Goal: Task Accomplishment & Management: Manage account settings

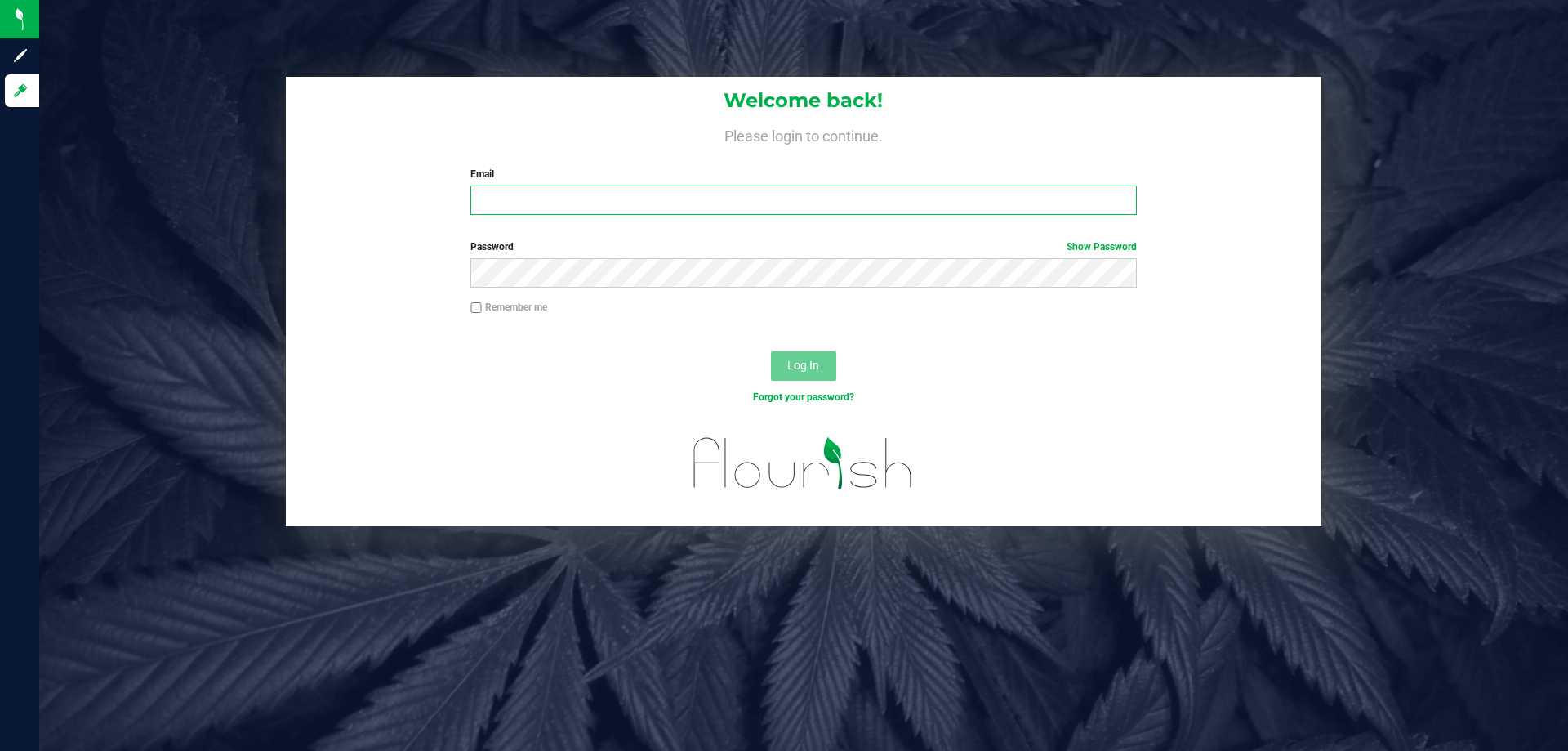
click at [597, 201] on input "Email" at bounding box center [803, 200] width 666 height 29
click at [575, 201] on input "[EMAIL_ADDRESS][DOMAIN_NAME]" at bounding box center [803, 200] width 666 height 29
type input "[EMAIL_ADDRESS][DOMAIN_NAME]"
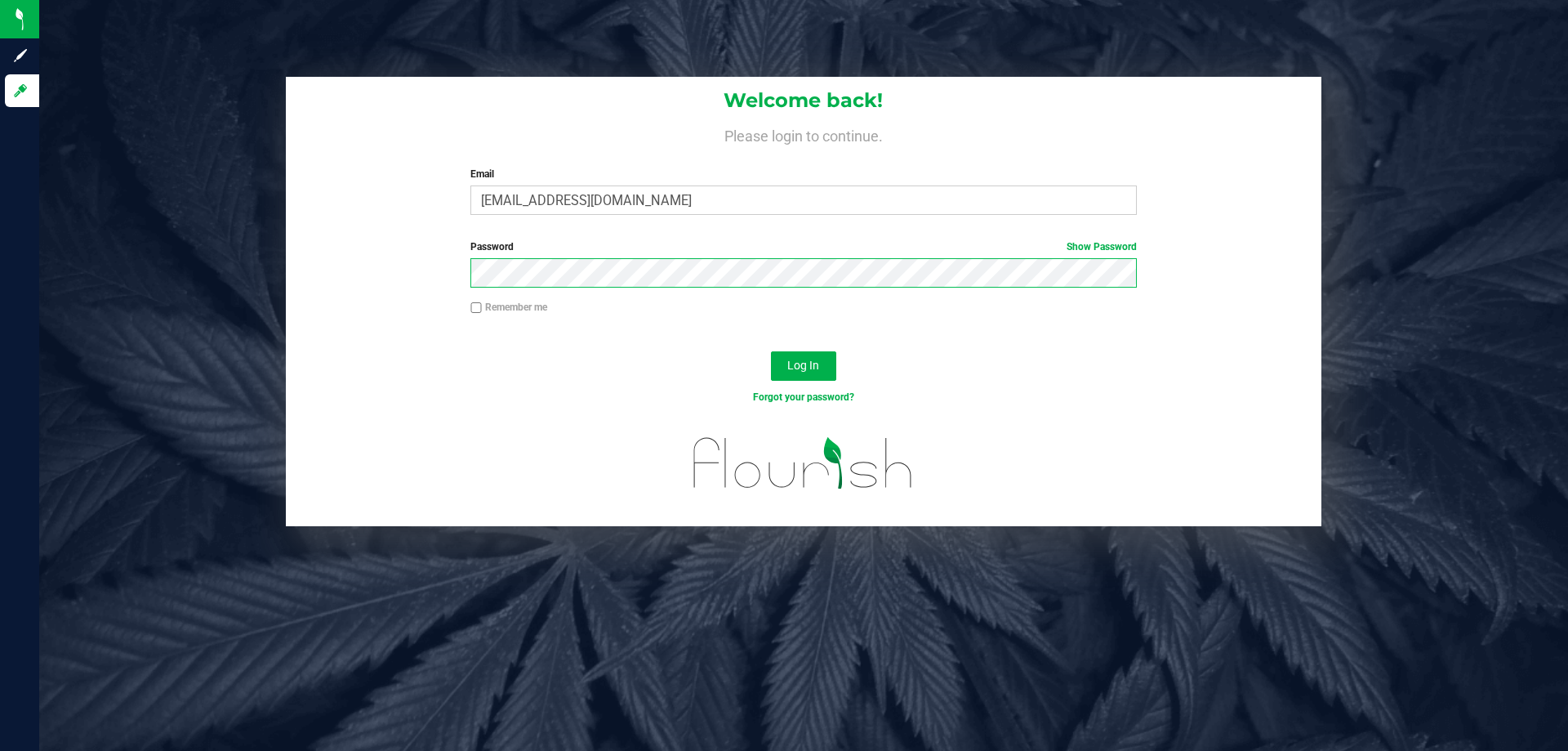
click at [771, 352] on button "Log In" at bounding box center [804, 366] width 66 height 29
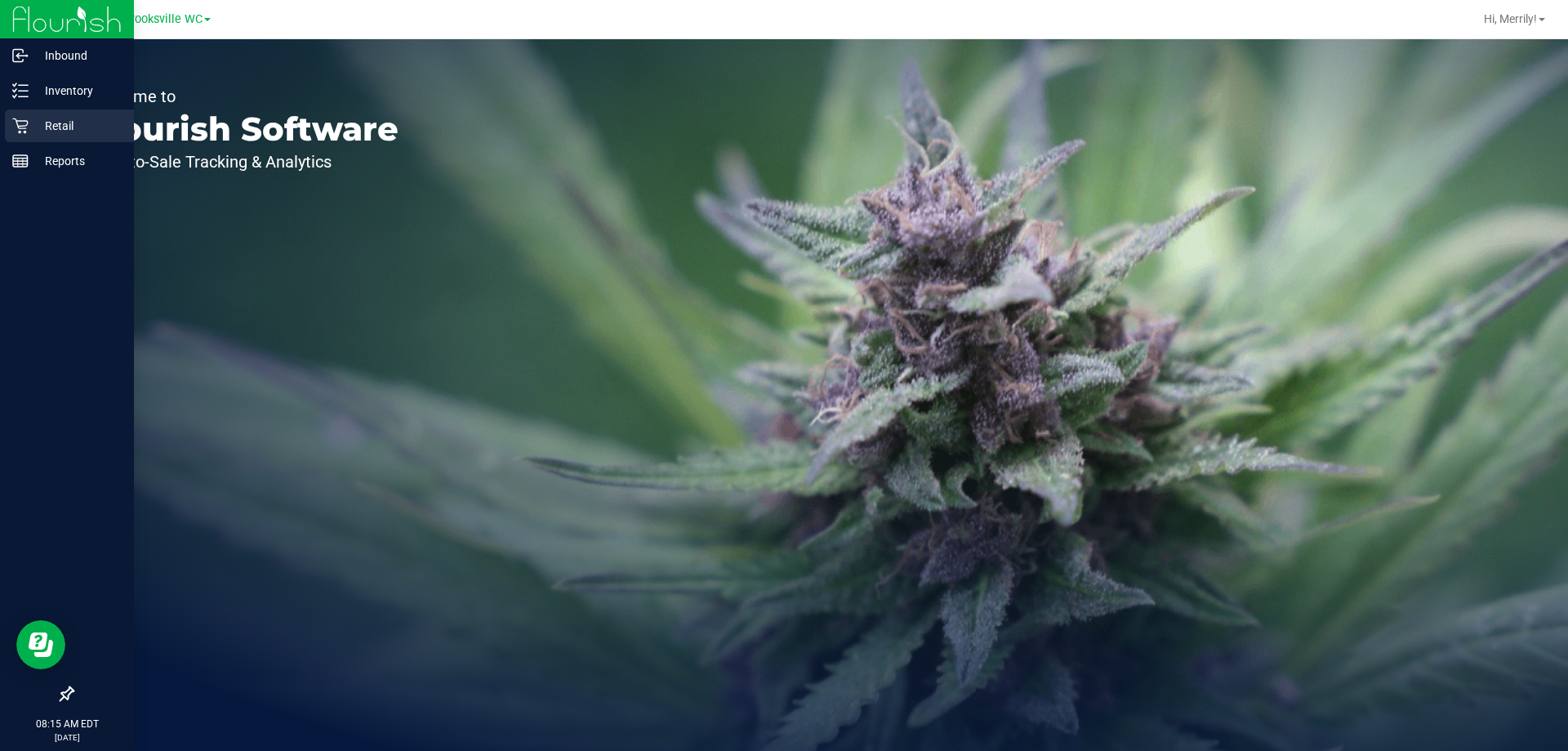
click at [17, 129] on icon at bounding box center [20, 126] width 16 height 16
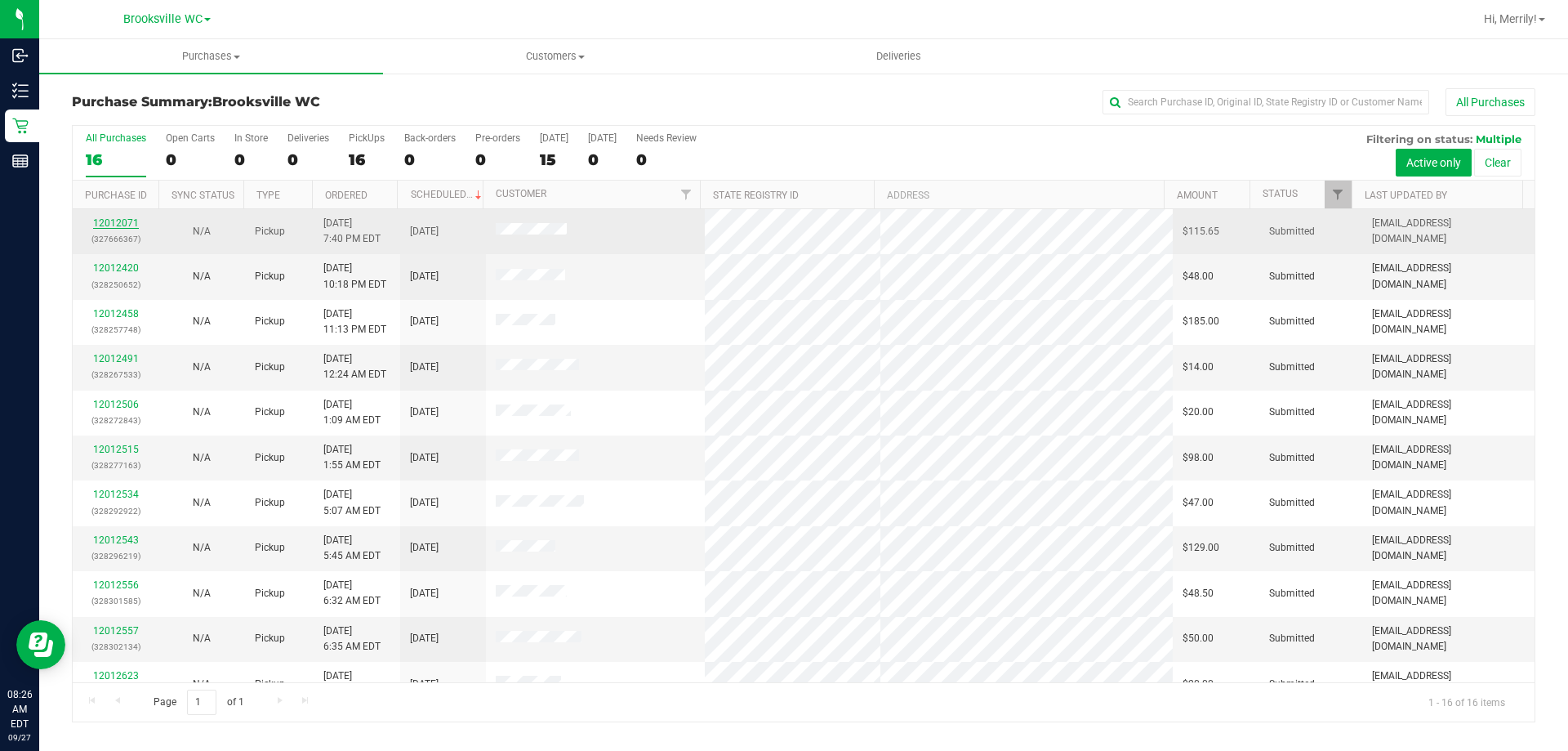
click at [127, 221] on link "12012071" at bounding box center [116, 223] width 46 height 12
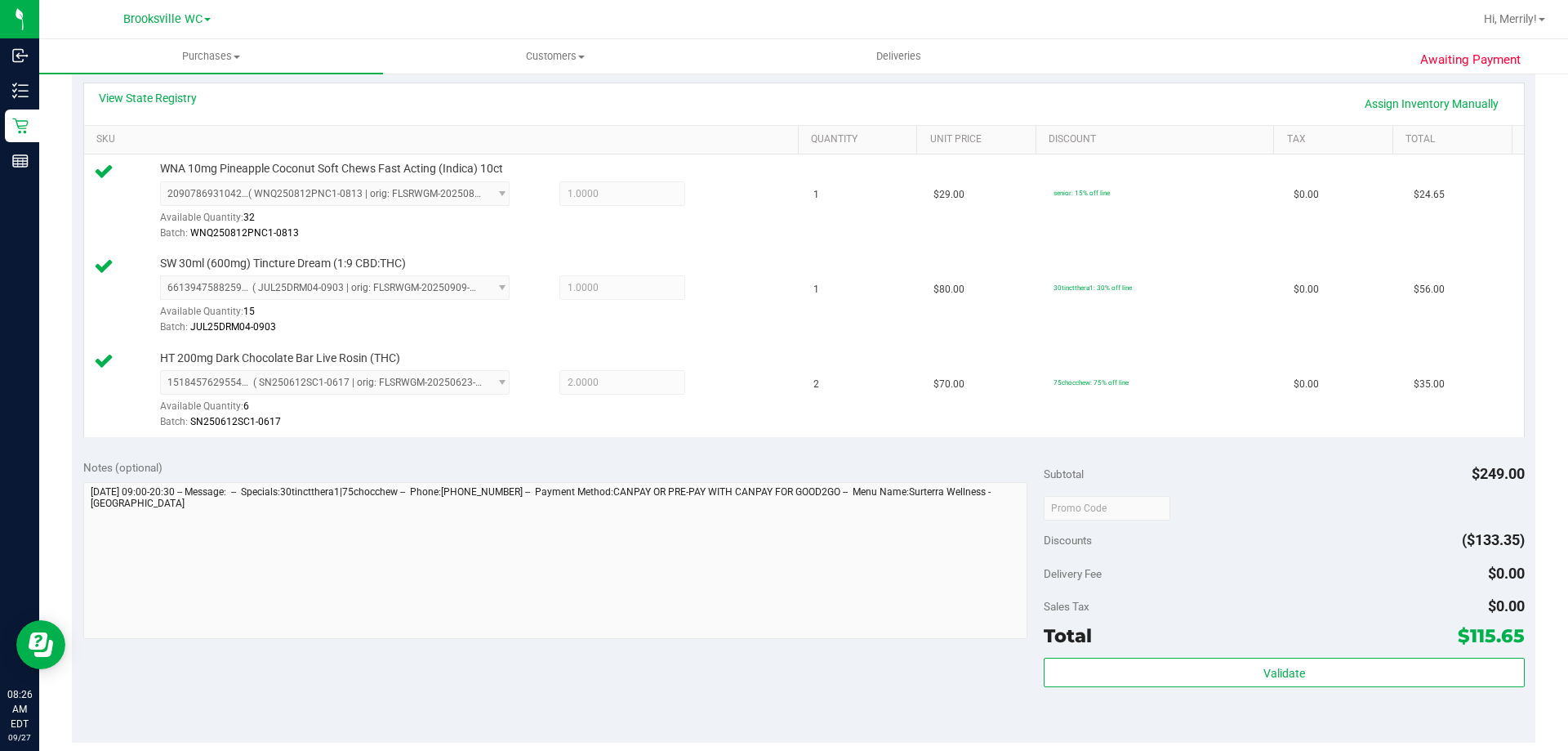
scroll to position [408, 0]
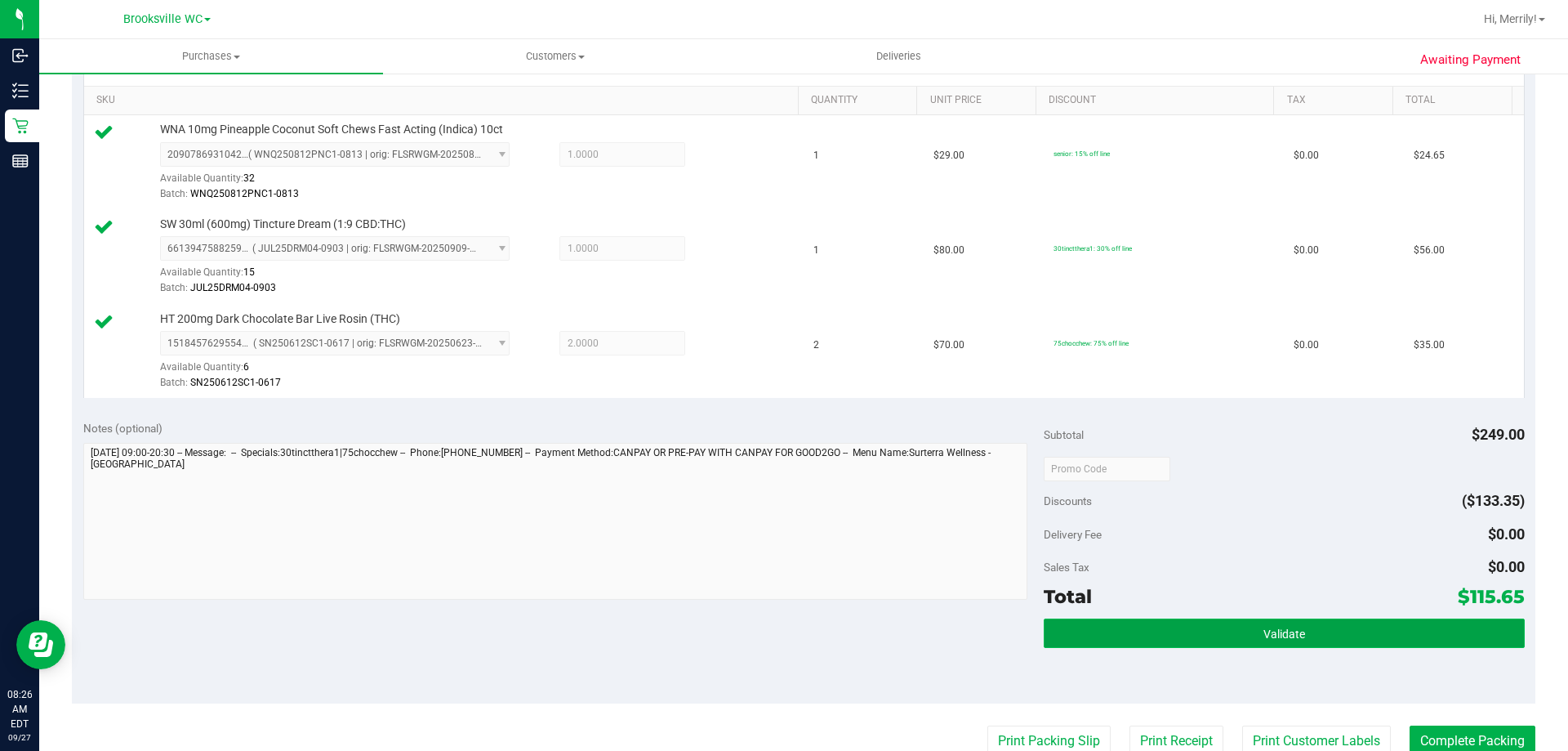
click at [1264, 628] on span "Validate" at bounding box center [1284, 634] width 42 height 13
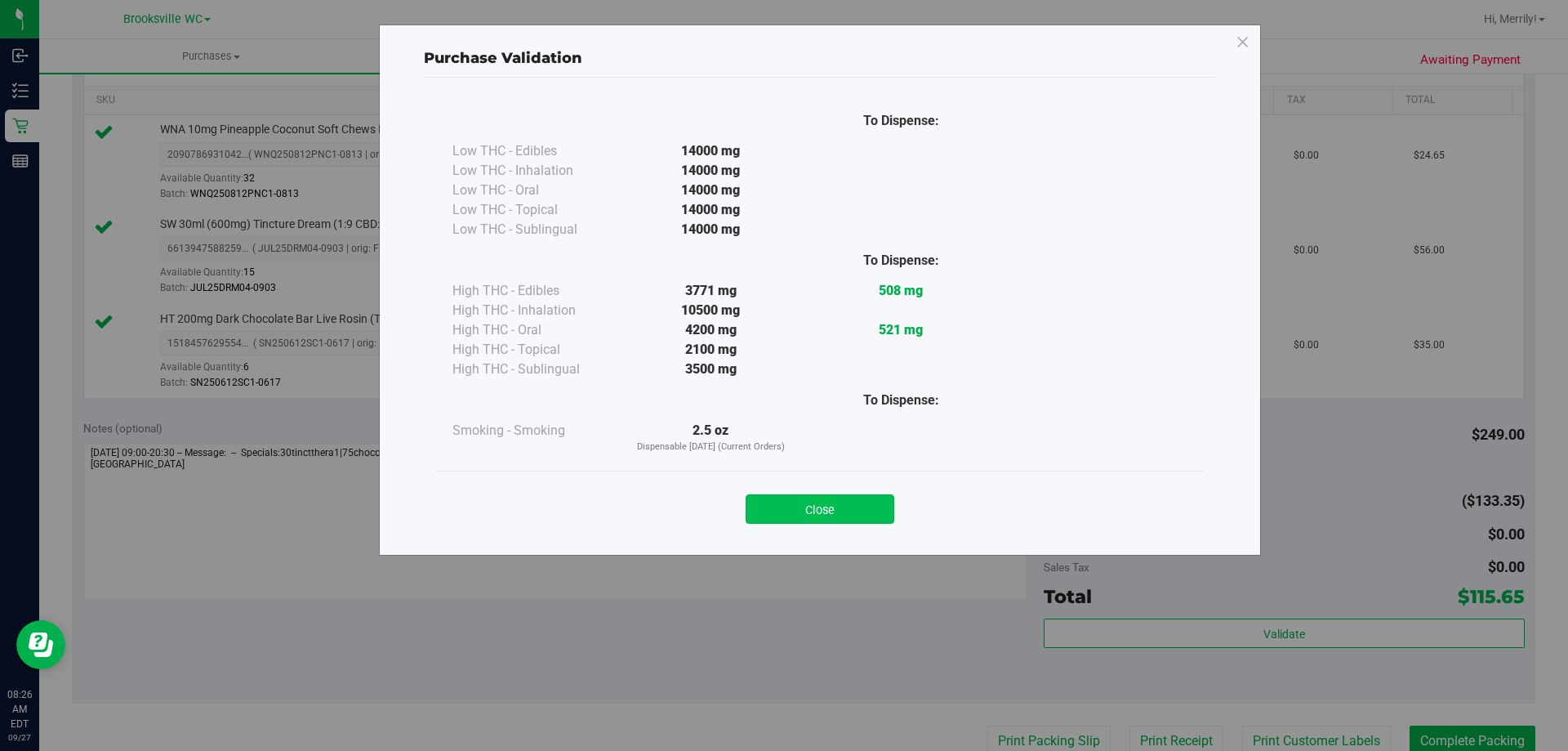
click at [832, 506] on button "Close" at bounding box center [820, 509] width 149 height 29
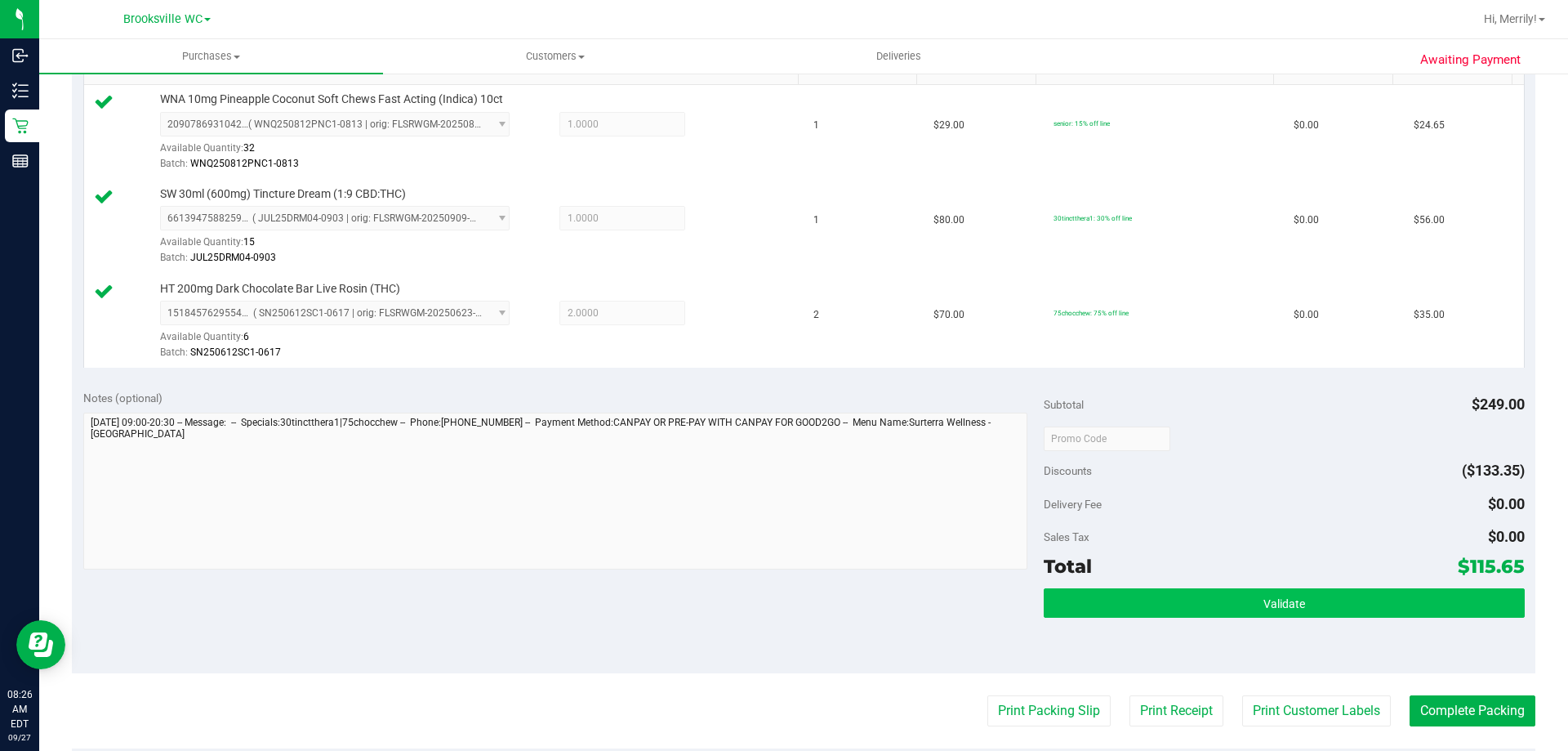
scroll to position [490, 0]
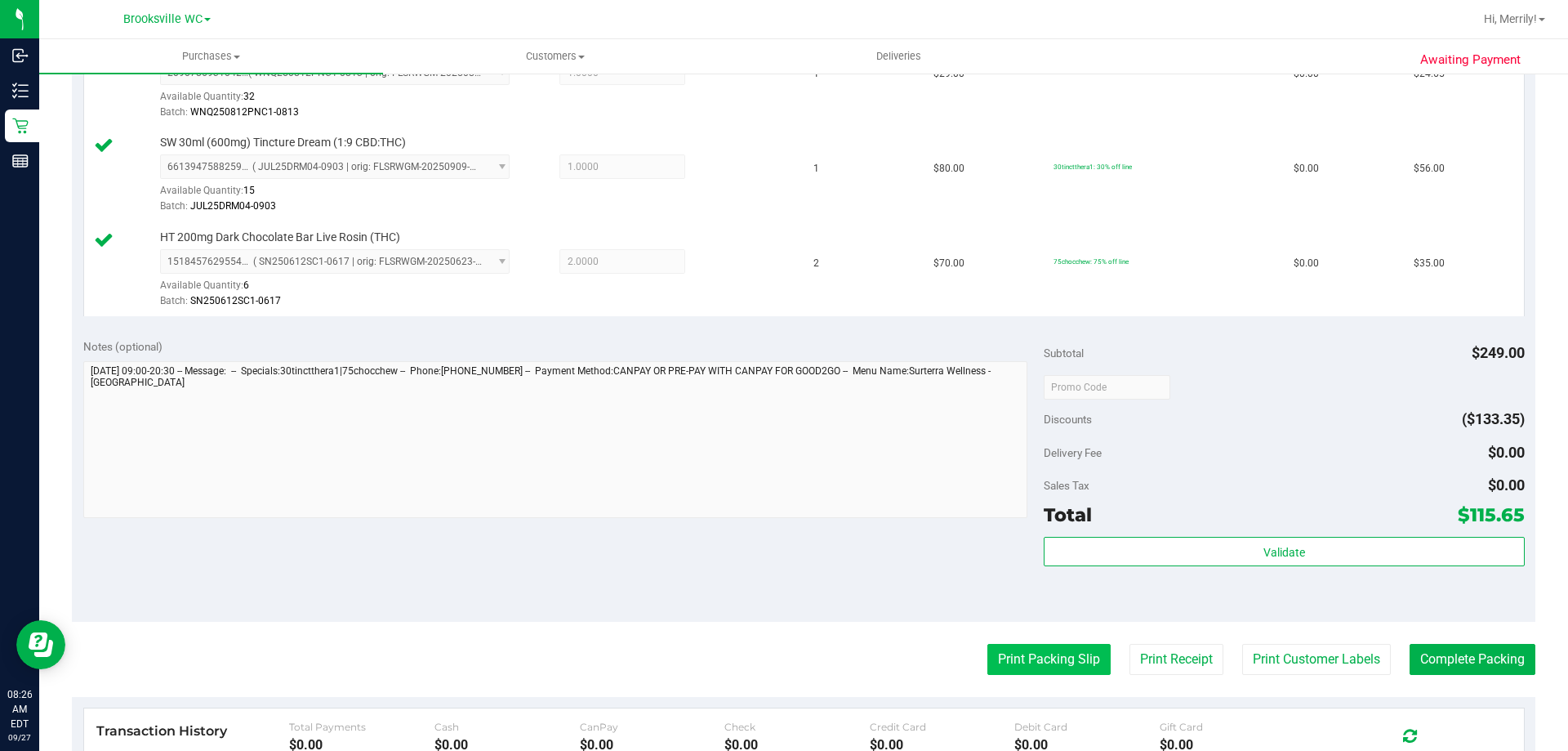
click at [1010, 648] on button "Print Packing Slip" at bounding box center [1049, 659] width 123 height 31
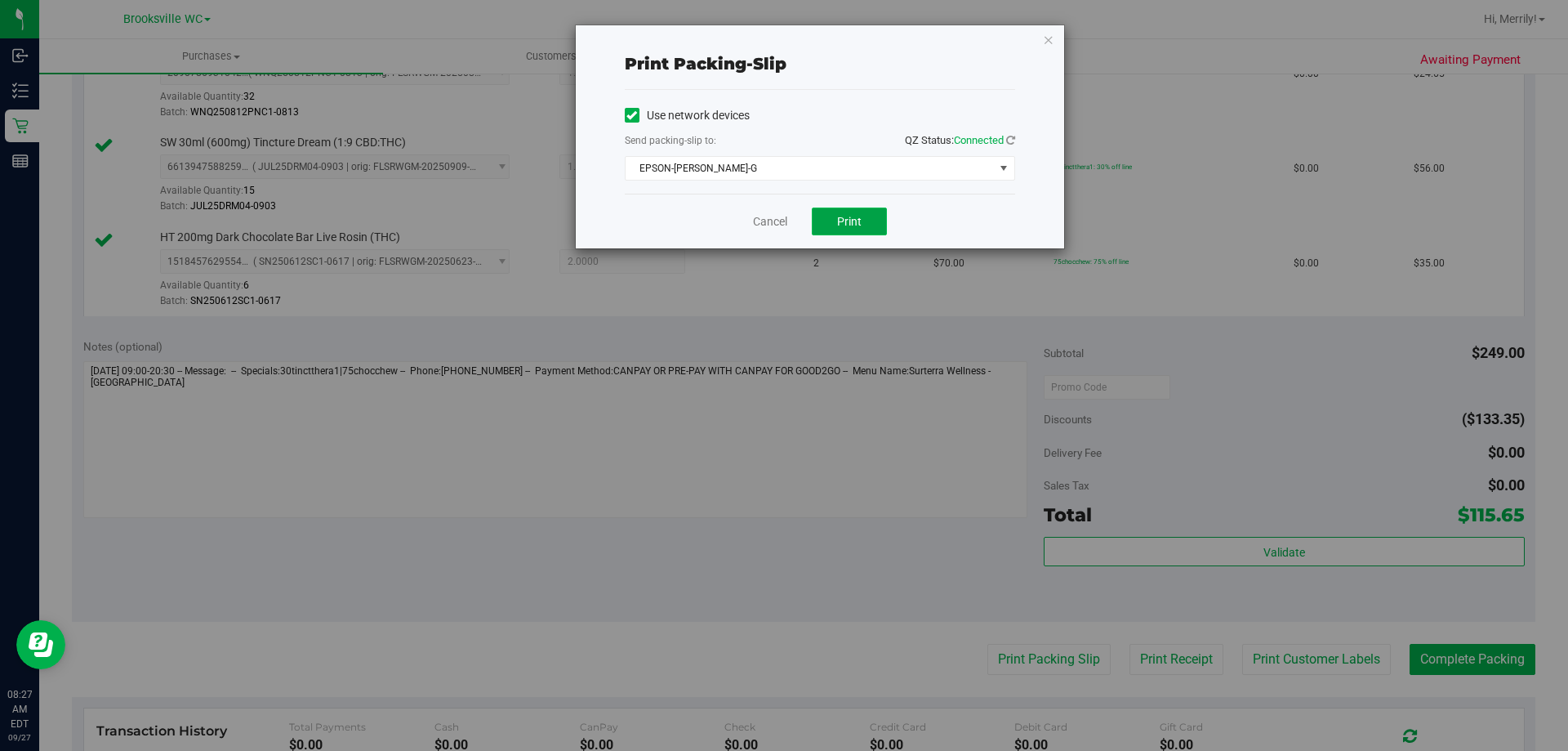
click at [855, 219] on span "Print" at bounding box center [849, 221] width 25 height 13
click at [776, 215] on link "Cancel" at bounding box center [770, 221] width 35 height 17
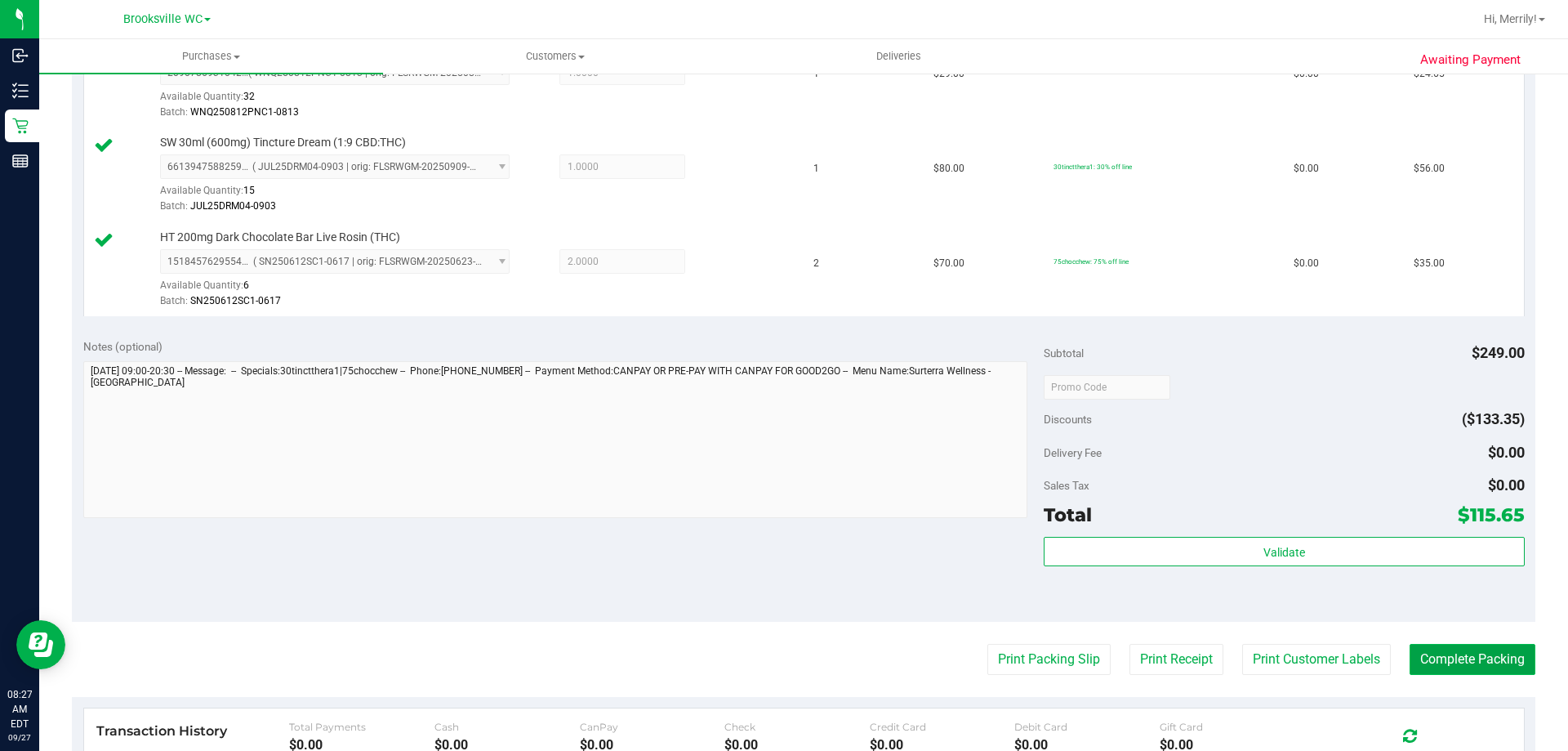
click at [1454, 653] on button "Complete Packing" at bounding box center [1473, 659] width 126 height 31
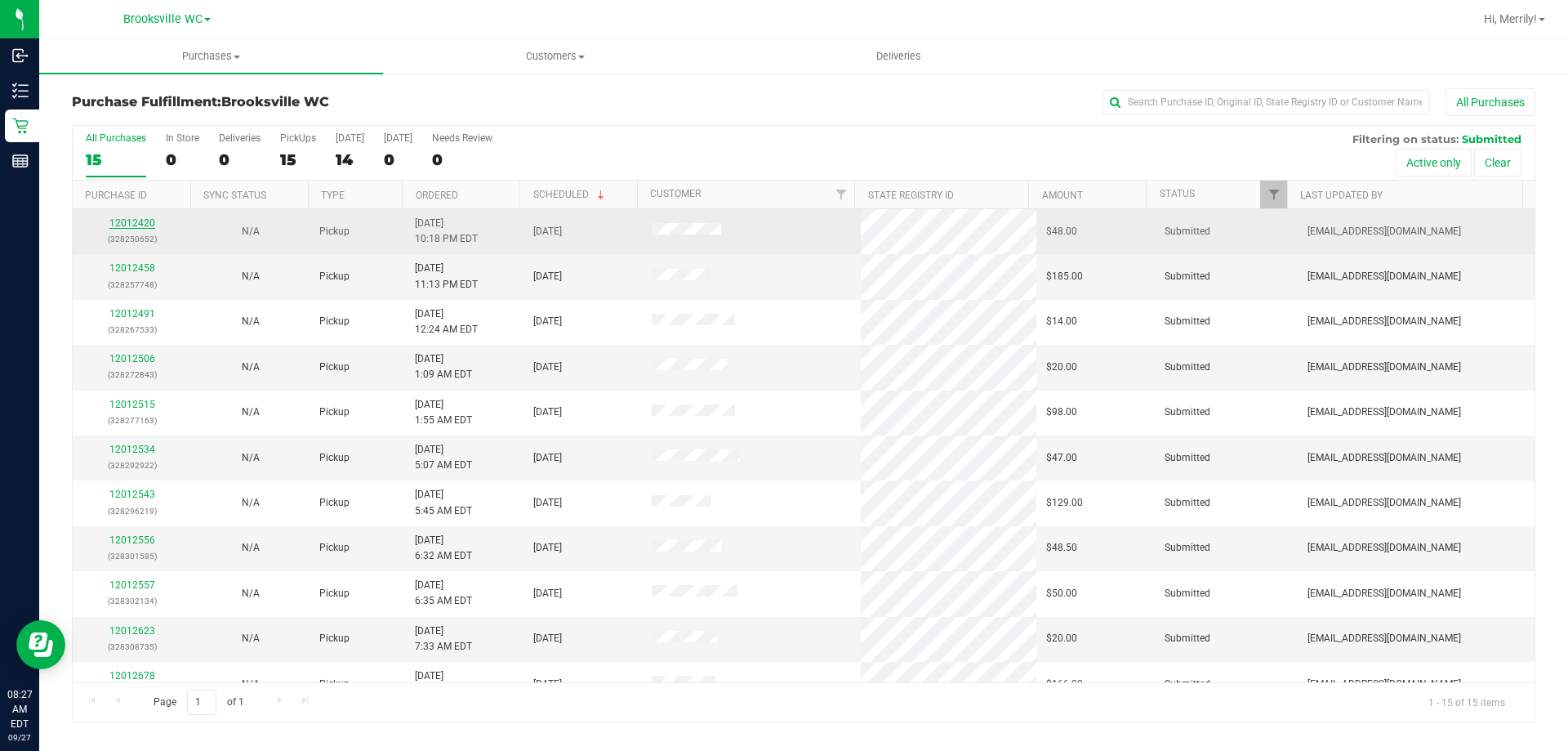
click at [127, 223] on link "12012420" at bounding box center [132, 223] width 46 height 12
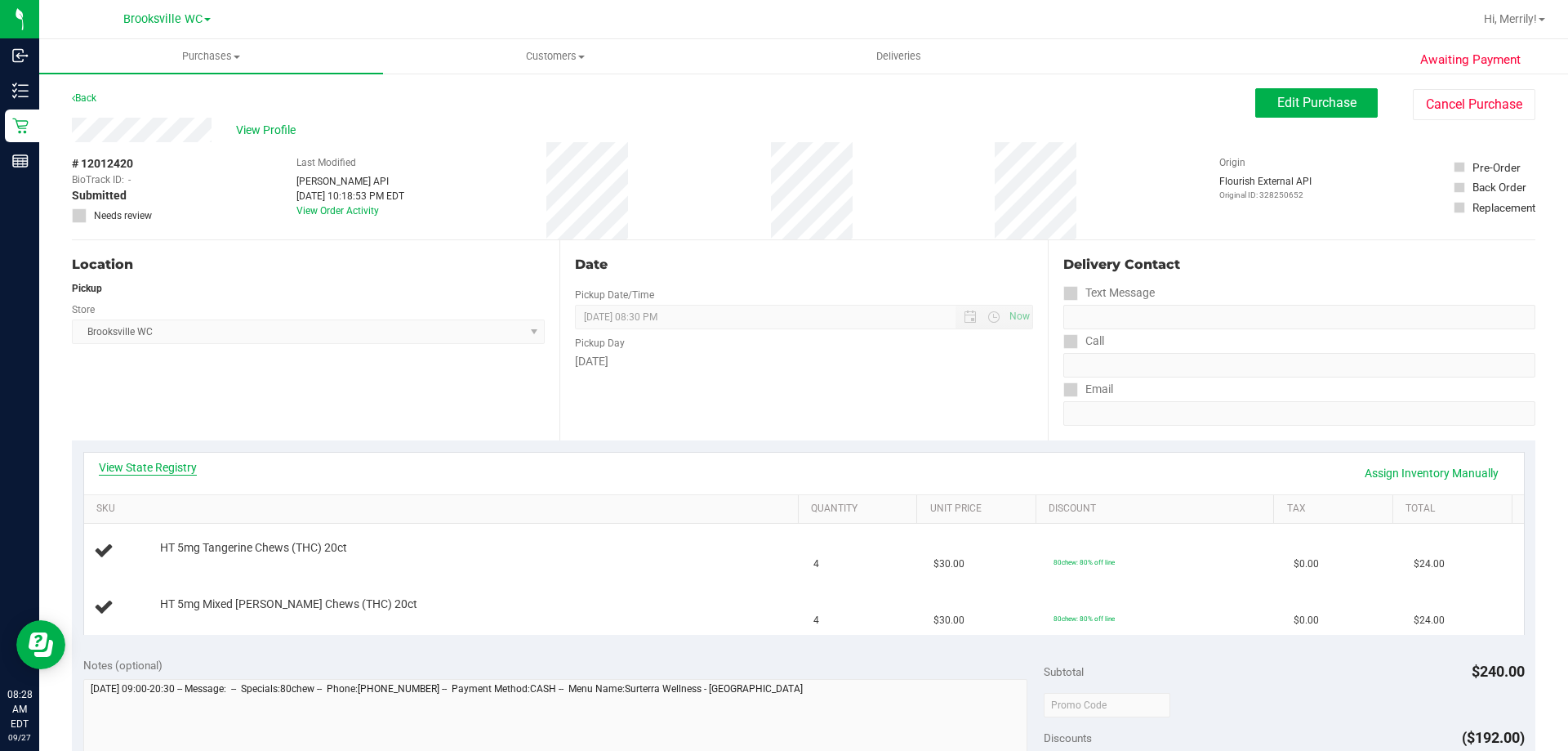
click at [139, 471] on link "View State Registry" at bounding box center [147, 467] width 98 height 16
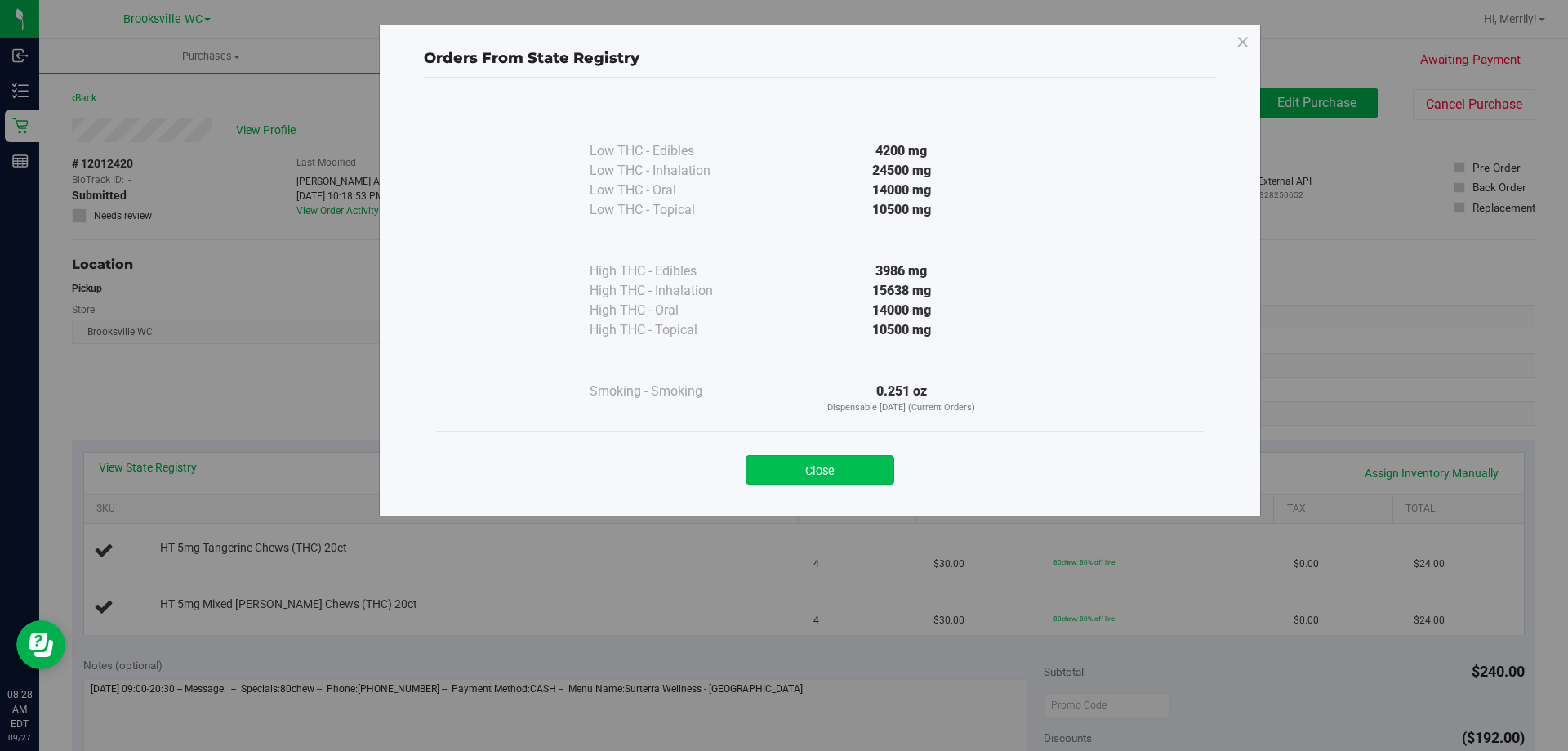
click at [816, 478] on button "Close" at bounding box center [820, 470] width 149 height 29
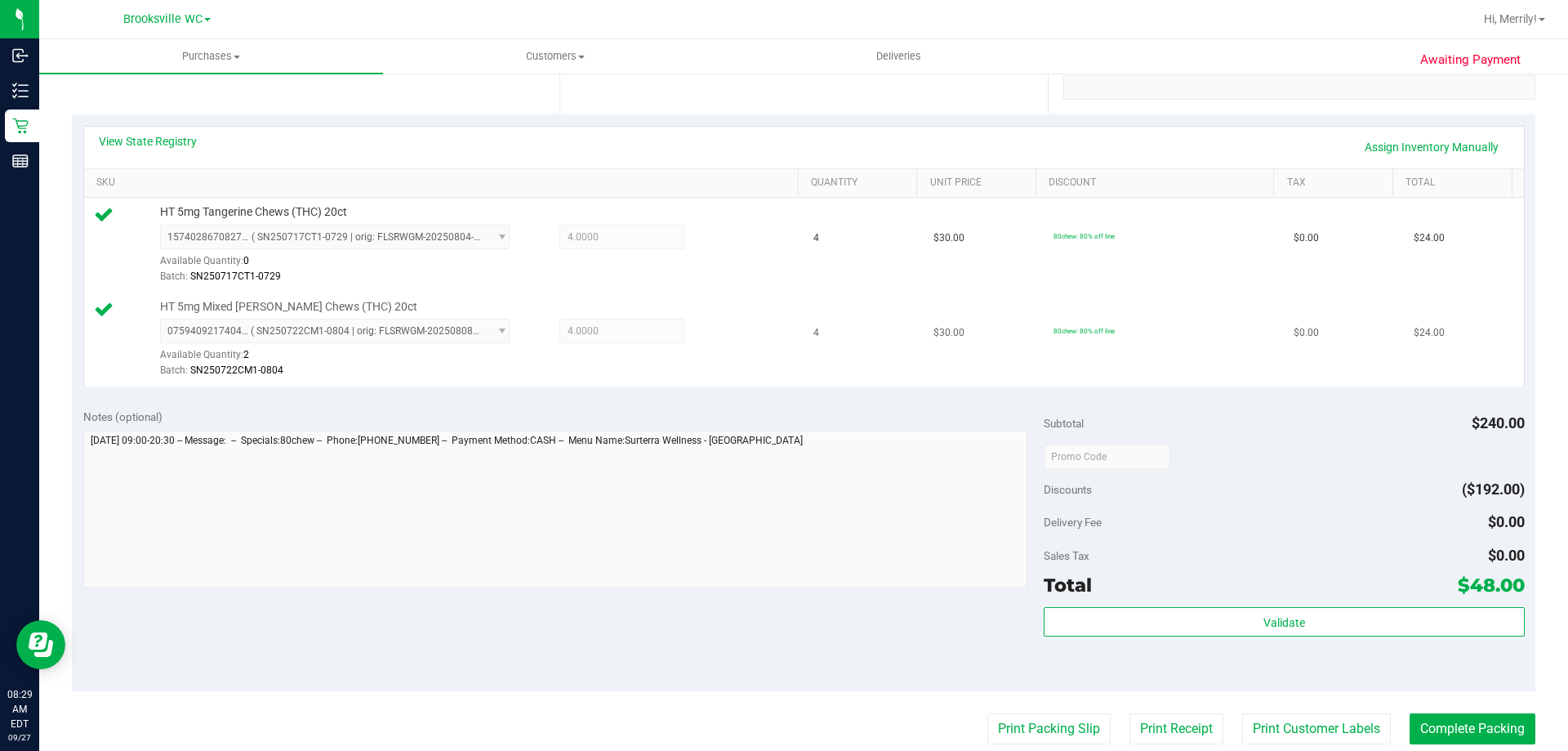
scroll to position [327, 0]
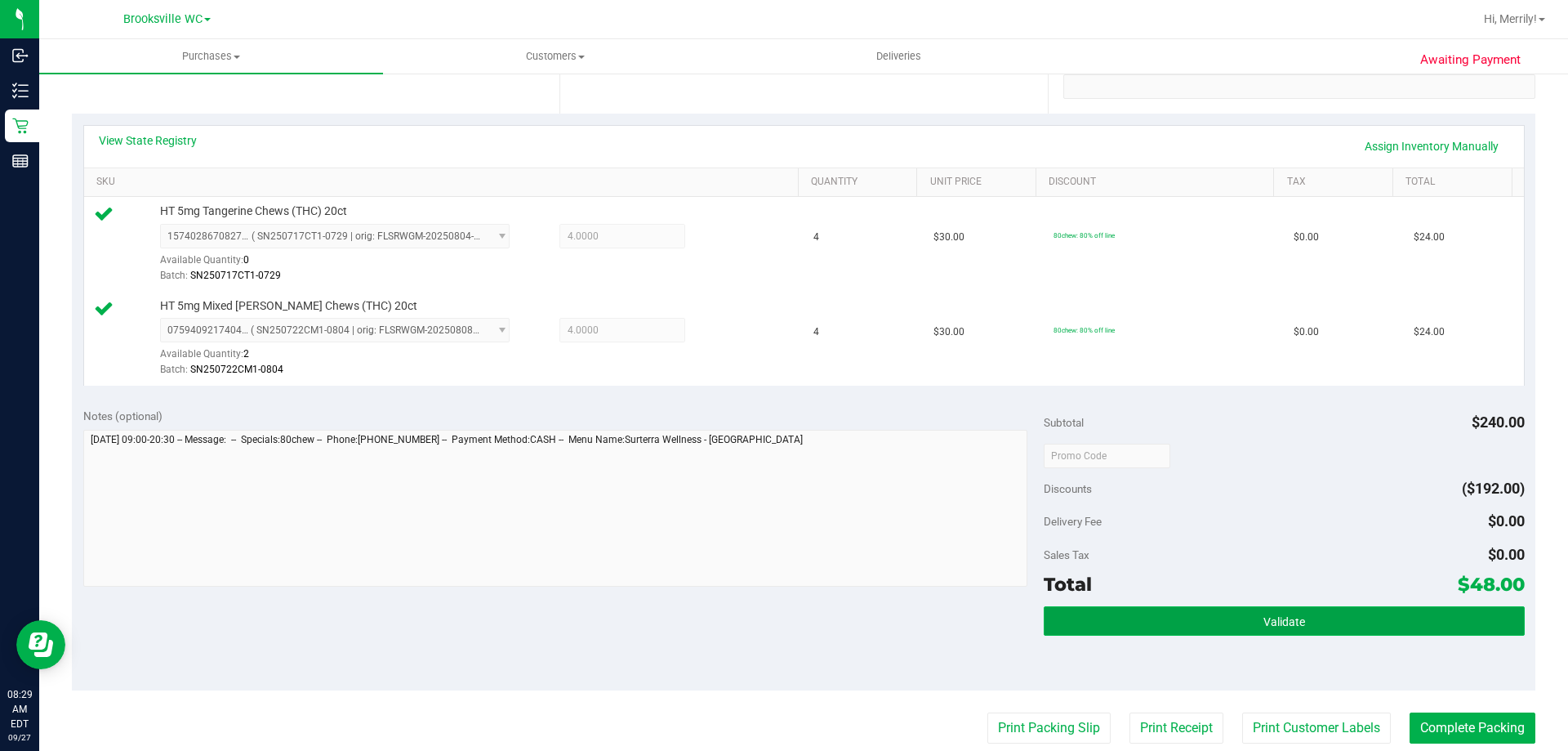
click at [1229, 617] on button "Validate" at bounding box center [1283, 621] width 480 height 29
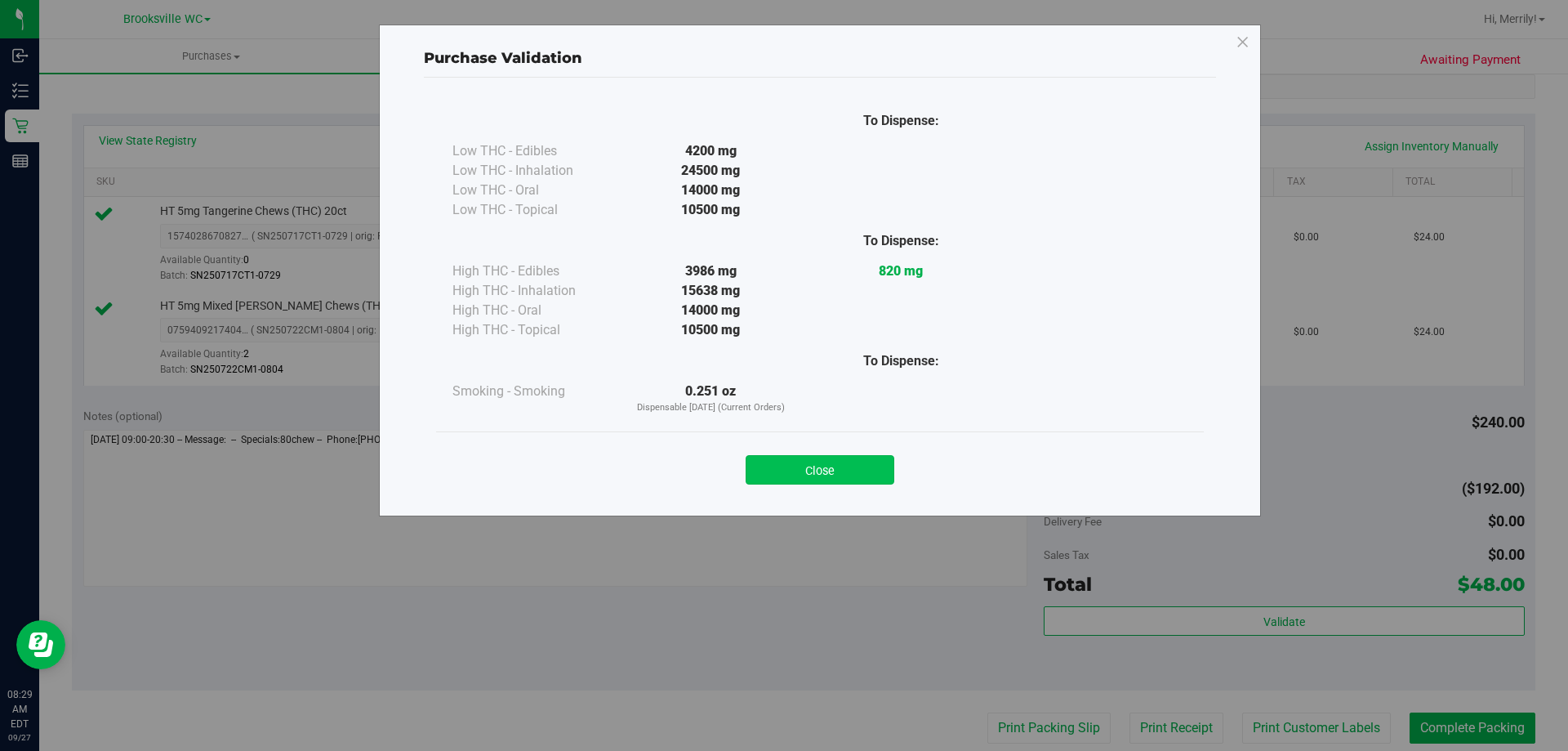
click at [800, 470] on button "Close" at bounding box center [820, 470] width 149 height 29
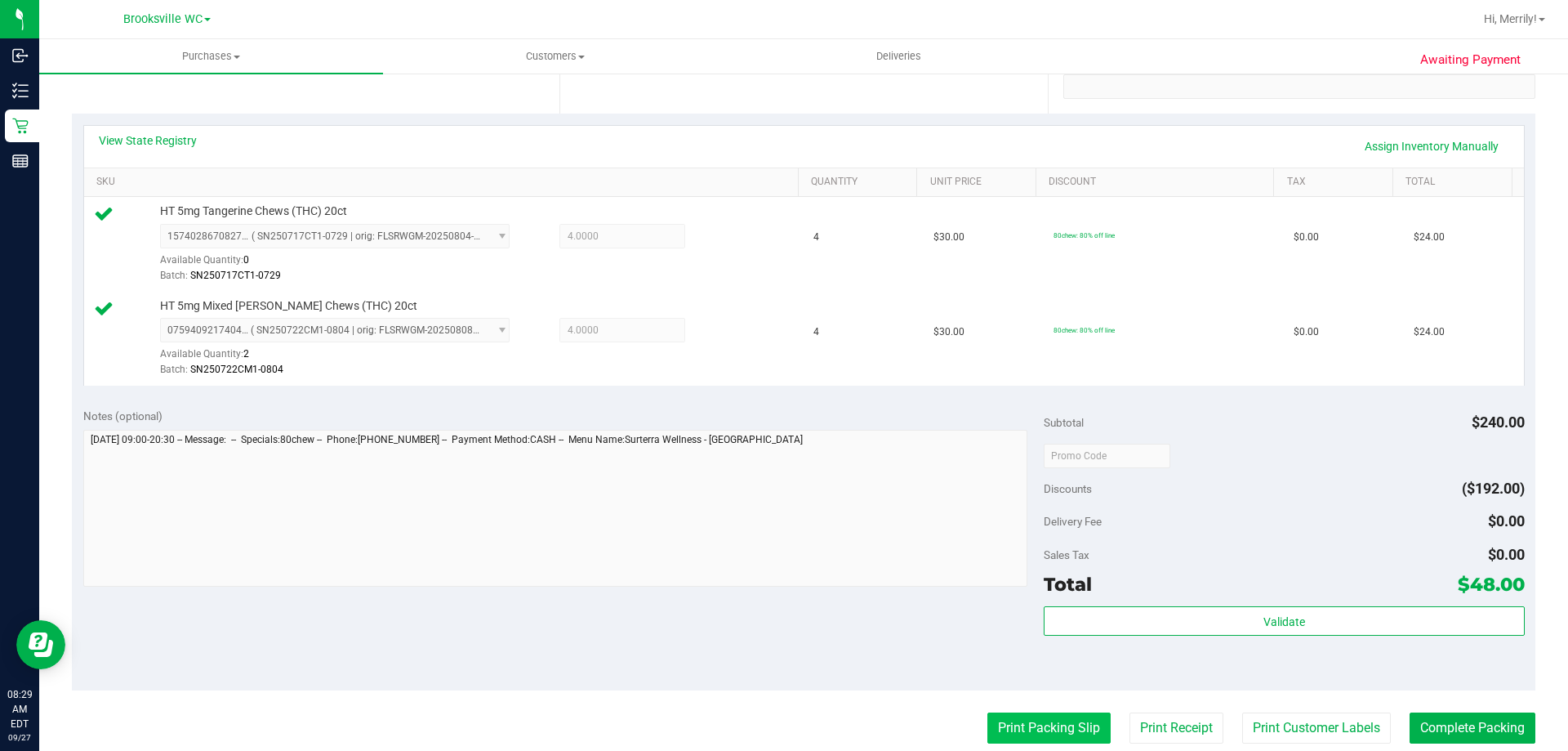
click at [1031, 727] on button "Print Packing Slip" at bounding box center [1049, 728] width 123 height 31
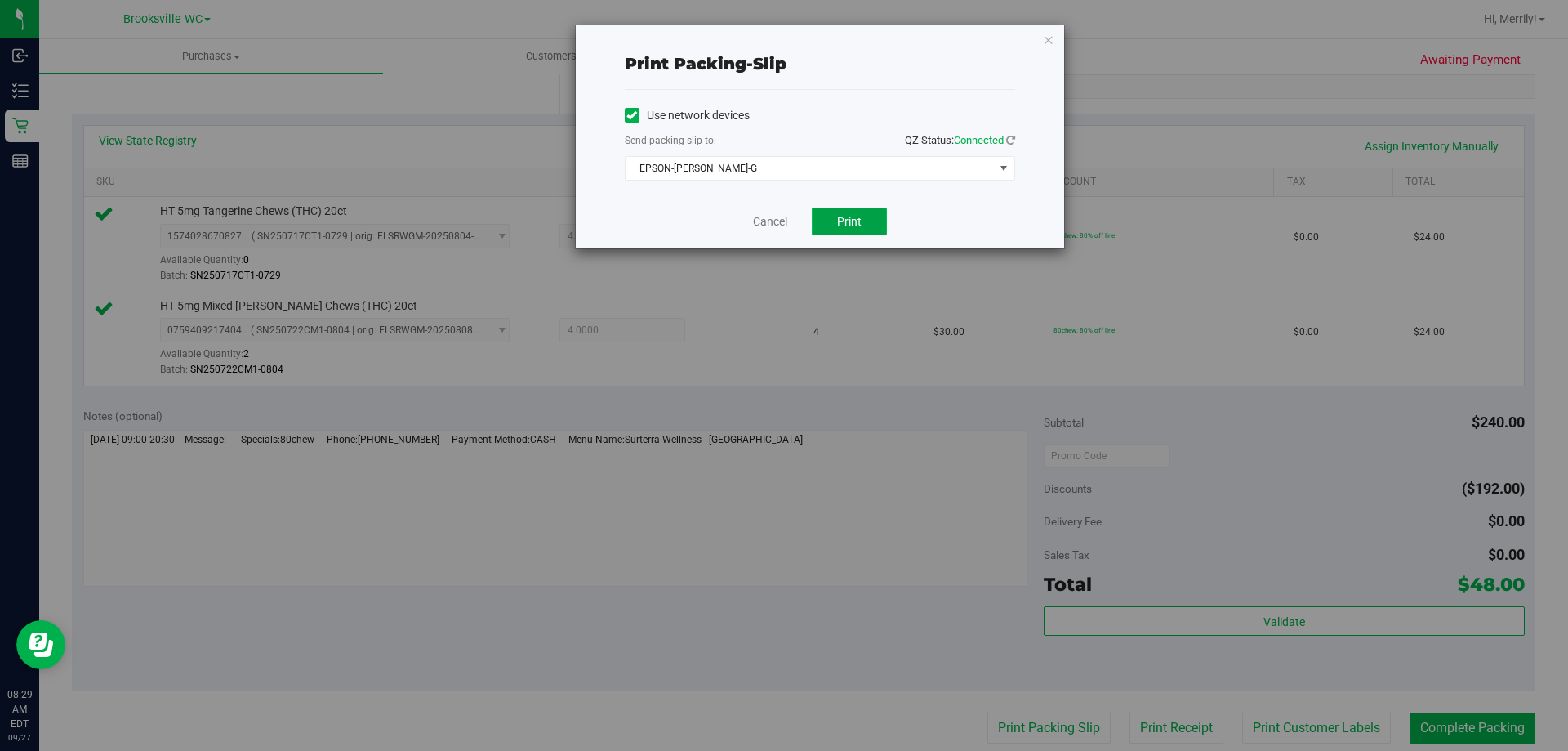
click at [850, 223] on span "Print" at bounding box center [849, 221] width 25 height 13
click at [762, 225] on link "Cancel" at bounding box center [770, 221] width 35 height 17
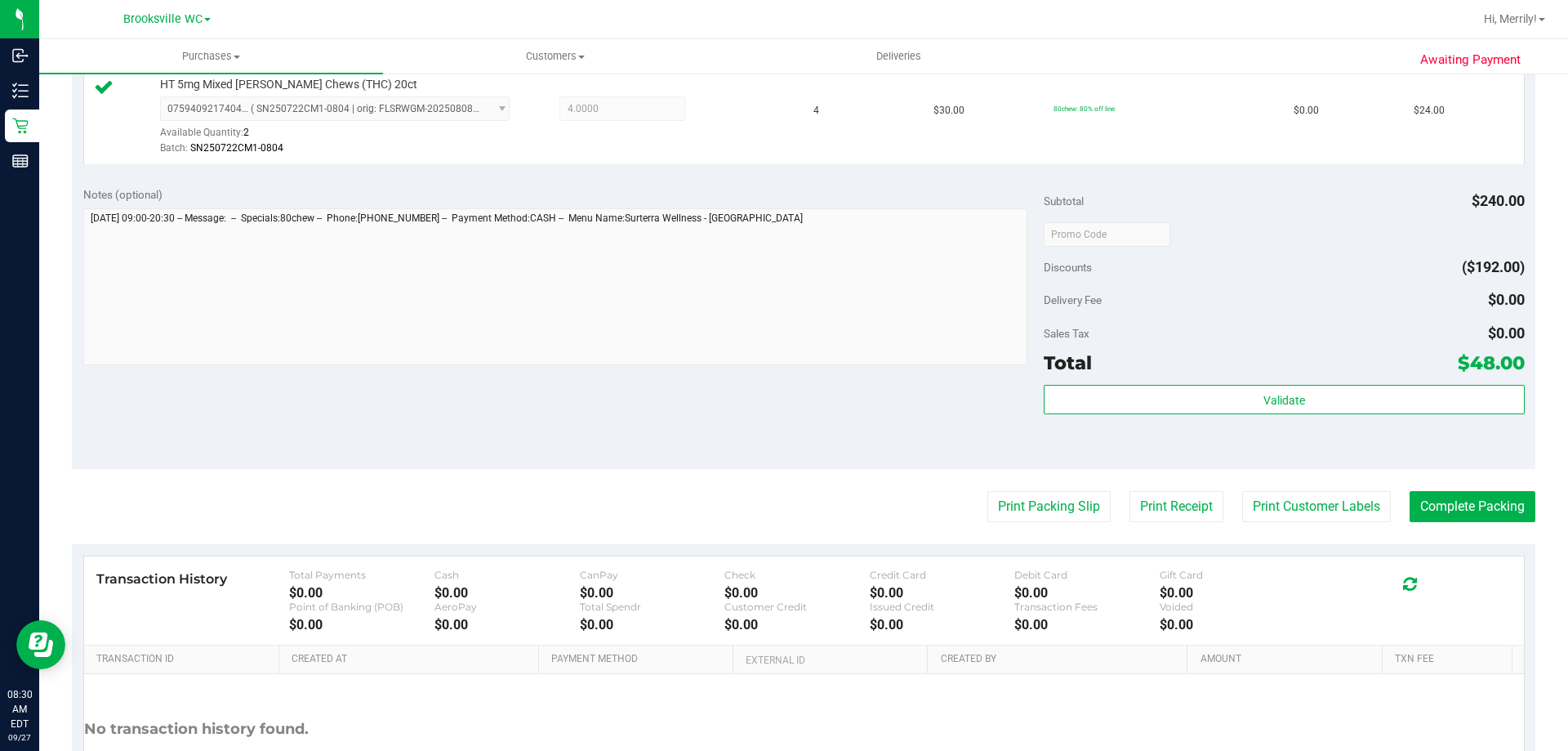
scroll to position [572, 0]
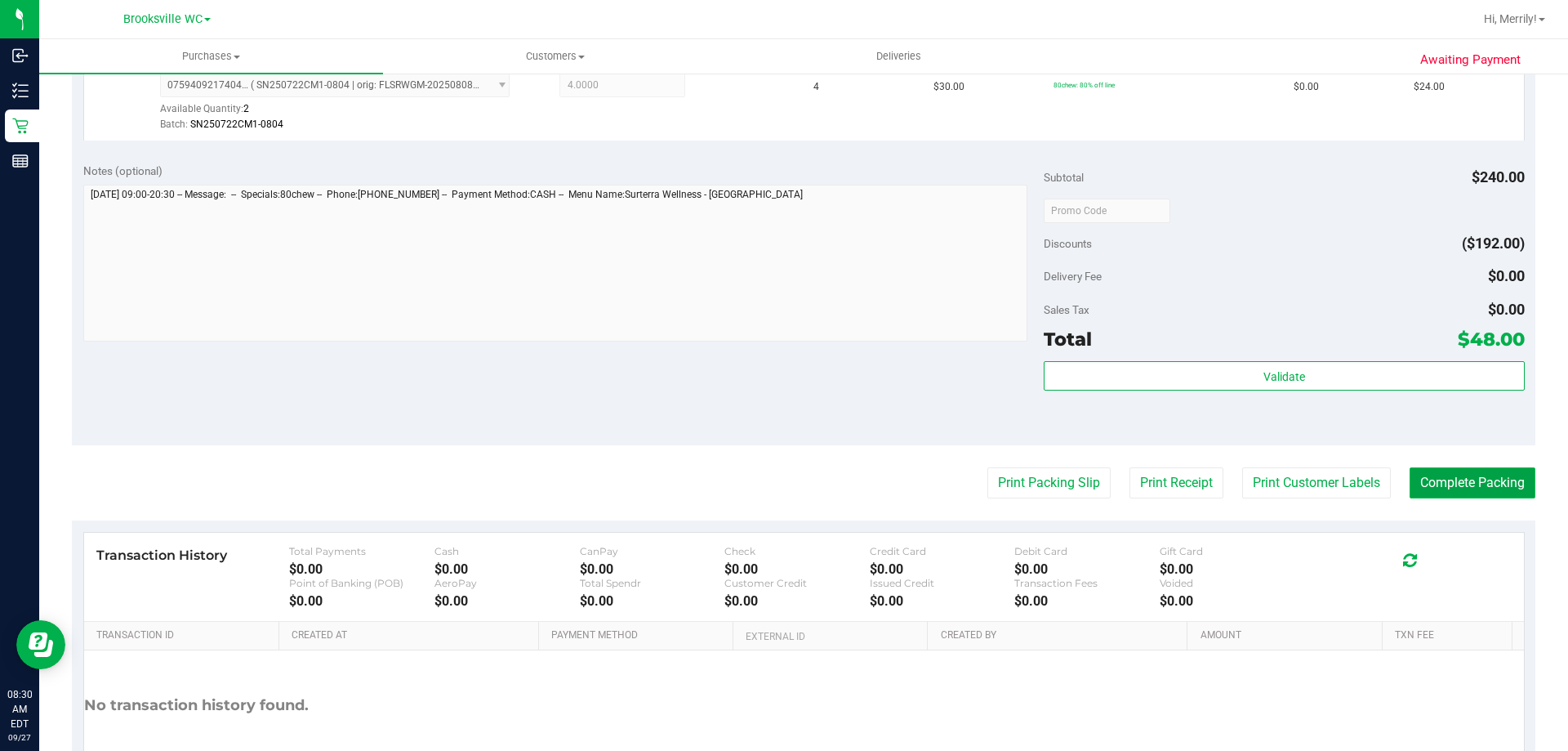
click at [1482, 482] on button "Complete Packing" at bounding box center [1473, 482] width 126 height 31
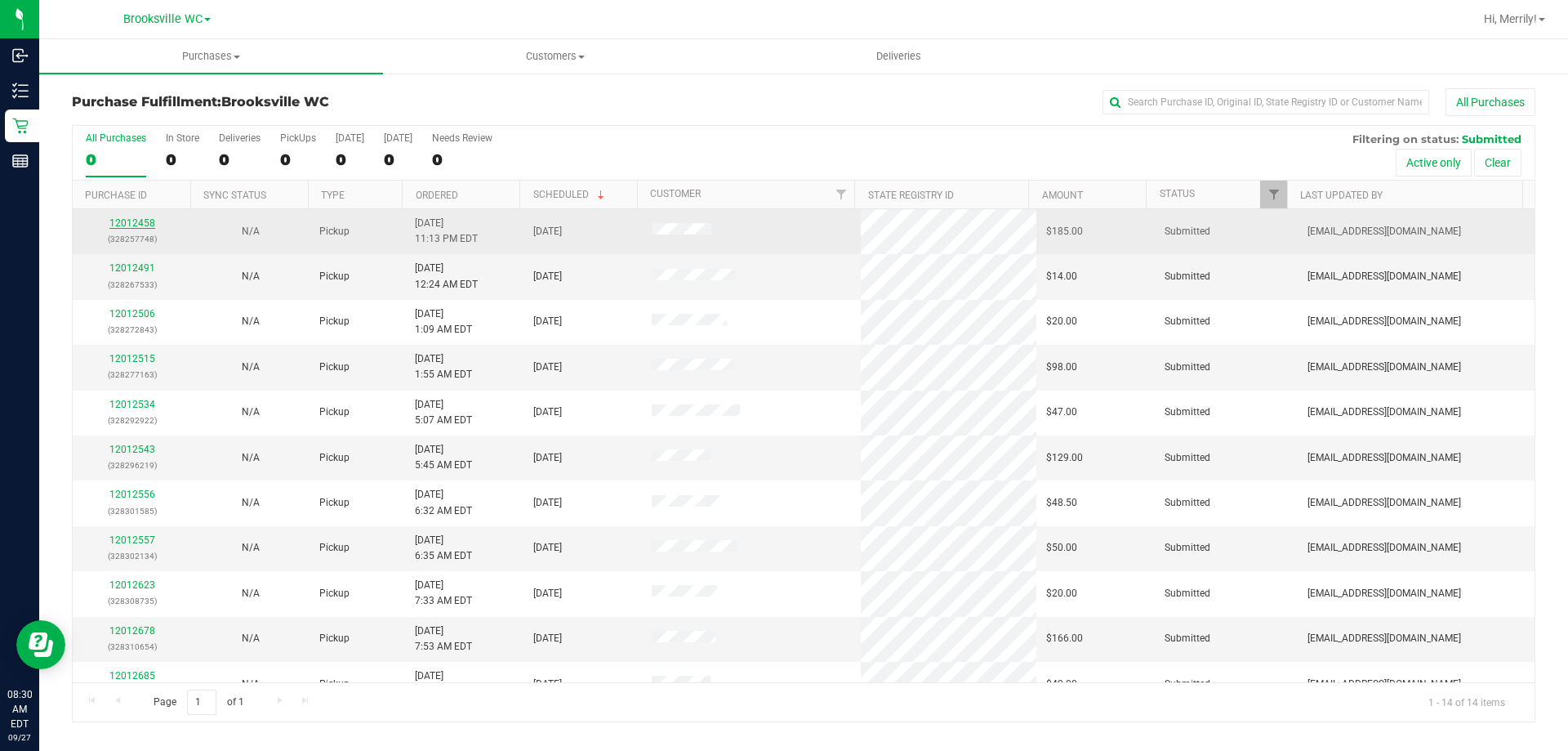
click at [124, 223] on link "12012458" at bounding box center [132, 223] width 46 height 12
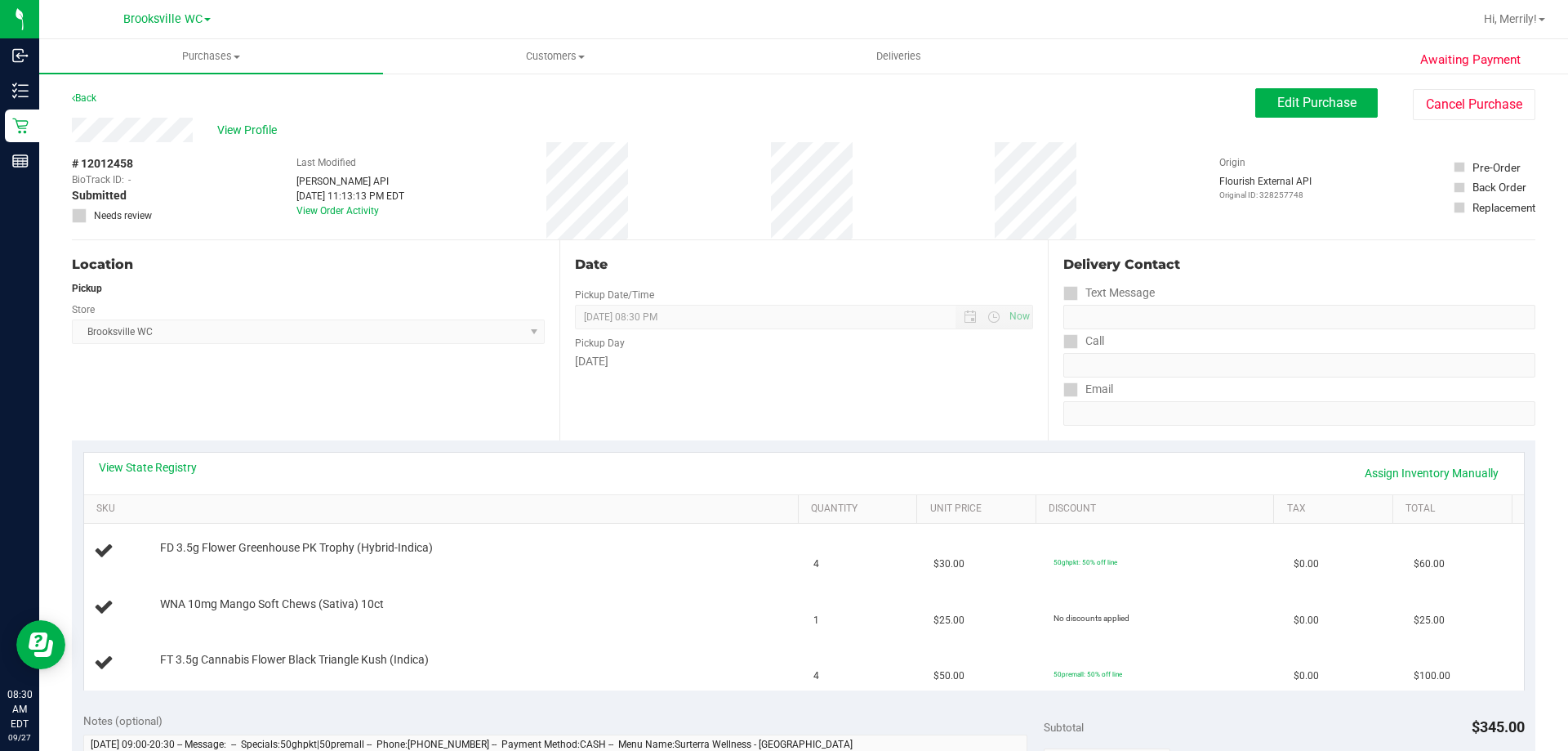
scroll to position [82, 0]
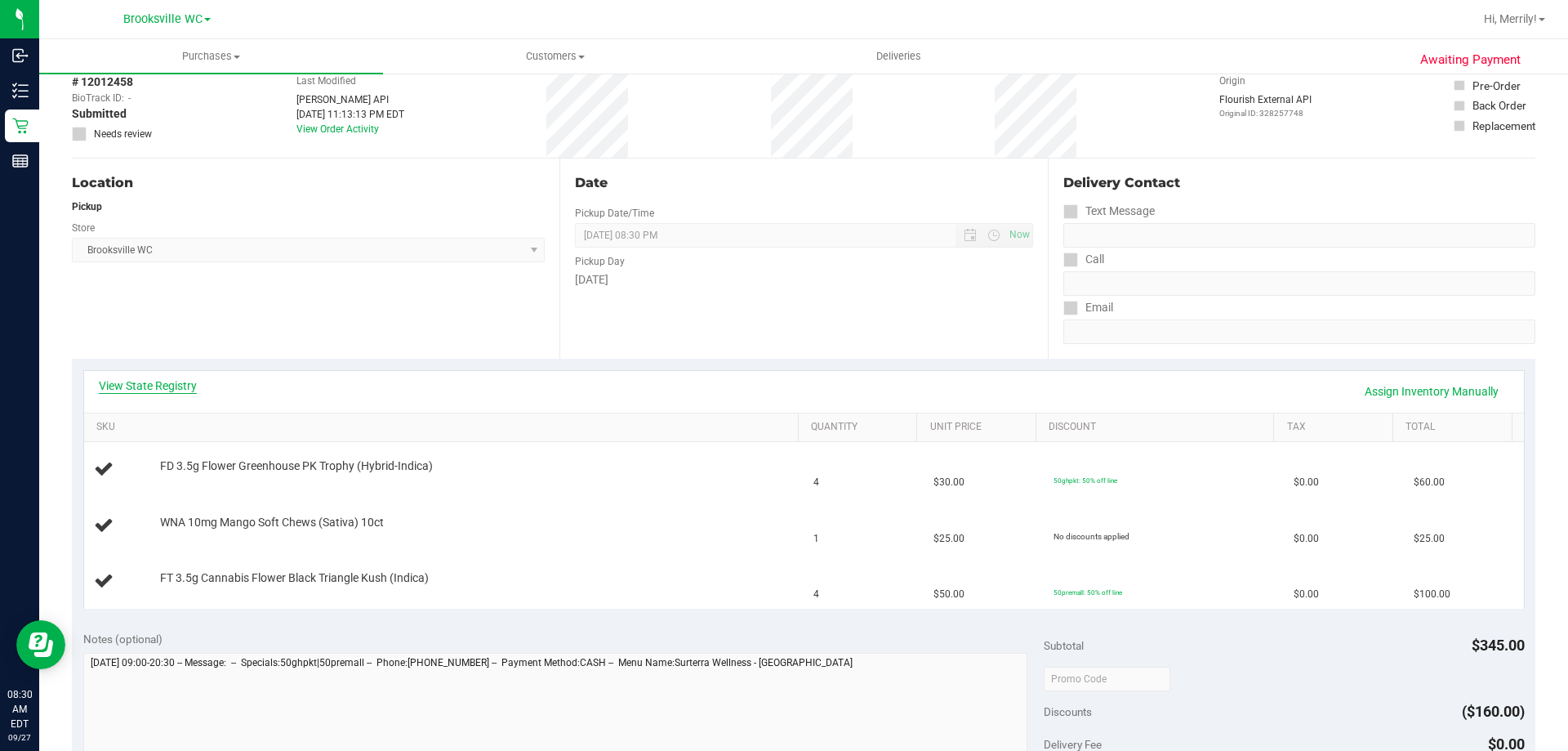
click at [178, 380] on link "View State Registry" at bounding box center [147, 385] width 98 height 16
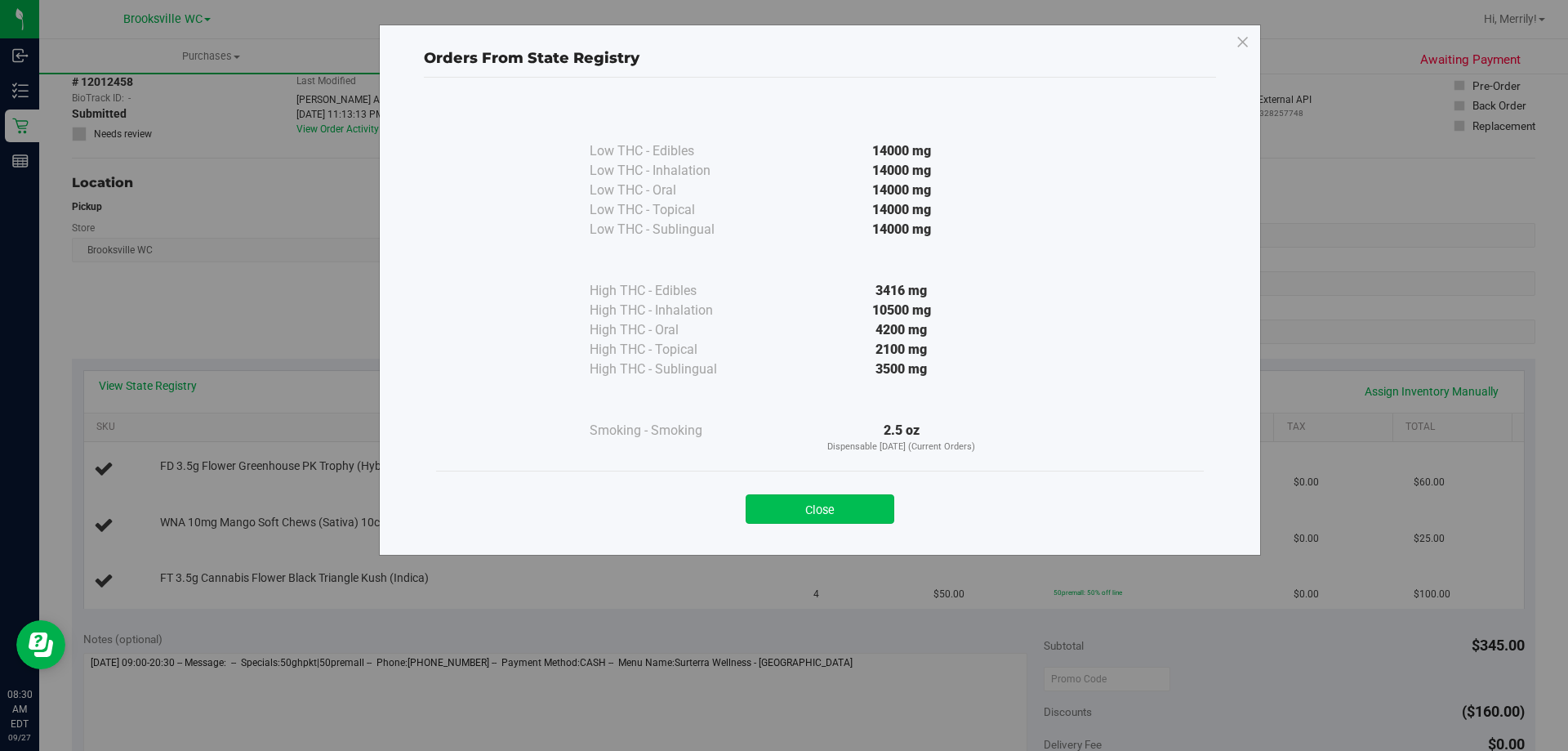
click at [824, 517] on button "Close" at bounding box center [820, 509] width 149 height 29
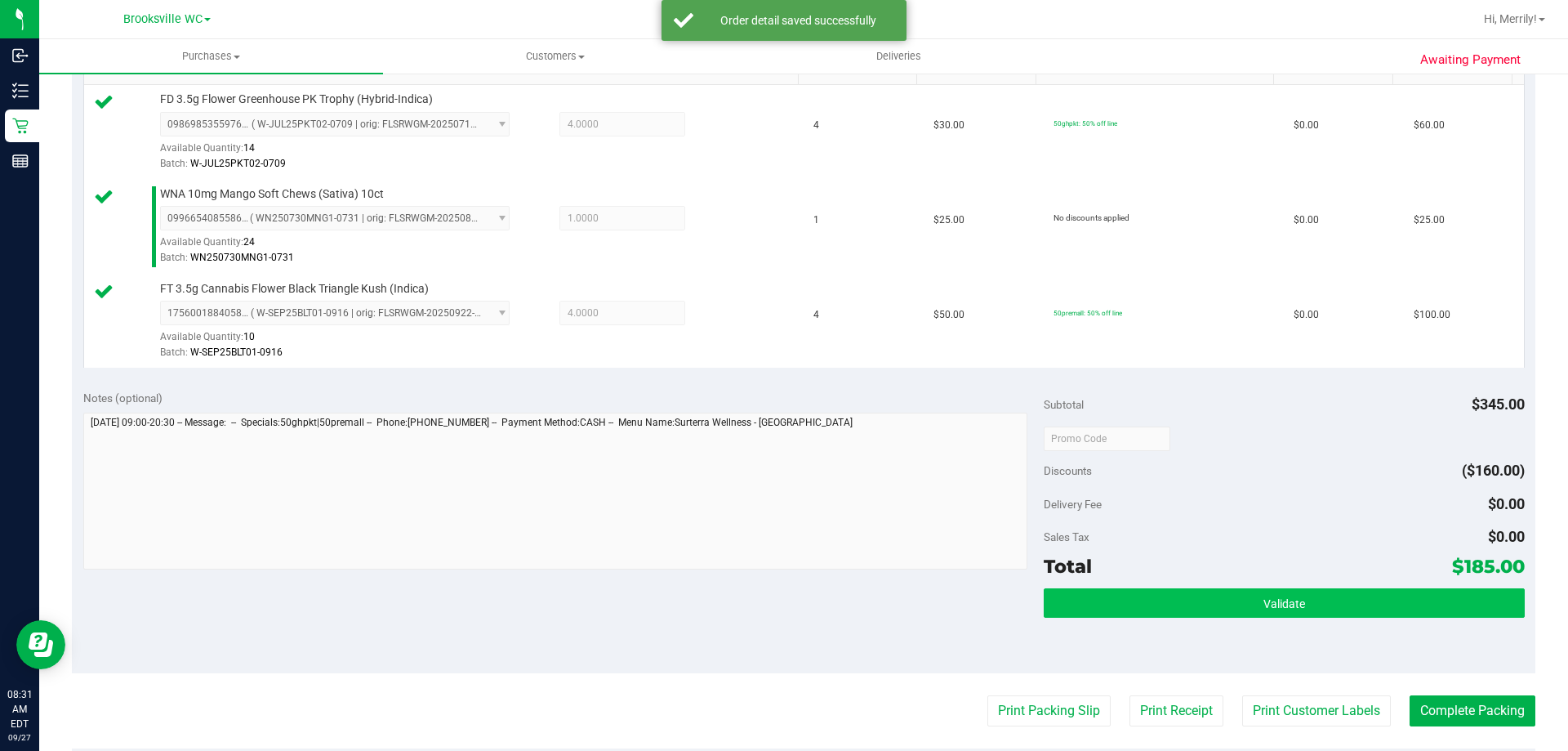
scroll to position [490, 0]
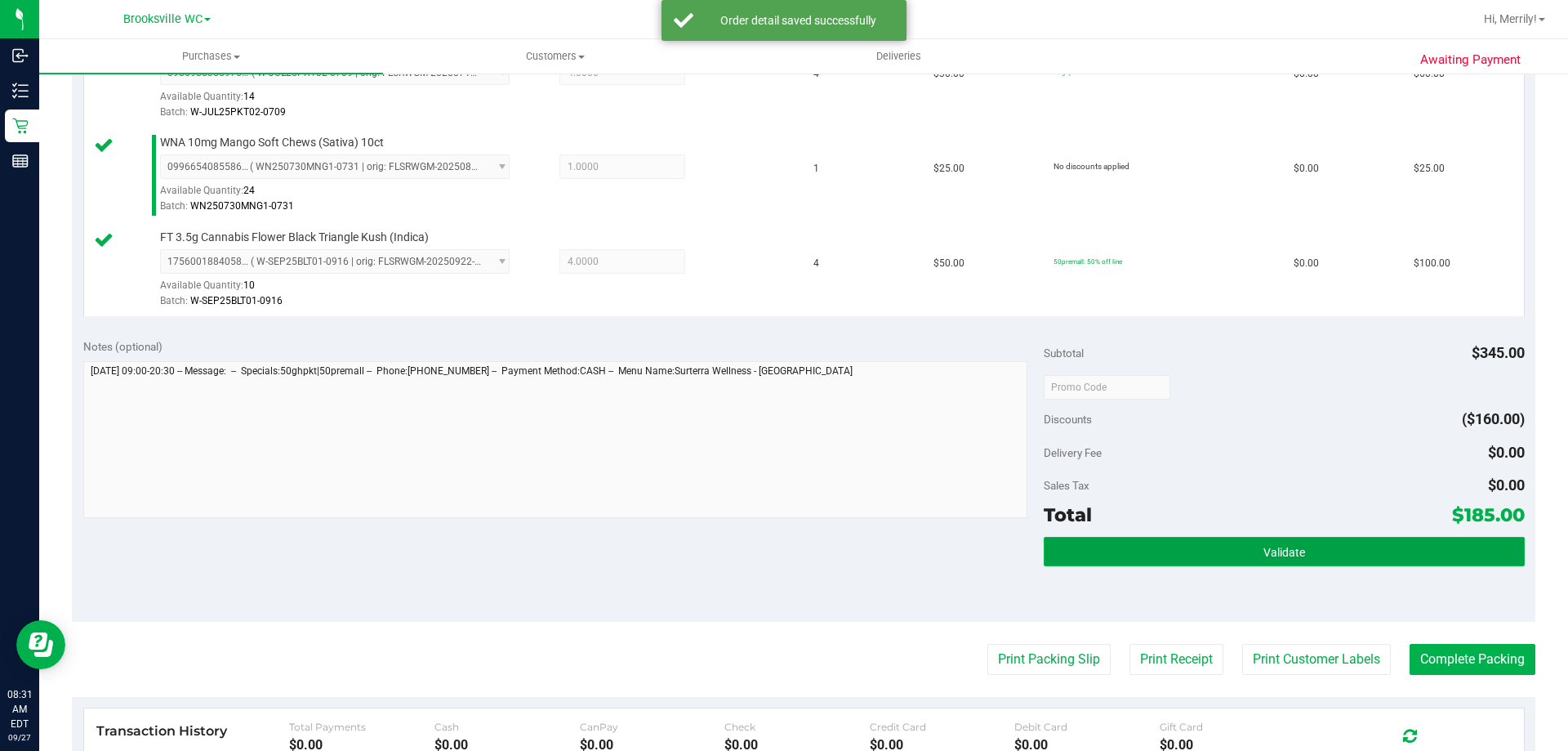
click at [1245, 563] on button "Validate" at bounding box center [1283, 551] width 480 height 29
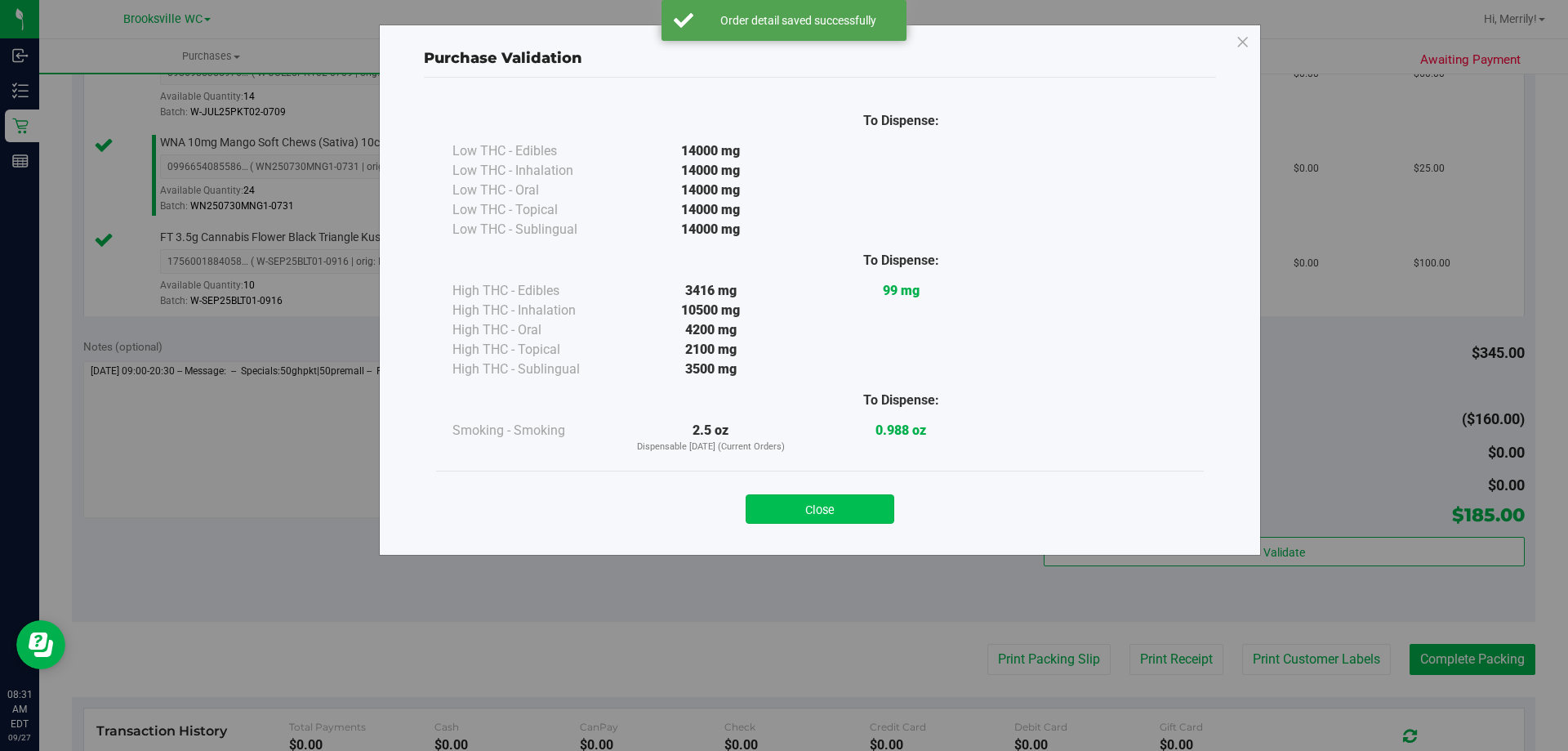
click at [794, 516] on button "Close" at bounding box center [820, 509] width 149 height 29
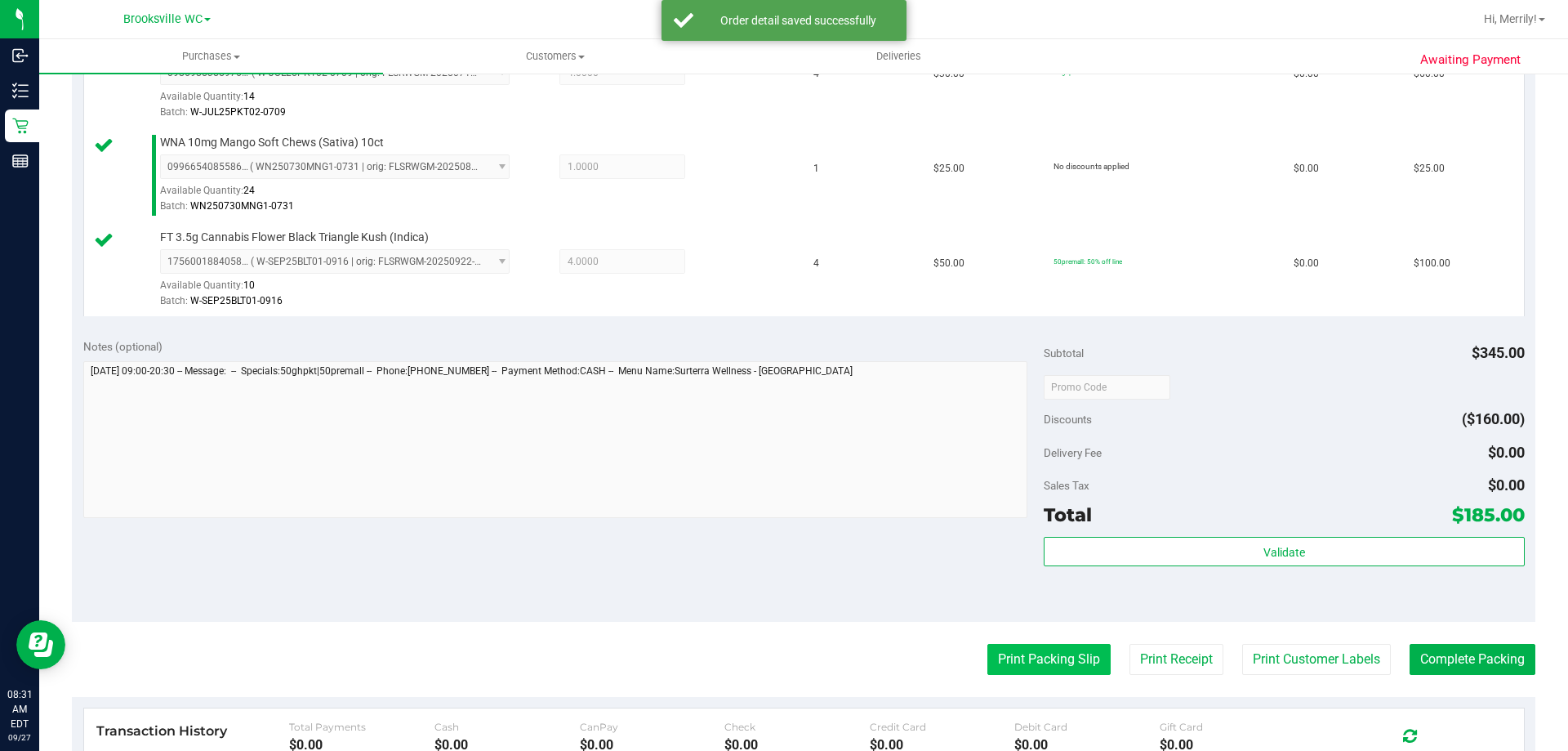
click at [1002, 662] on button "Print Packing Slip" at bounding box center [1049, 659] width 123 height 31
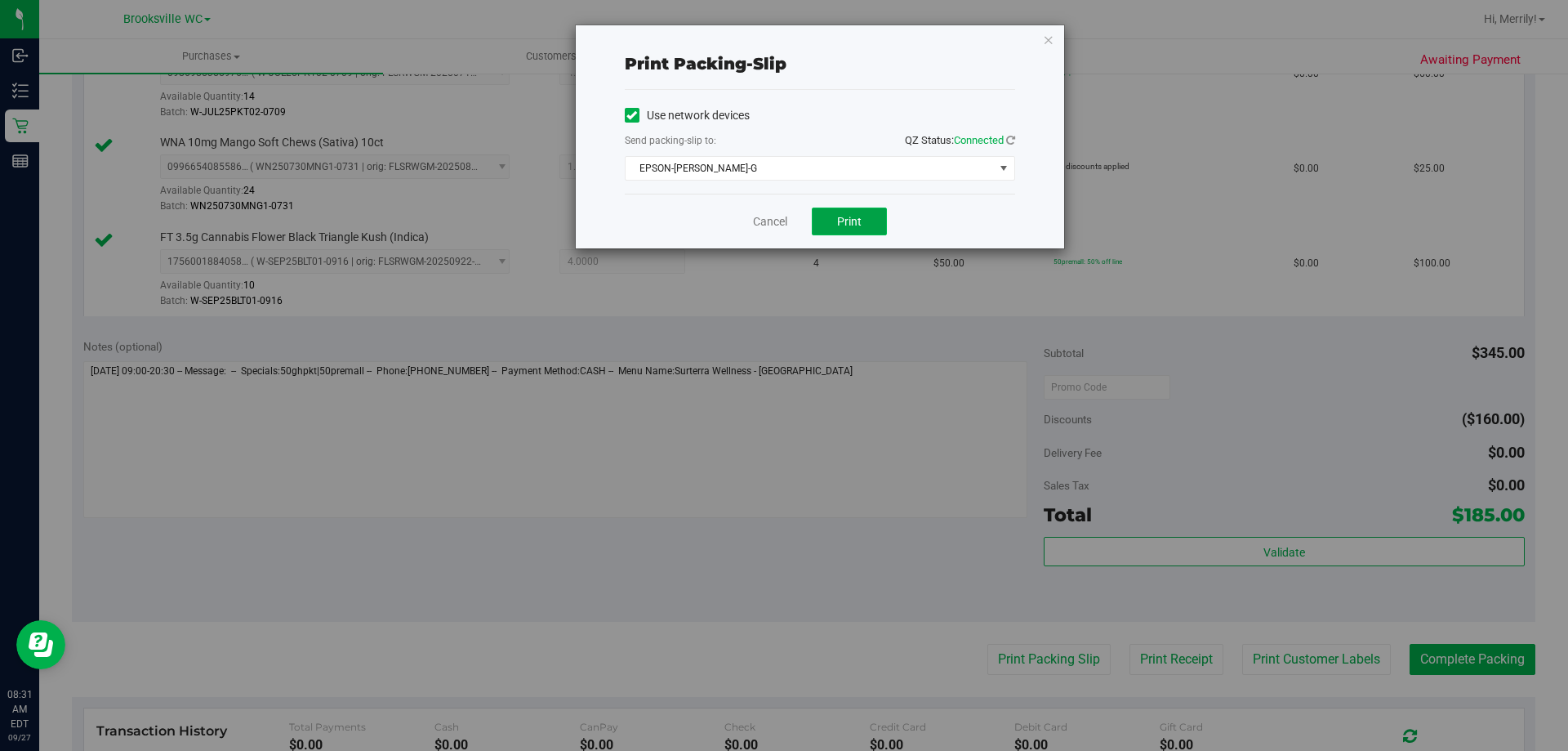
click at [835, 220] on button "Print" at bounding box center [849, 221] width 75 height 28
click at [765, 224] on link "Cancel" at bounding box center [770, 221] width 35 height 17
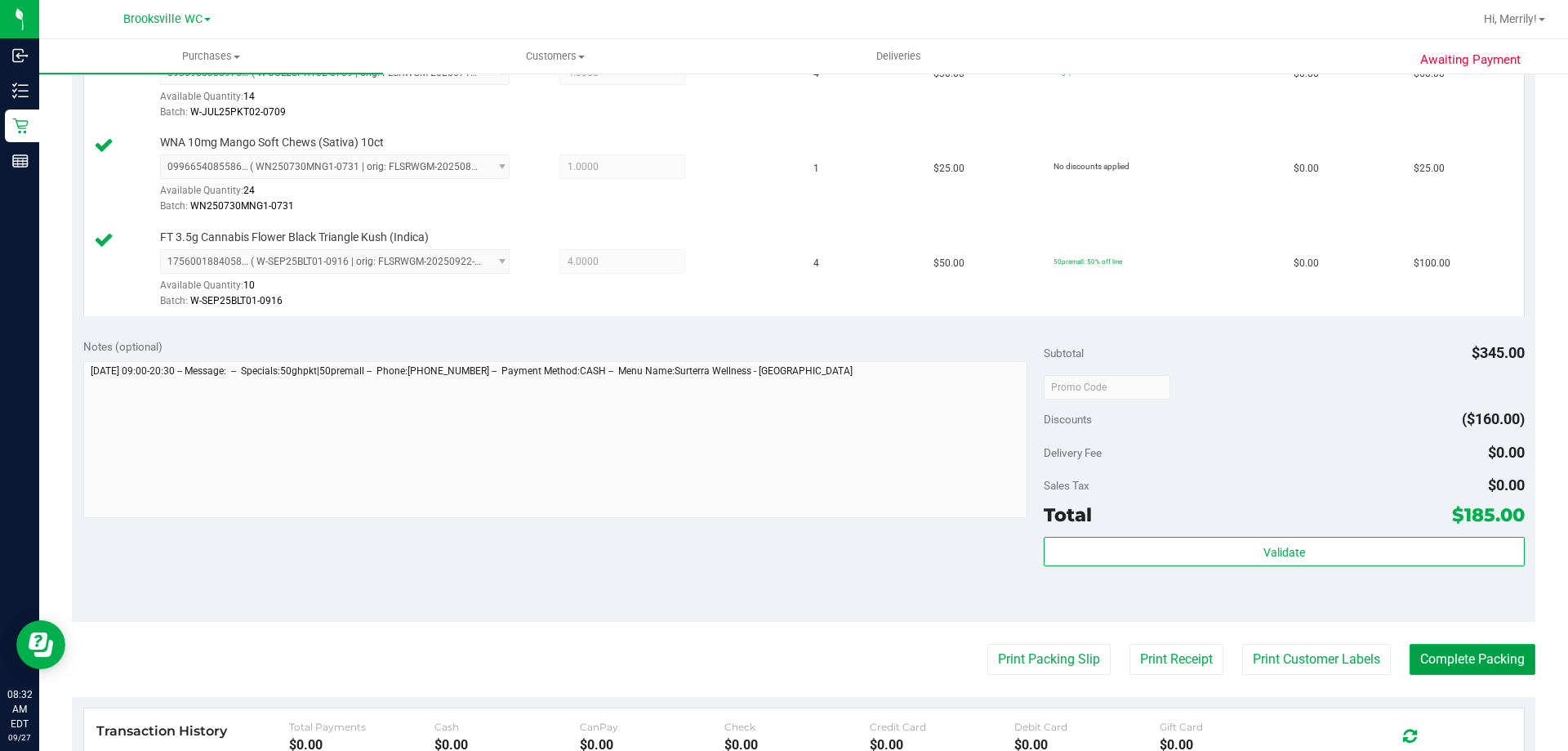
click at [1450, 664] on button "Complete Packing" at bounding box center [1473, 659] width 126 height 31
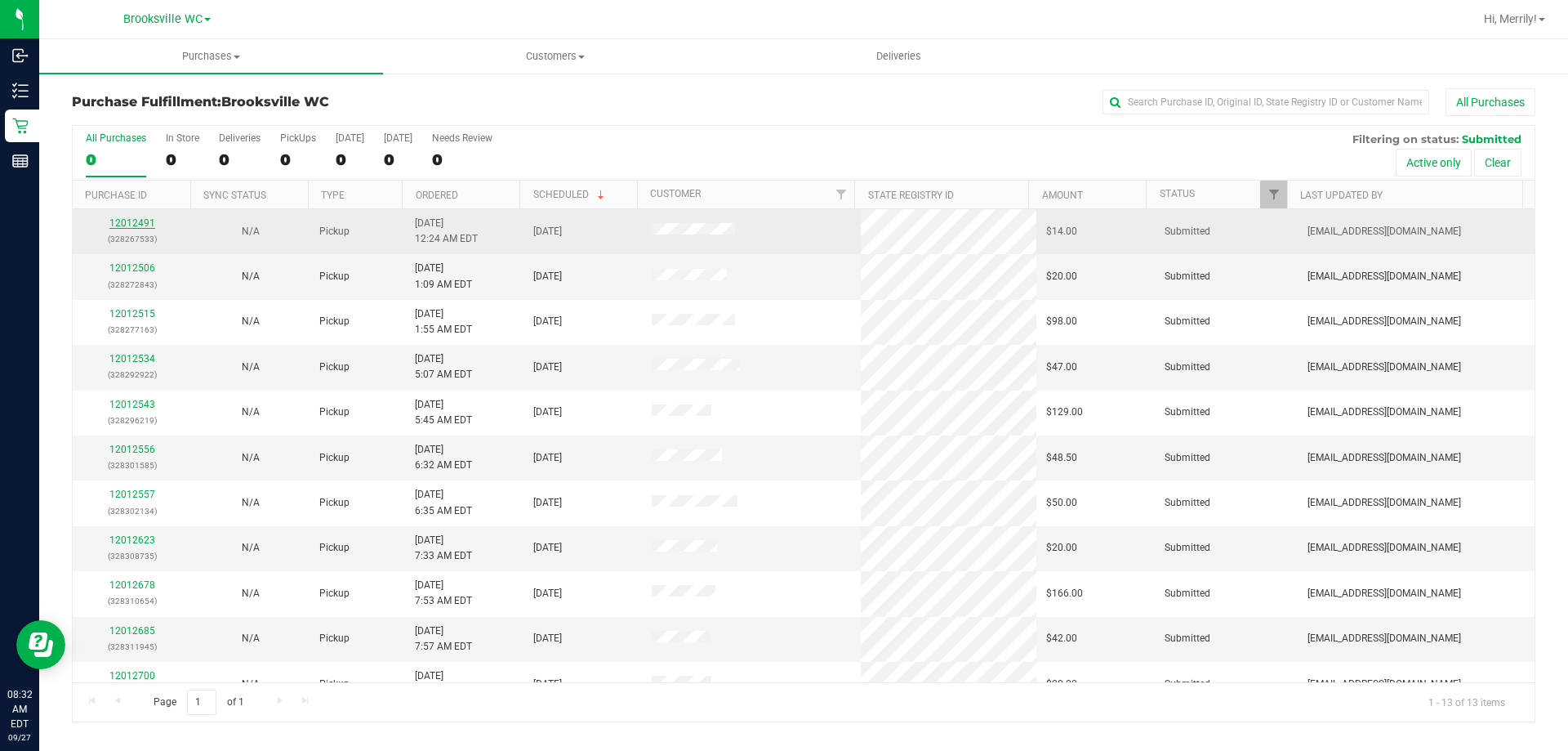
click at [130, 223] on link "12012491" at bounding box center [132, 223] width 46 height 12
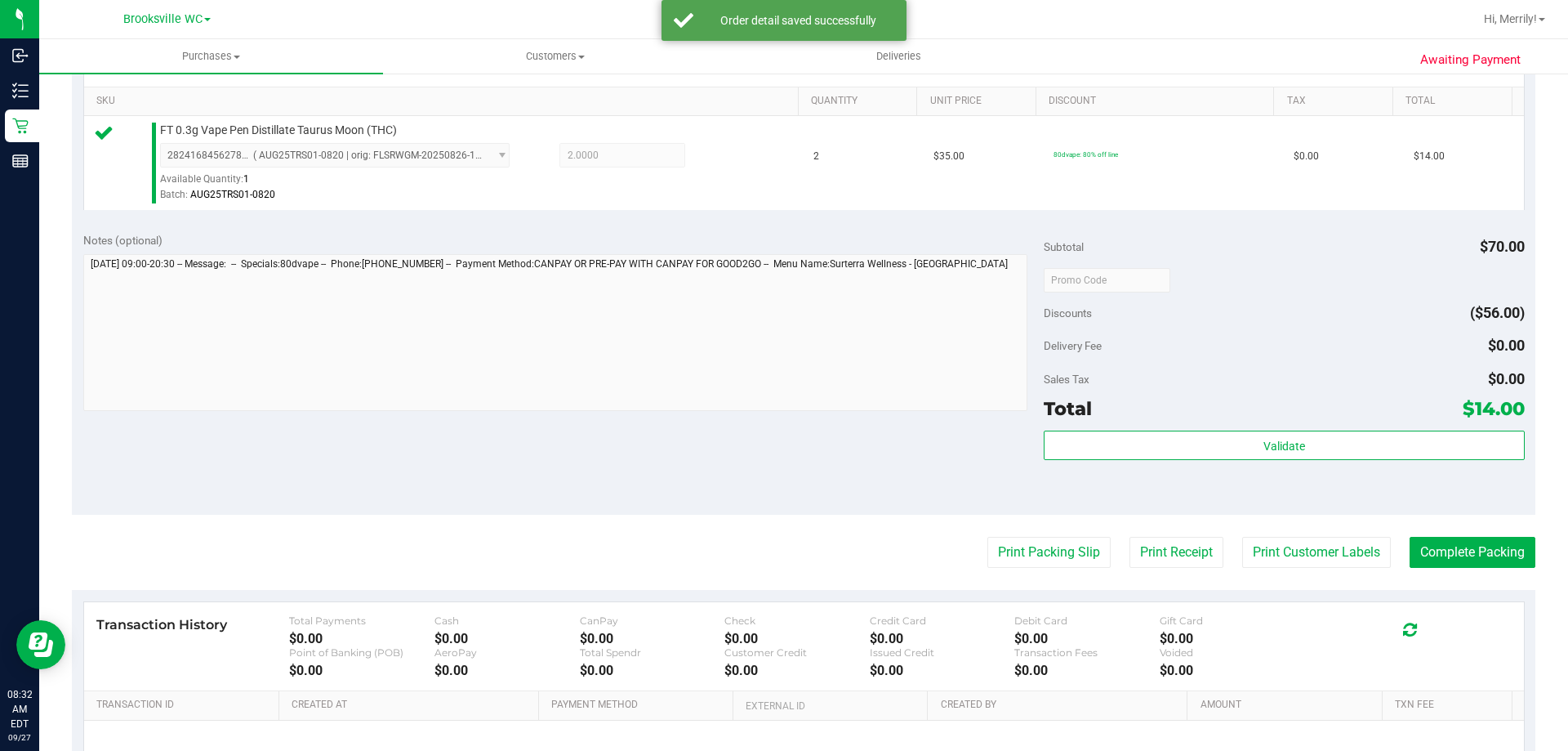
scroll to position [408, 0]
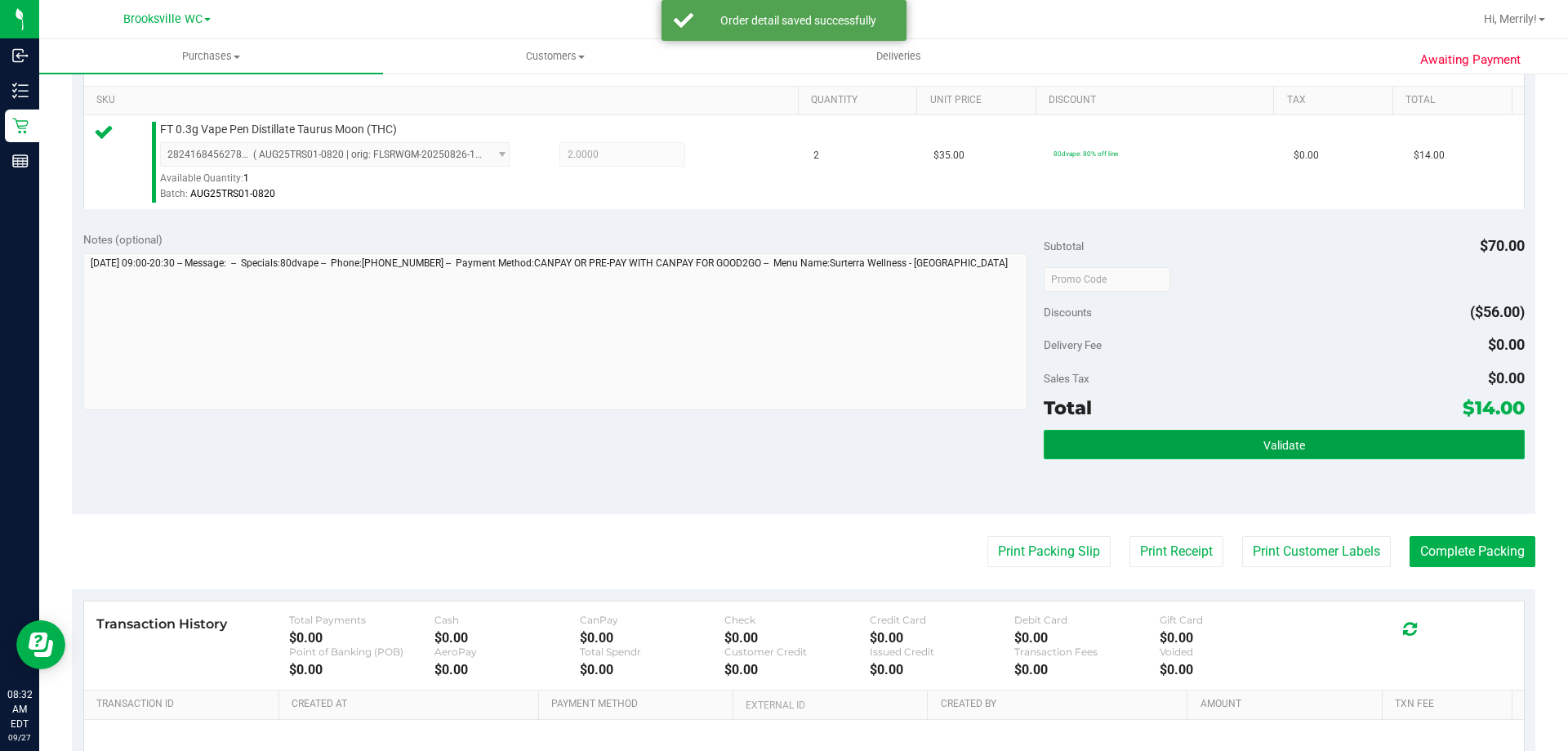
click at [1228, 447] on button "Validate" at bounding box center [1283, 444] width 480 height 29
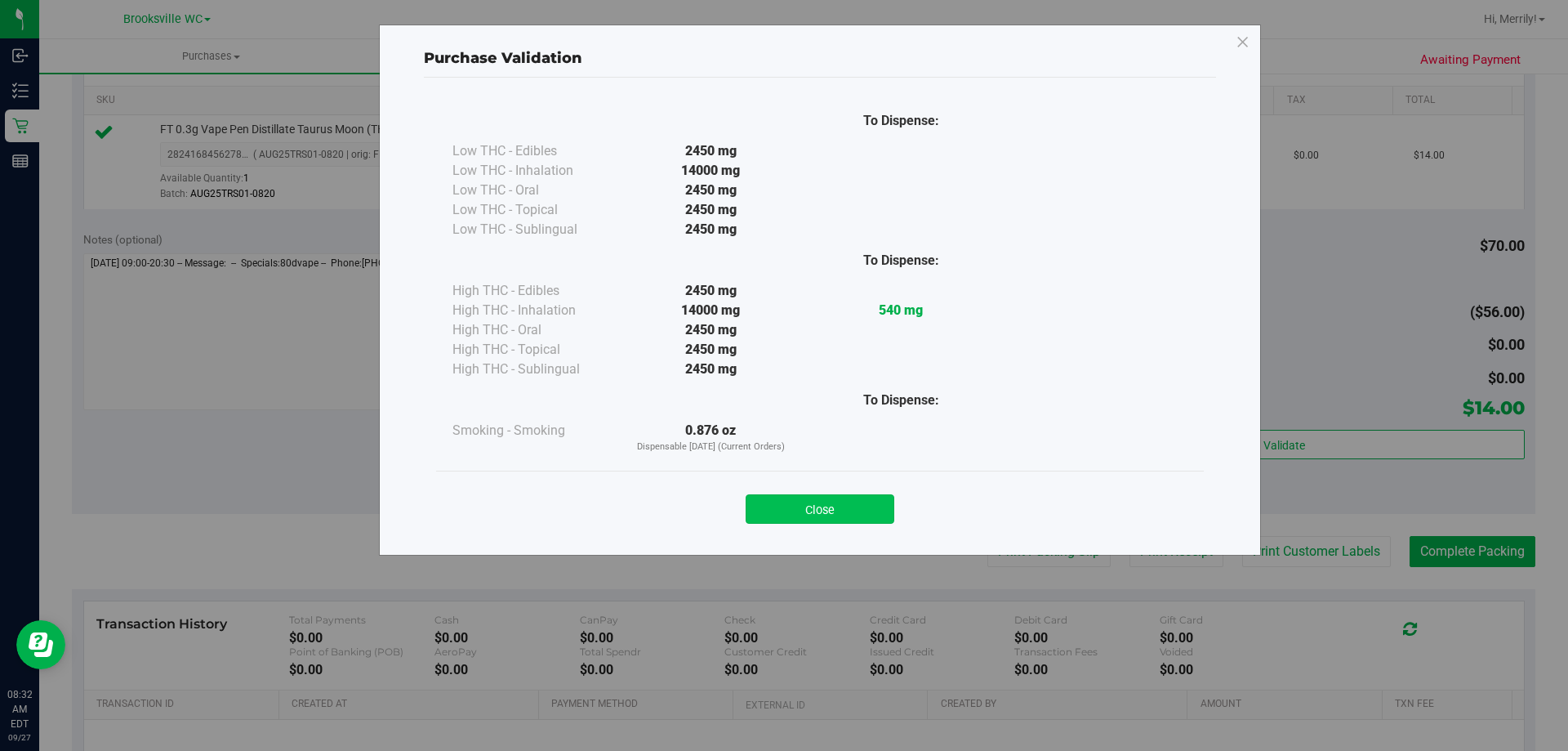
click at [846, 502] on button "Close" at bounding box center [820, 509] width 149 height 29
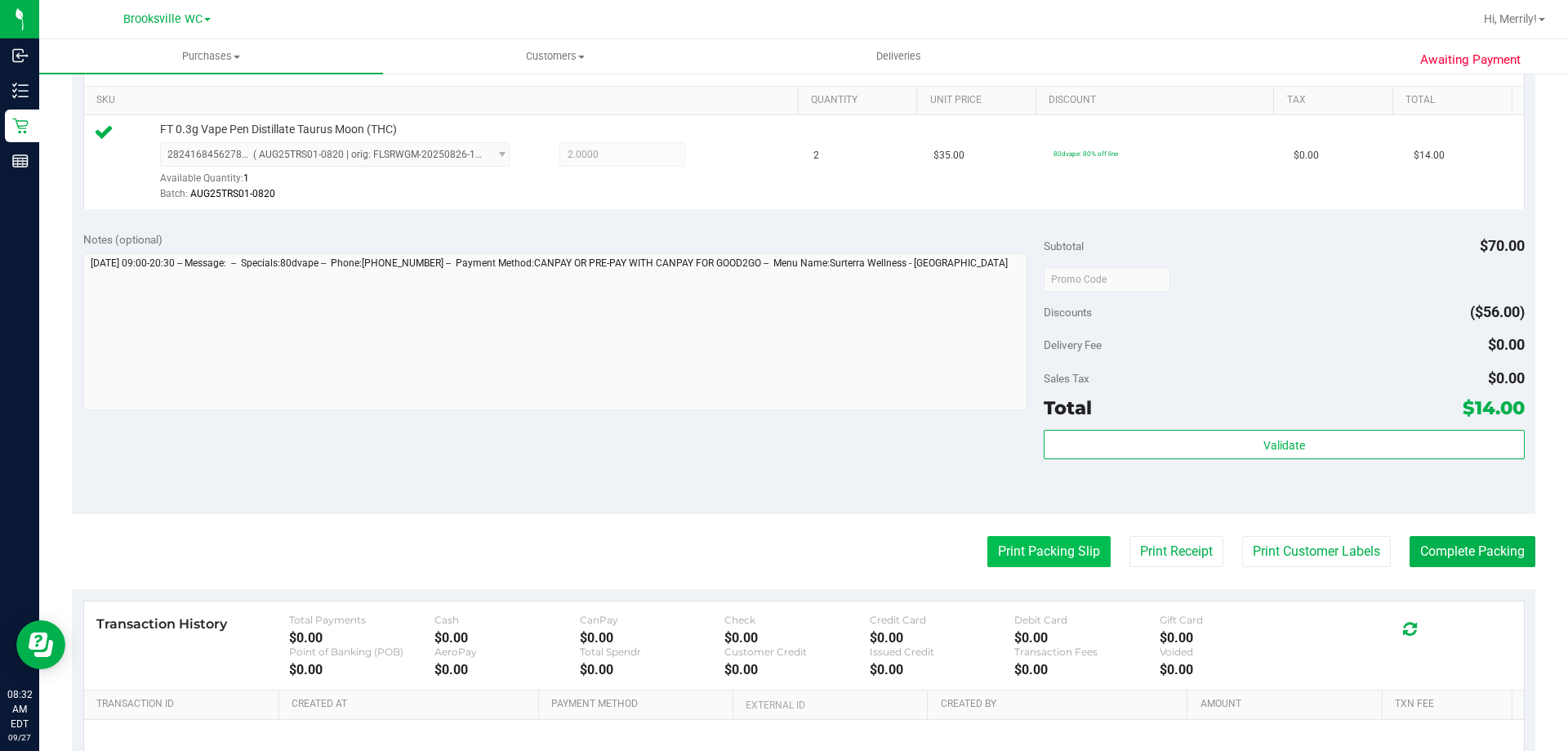
click at [1035, 547] on button "Print Packing Slip" at bounding box center [1049, 551] width 123 height 31
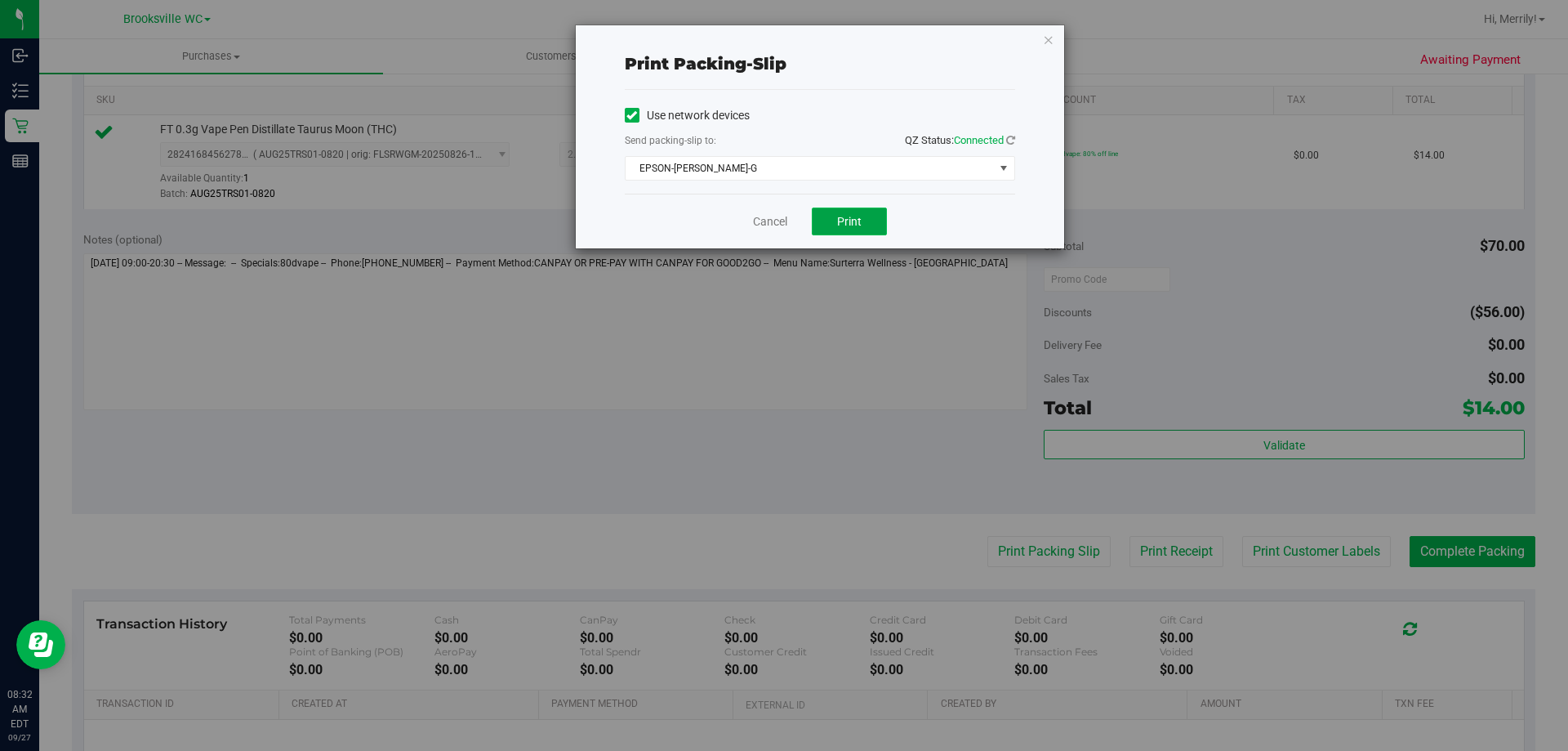
click at [846, 224] on span "Print" at bounding box center [849, 221] width 25 height 13
click at [772, 221] on link "Cancel" at bounding box center [770, 221] width 35 height 17
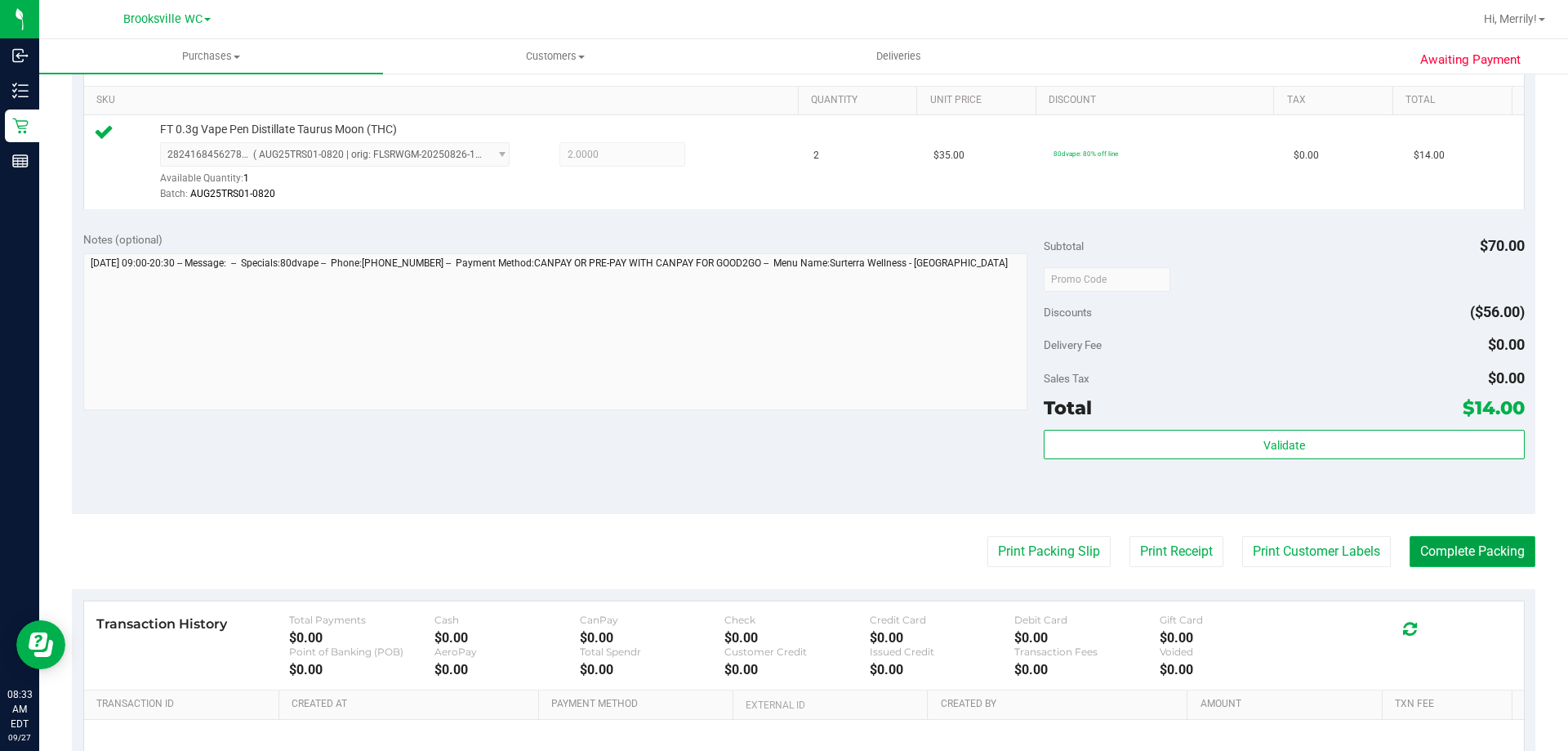
click at [1452, 549] on button "Complete Packing" at bounding box center [1473, 551] width 126 height 31
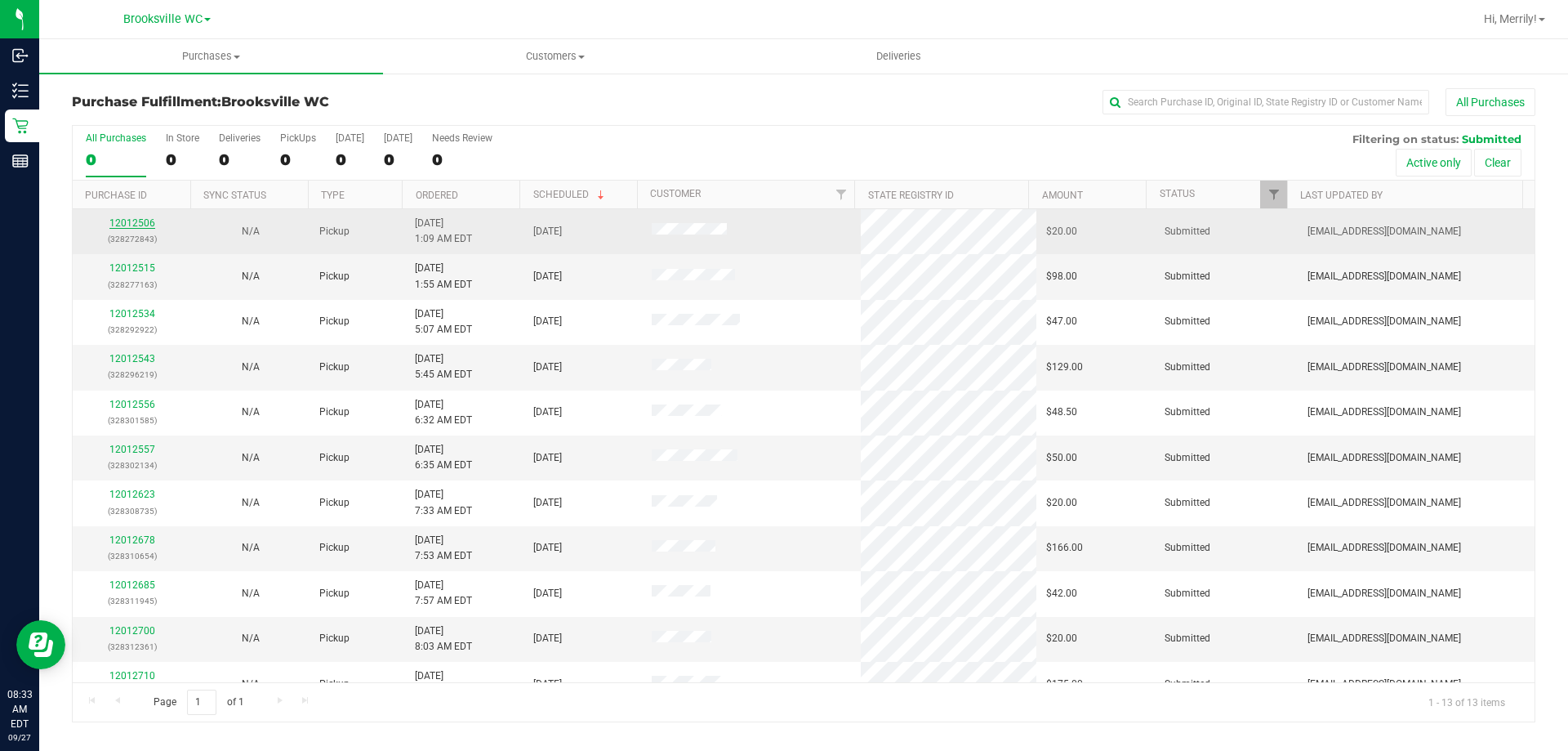
click at [122, 226] on link "12012506" at bounding box center [132, 223] width 46 height 12
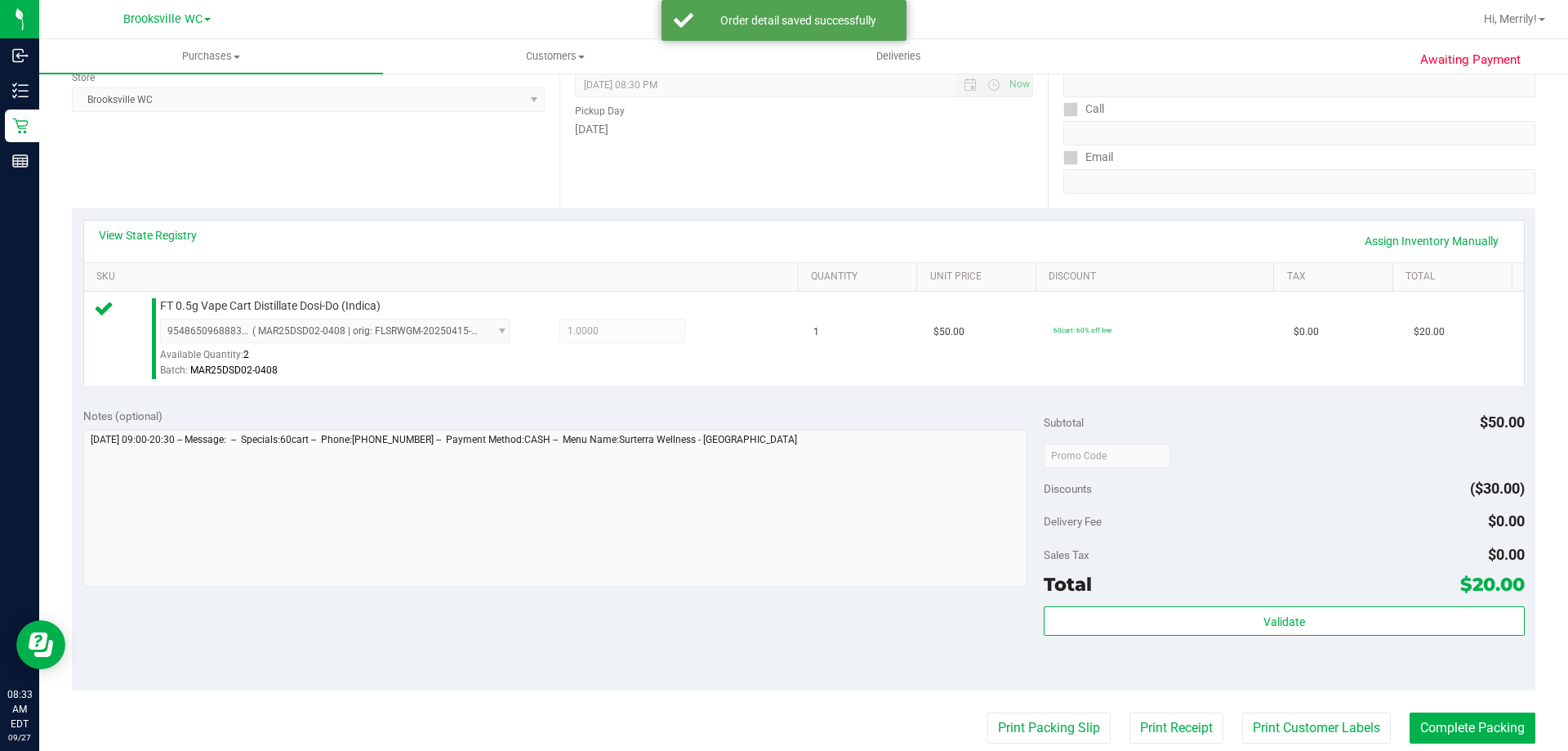
scroll to position [327, 0]
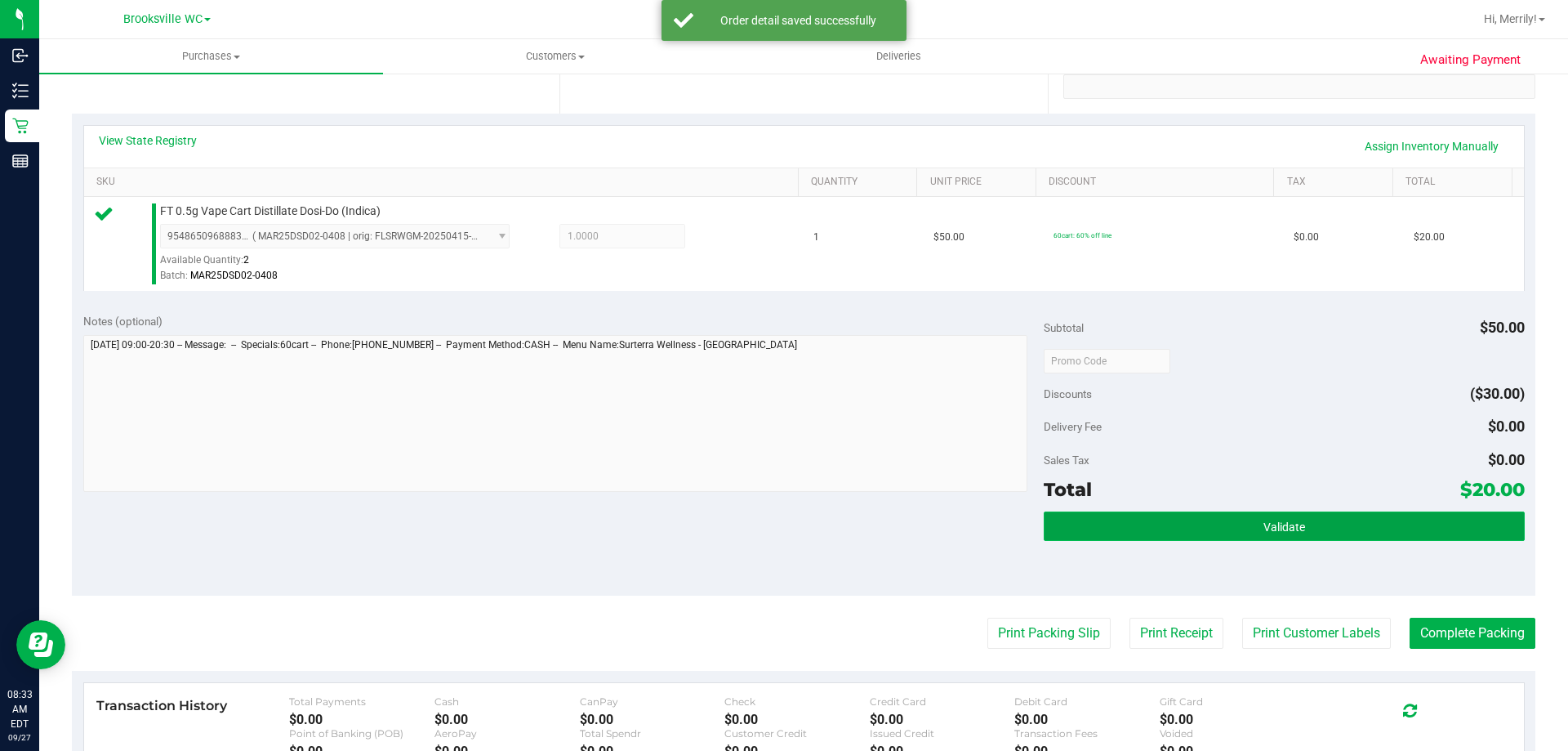
click at [1238, 521] on button "Validate" at bounding box center [1283, 526] width 480 height 29
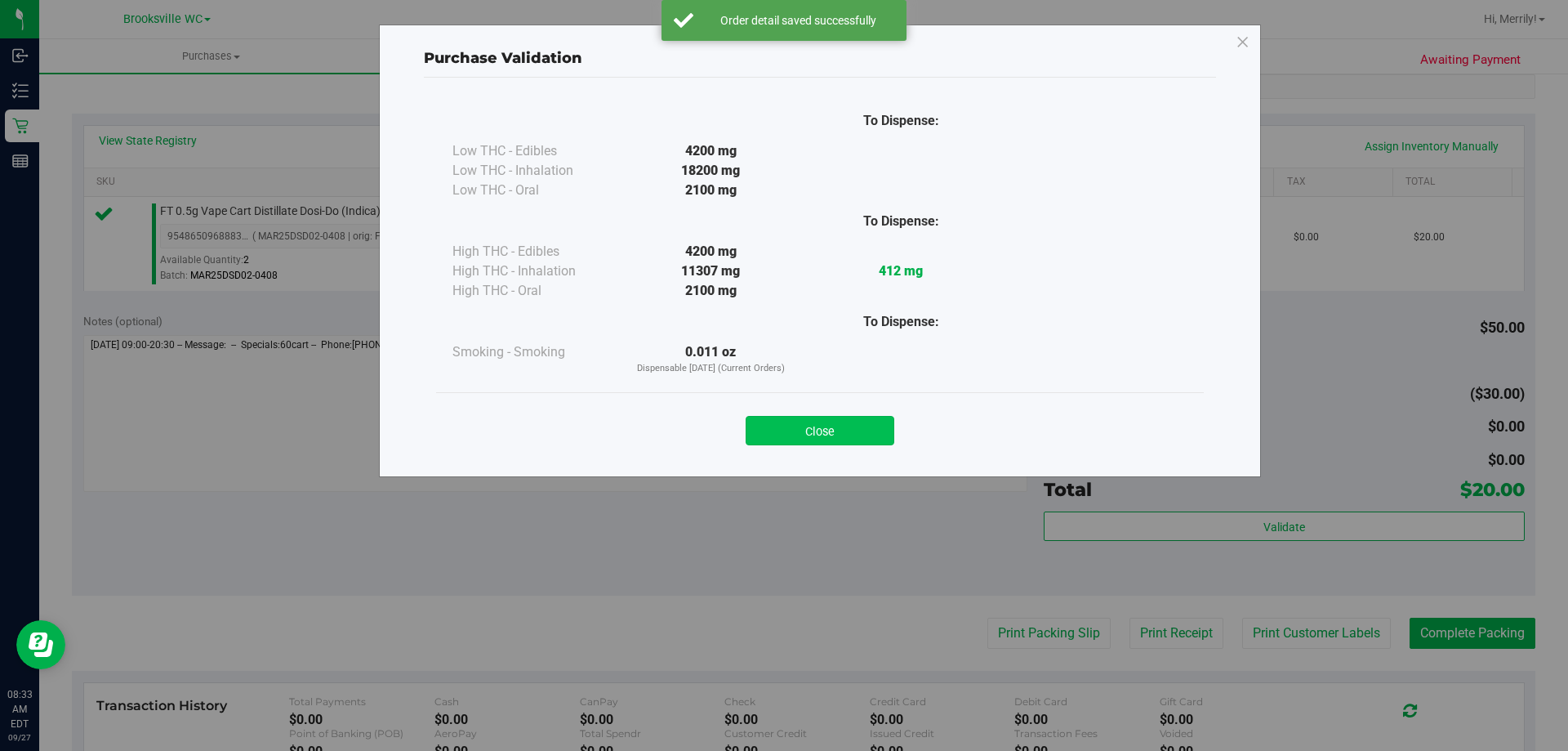
click at [840, 428] on button "Close" at bounding box center [820, 431] width 149 height 29
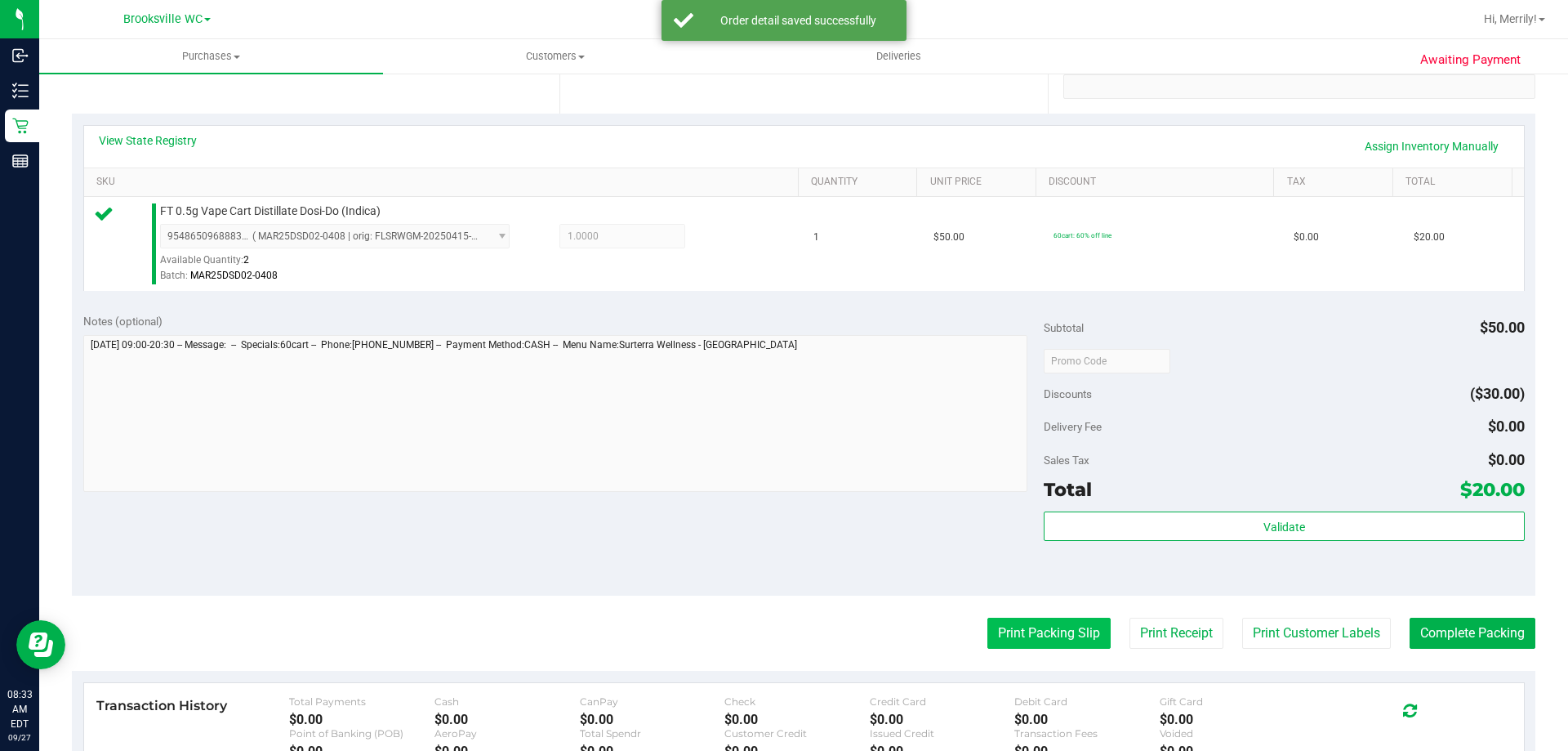
click at [1024, 633] on button "Print Packing Slip" at bounding box center [1049, 633] width 123 height 31
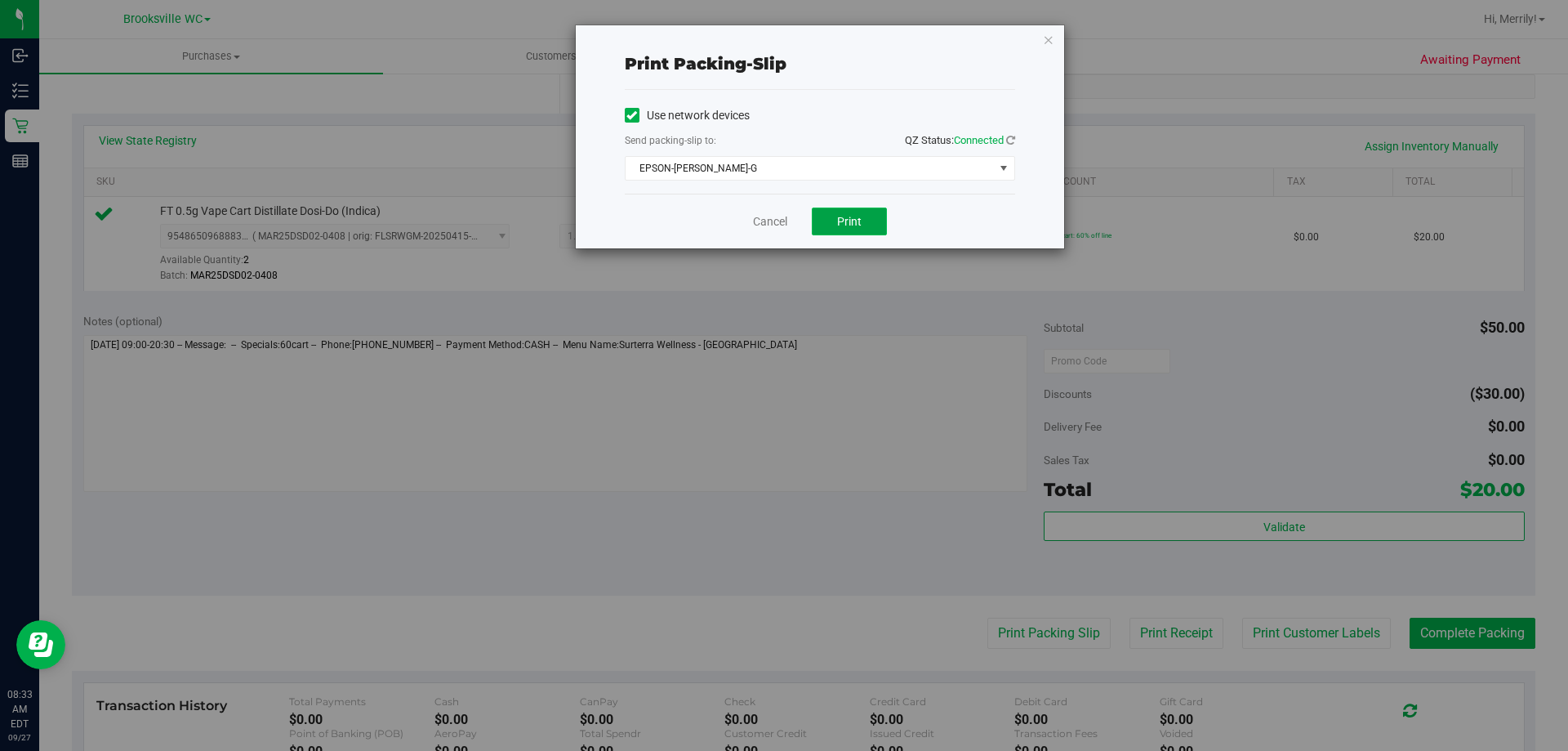
click at [844, 225] on span "Print" at bounding box center [849, 221] width 25 height 13
click at [772, 223] on link "Cancel" at bounding box center [770, 221] width 35 height 17
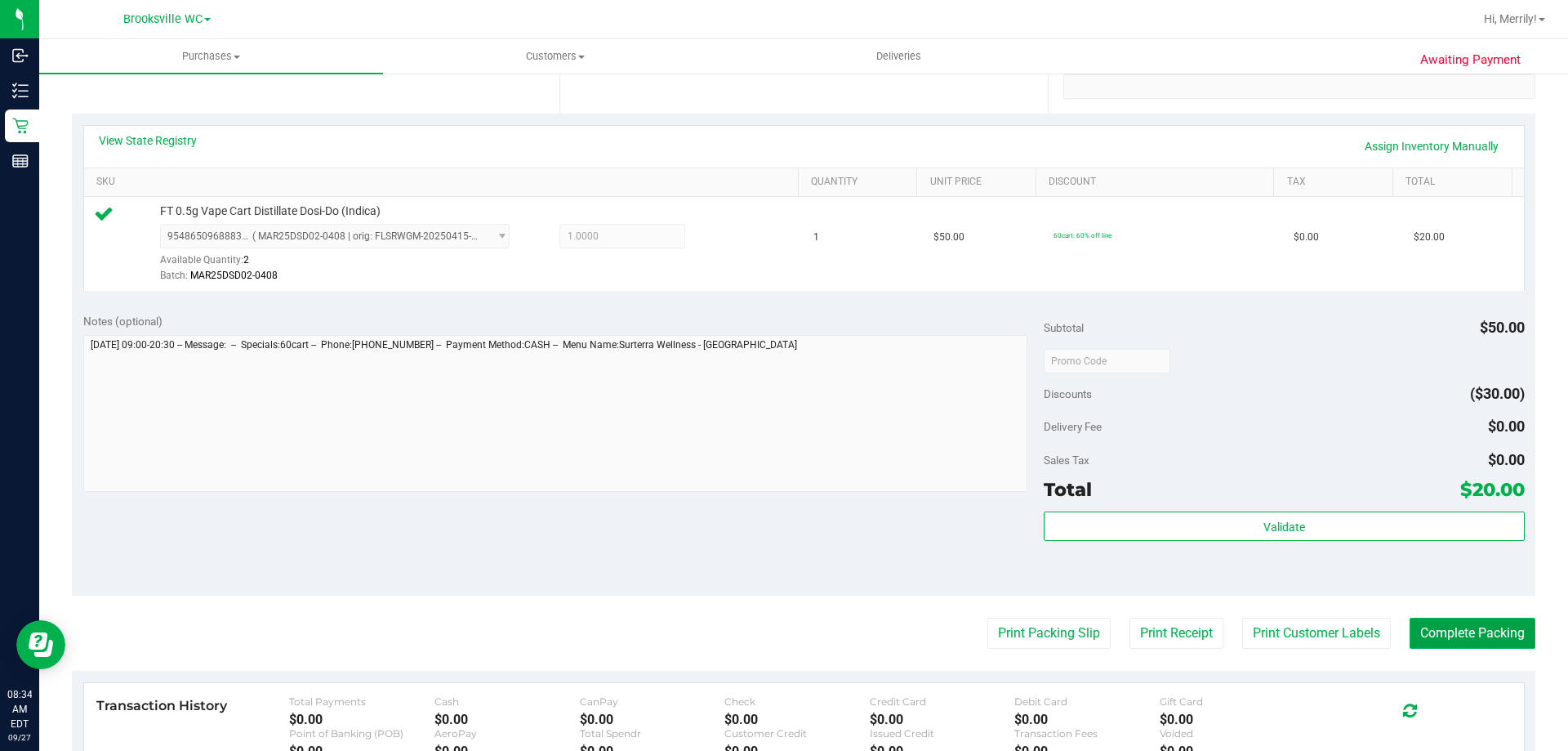
click at [1501, 634] on button "Complete Packing" at bounding box center [1473, 633] width 126 height 31
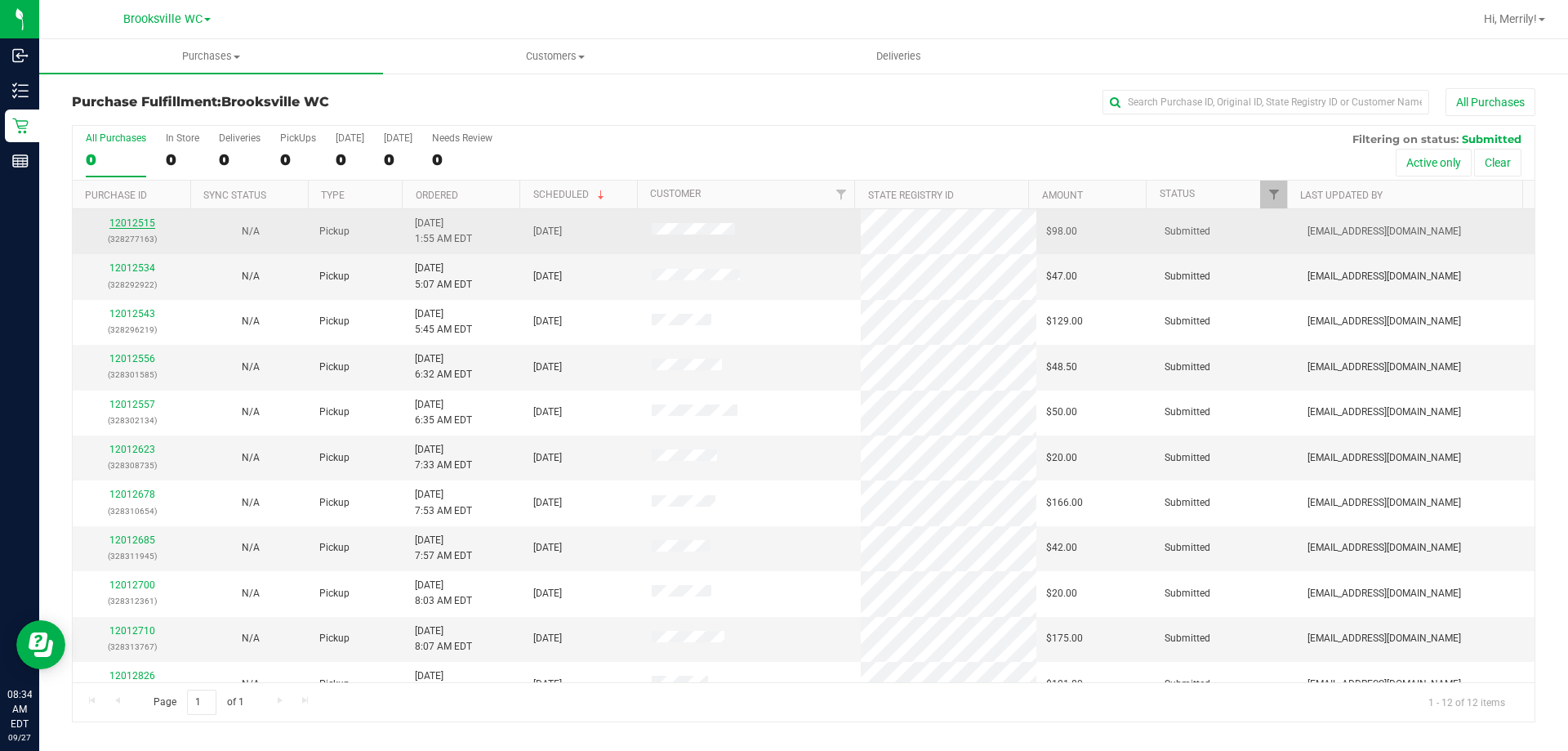
click at [141, 222] on link "12012515" at bounding box center [132, 223] width 46 height 12
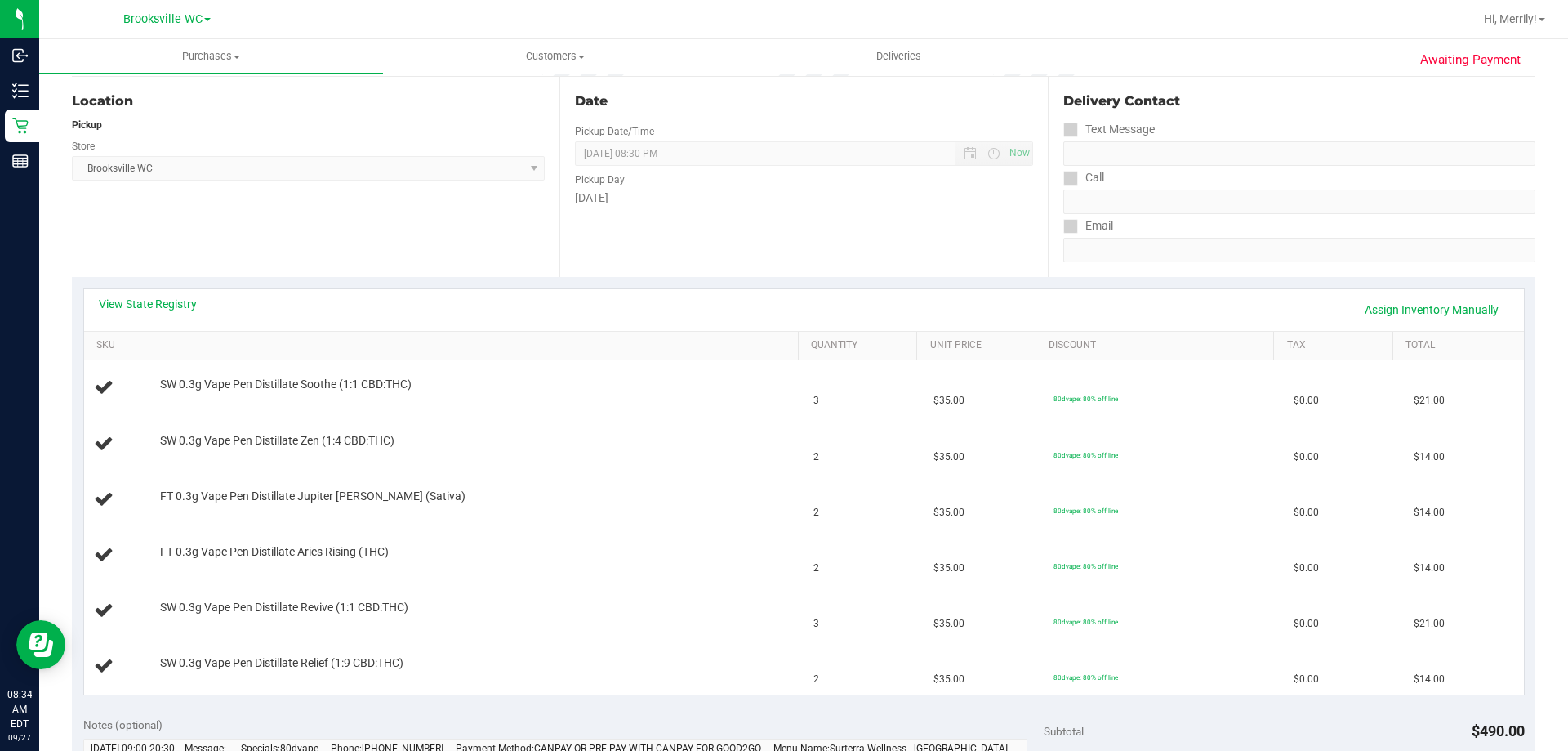
scroll to position [245, 0]
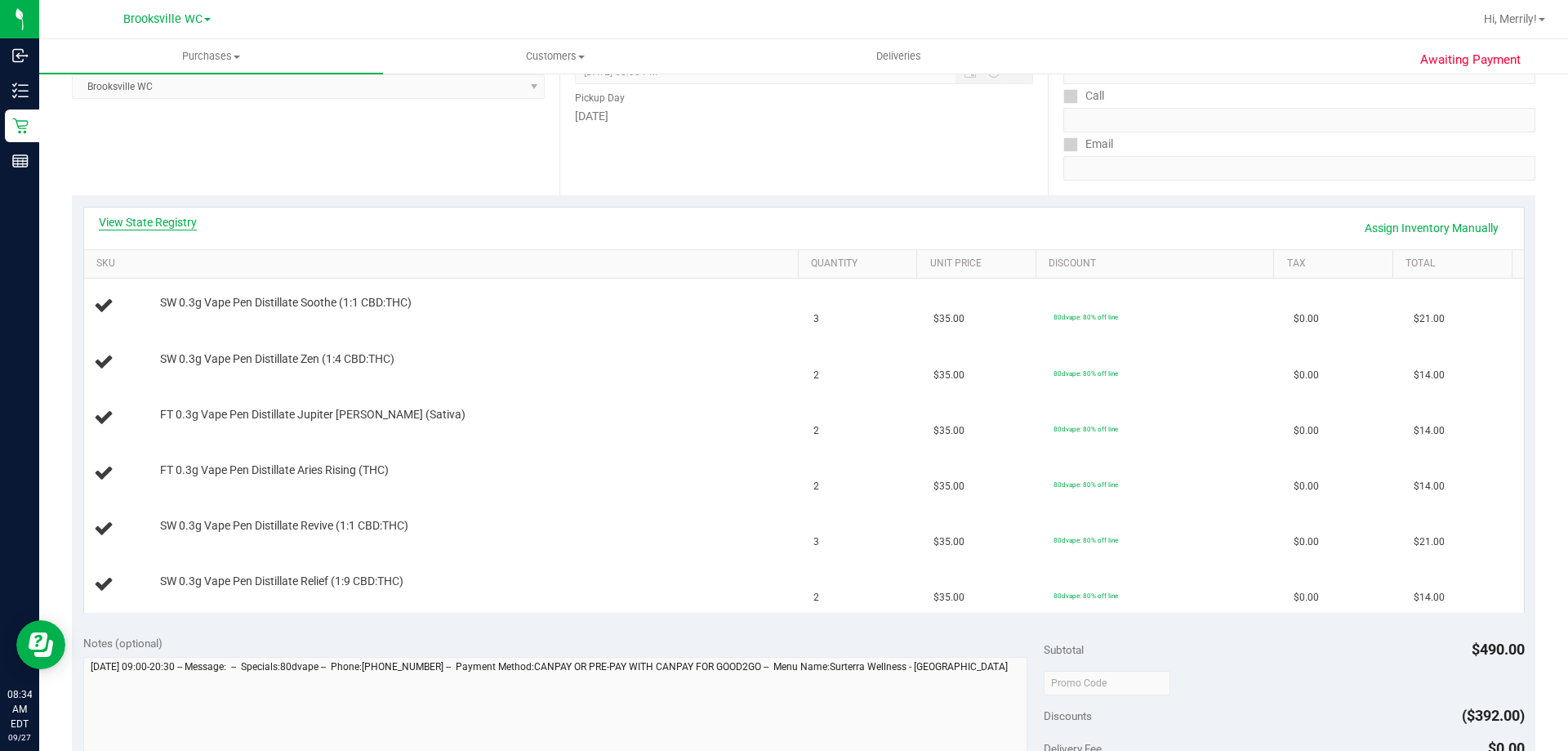
click at [142, 220] on link "View State Registry" at bounding box center [147, 222] width 98 height 16
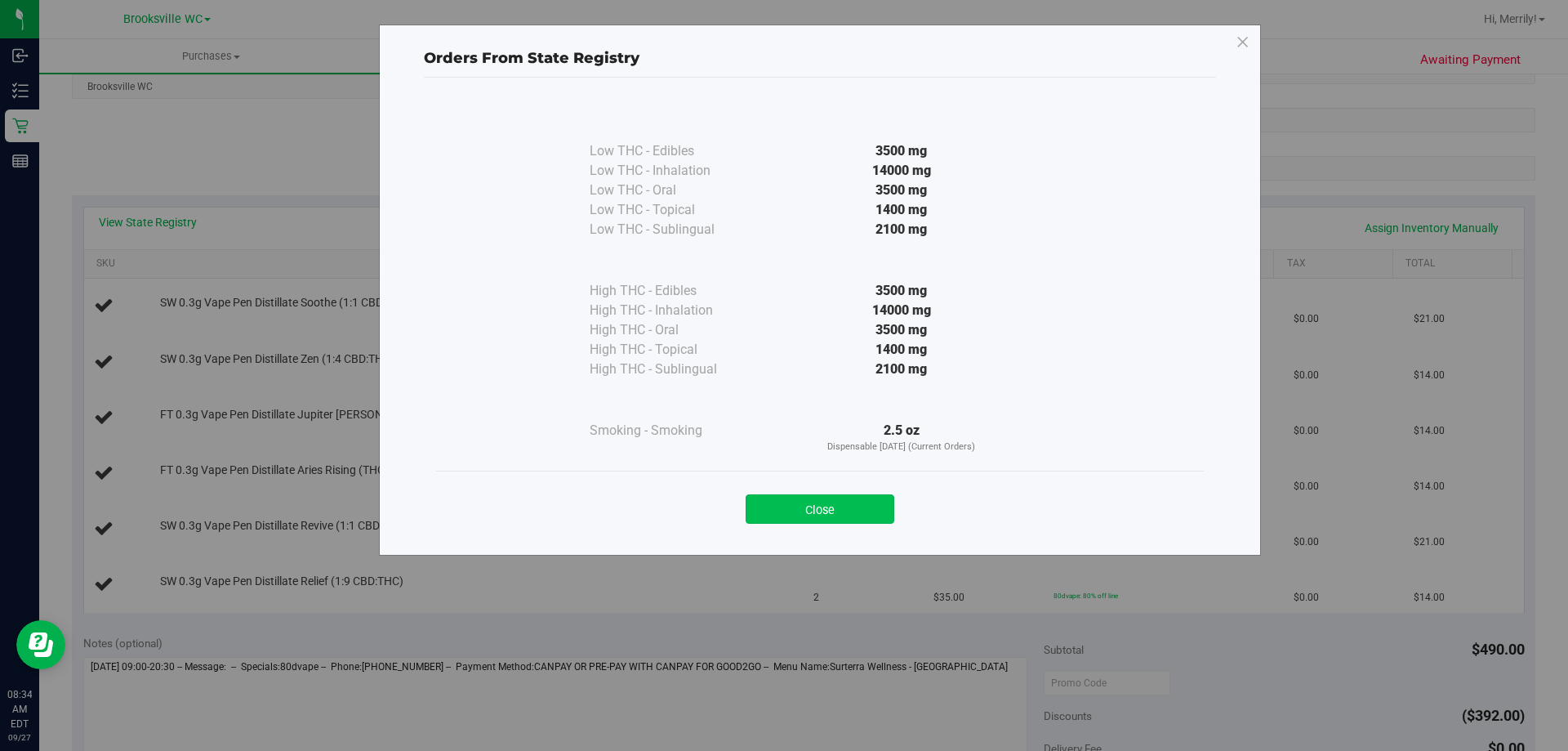
click at [835, 500] on button "Close" at bounding box center [820, 509] width 149 height 29
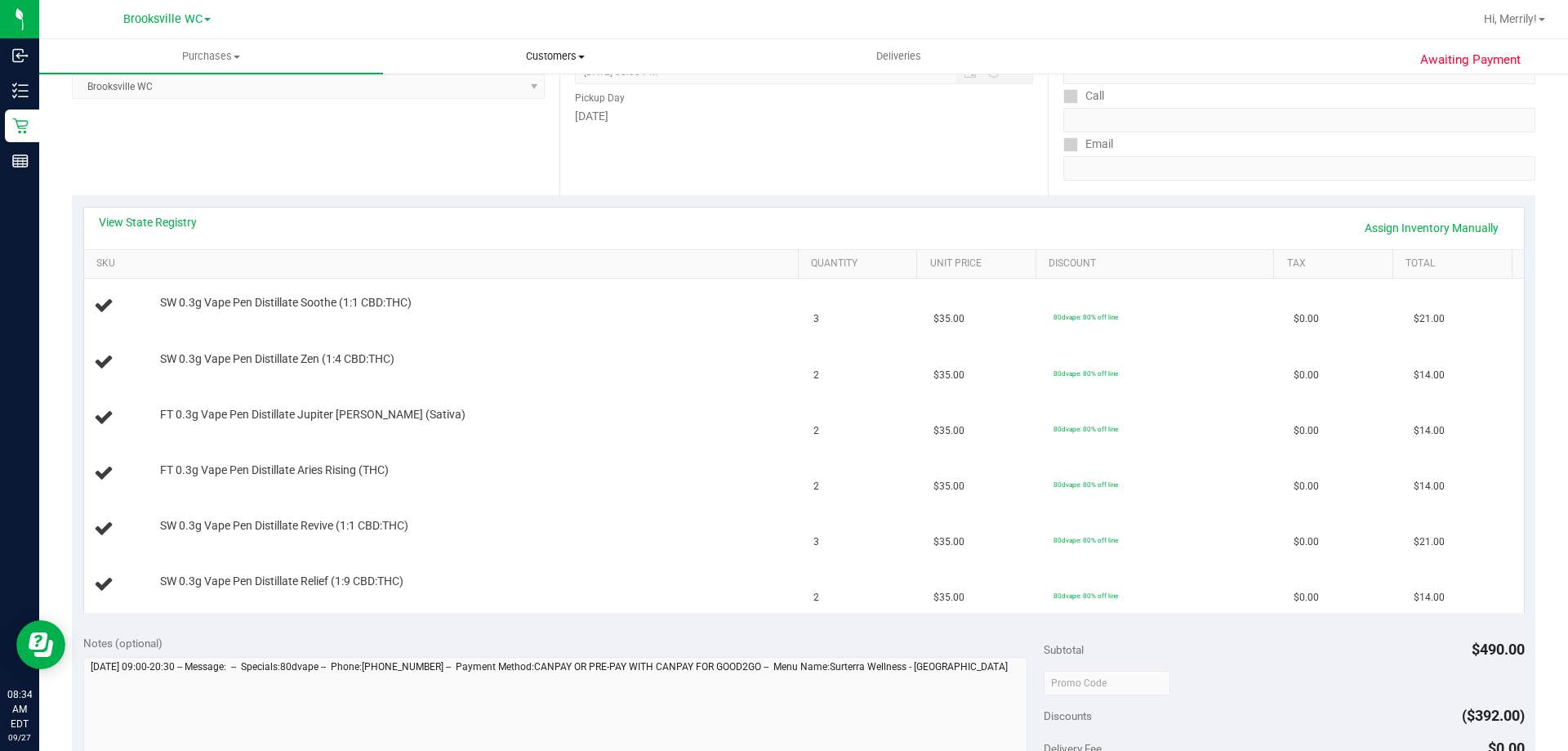
click at [575, 57] on span "Customers" at bounding box center [555, 56] width 343 height 15
click at [482, 98] on span "All customers" at bounding box center [442, 99] width 118 height 14
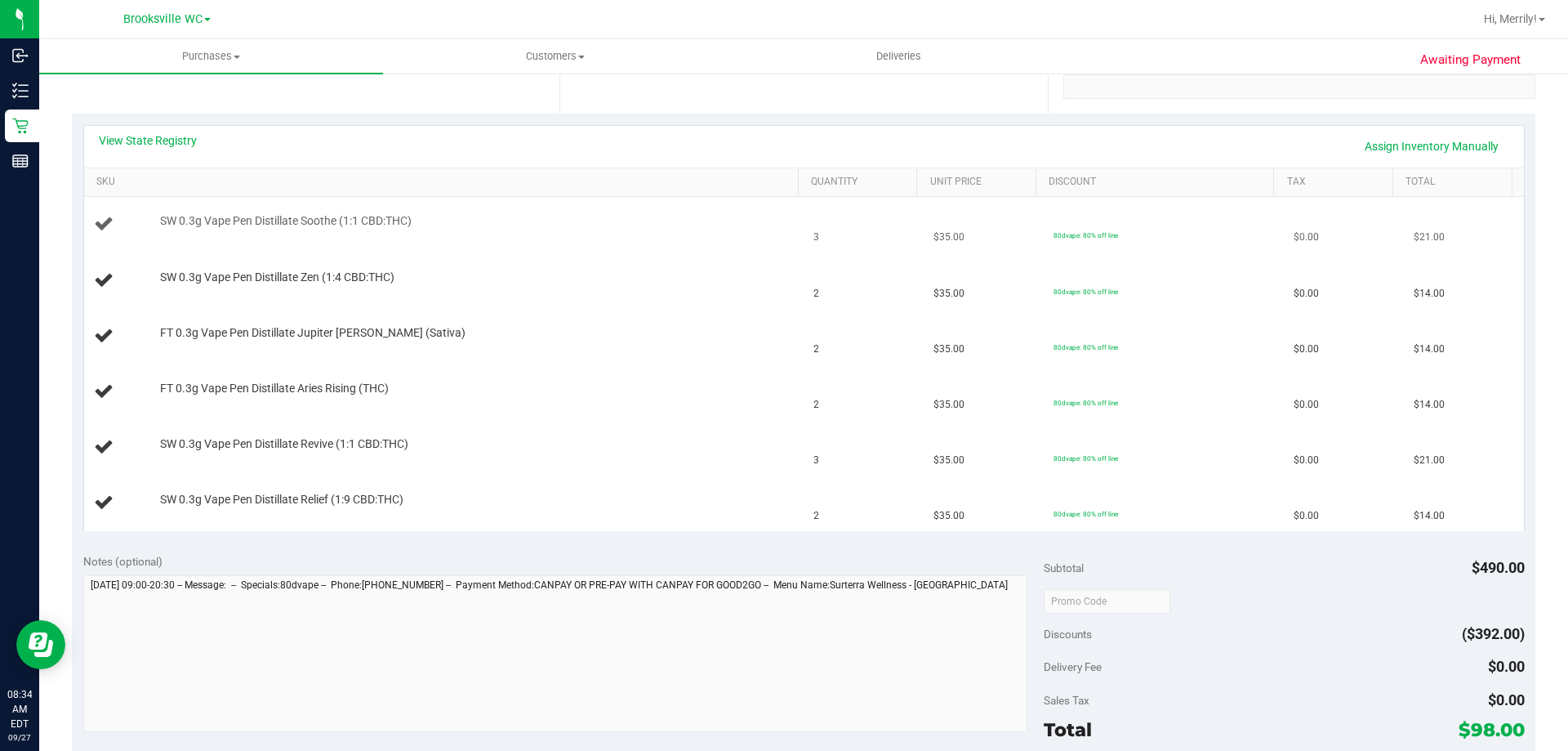
scroll to position [245, 0]
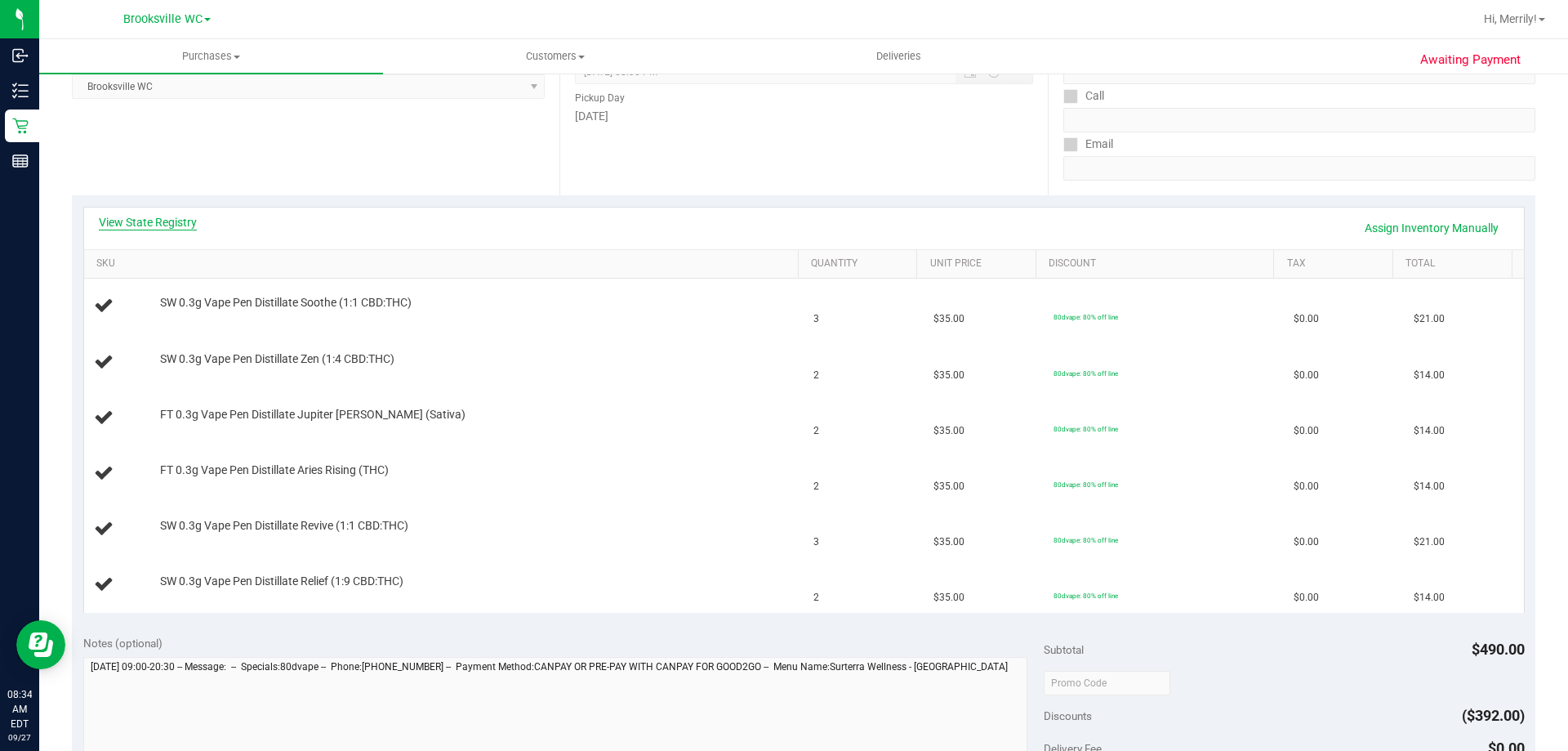
click at [144, 219] on link "View State Registry" at bounding box center [147, 222] width 98 height 16
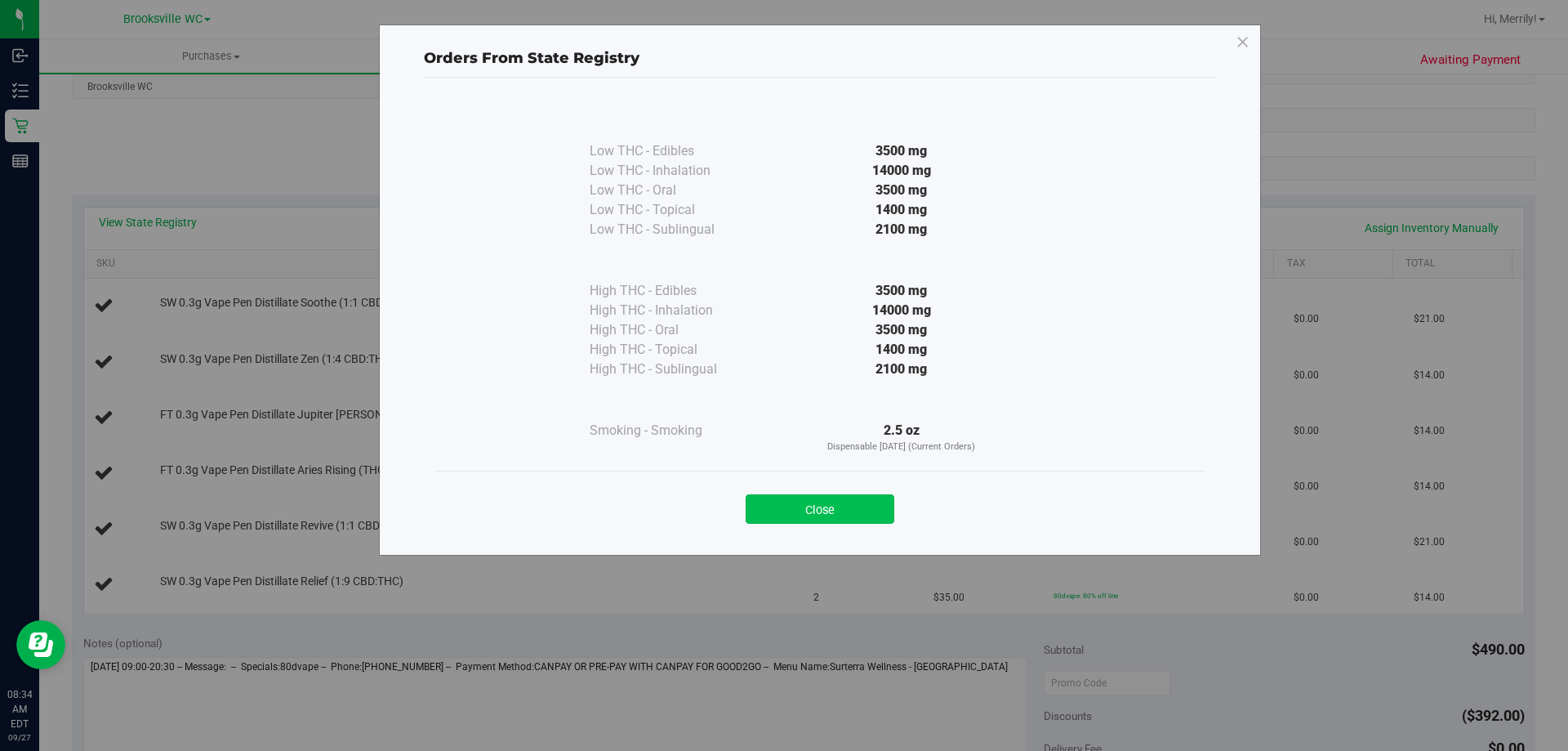
click at [815, 505] on button "Close" at bounding box center [820, 509] width 149 height 29
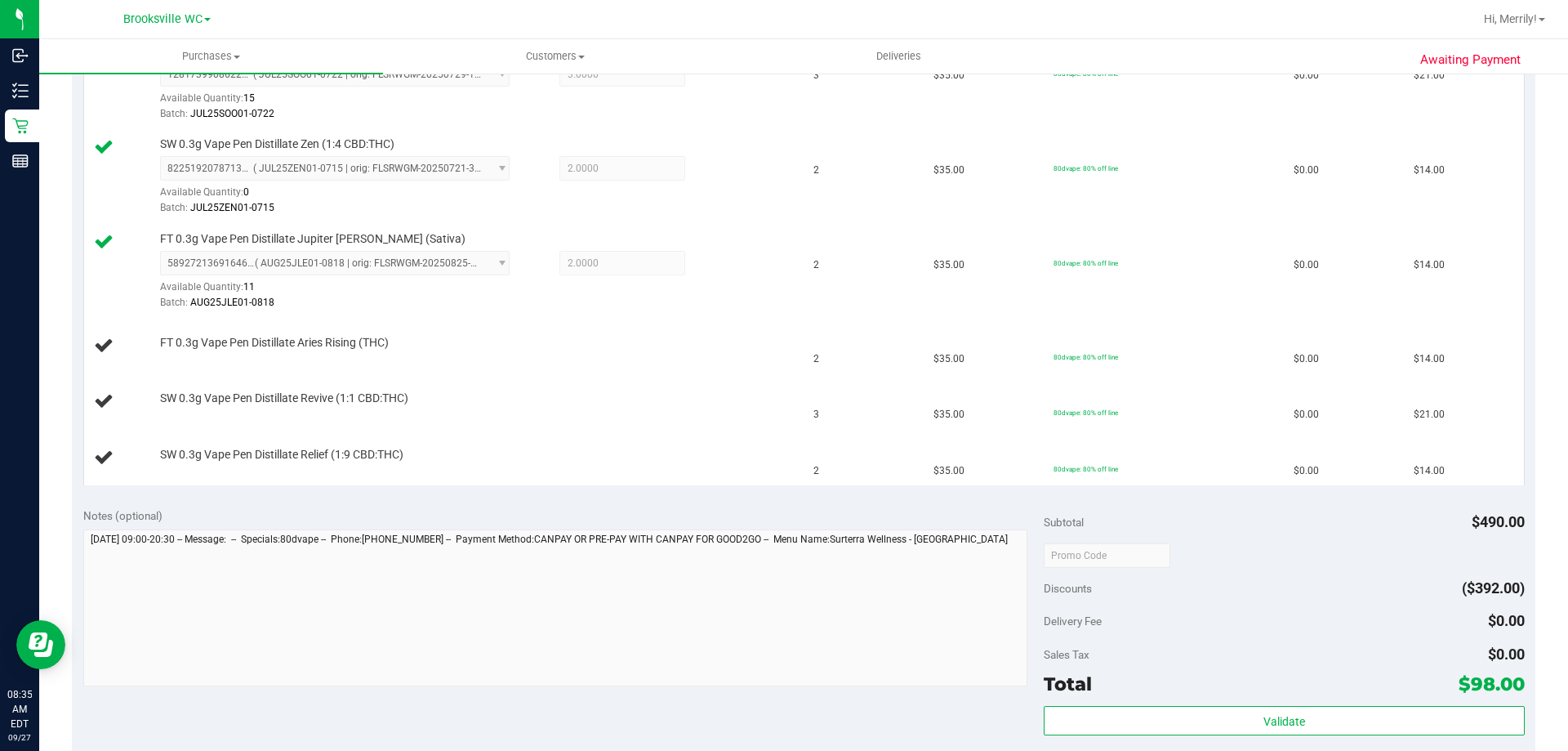
scroll to position [490, 0]
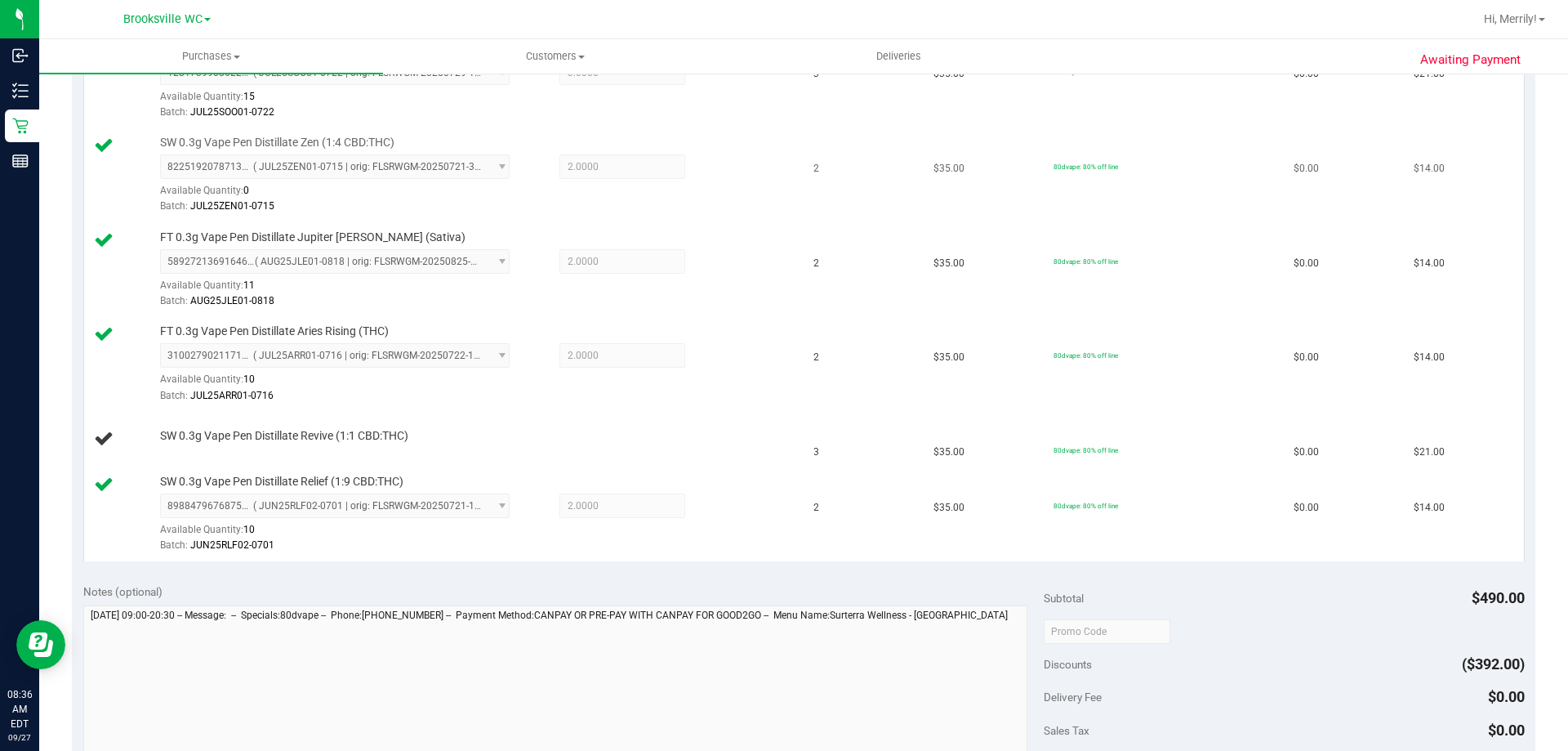
drag, startPoint x: 532, startPoint y: 678, endPoint x: 705, endPoint y: 162, distance: 544.2
click at [705, 162] on div "8225192078713126 ( JUL25ZEN01-0715 | orig: FLSRWGM-20250721-3372 ) 822519207871…" at bounding box center [475, 184] width 631 height 59
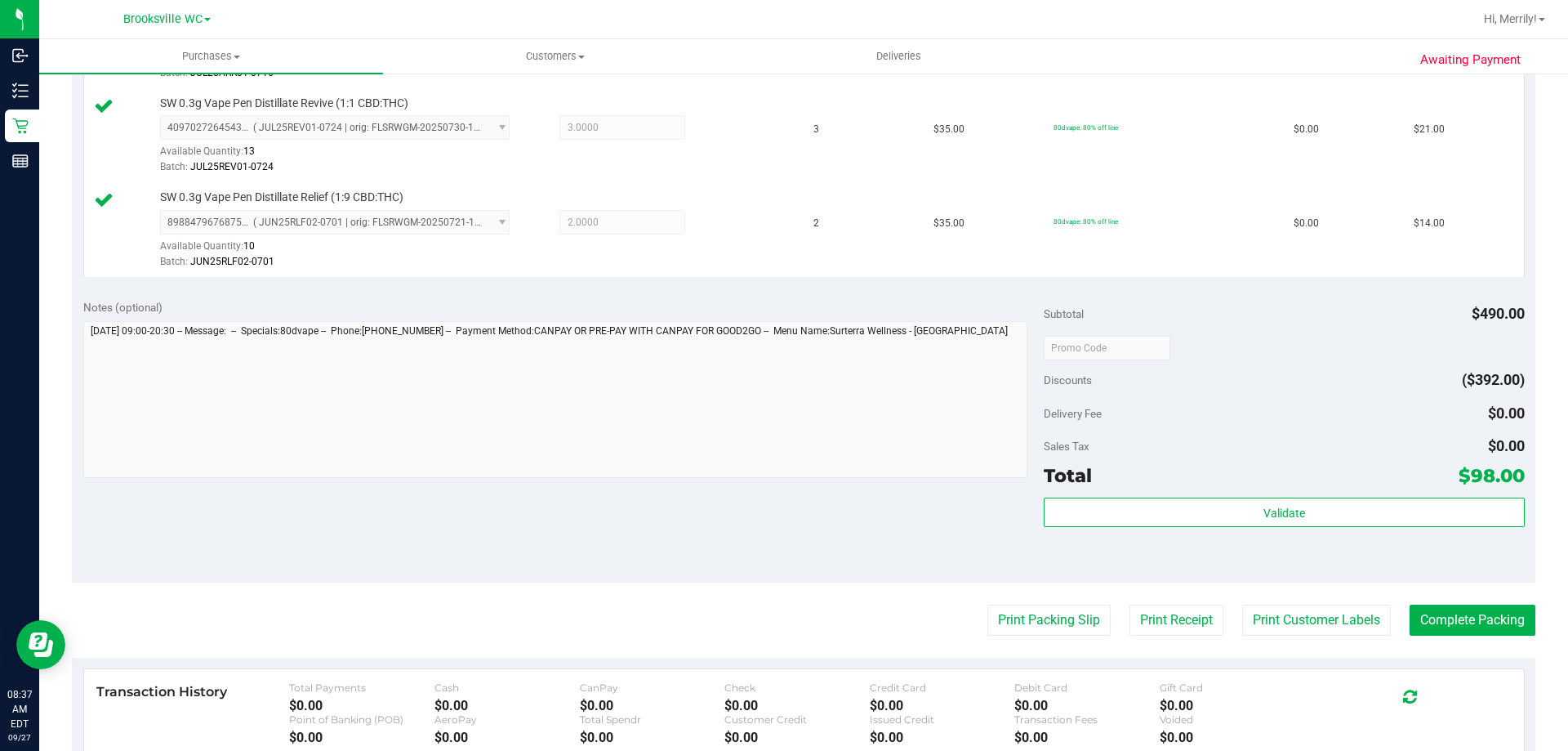
scroll to position [817, 0]
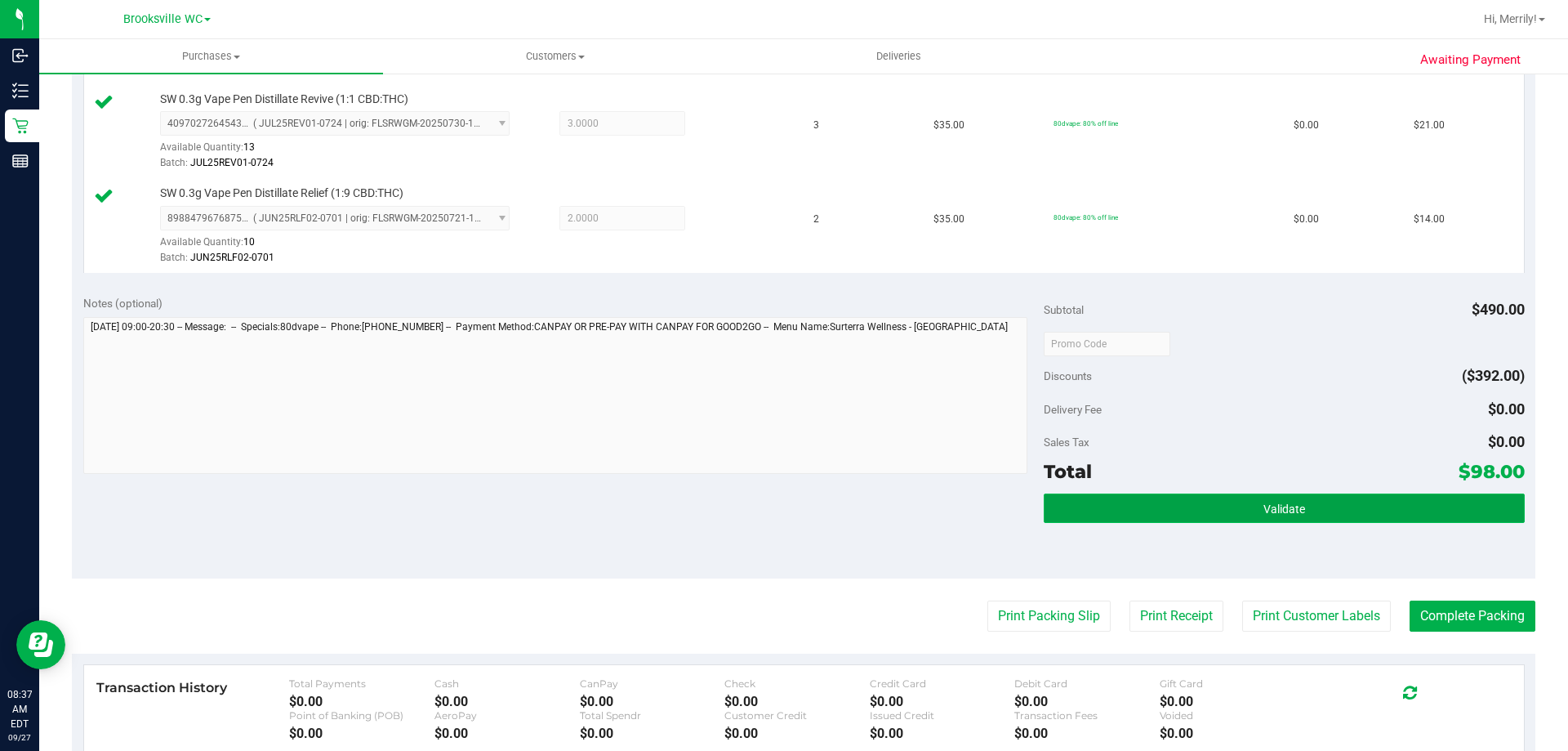
click at [1278, 511] on span "Validate" at bounding box center [1284, 509] width 42 height 13
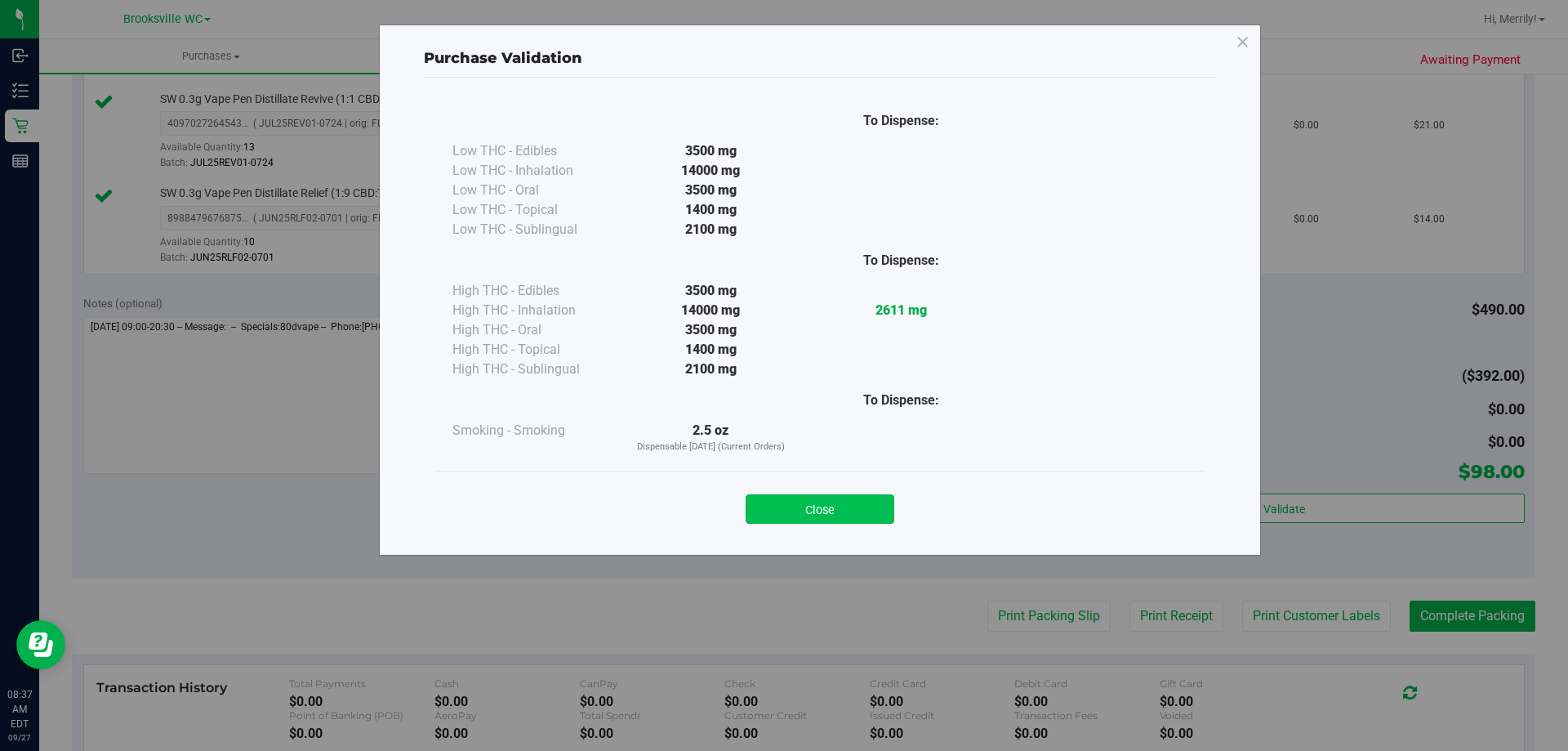
click at [838, 500] on button "Close" at bounding box center [820, 509] width 149 height 29
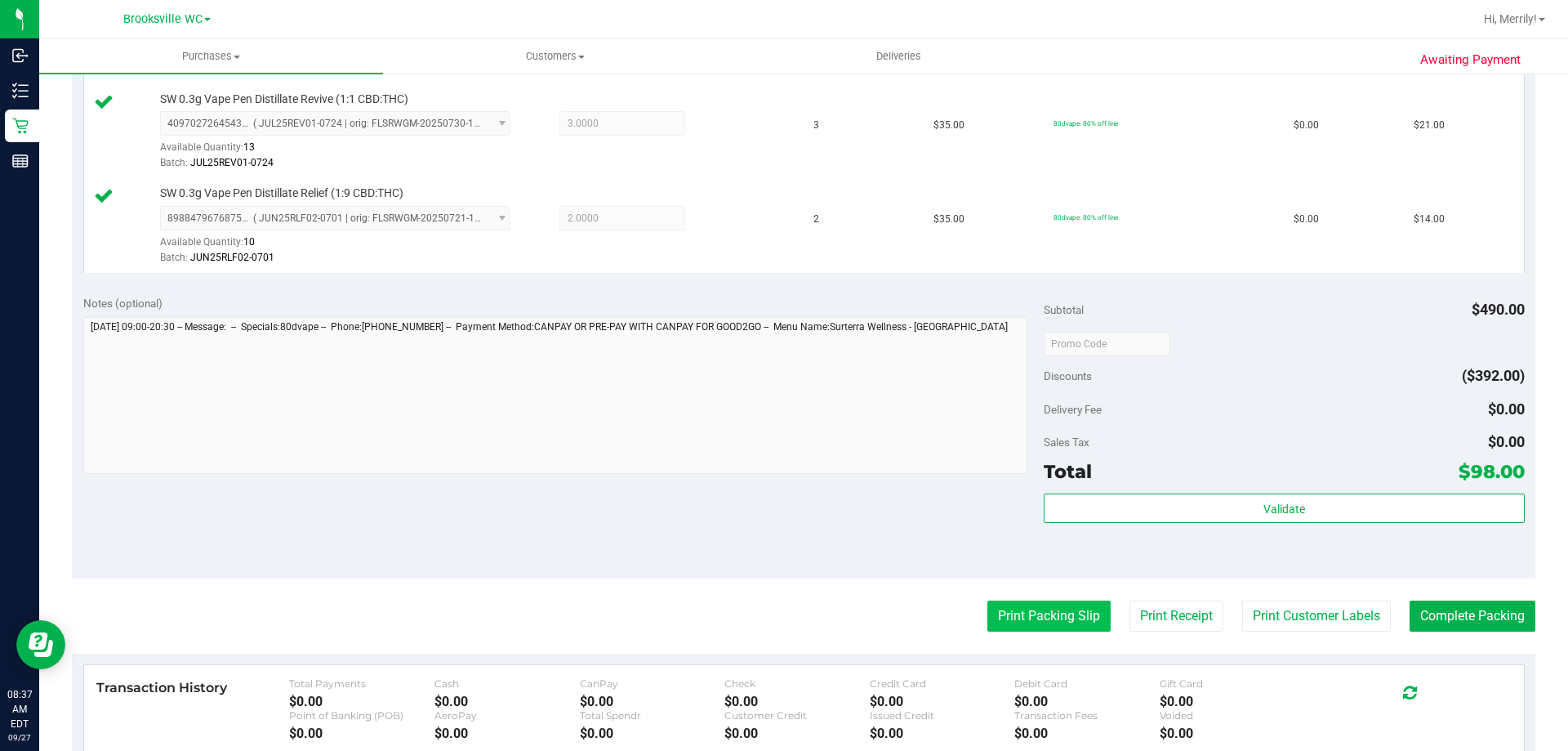
click at [1005, 617] on button "Print Packing Slip" at bounding box center [1049, 616] width 123 height 31
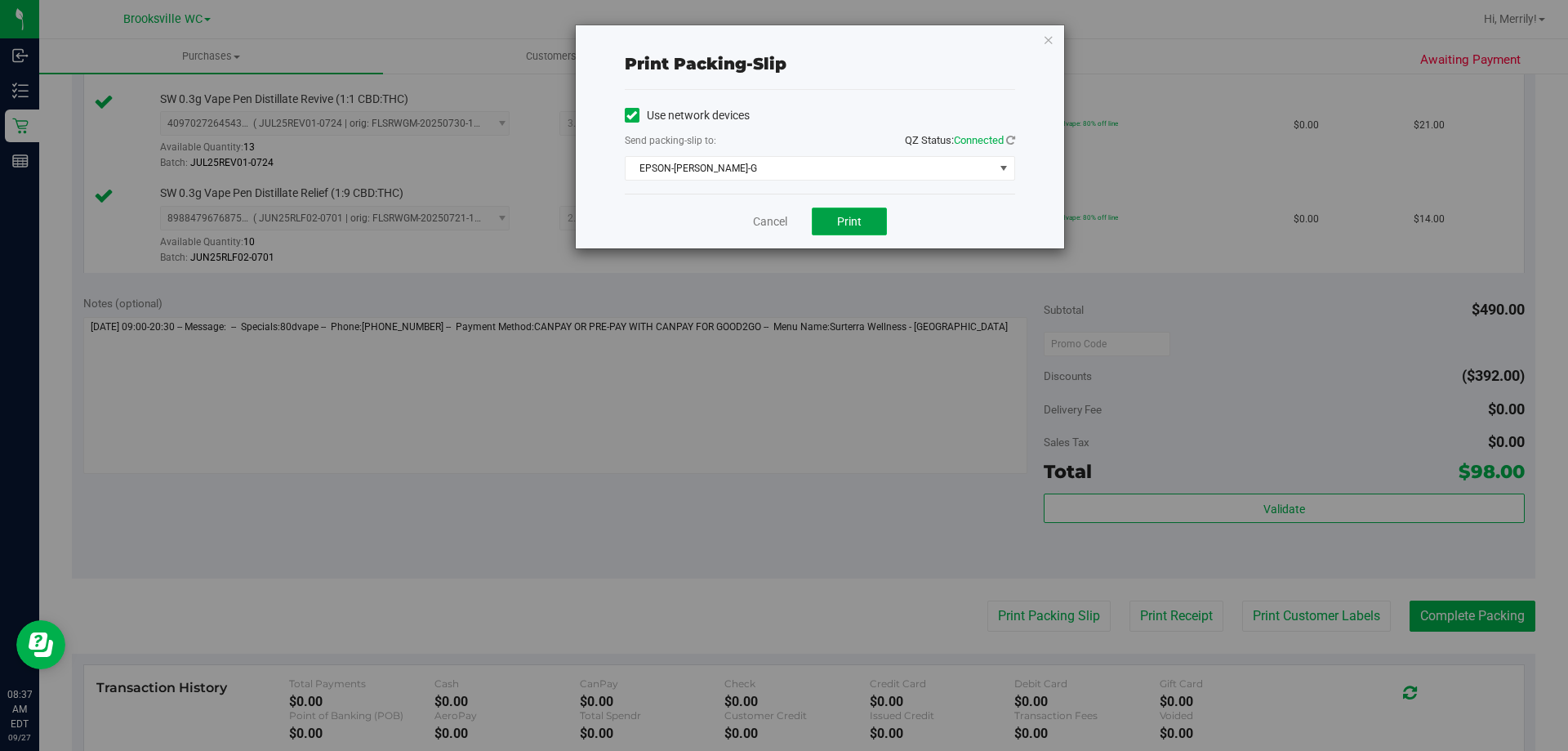
click at [834, 222] on button "Print" at bounding box center [849, 221] width 75 height 28
click at [774, 214] on link "Cancel" at bounding box center [770, 221] width 35 height 17
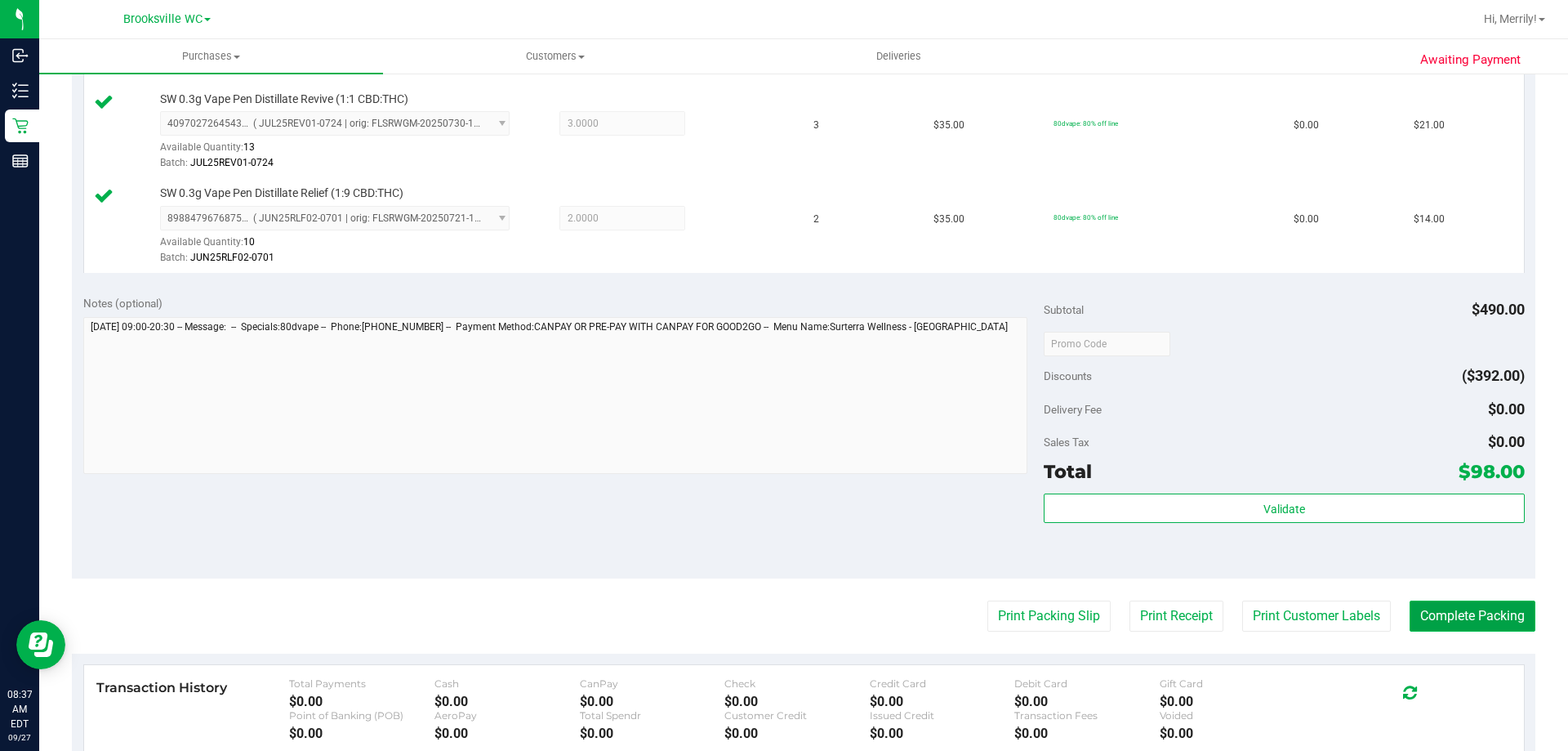
click at [1468, 617] on button "Complete Packing" at bounding box center [1473, 616] width 126 height 31
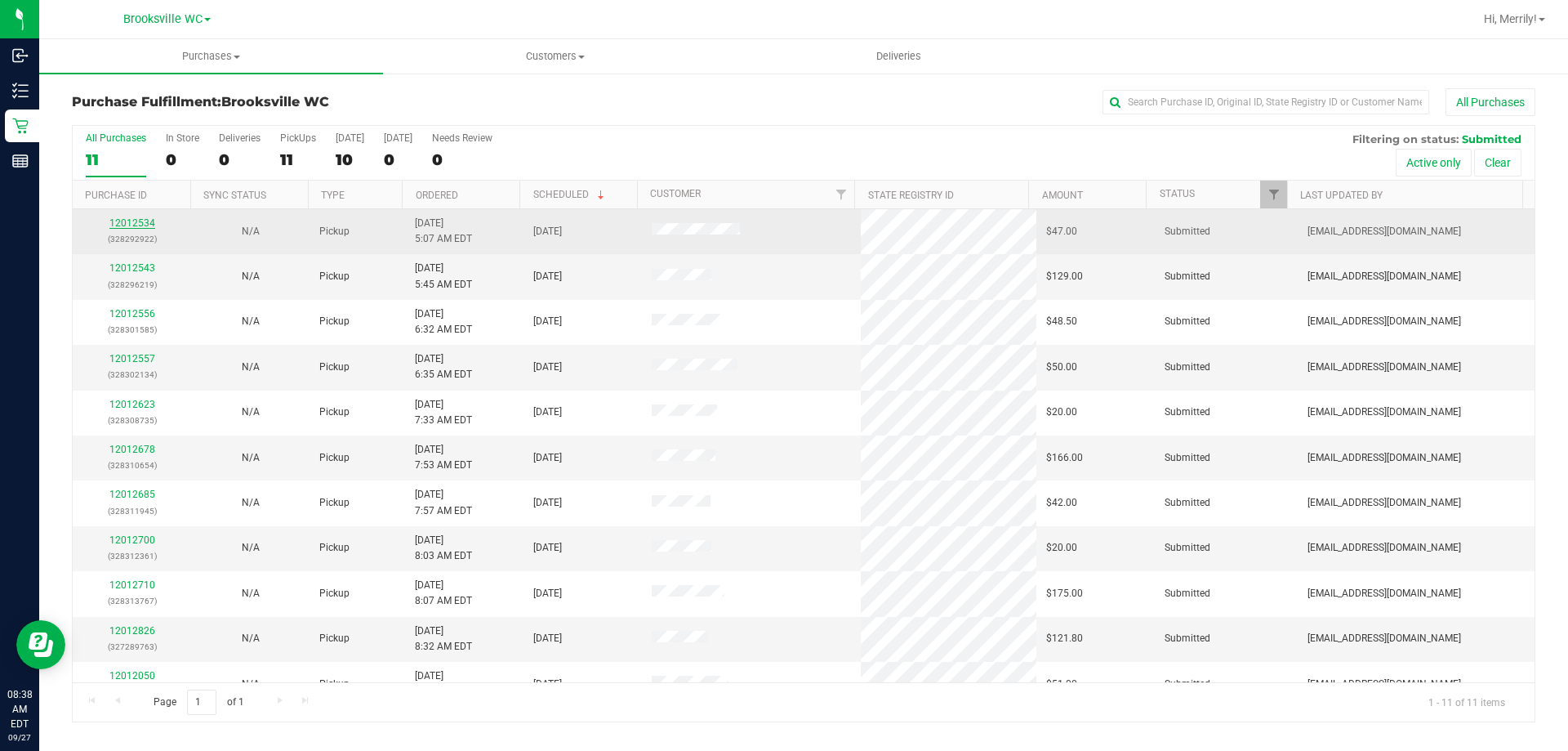
click at [130, 224] on link "12012534" at bounding box center [132, 223] width 46 height 12
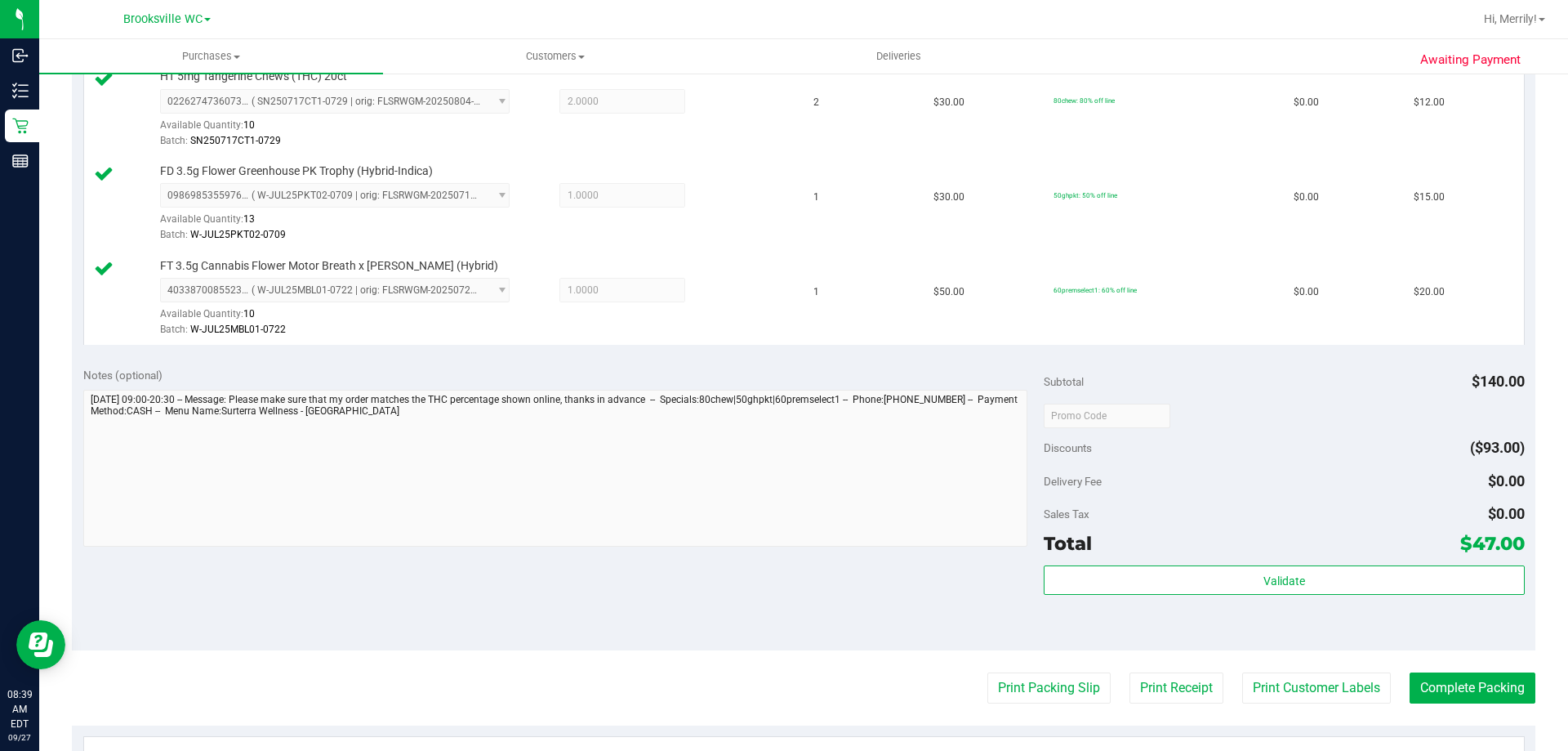
scroll to position [490, 0]
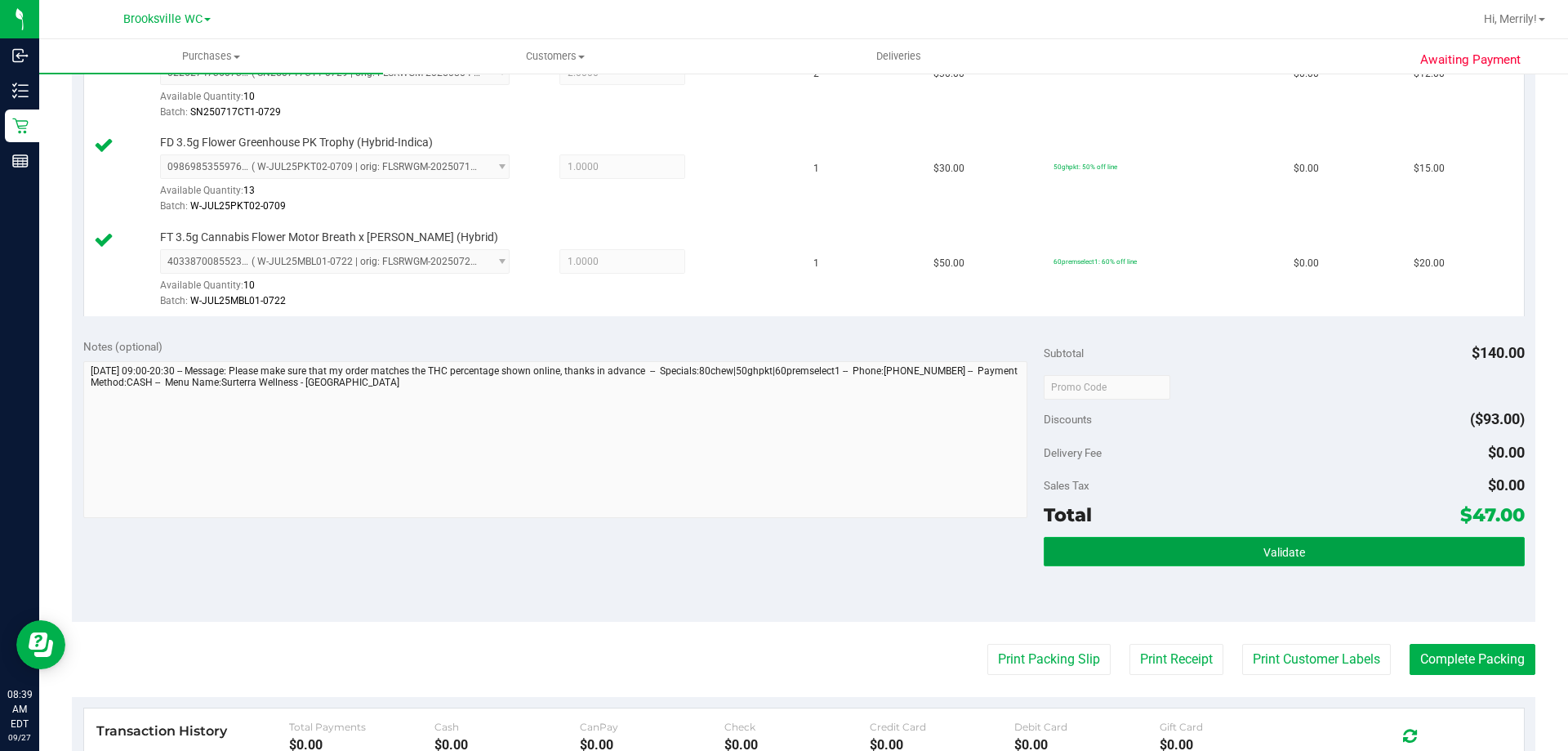
click at [1268, 558] on span "Validate" at bounding box center [1284, 552] width 42 height 13
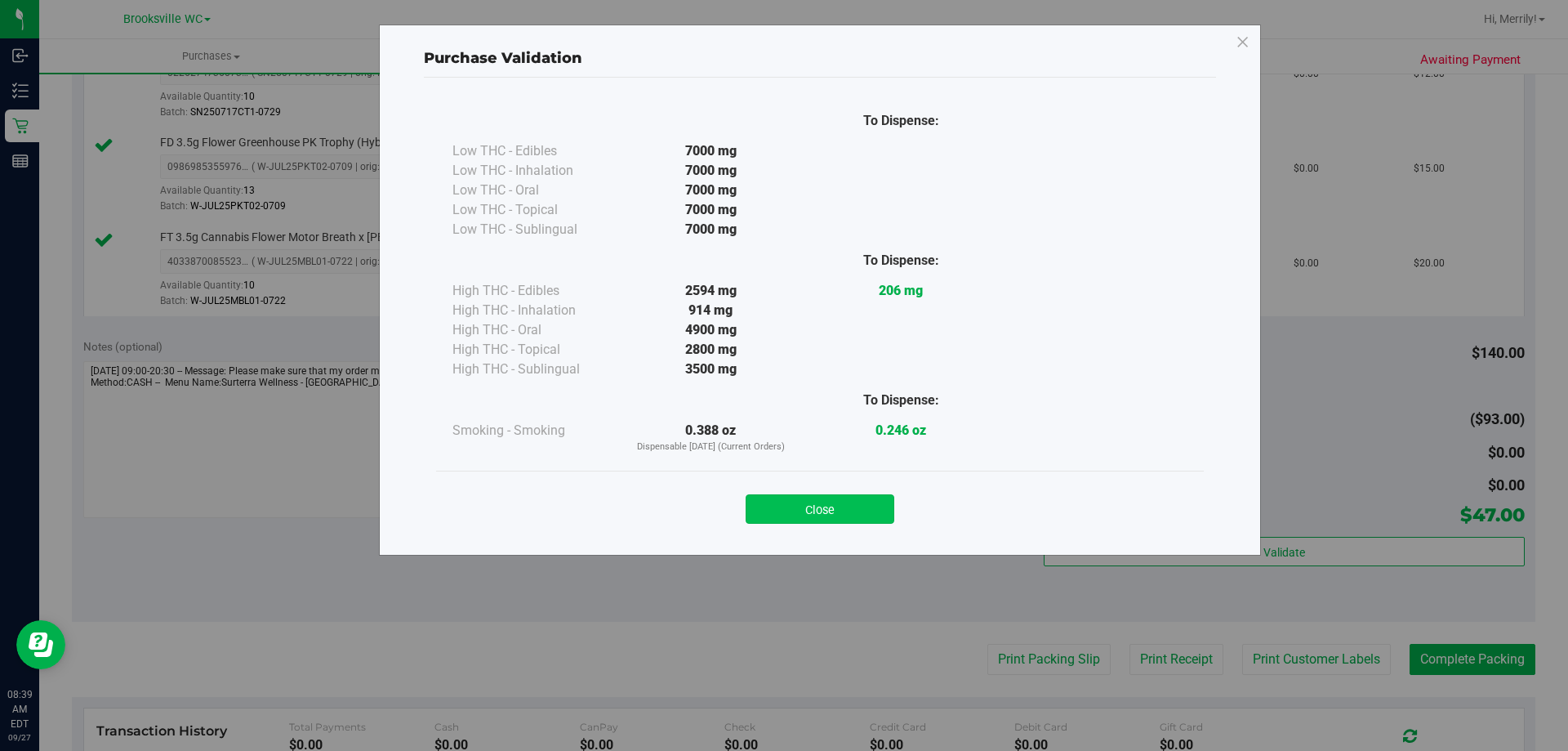
click at [800, 511] on button "Close" at bounding box center [820, 509] width 149 height 29
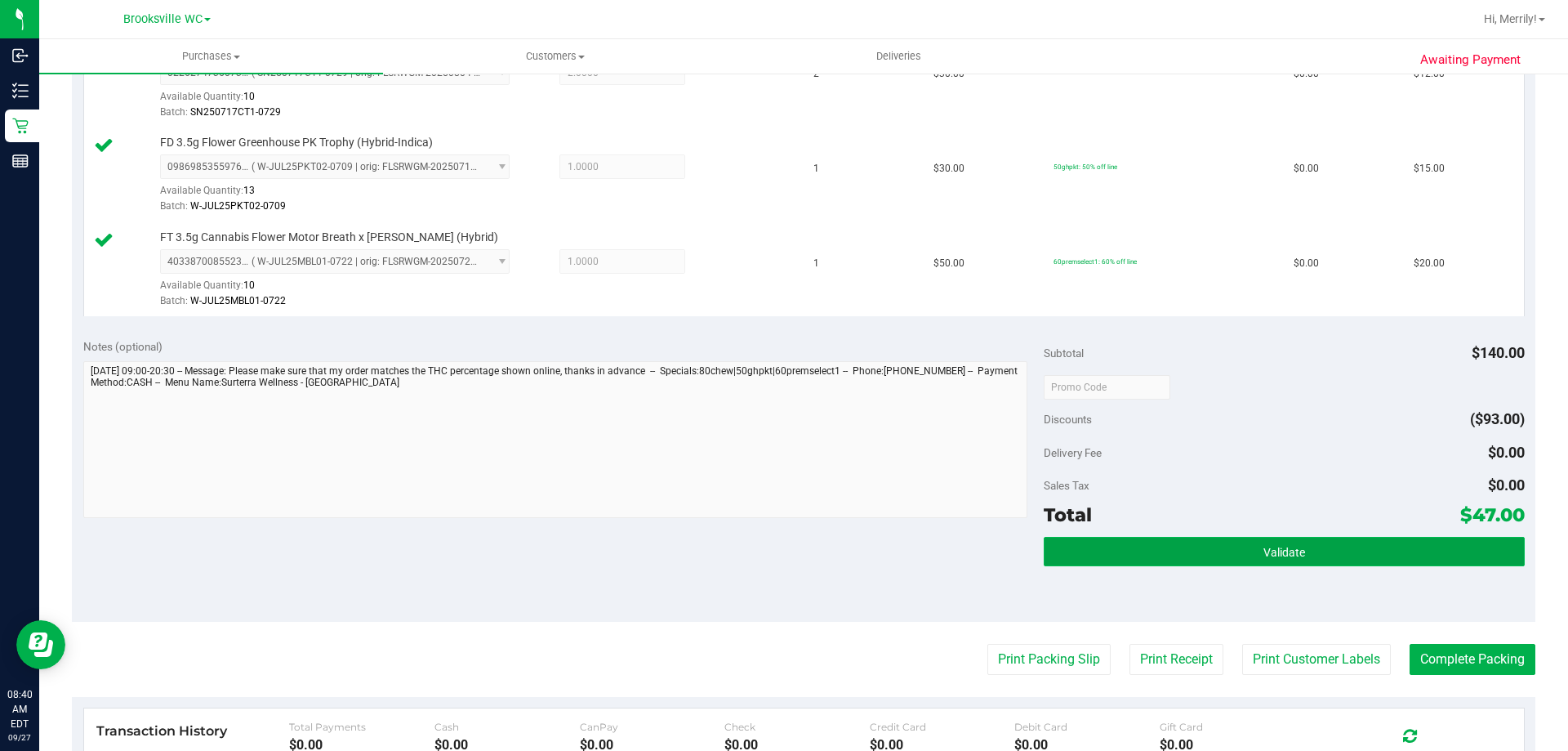
click at [1226, 550] on button "Validate" at bounding box center [1283, 551] width 480 height 29
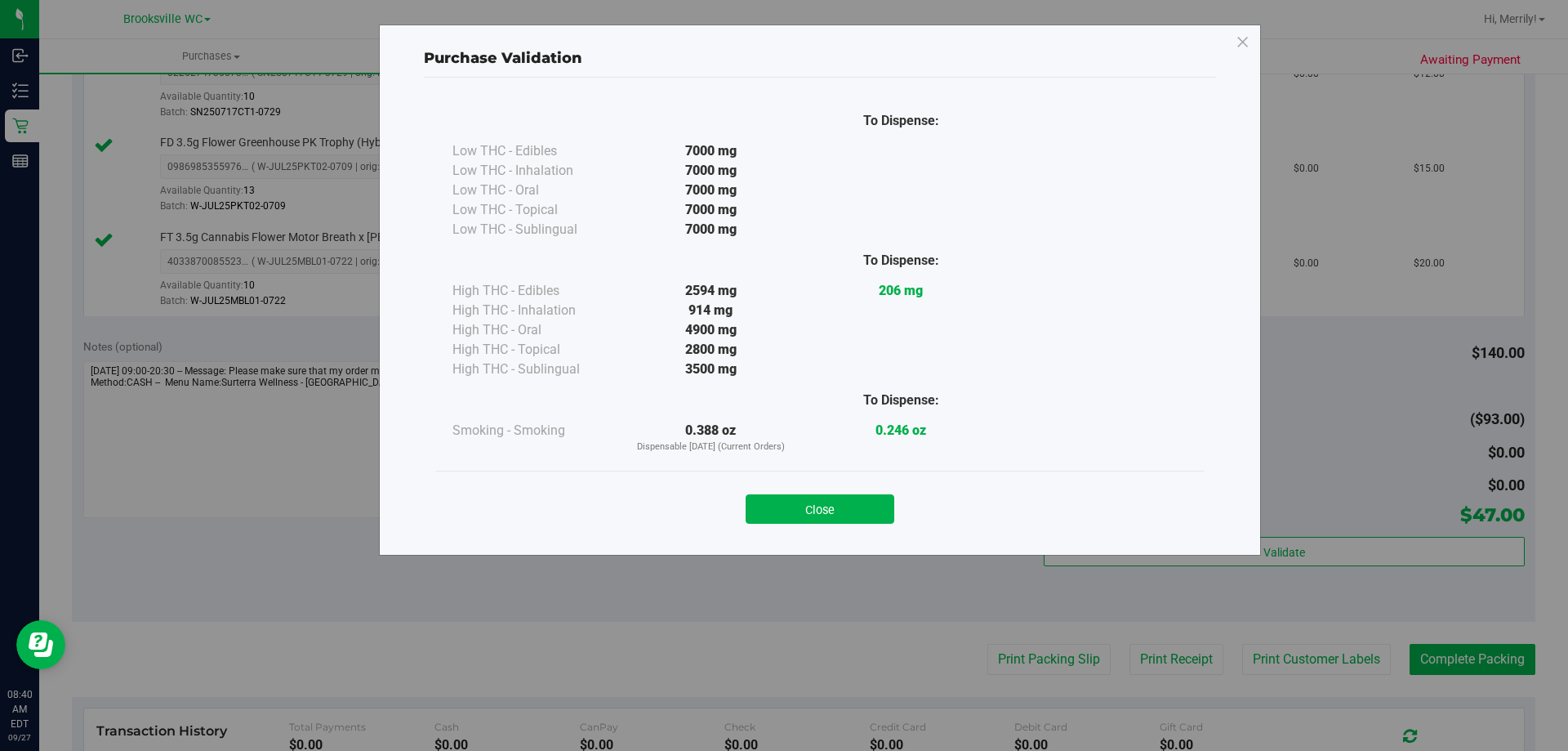
drag, startPoint x: 825, startPoint y: 512, endPoint x: 863, endPoint y: 559, distance: 60.4
click at [828, 516] on button "Close" at bounding box center [820, 509] width 149 height 29
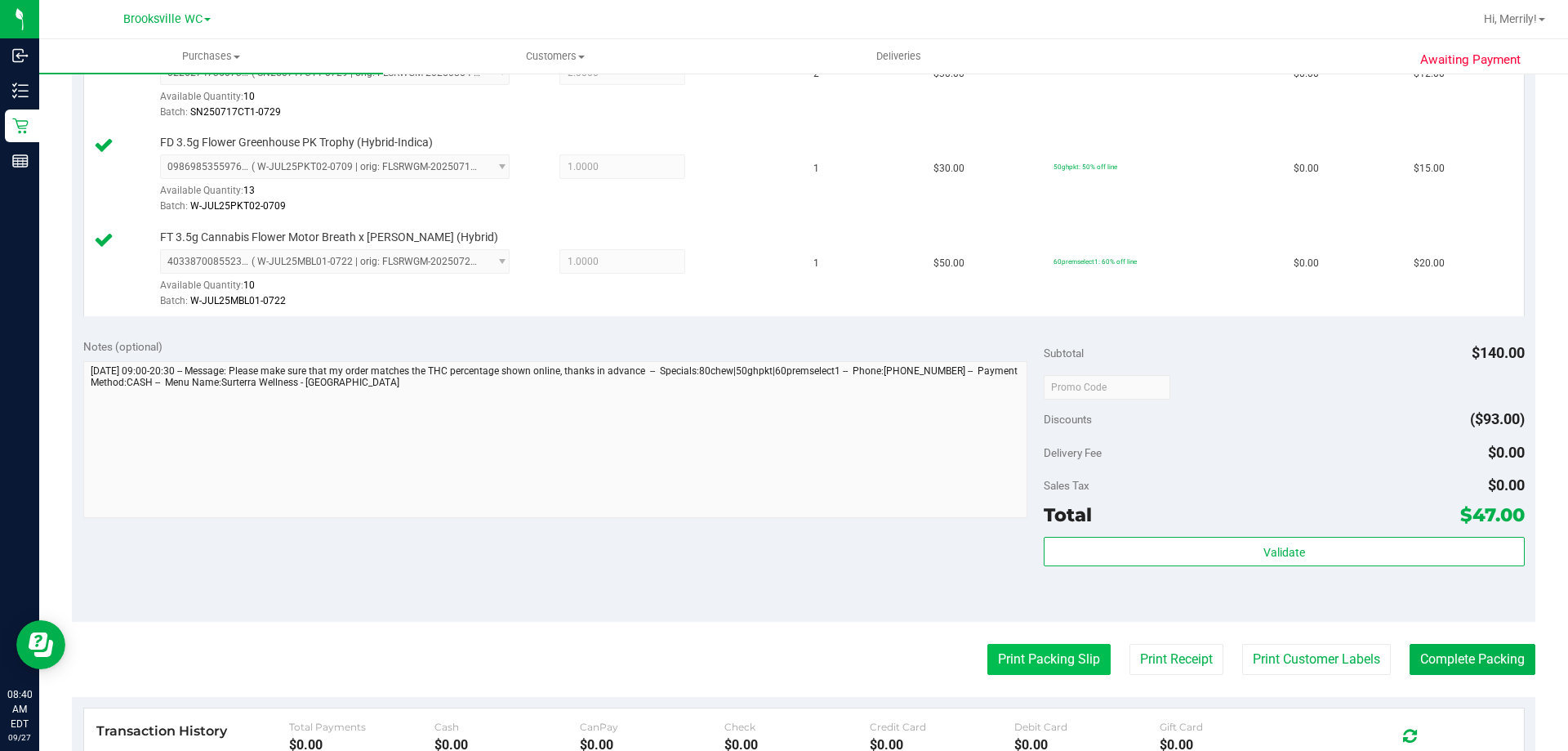
click at [1040, 658] on button "Print Packing Slip" at bounding box center [1049, 659] width 123 height 31
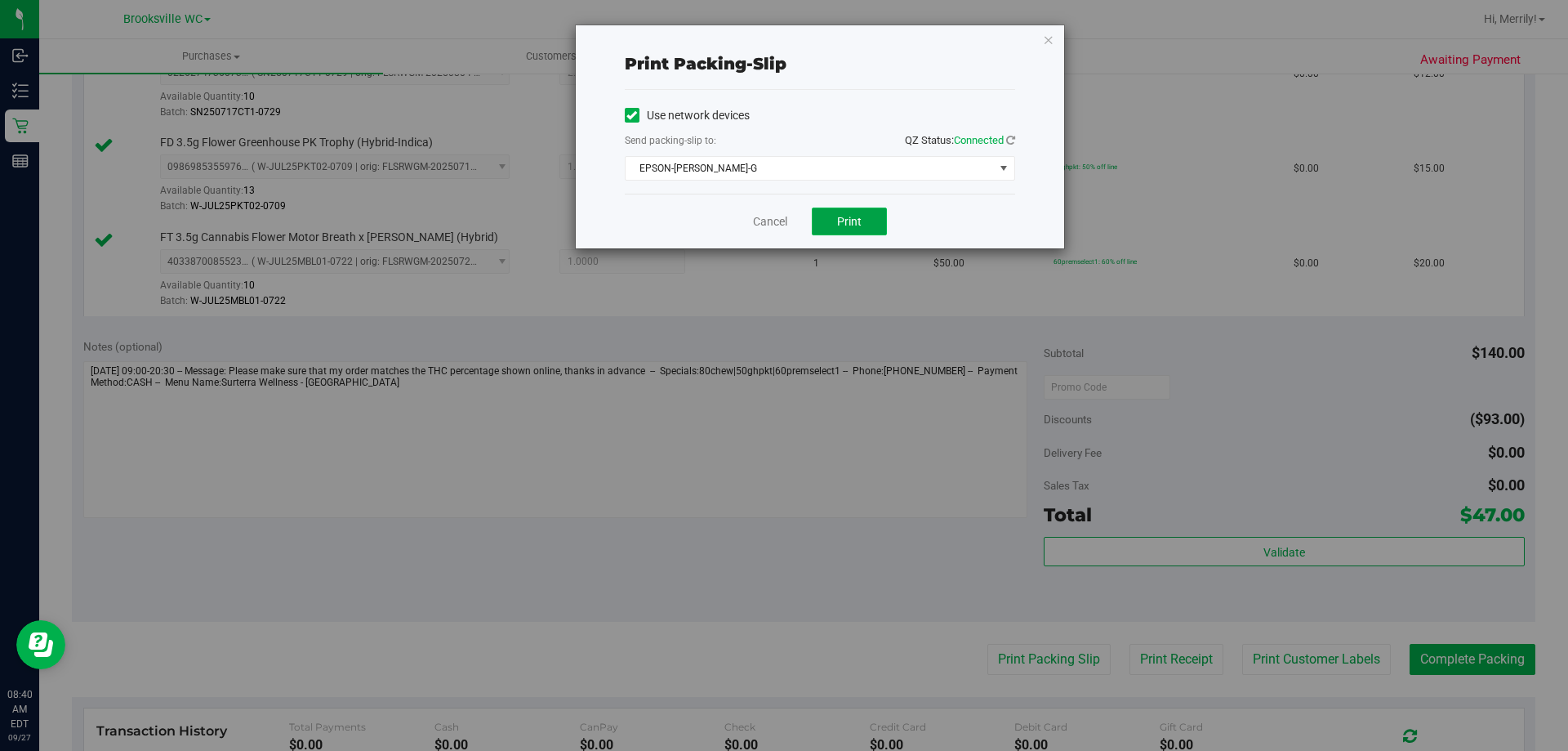
click at [832, 223] on button "Print" at bounding box center [849, 221] width 75 height 28
click at [765, 221] on link "Cancel" at bounding box center [770, 221] width 35 height 17
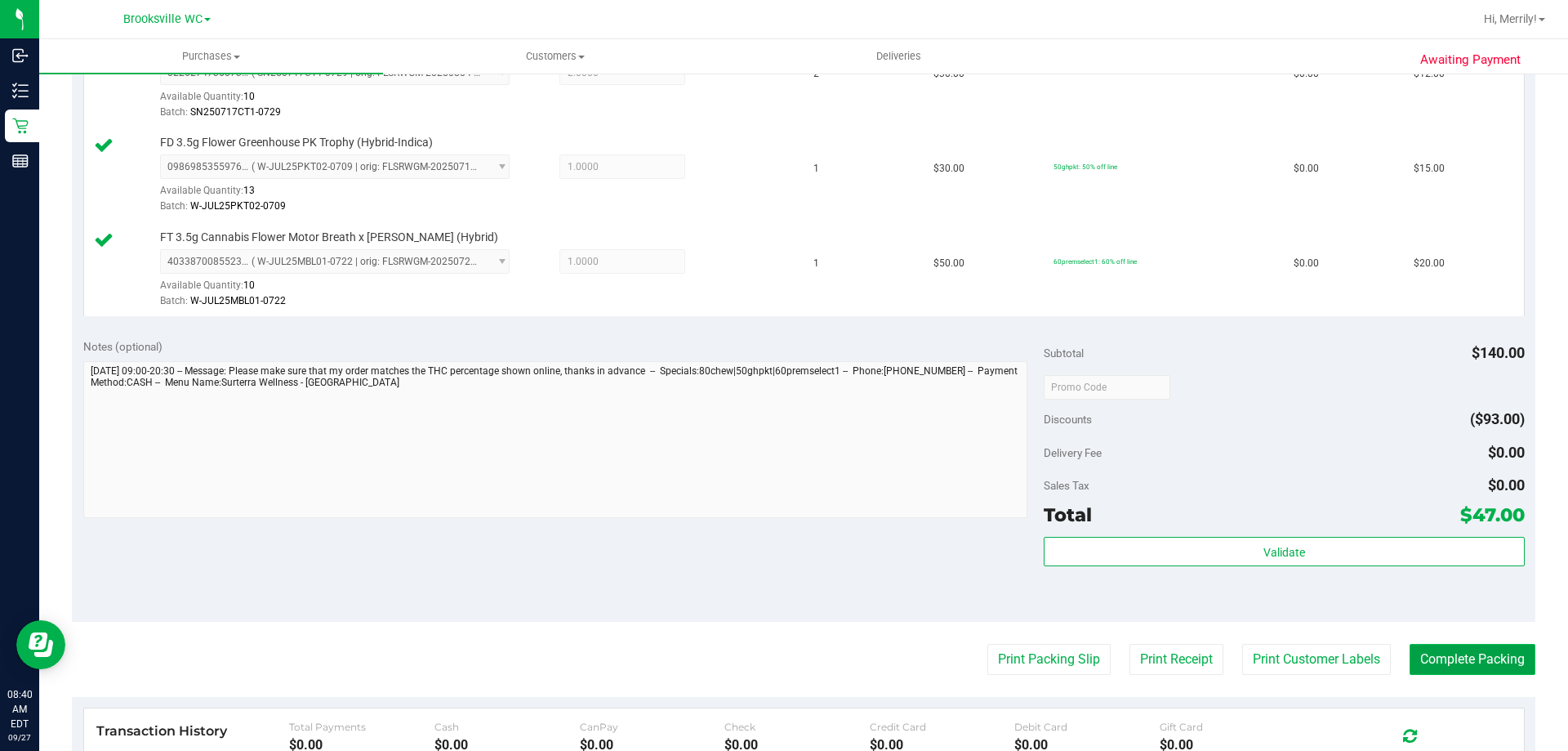
click at [1454, 657] on button "Complete Packing" at bounding box center [1473, 659] width 126 height 31
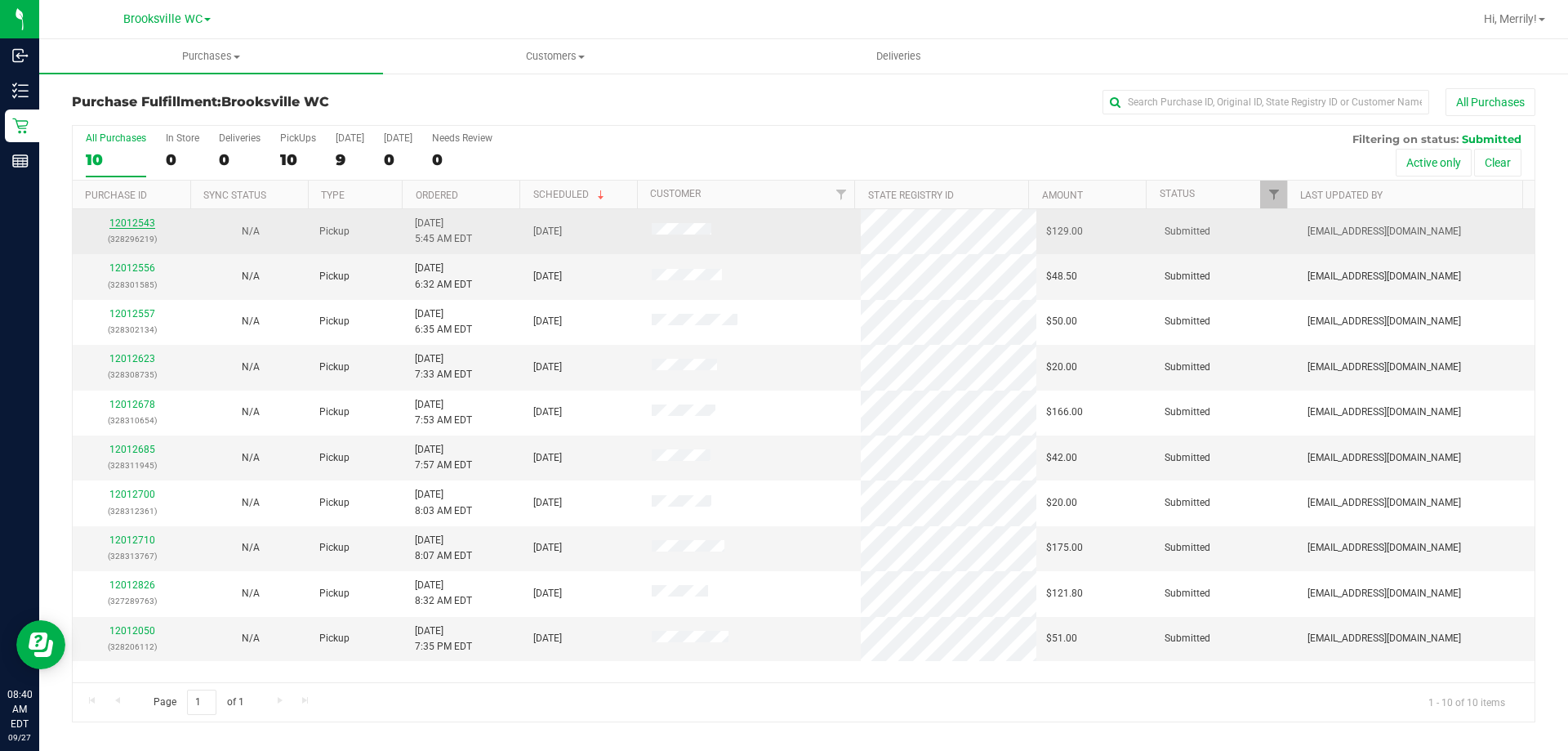
click at [120, 225] on link "12012543" at bounding box center [132, 223] width 46 height 12
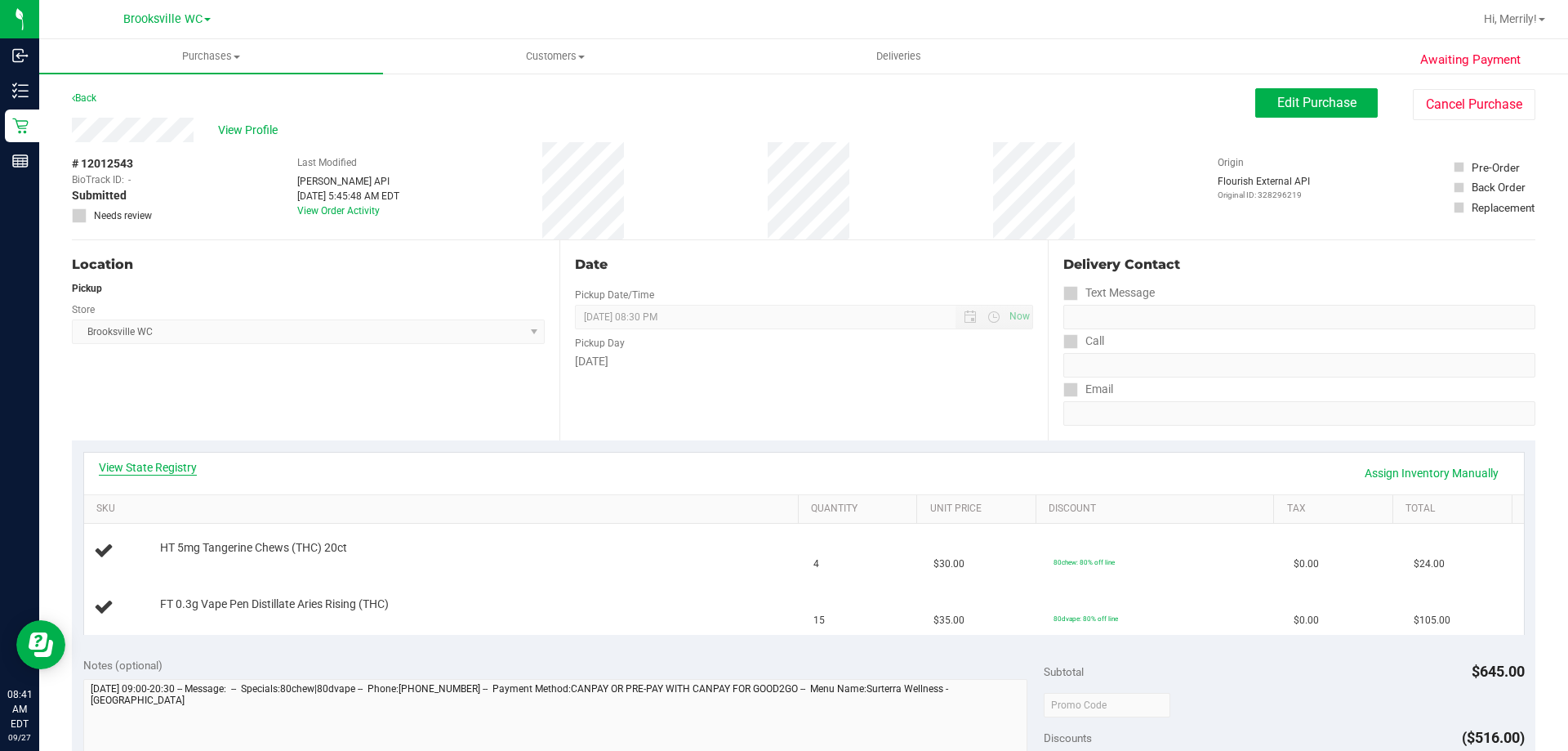
click at [157, 463] on link "View State Registry" at bounding box center [147, 467] width 98 height 16
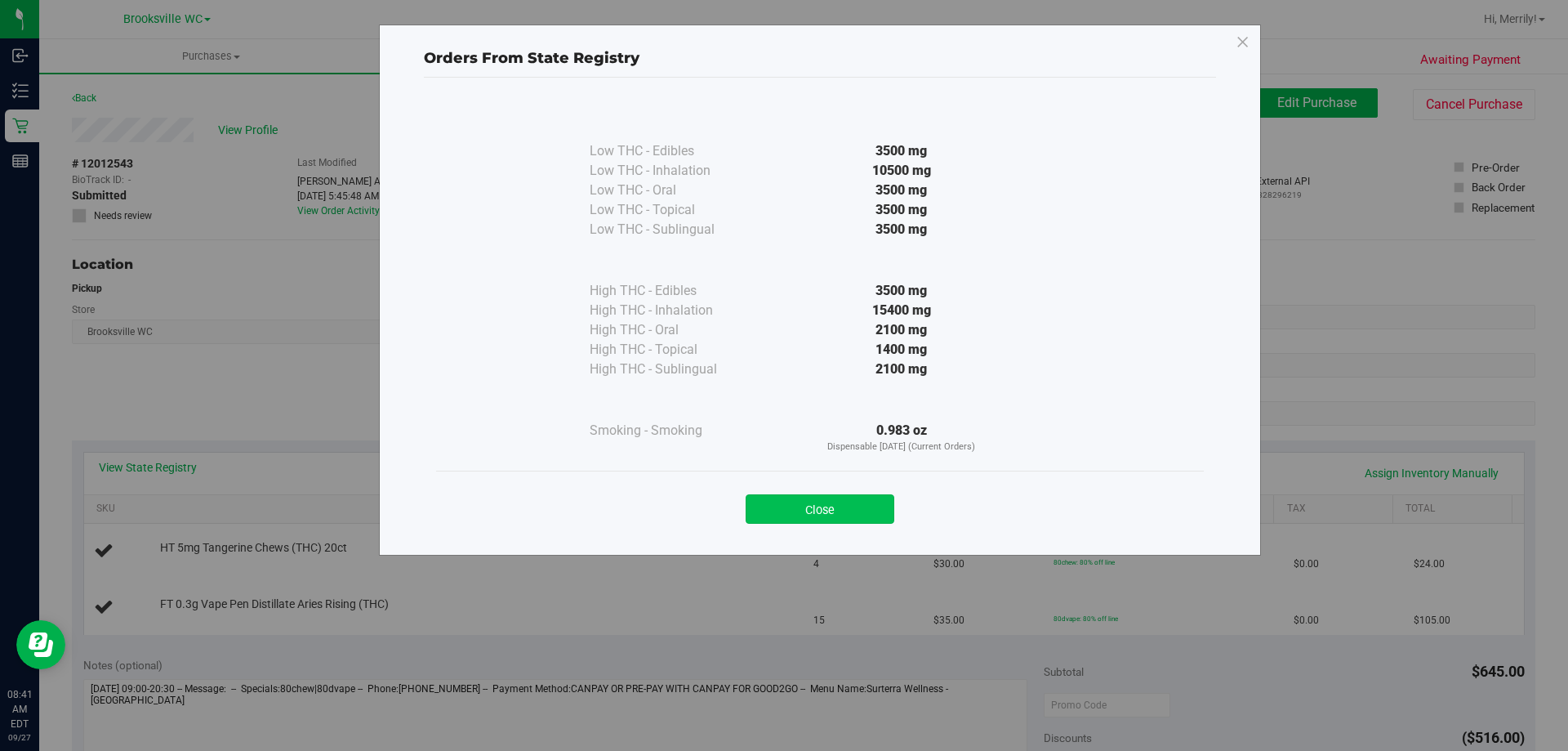
click at [833, 517] on button "Close" at bounding box center [820, 509] width 149 height 29
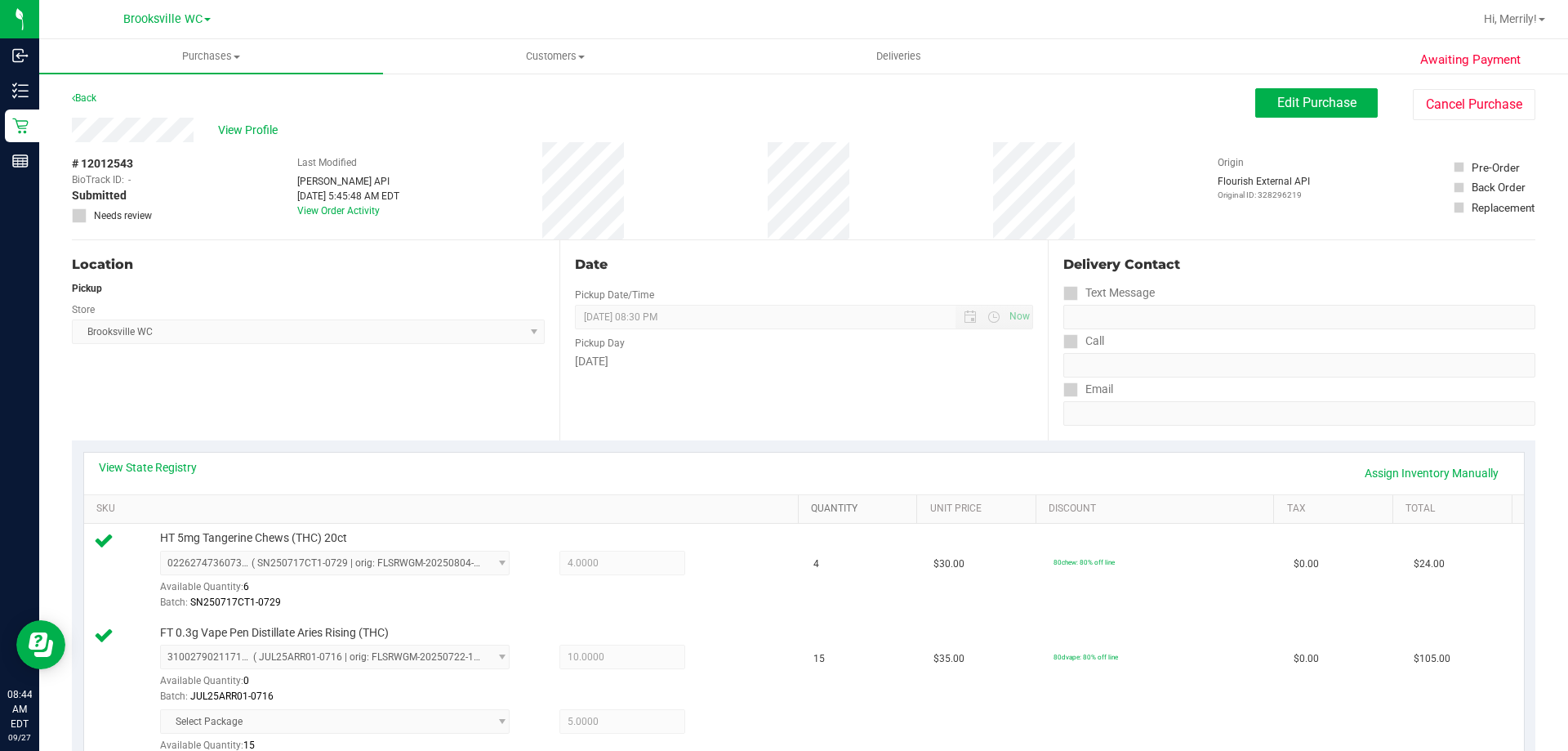
scroll to position [408, 0]
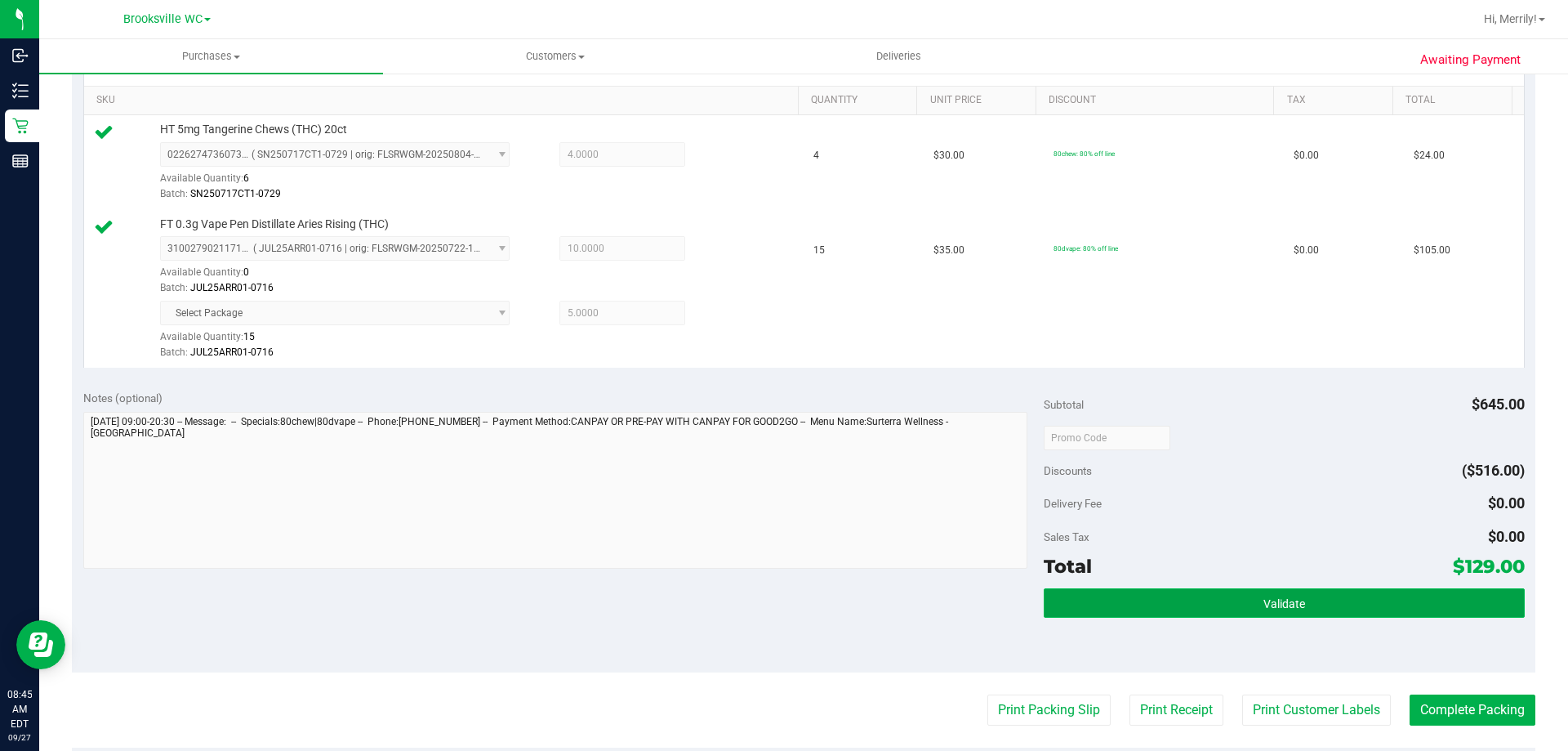
click at [1211, 598] on button "Validate" at bounding box center [1283, 603] width 480 height 29
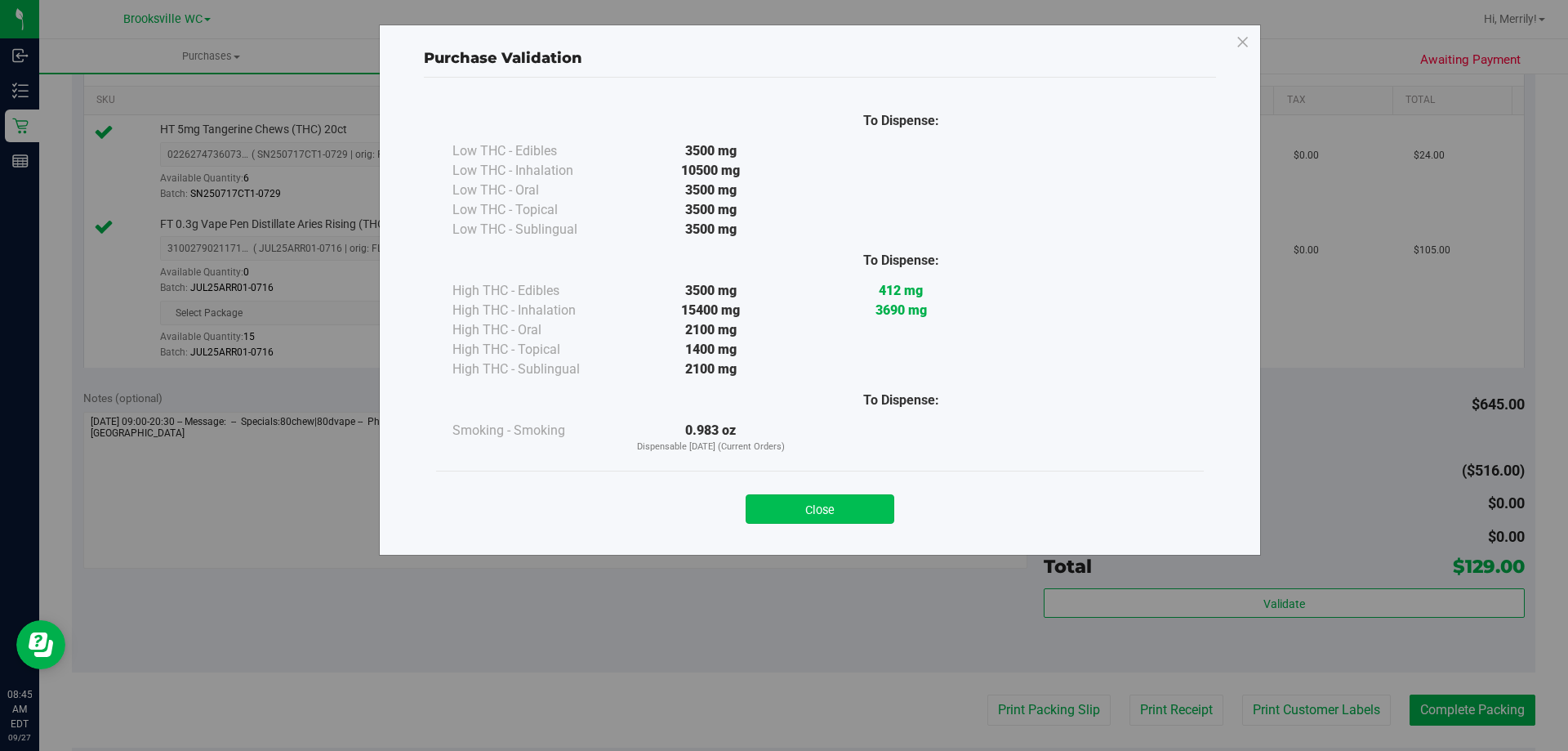
click at [842, 502] on button "Close" at bounding box center [820, 509] width 149 height 29
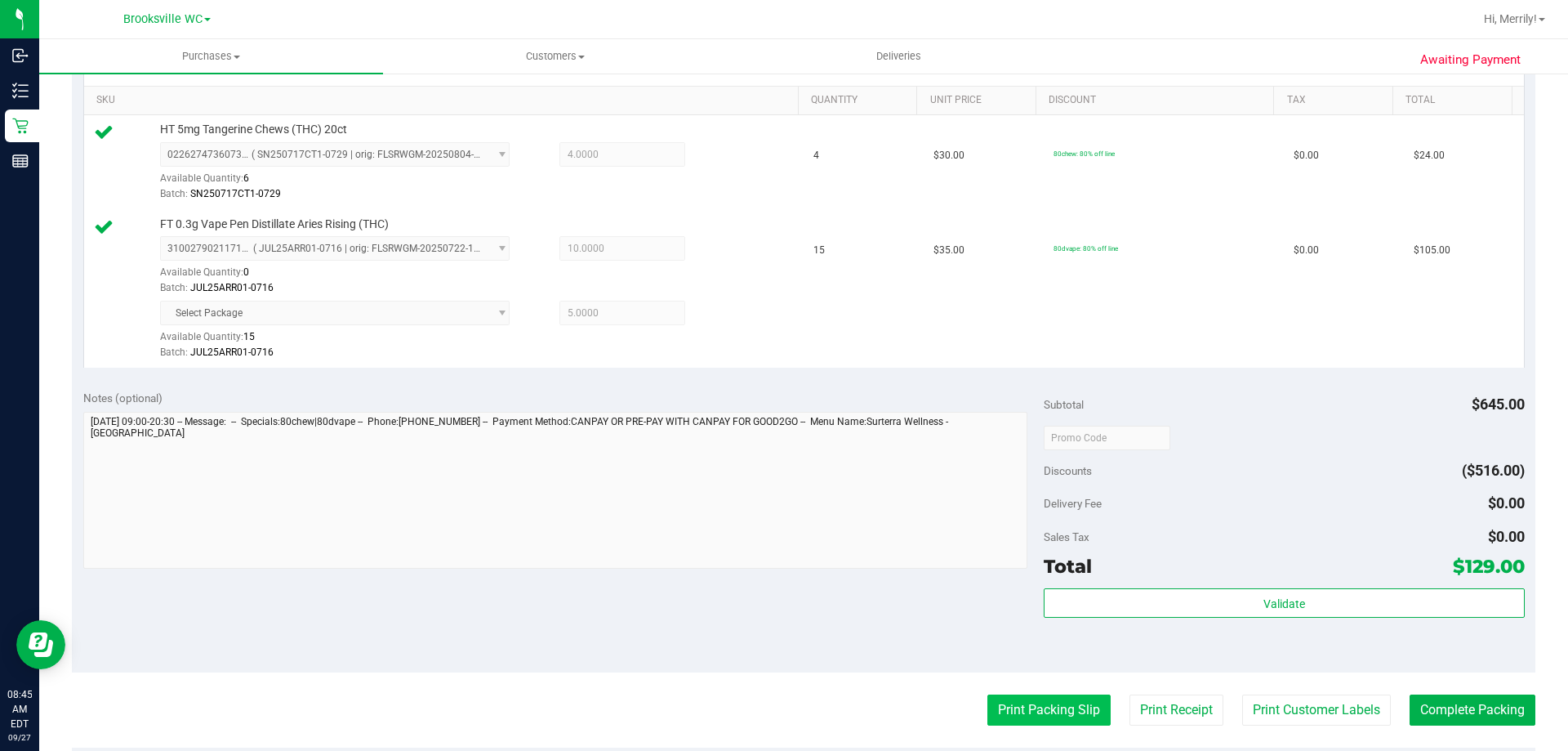
click at [1006, 706] on button "Print Packing Slip" at bounding box center [1049, 709] width 123 height 31
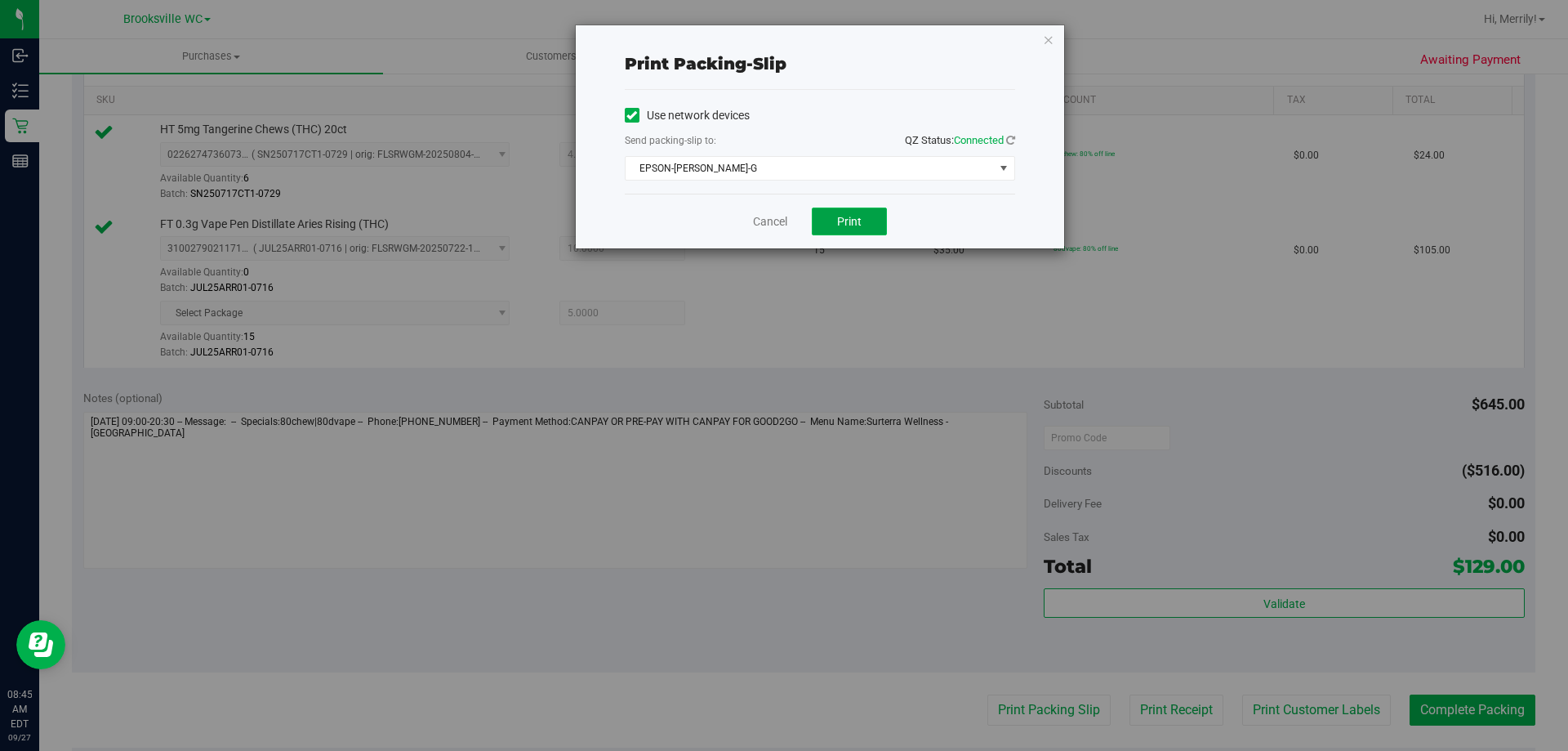
click at [854, 225] on span "Print" at bounding box center [849, 221] width 25 height 13
click at [774, 225] on link "Cancel" at bounding box center [770, 221] width 35 height 17
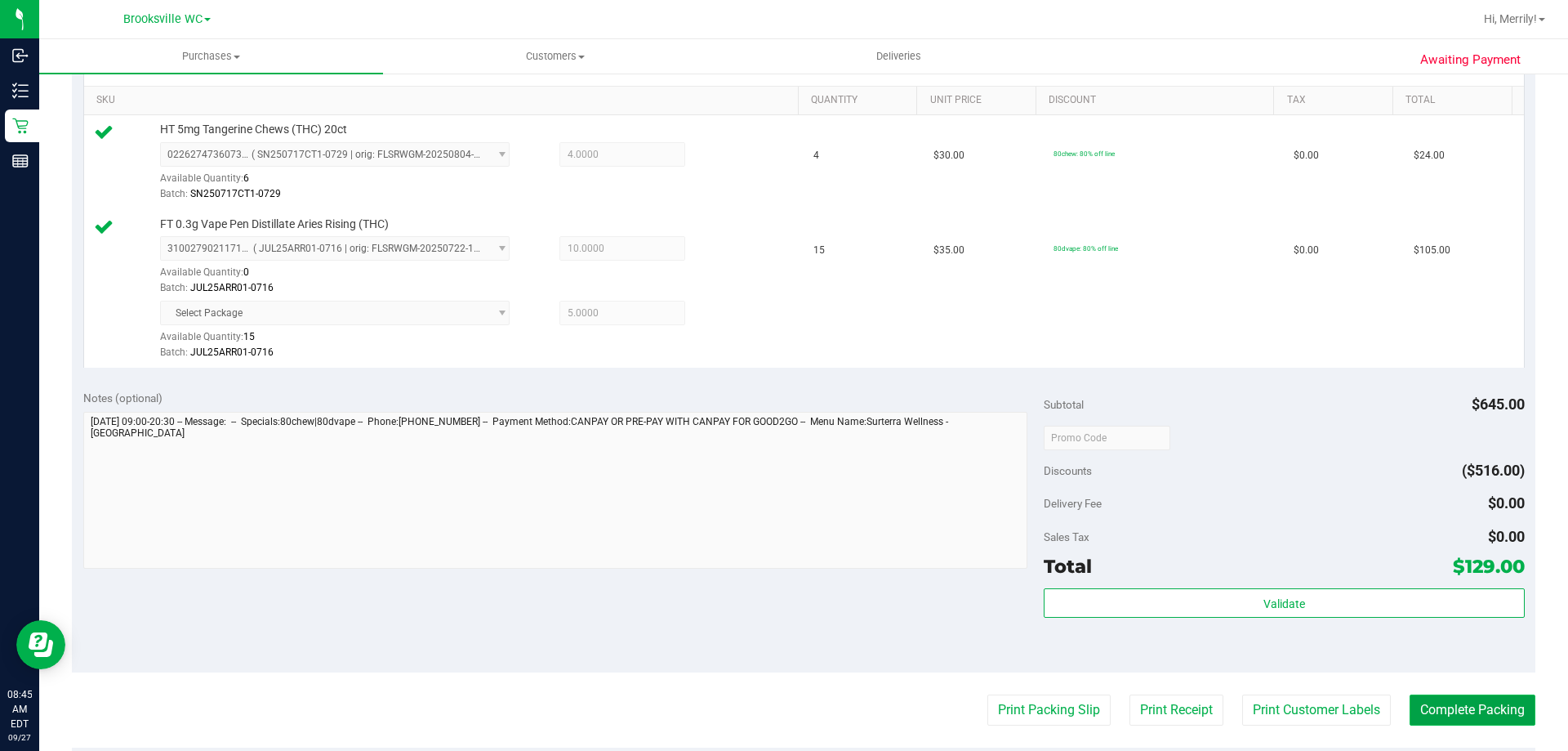
click at [1450, 703] on button "Complete Packing" at bounding box center [1473, 709] width 126 height 31
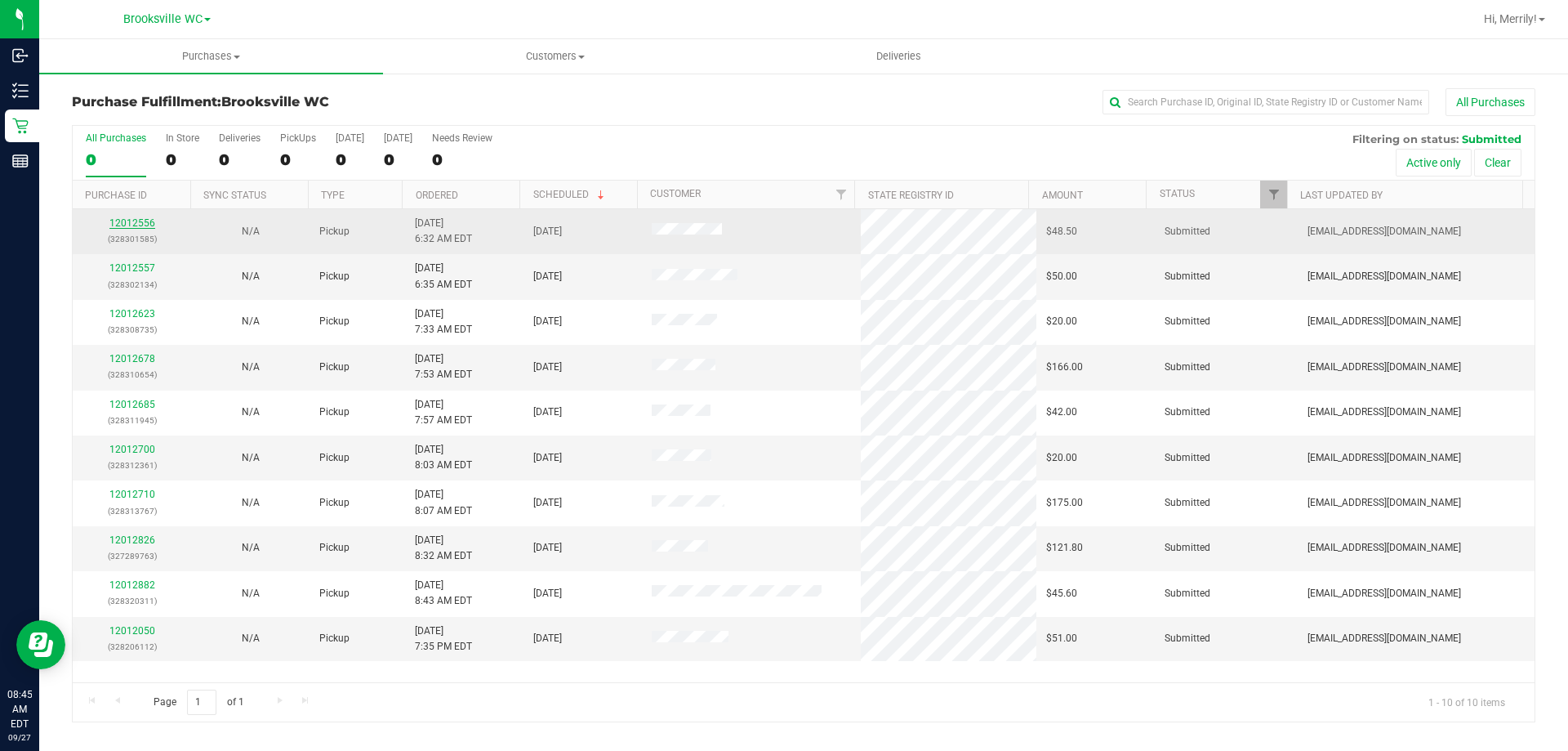
click at [126, 220] on link "12012556" at bounding box center [132, 223] width 46 height 12
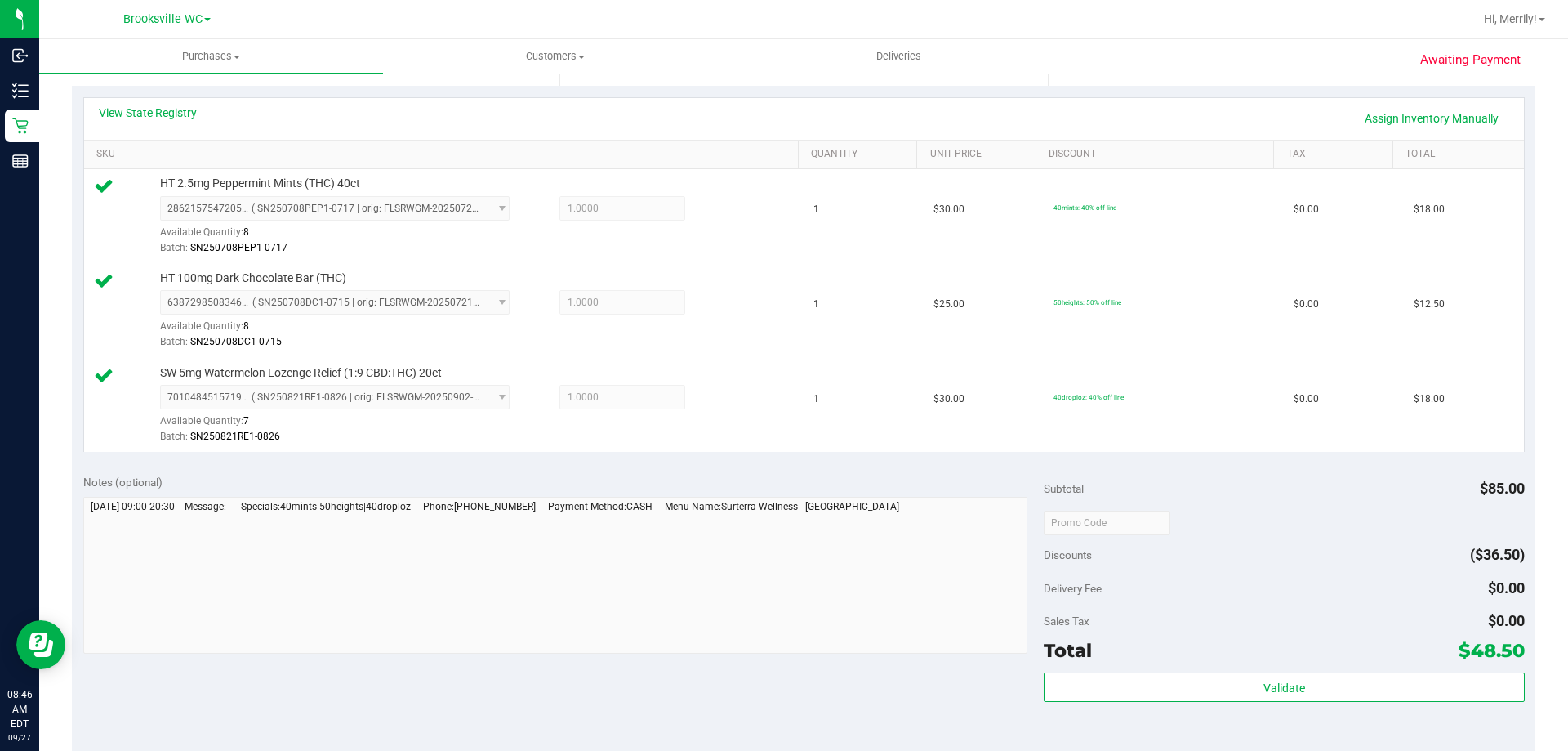
scroll to position [408, 0]
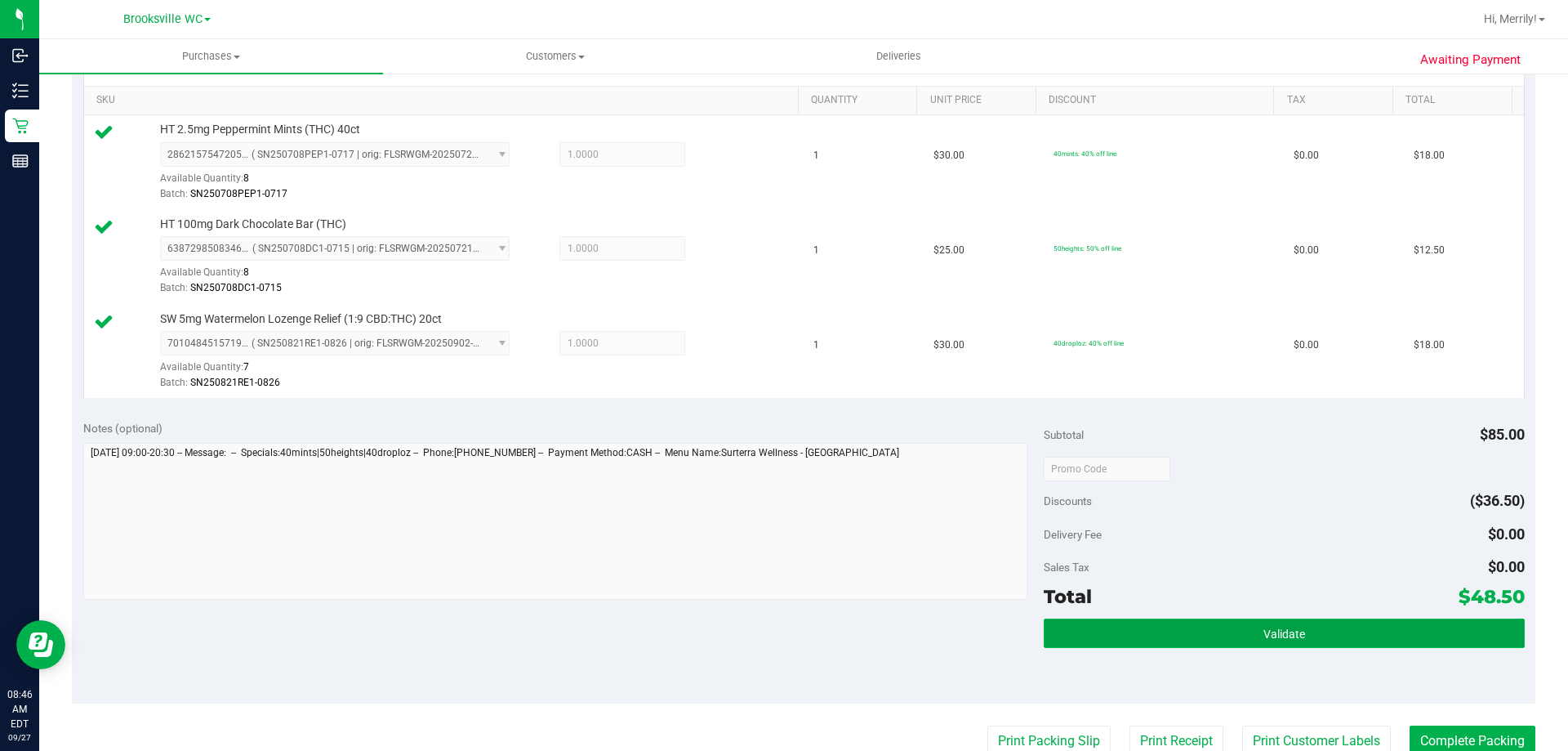
click at [1196, 627] on button "Validate" at bounding box center [1283, 633] width 480 height 29
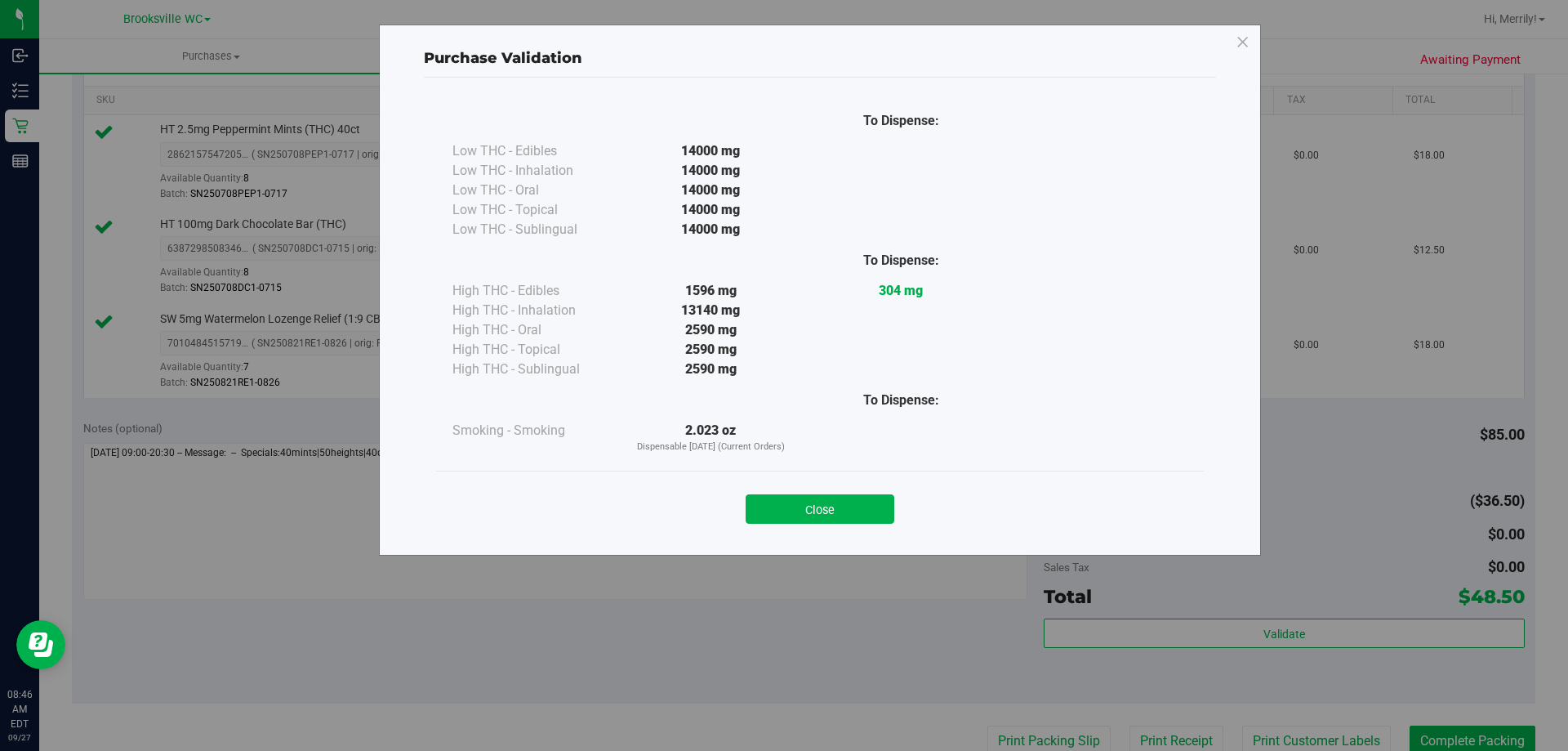
drag, startPoint x: 814, startPoint y: 509, endPoint x: 858, endPoint y: 549, distance: 59.5
click at [813, 509] on button "Close" at bounding box center [820, 509] width 149 height 29
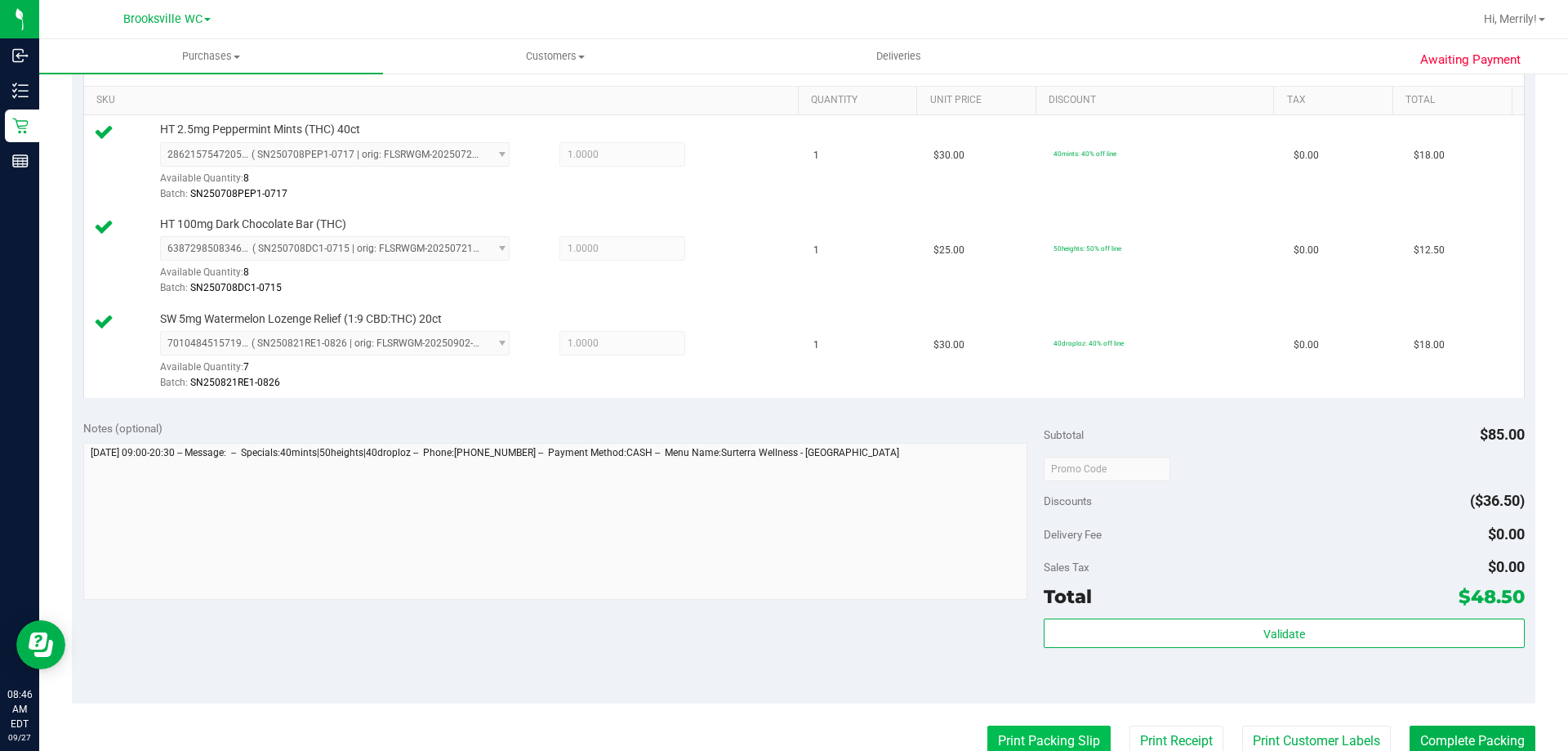
click at [1035, 741] on button "Print Packing Slip" at bounding box center [1049, 740] width 123 height 31
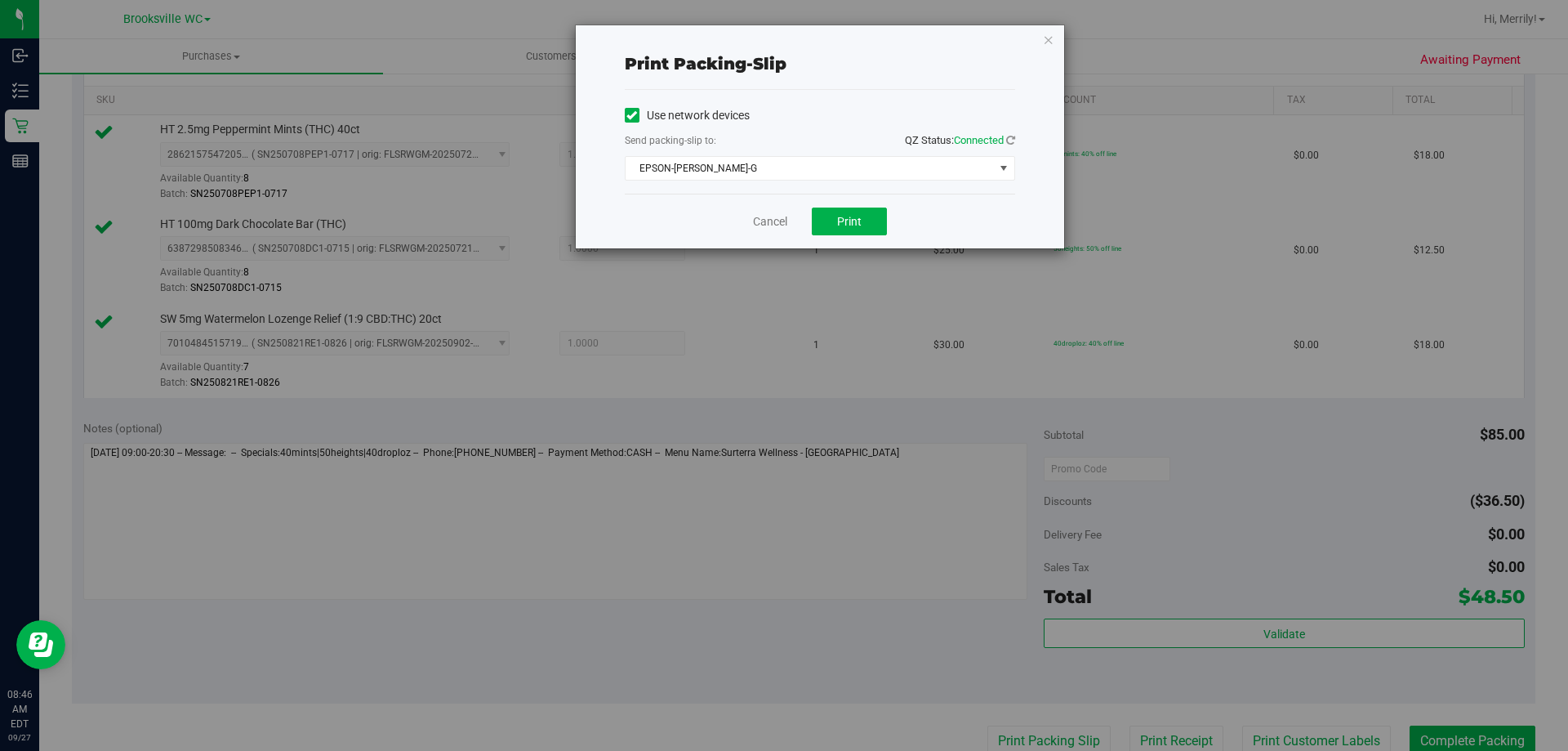
click at [845, 237] on div "Cancel Print" at bounding box center [820, 221] width 390 height 55
click at [844, 222] on span "Print" at bounding box center [849, 221] width 25 height 13
click at [774, 220] on link "Cancel" at bounding box center [770, 221] width 35 height 17
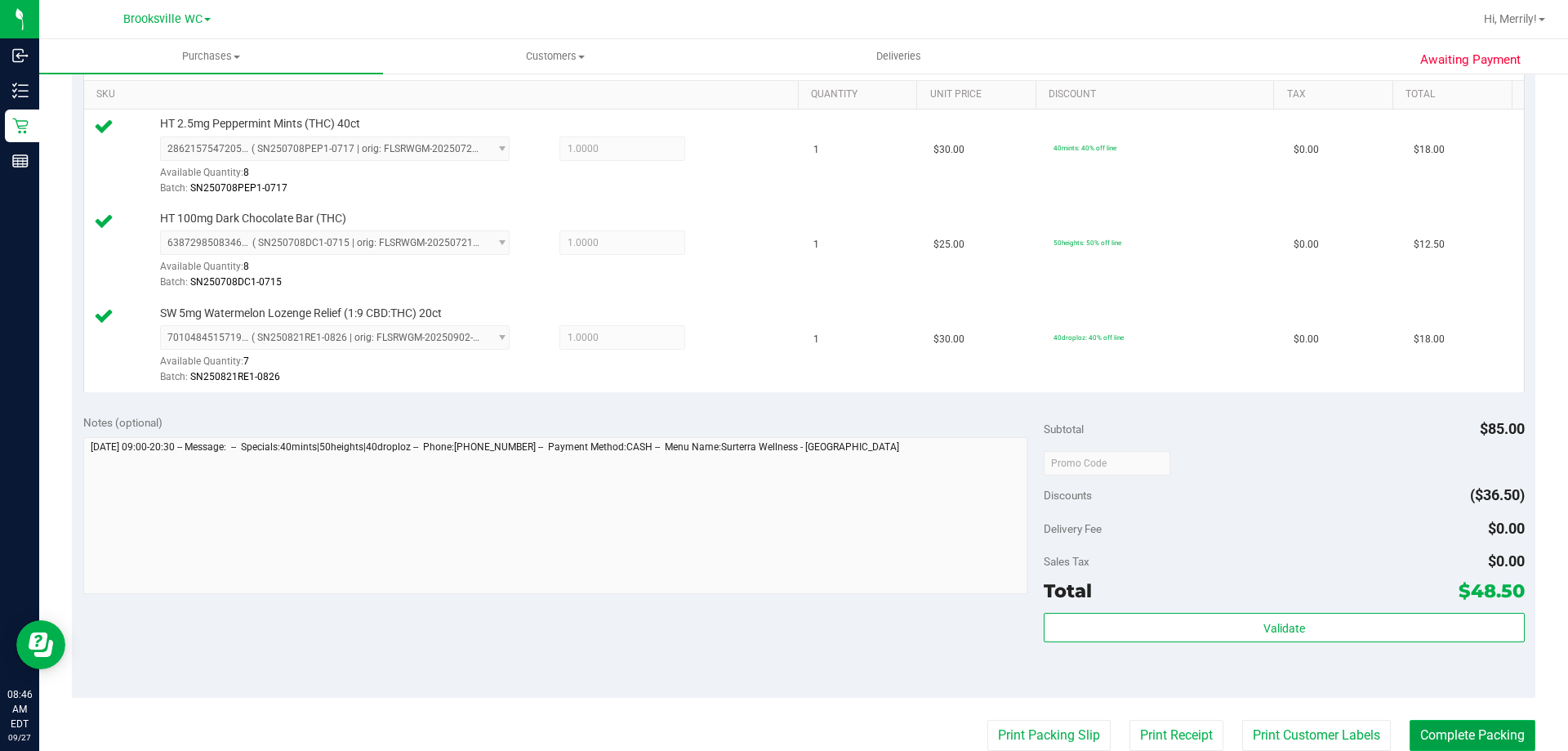
click at [1467, 745] on button "Complete Packing" at bounding box center [1473, 735] width 126 height 31
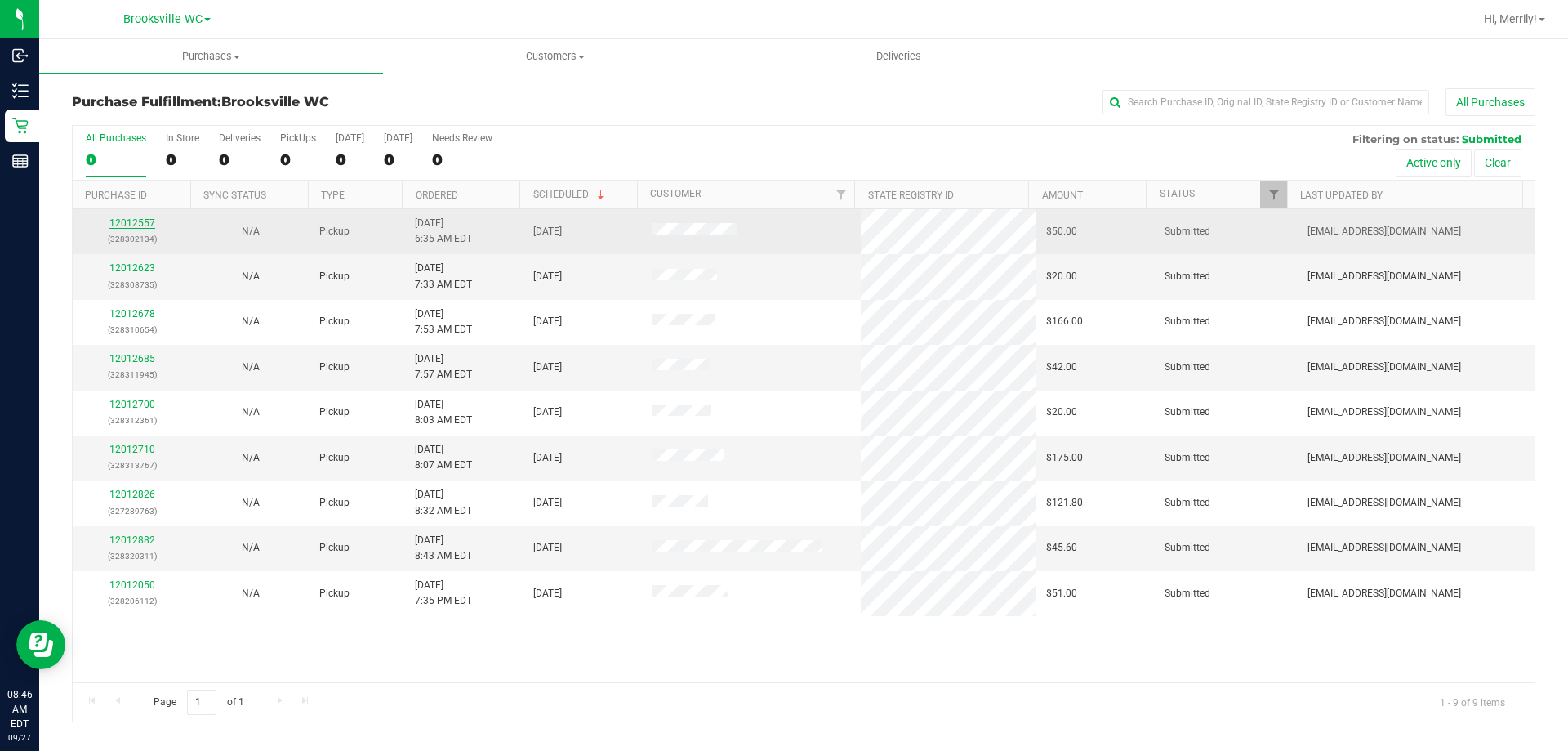
click at [145, 220] on link "12012557" at bounding box center [132, 223] width 46 height 12
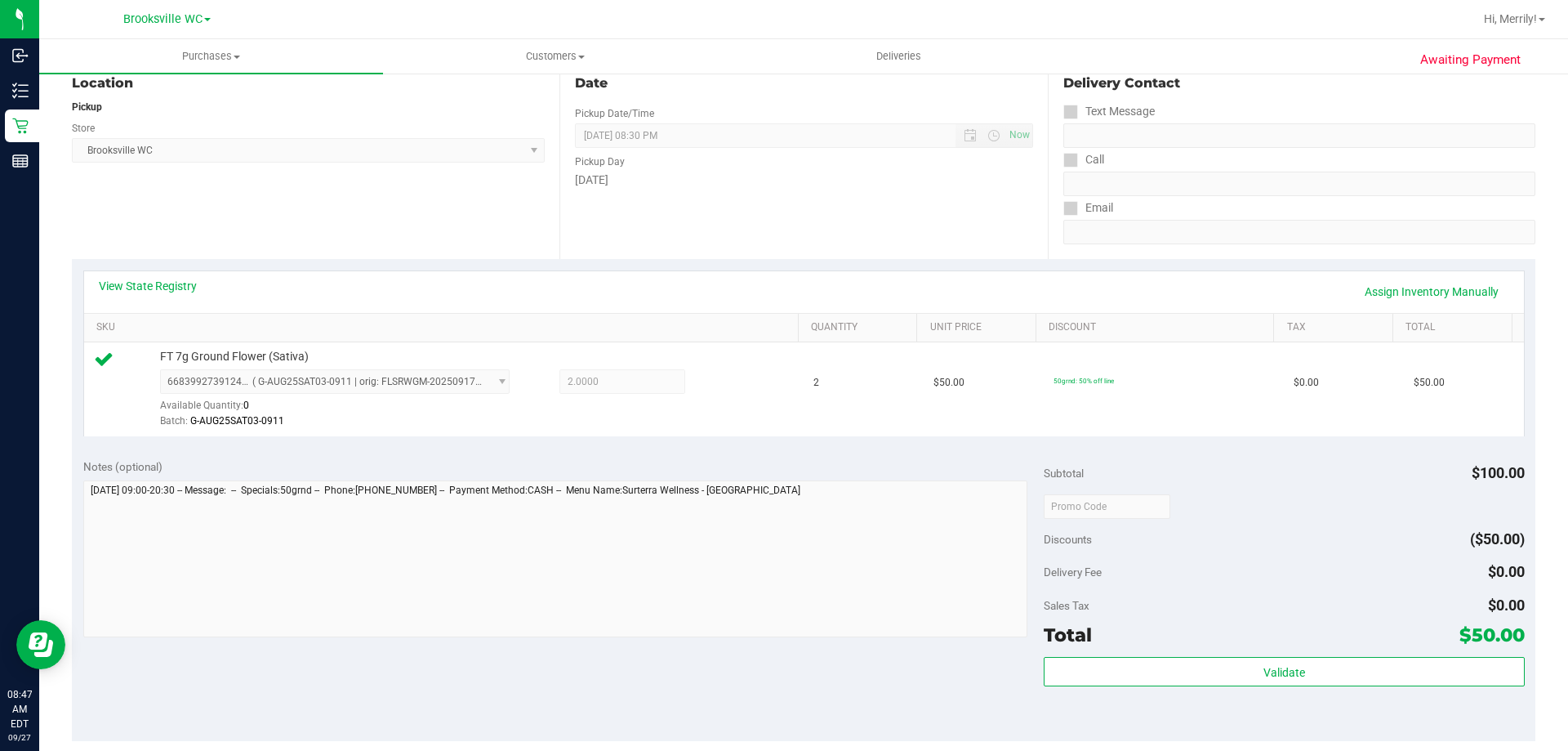
scroll to position [408, 0]
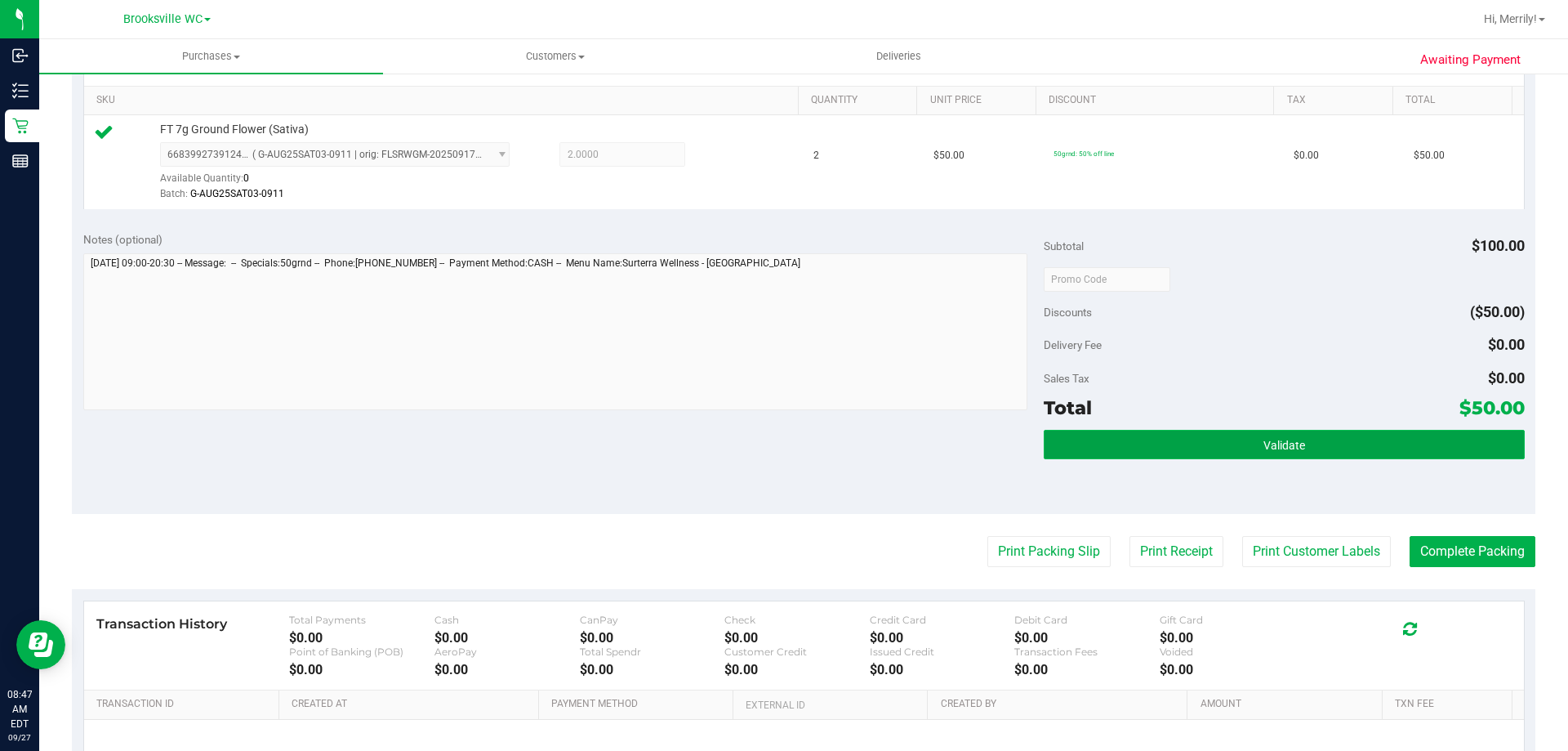
click at [1238, 448] on button "Validate" at bounding box center [1283, 444] width 480 height 29
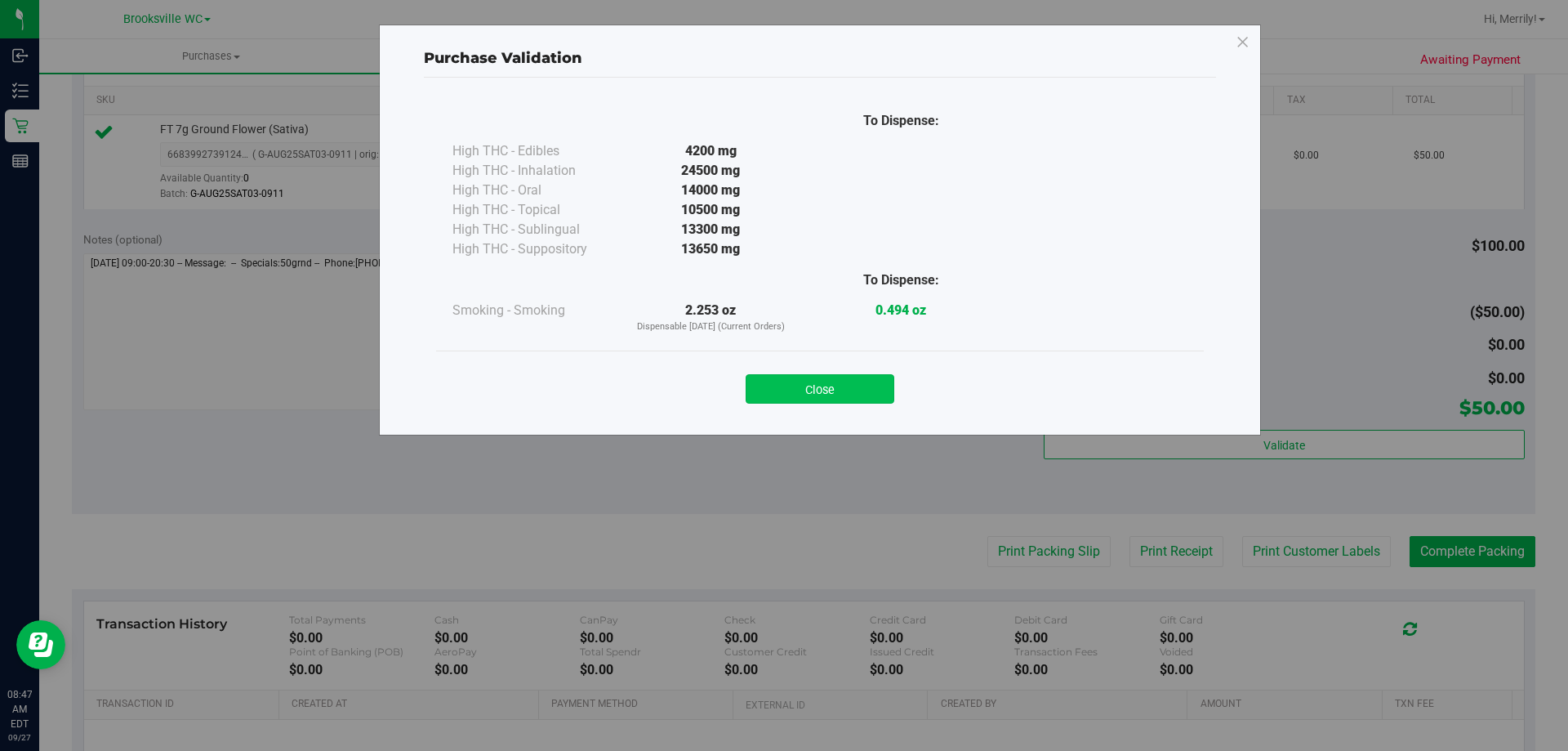
click at [862, 378] on button "Close" at bounding box center [820, 389] width 149 height 29
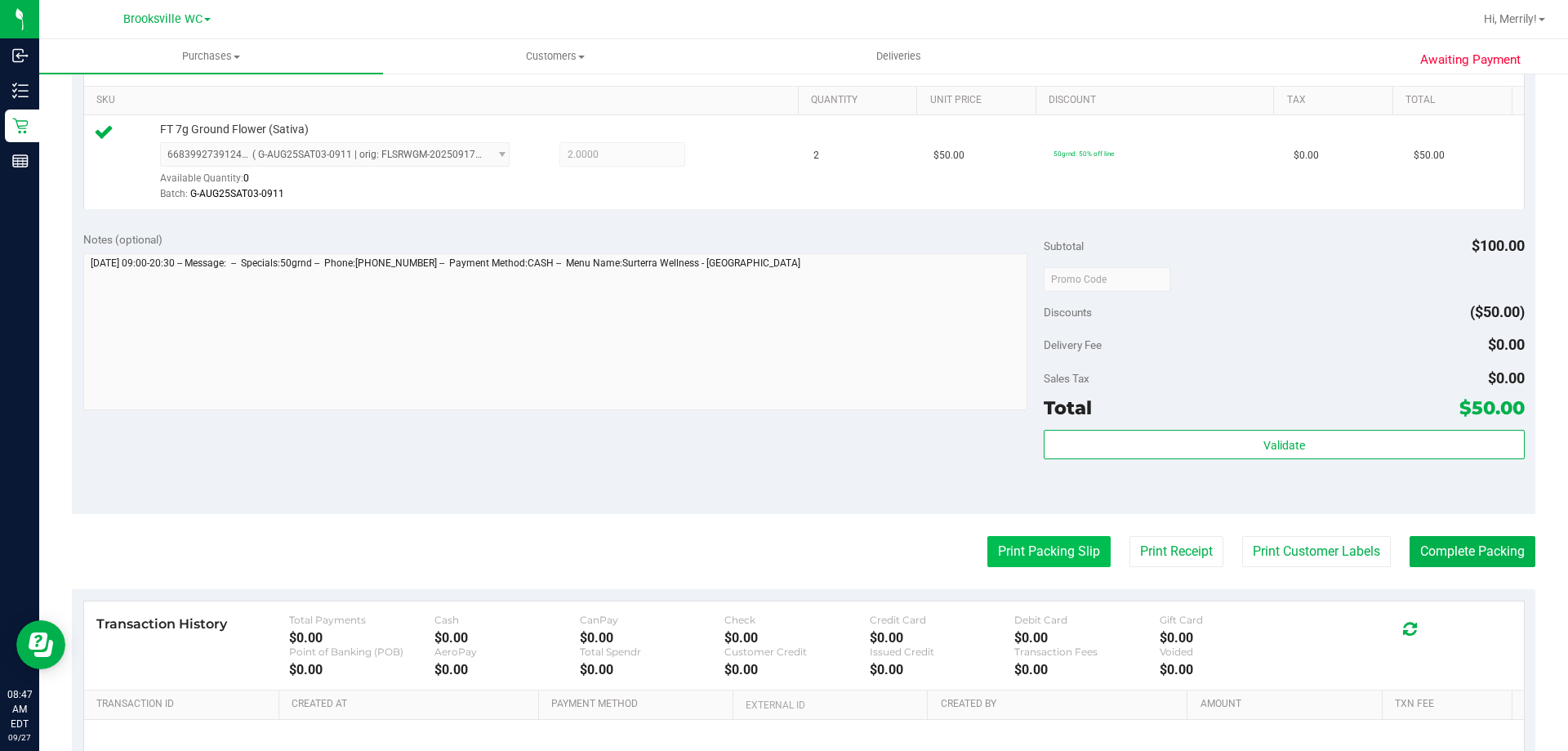
click at [1052, 548] on button "Print Packing Slip" at bounding box center [1049, 551] width 123 height 31
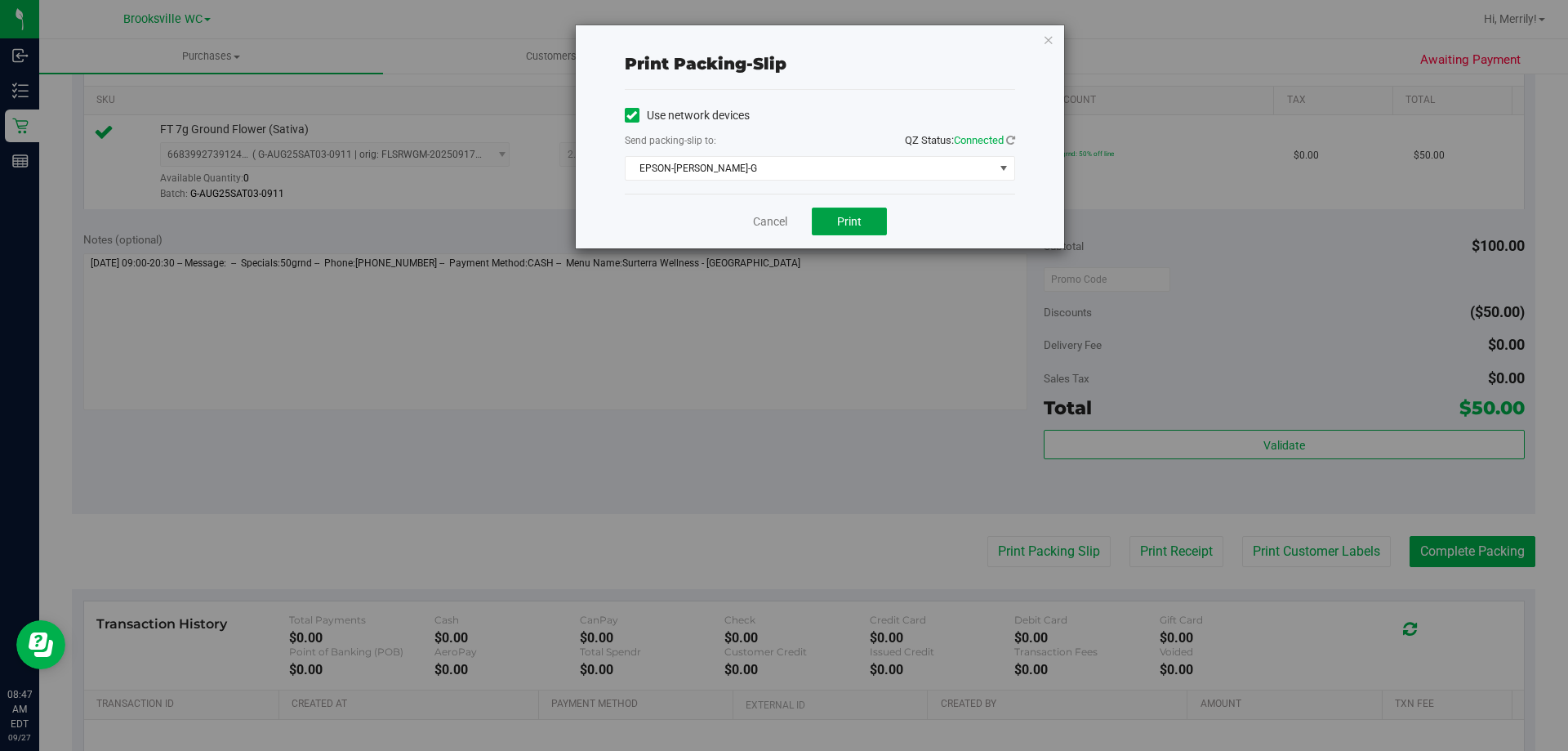
drag, startPoint x: 841, startPoint y: 221, endPoint x: 850, endPoint y: 205, distance: 18.4
click at [843, 221] on span "Print" at bounding box center [849, 221] width 25 height 13
click at [766, 221] on link "Cancel" at bounding box center [770, 221] width 35 height 17
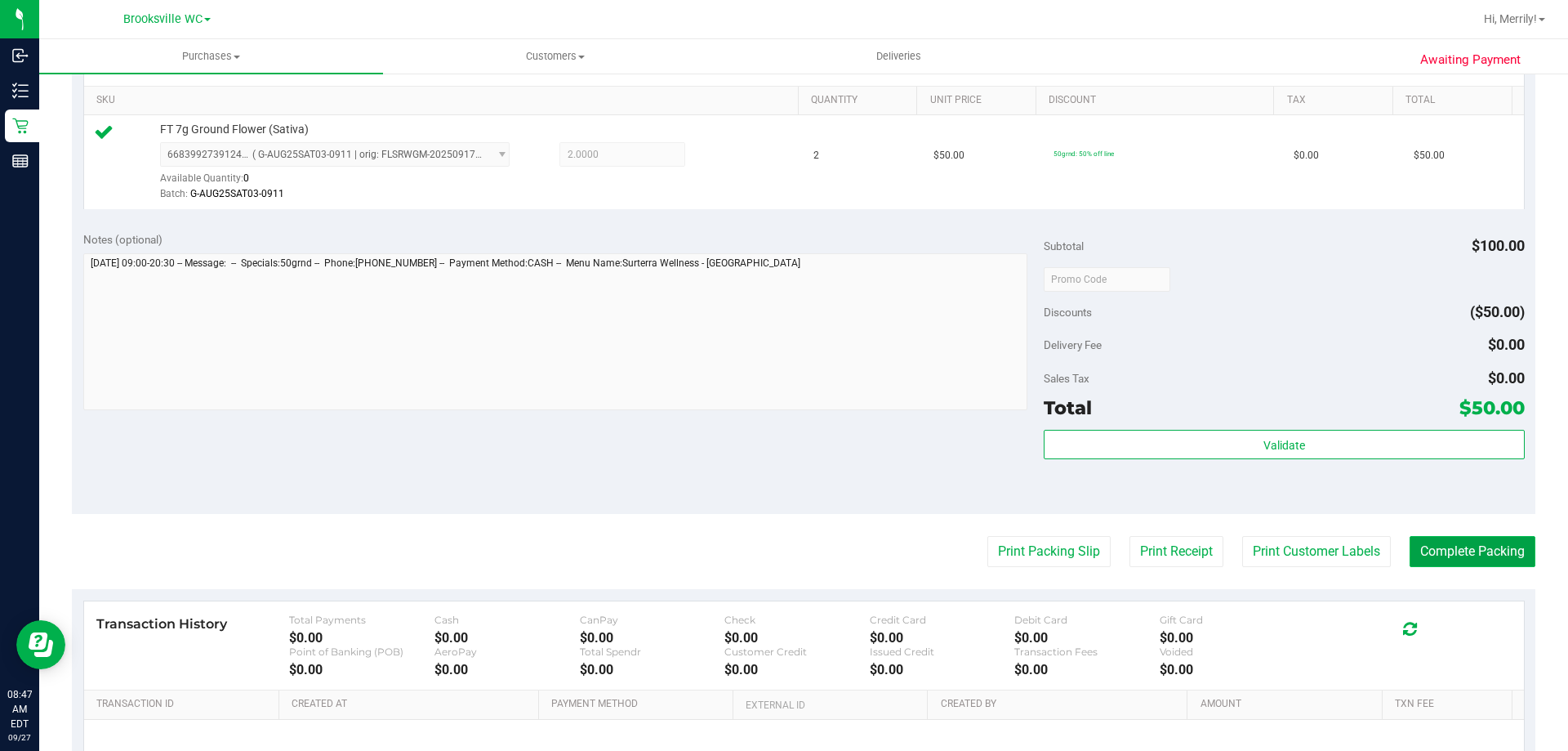
click at [1464, 548] on button "Complete Packing" at bounding box center [1473, 551] width 126 height 31
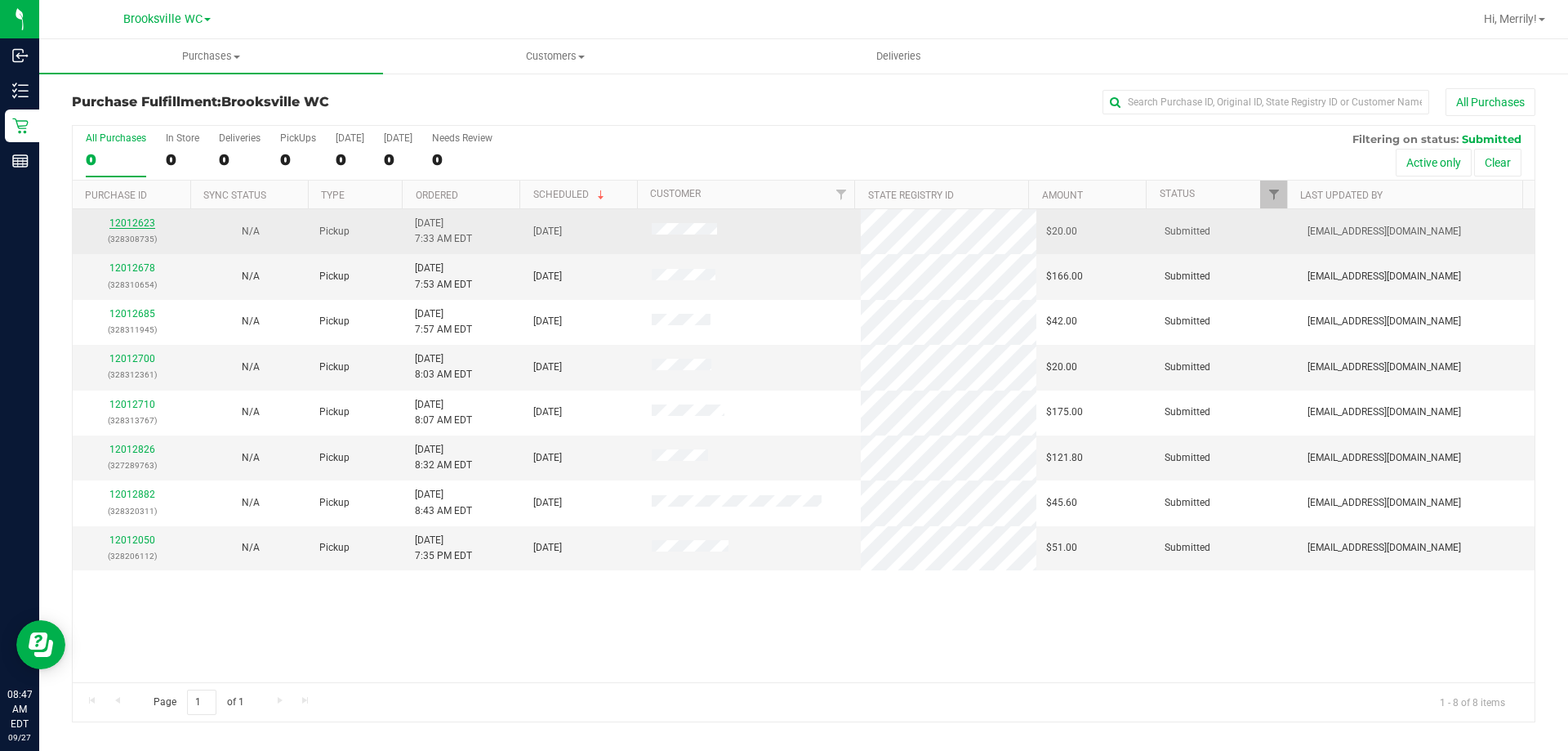
click at [138, 219] on link "12012623" at bounding box center [132, 223] width 46 height 12
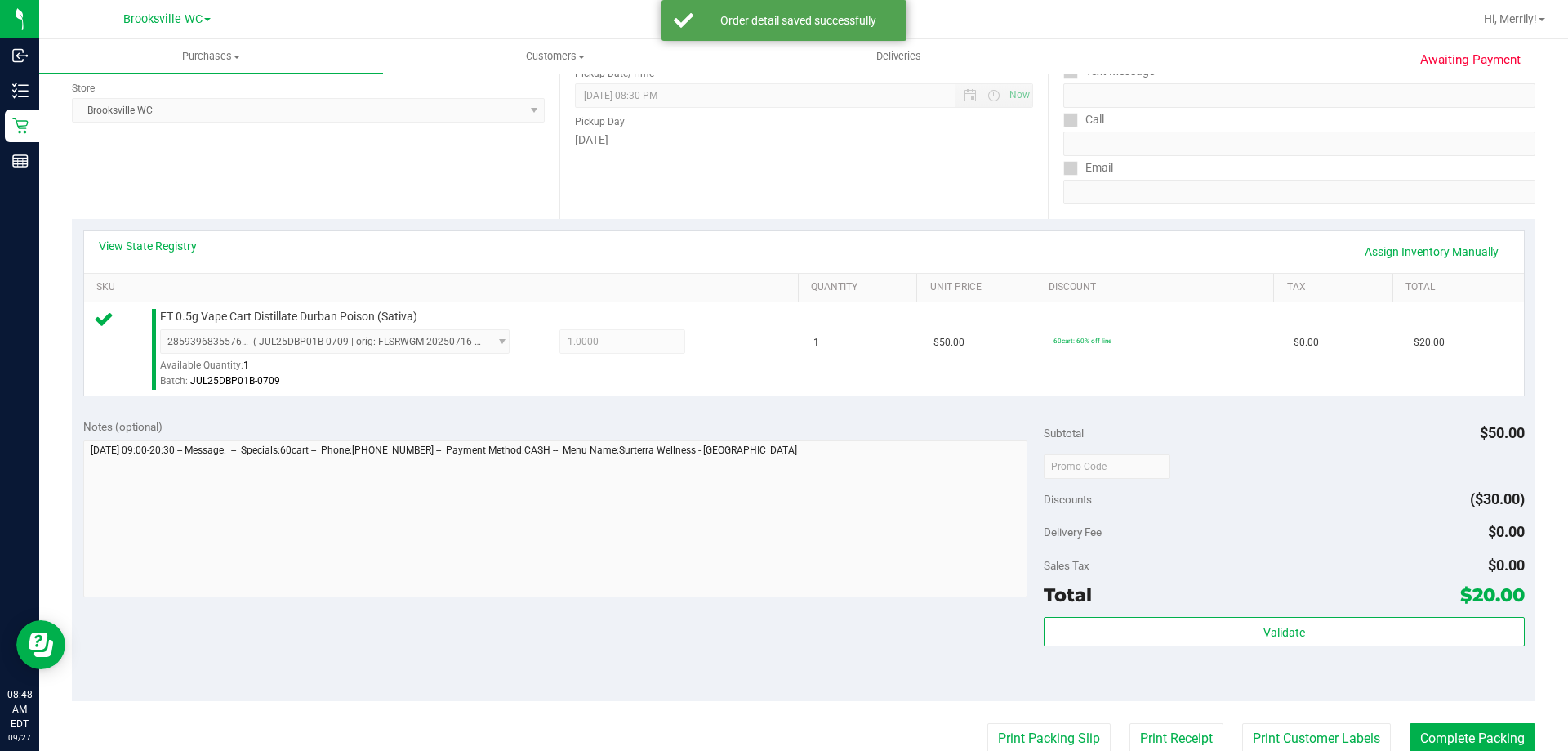
scroll to position [245, 0]
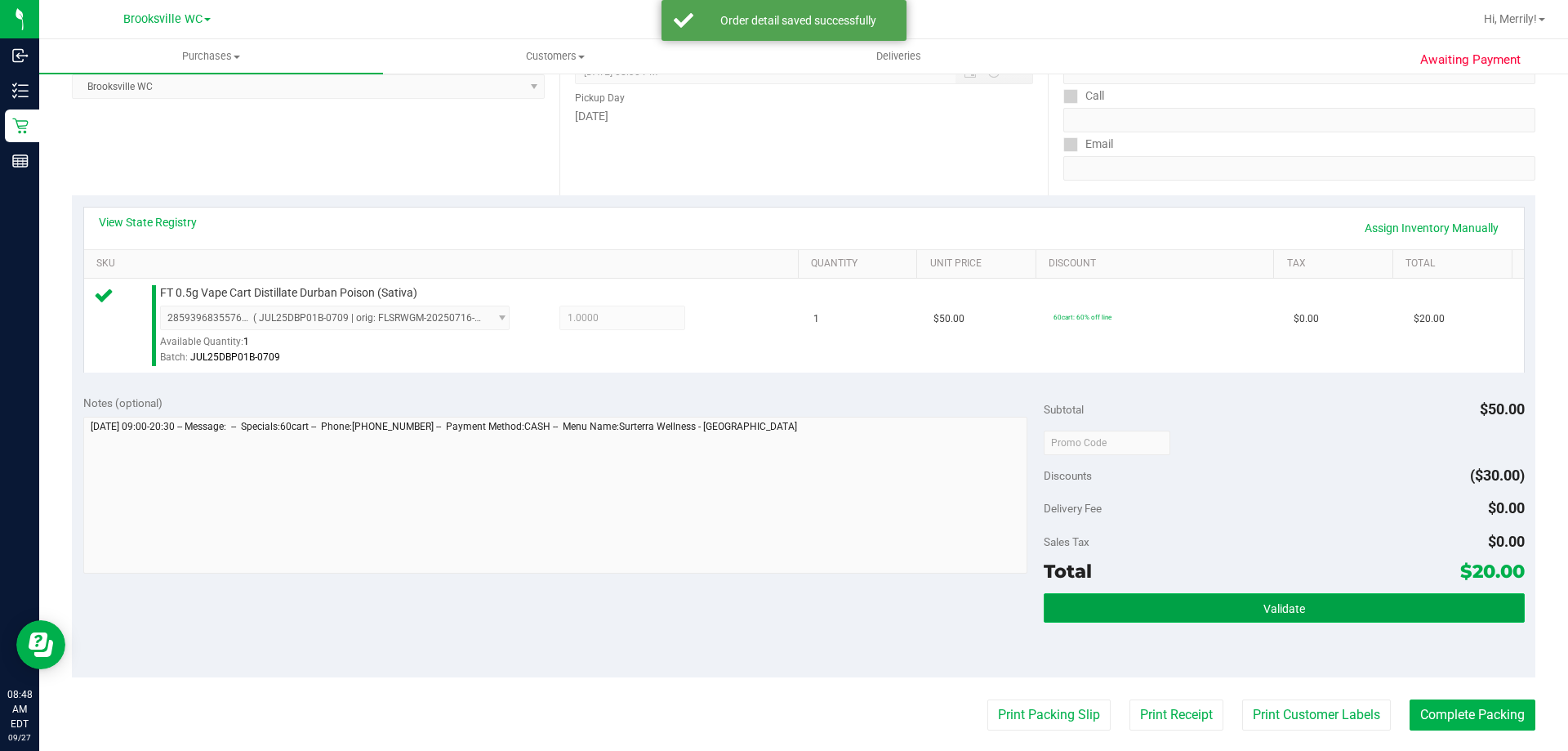
click at [1299, 602] on button "Validate" at bounding box center [1283, 607] width 480 height 29
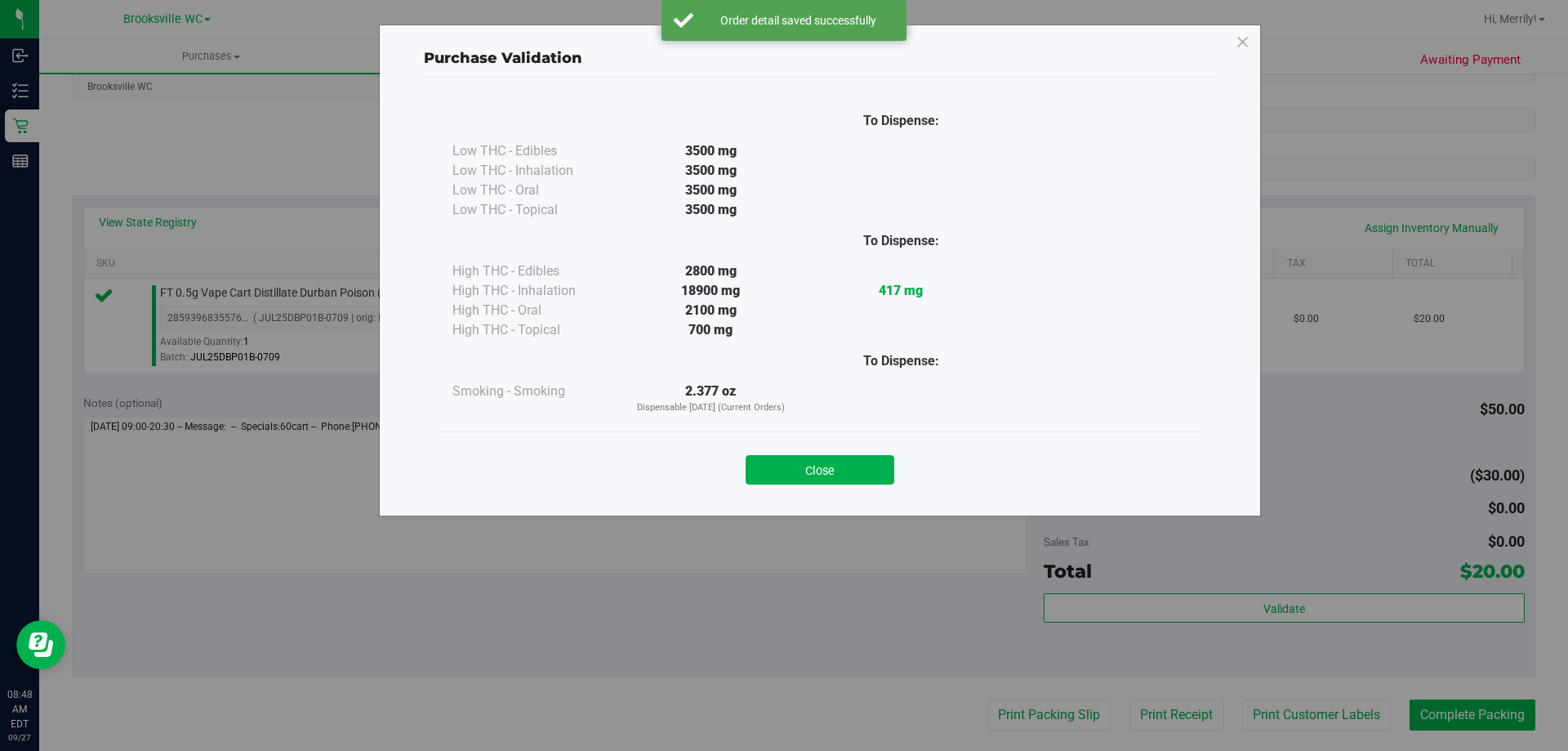
click at [825, 466] on button "Close" at bounding box center [820, 470] width 149 height 29
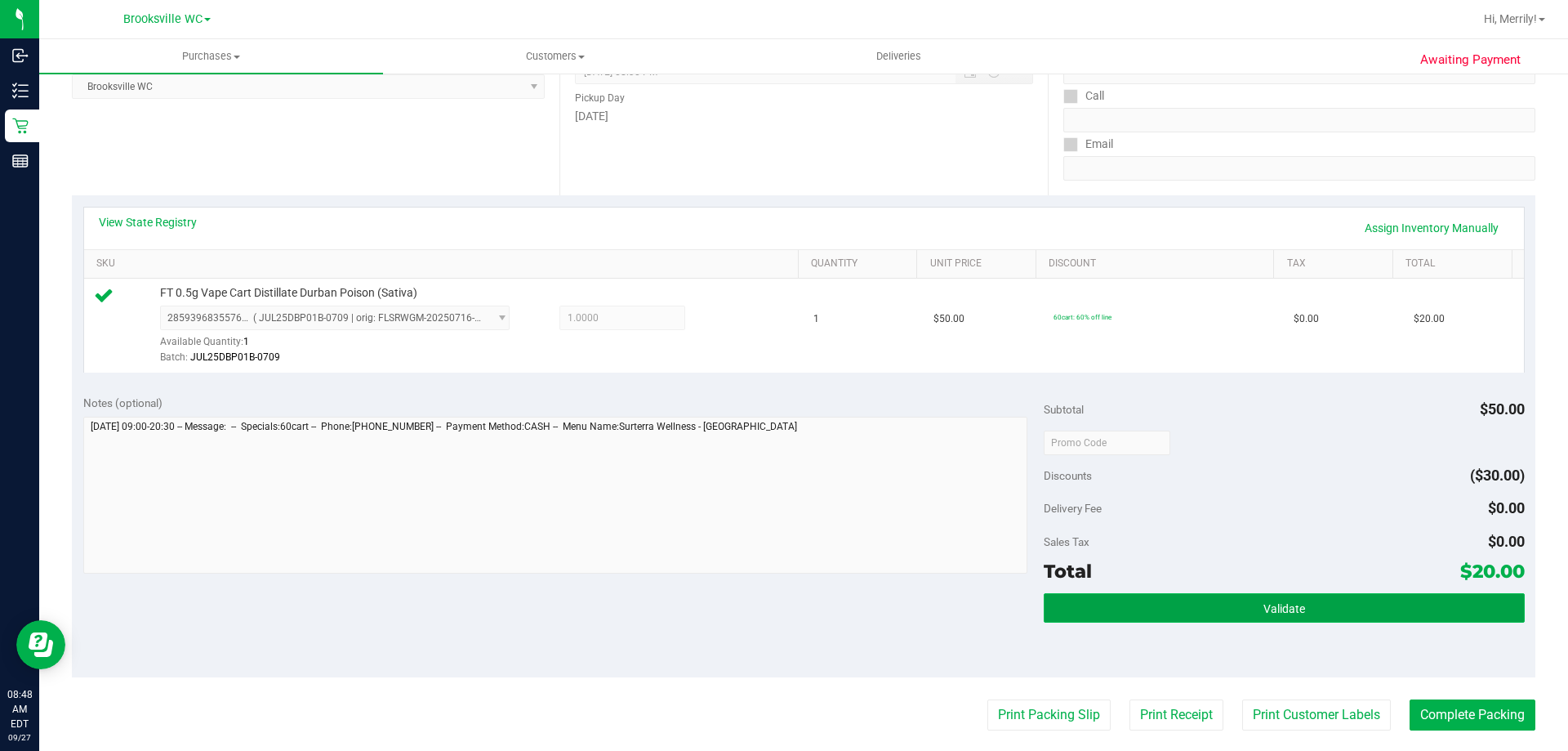
click at [1149, 601] on button "Validate" at bounding box center [1283, 607] width 480 height 29
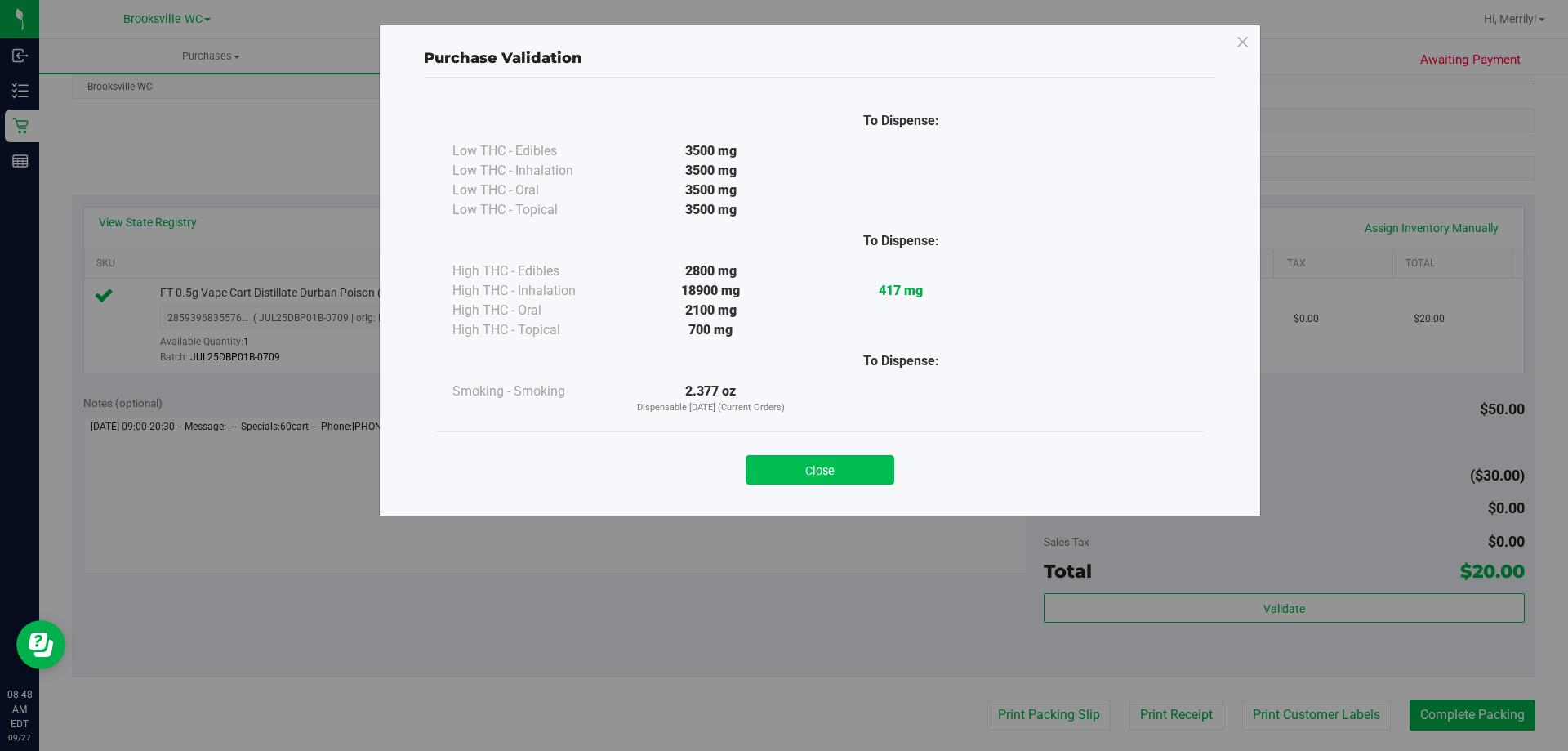
click at [825, 478] on button "Close" at bounding box center [820, 470] width 149 height 29
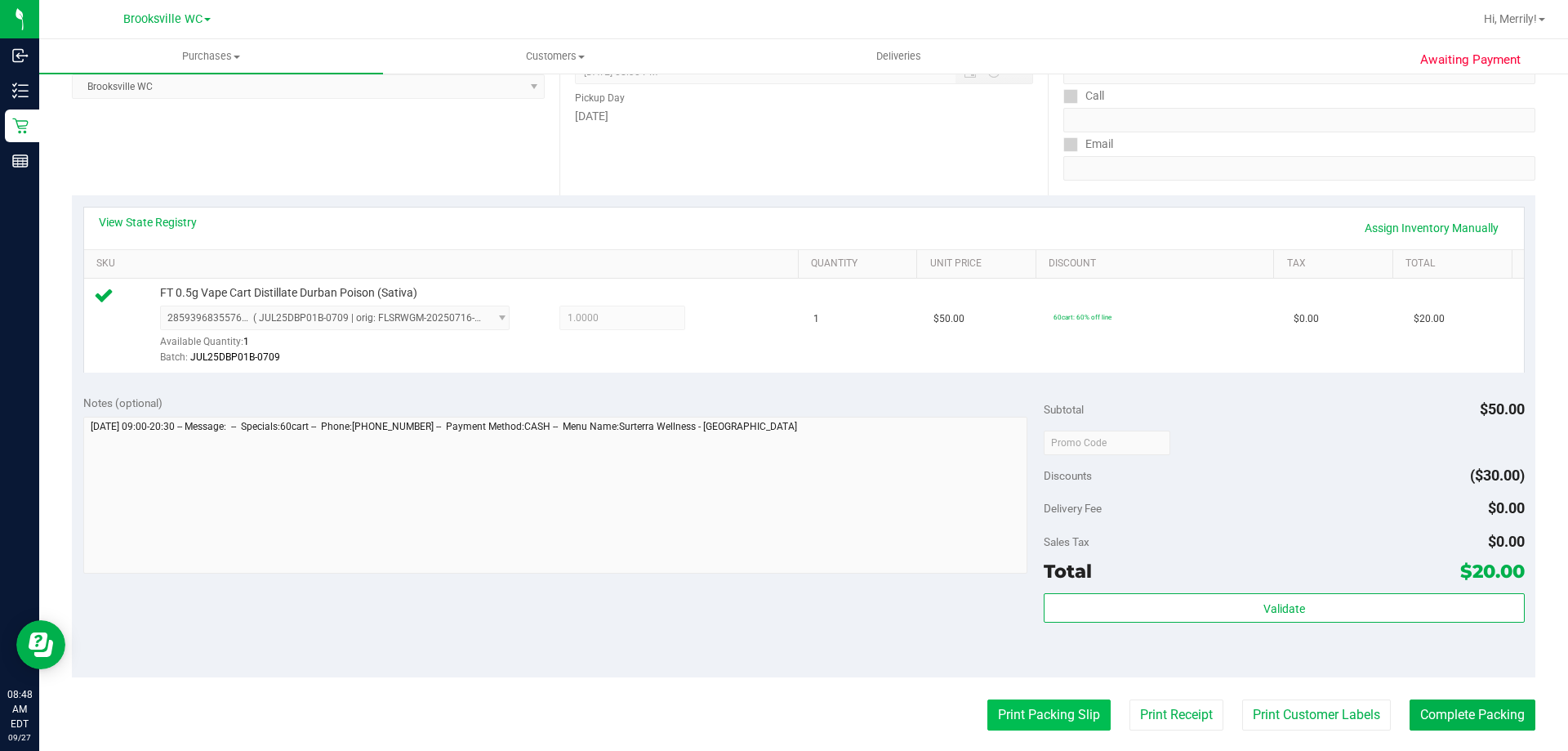
click at [1036, 710] on button "Print Packing Slip" at bounding box center [1049, 715] width 123 height 31
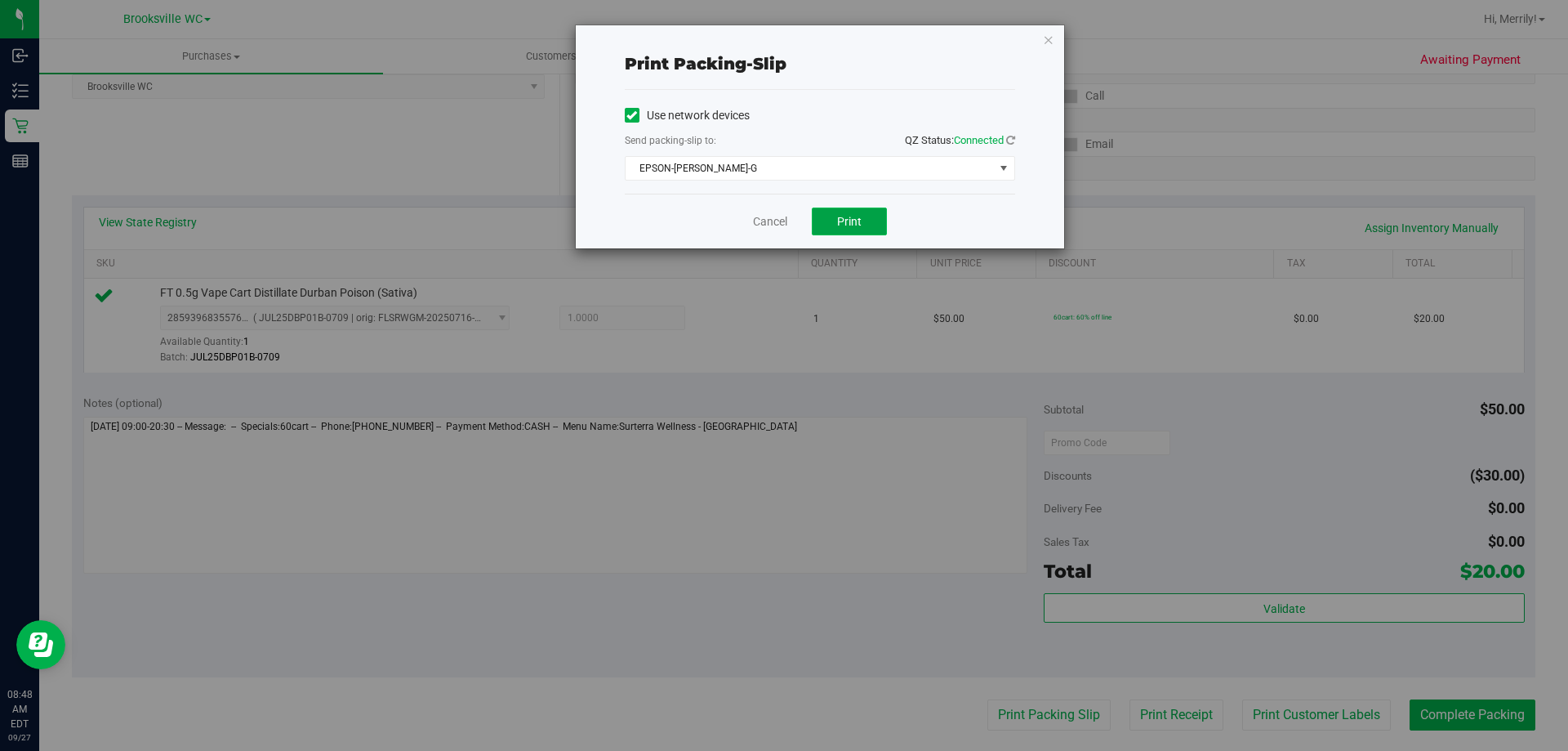
click at [861, 217] on span "Print" at bounding box center [849, 221] width 25 height 13
click at [767, 222] on link "Cancel" at bounding box center [770, 221] width 35 height 17
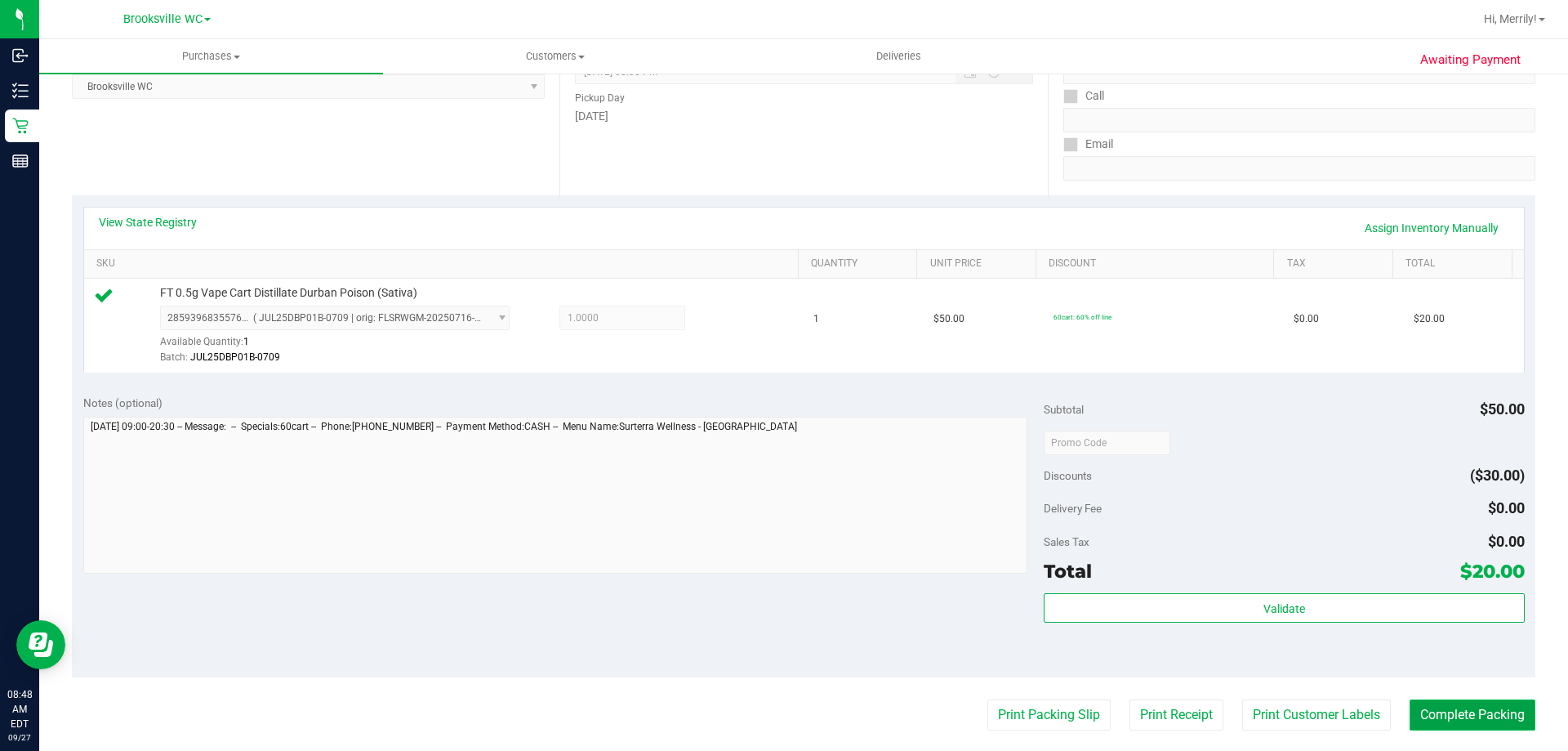
click at [1474, 710] on button "Complete Packing" at bounding box center [1473, 715] width 126 height 31
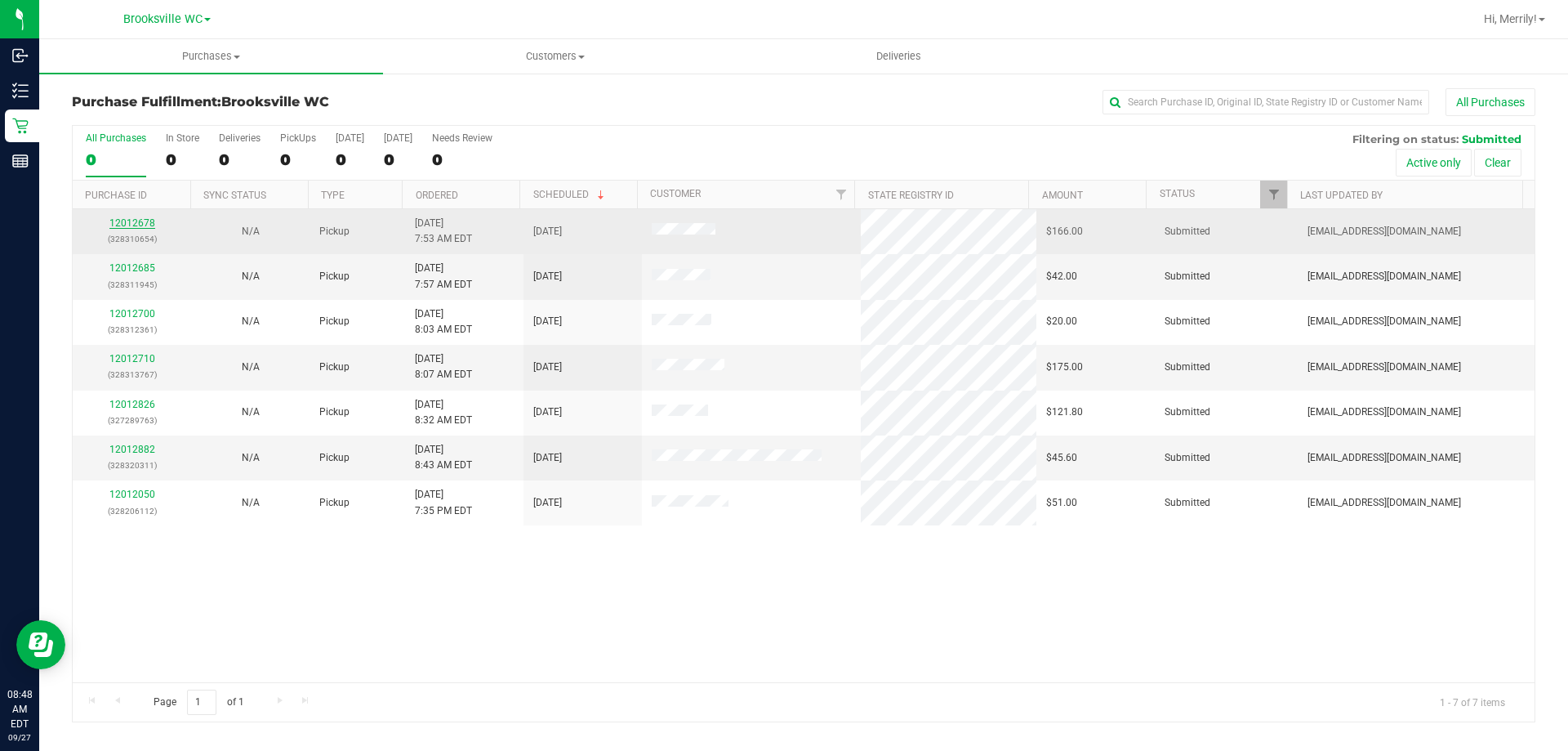
click at [133, 223] on link "12012678" at bounding box center [132, 223] width 46 height 12
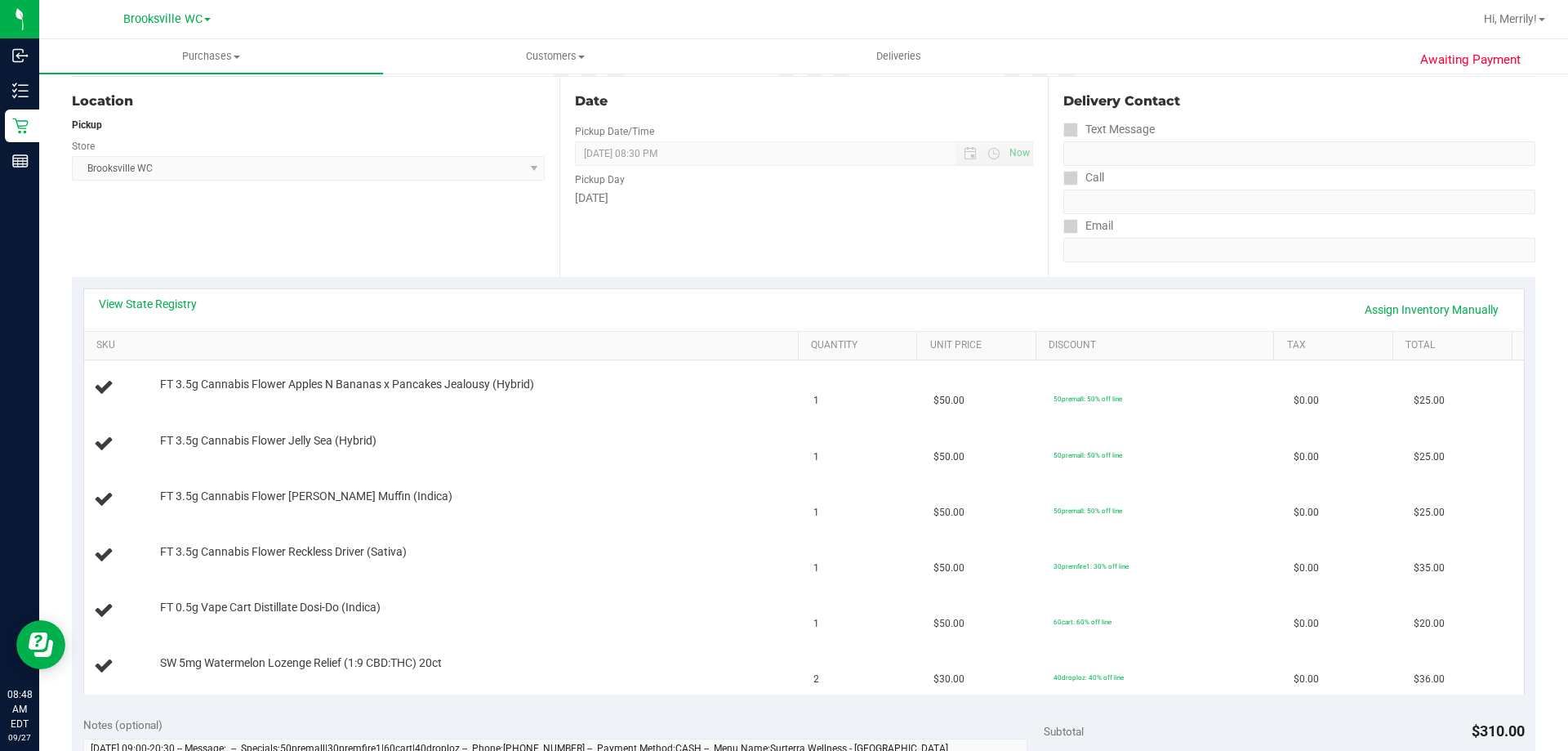
scroll to position [245, 0]
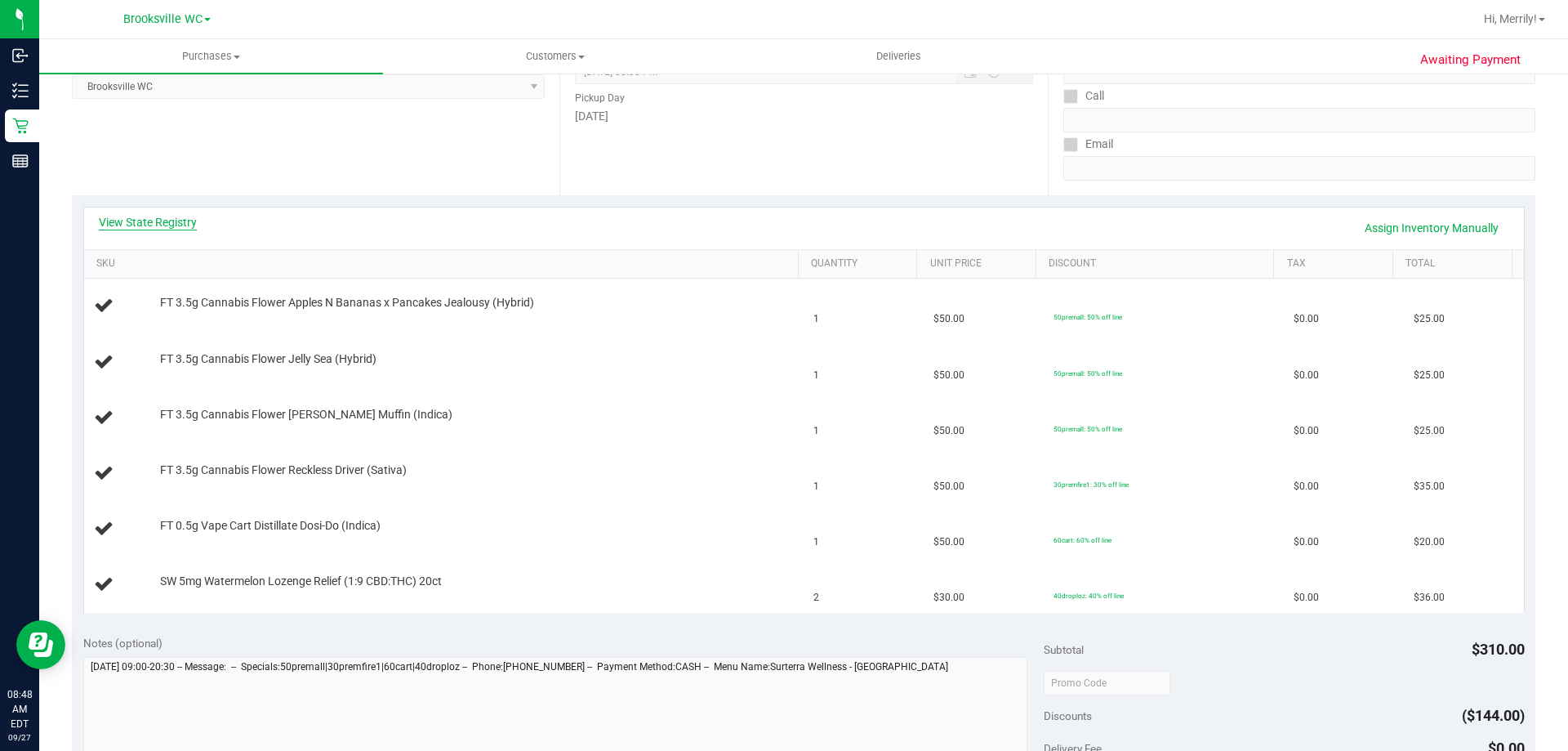
click at [158, 221] on link "View State Registry" at bounding box center [147, 222] width 98 height 16
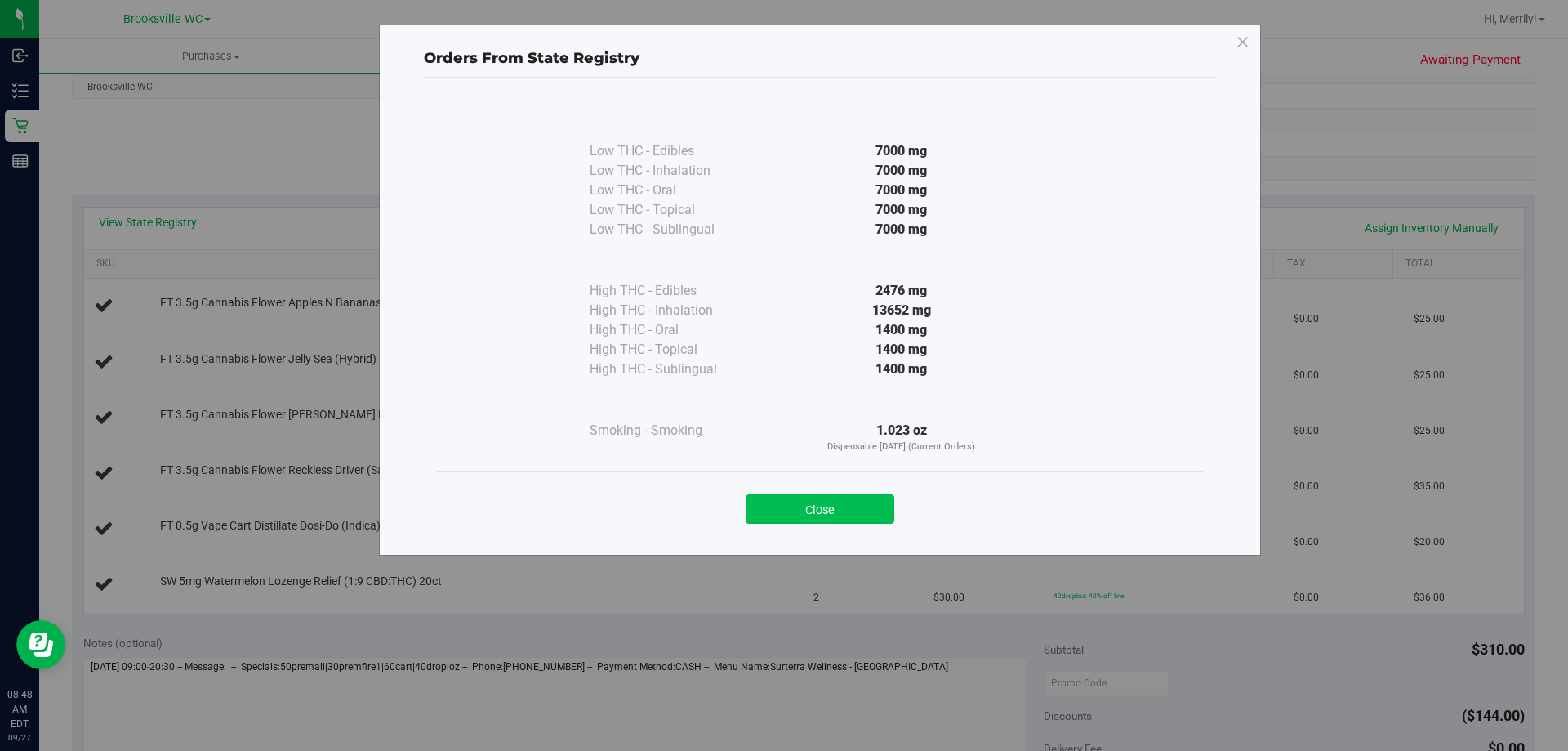
click at [813, 510] on button "Close" at bounding box center [820, 509] width 149 height 29
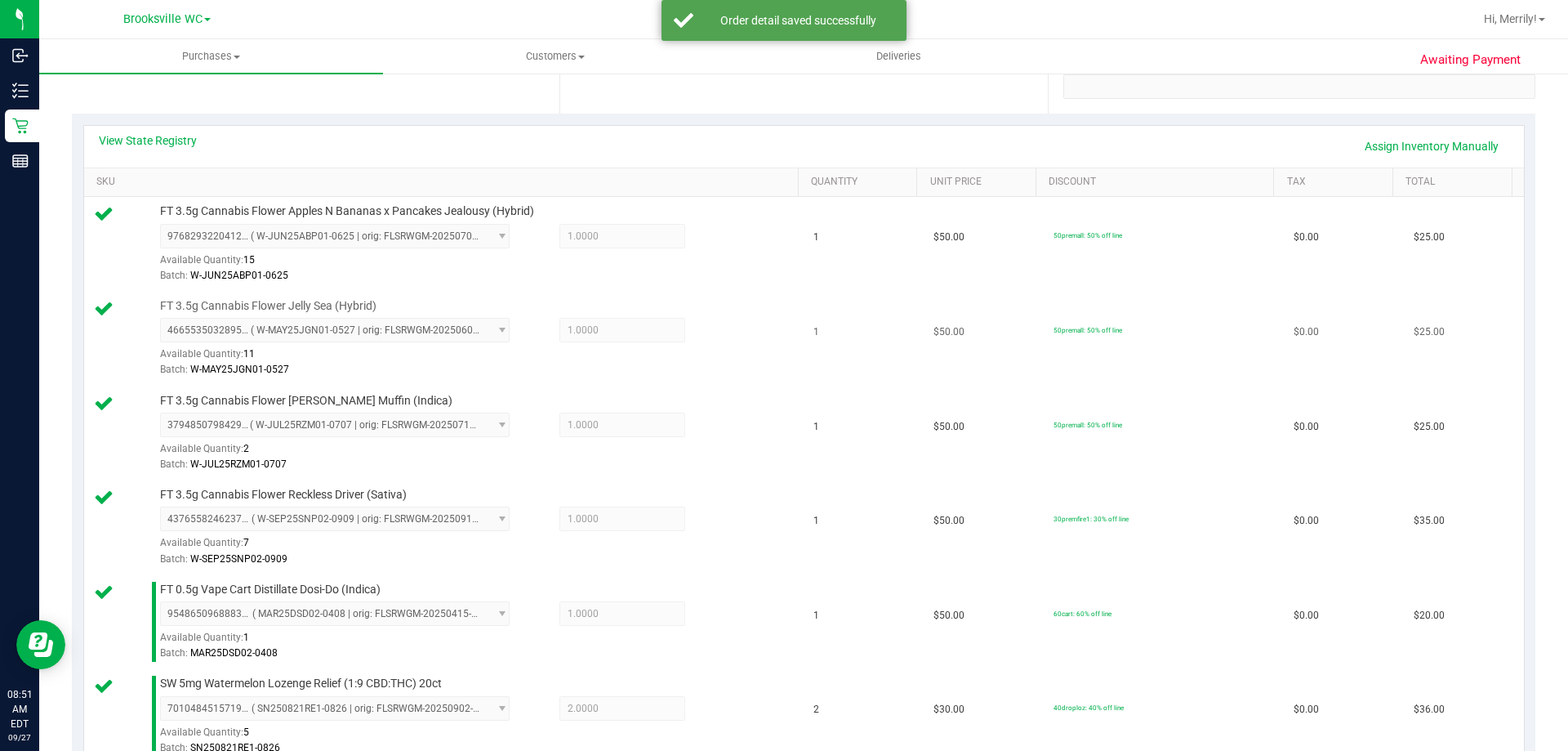
scroll to position [653, 0]
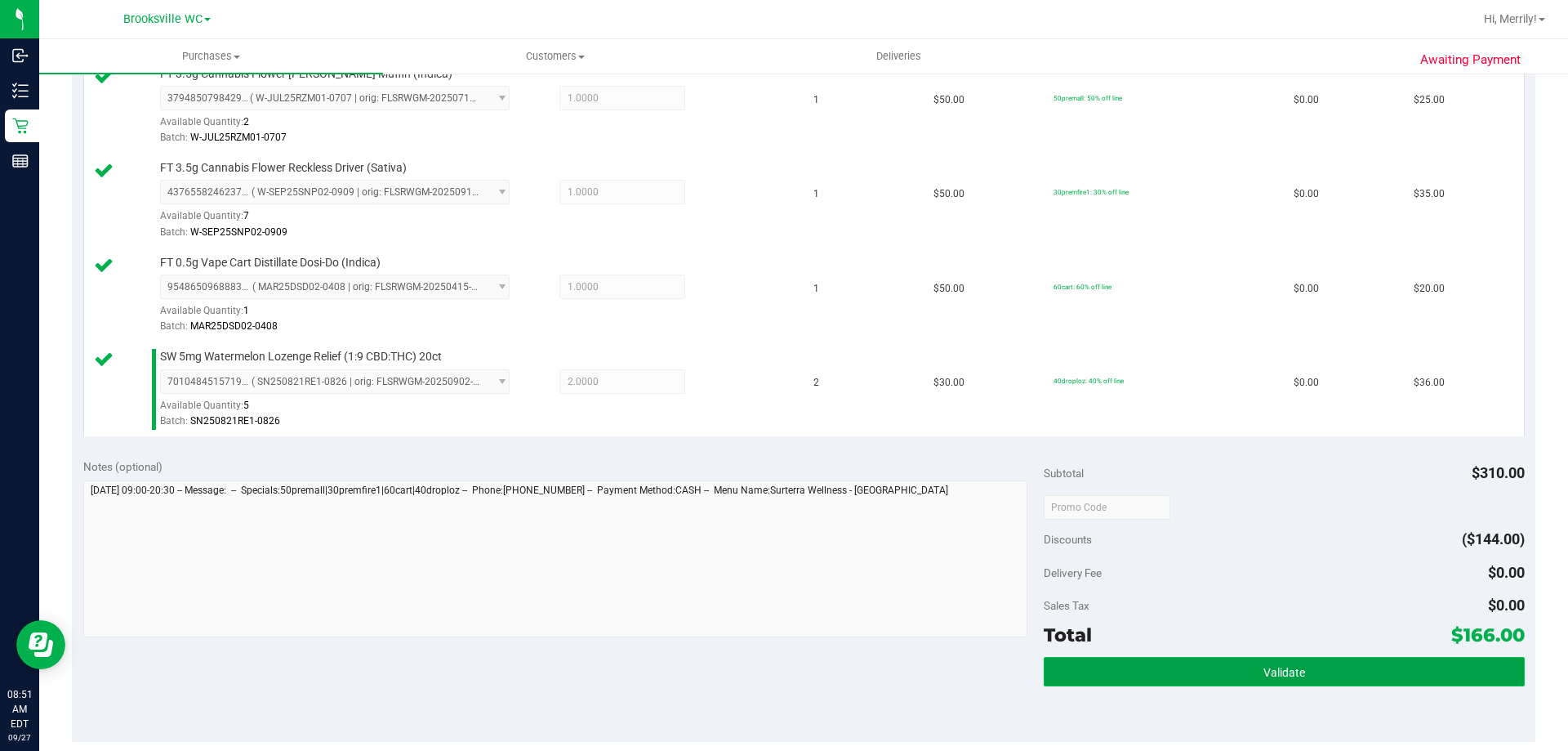
click at [1179, 676] on button "Validate" at bounding box center [1283, 671] width 480 height 29
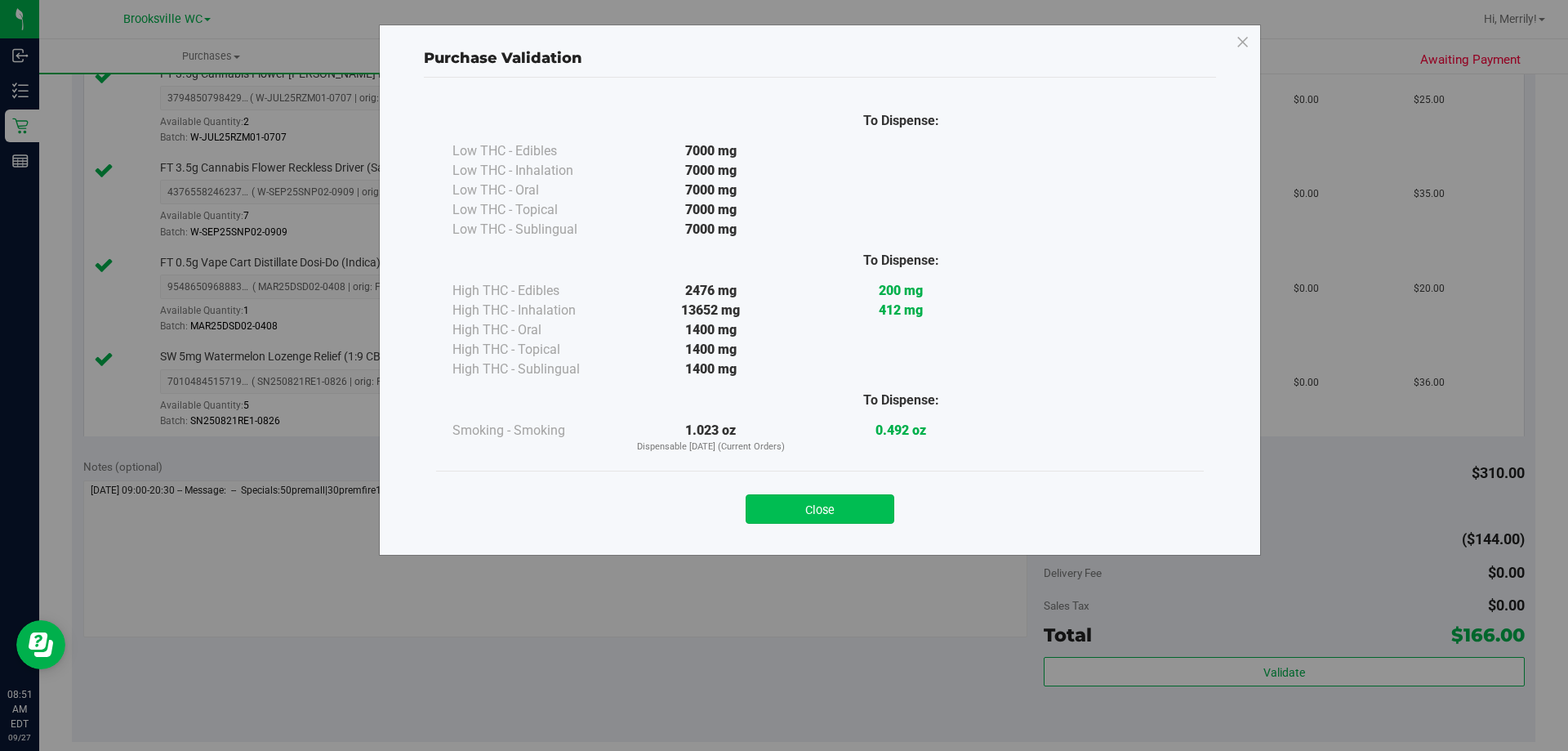
click at [819, 496] on button "Close" at bounding box center [820, 509] width 149 height 29
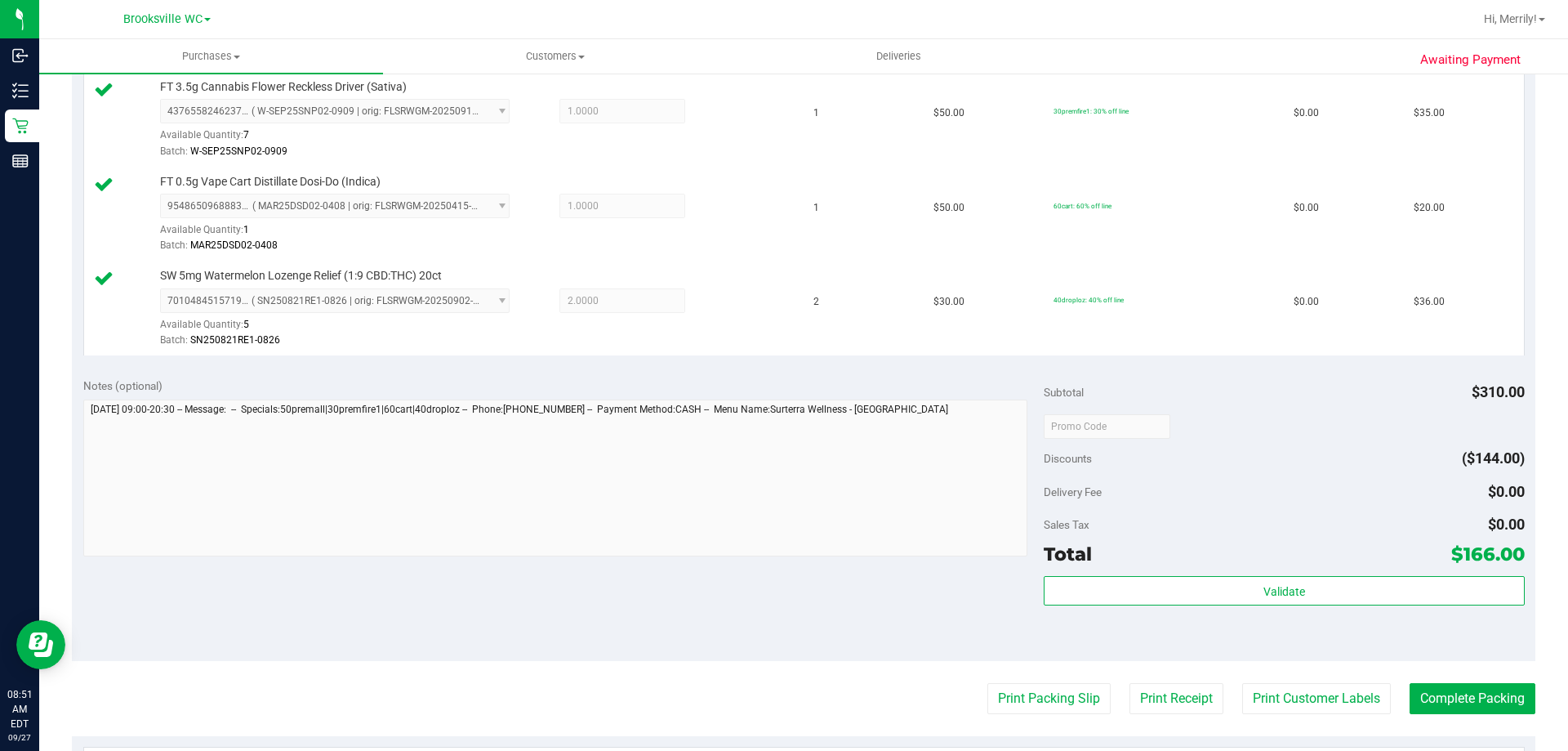
scroll to position [898, 0]
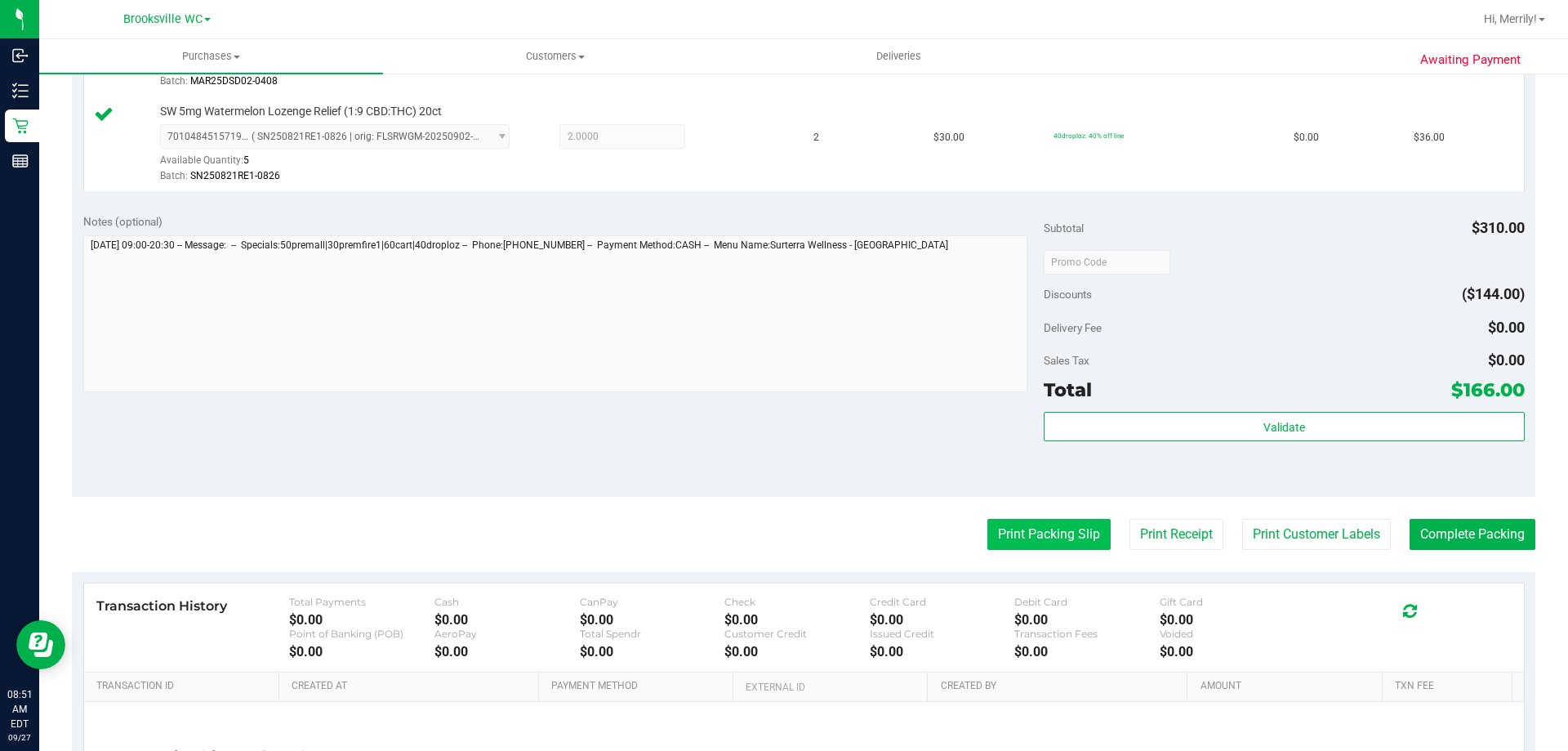
click at [1030, 534] on button "Print Packing Slip" at bounding box center [1049, 534] width 123 height 31
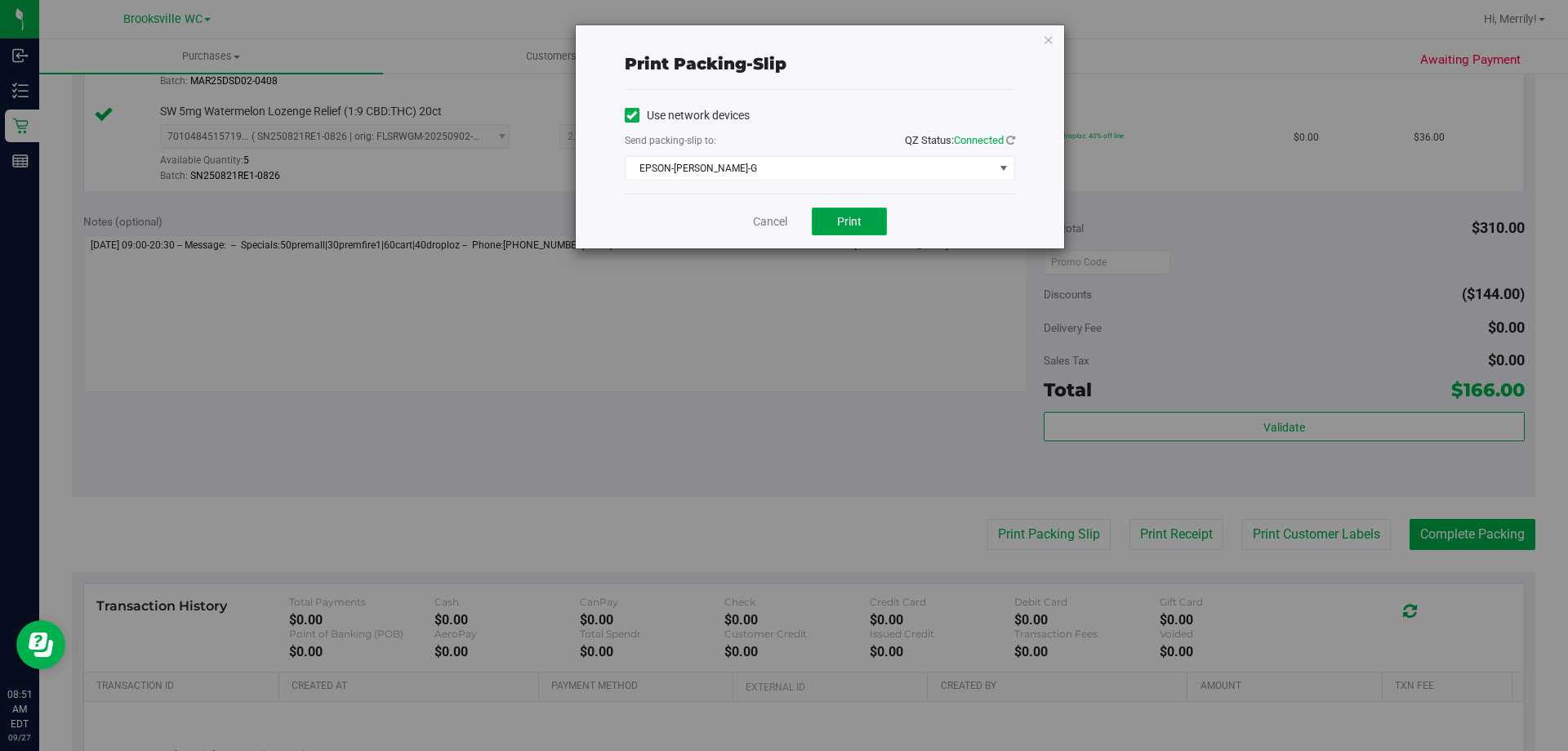
click at [847, 217] on span "Print" at bounding box center [849, 221] width 25 height 13
click at [760, 220] on link "Cancel" at bounding box center [770, 221] width 35 height 17
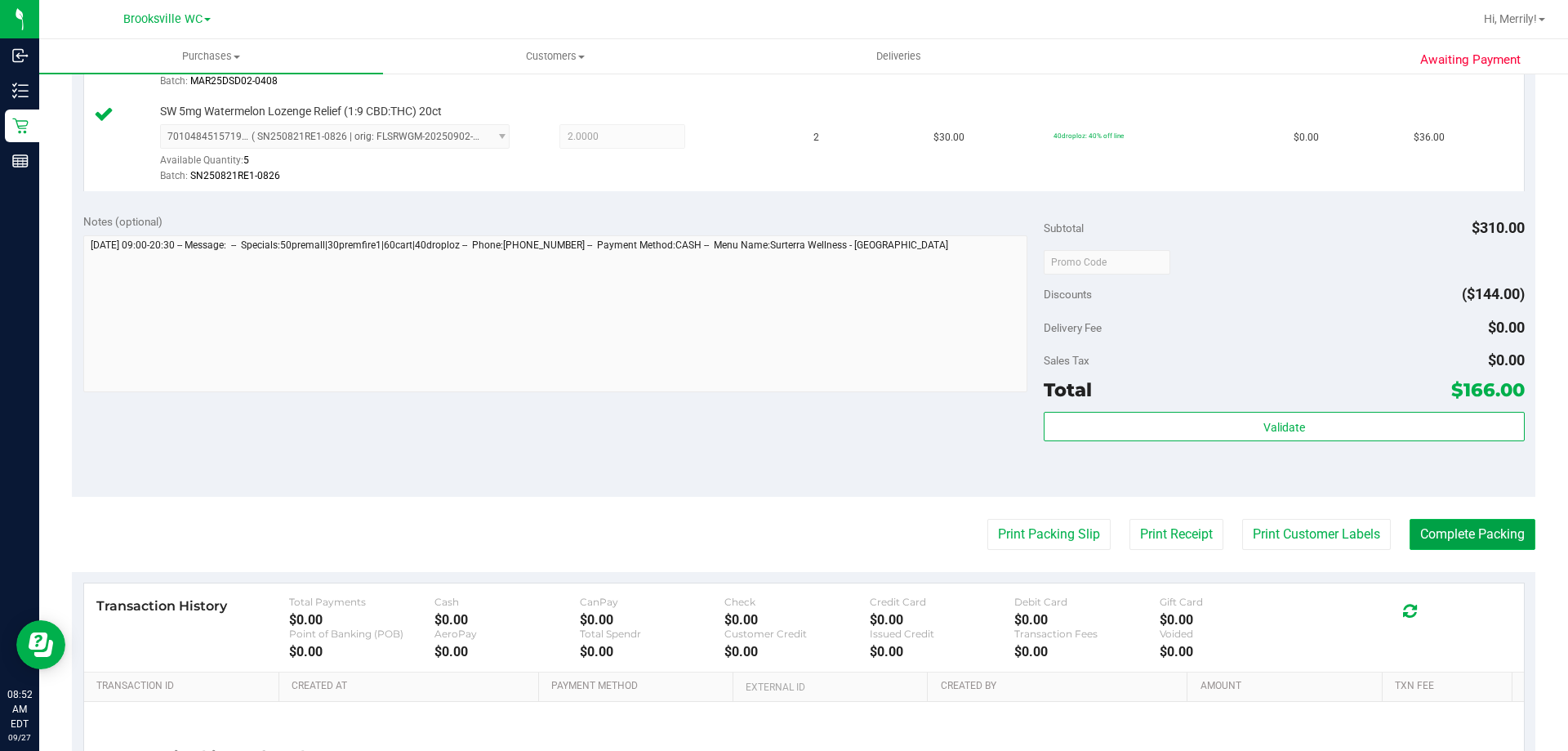
click at [1448, 534] on button "Complete Packing" at bounding box center [1473, 534] width 126 height 31
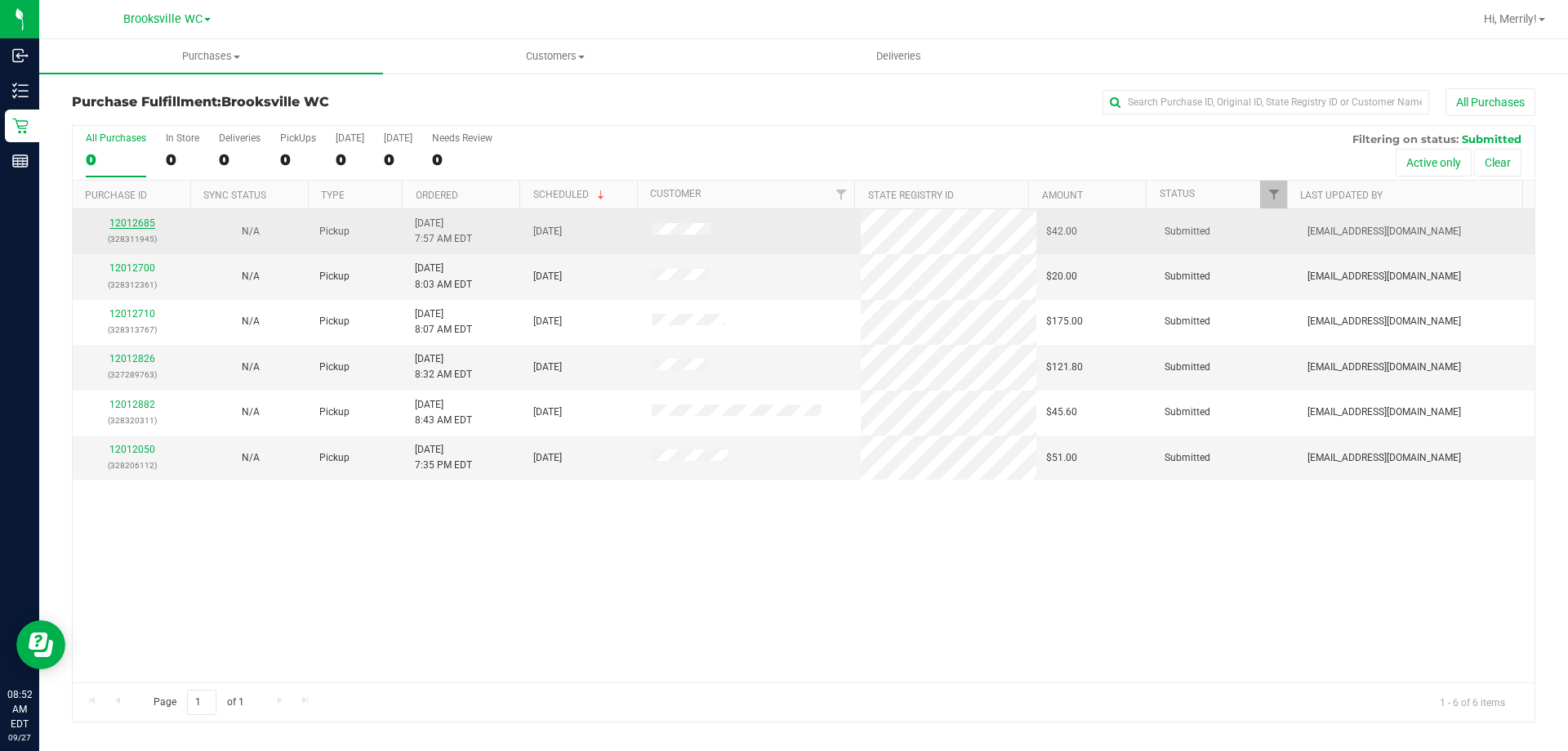
click at [122, 224] on link "12012685" at bounding box center [132, 223] width 46 height 12
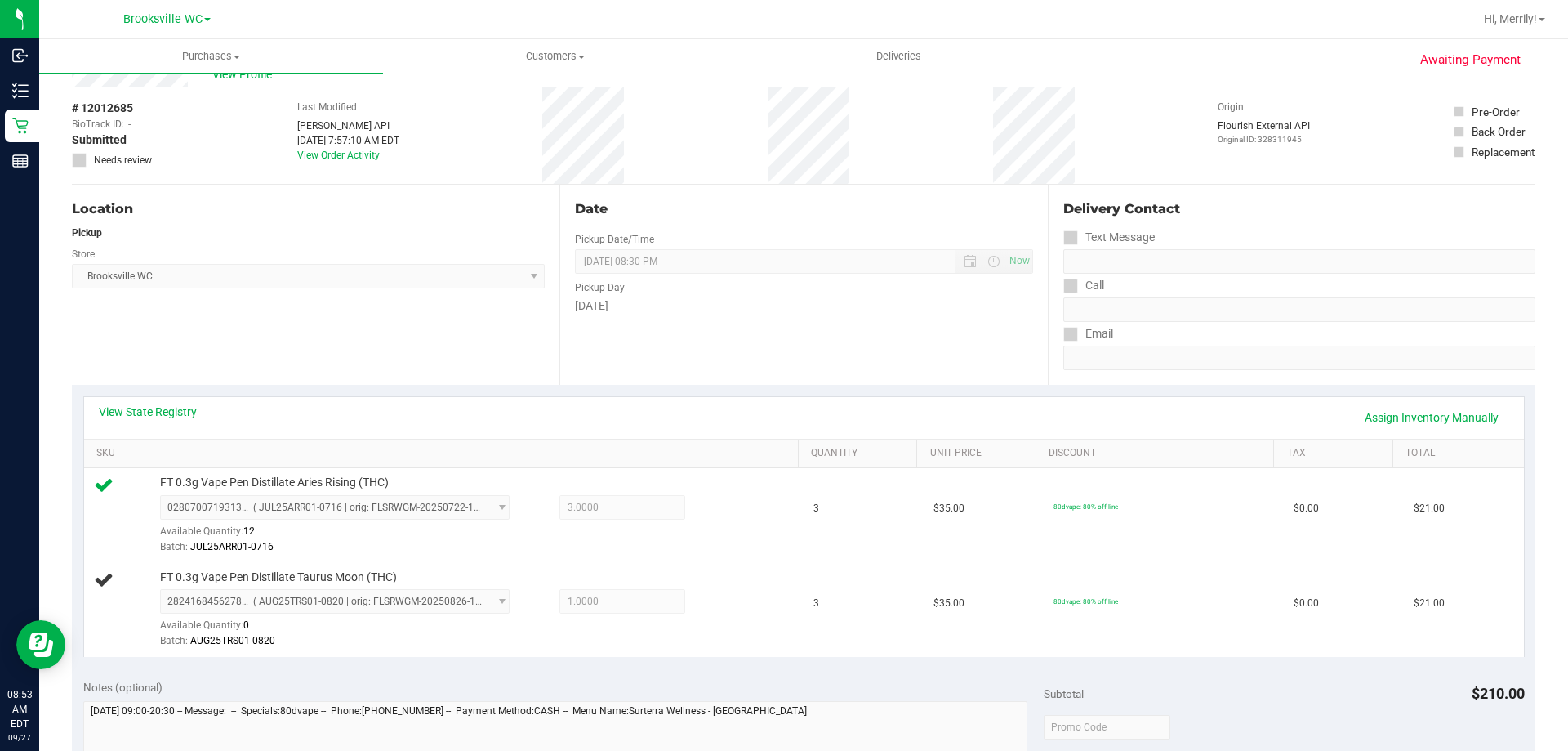
scroll to position [82, 0]
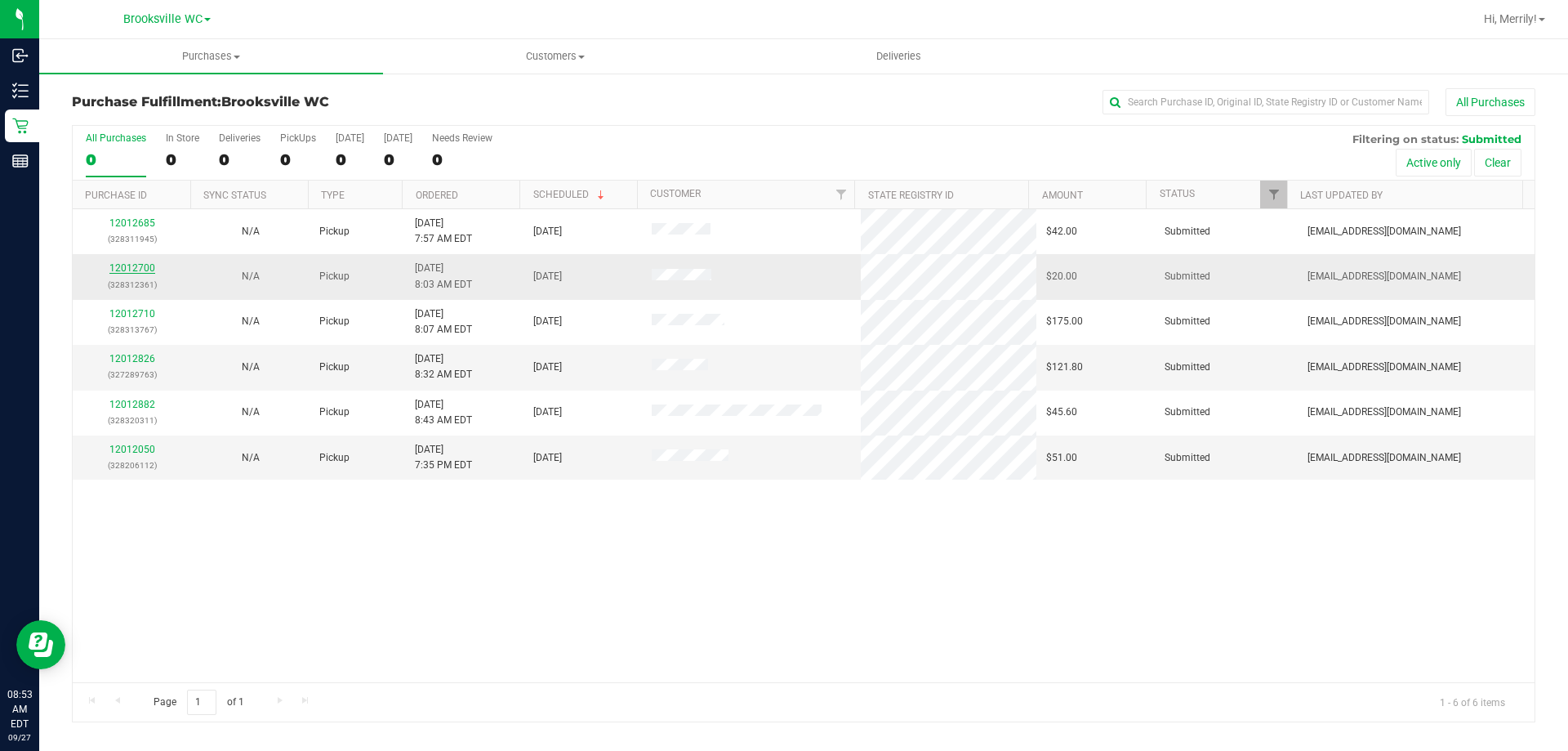
click at [131, 262] on link "12012700" at bounding box center [132, 267] width 46 height 12
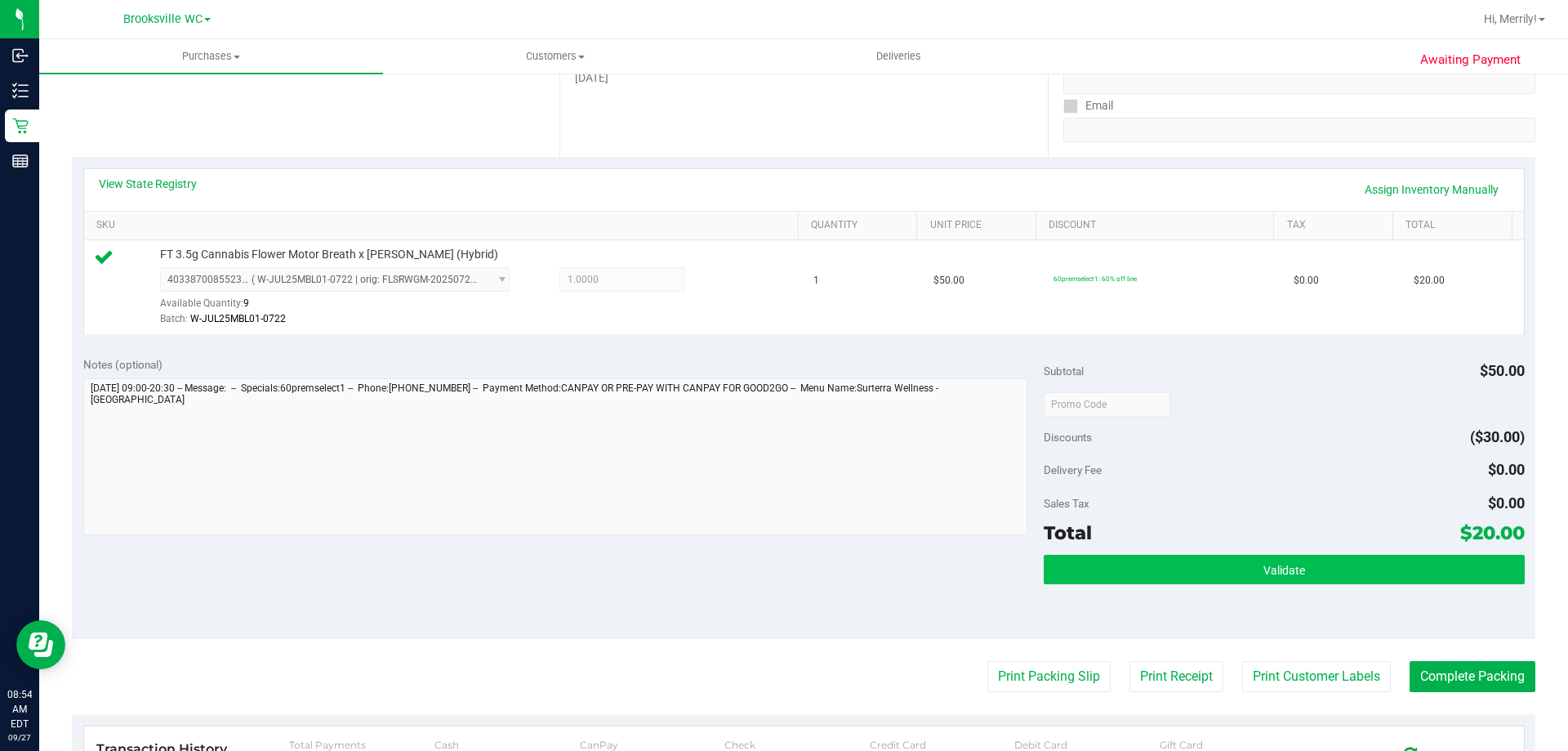
scroll to position [327, 0]
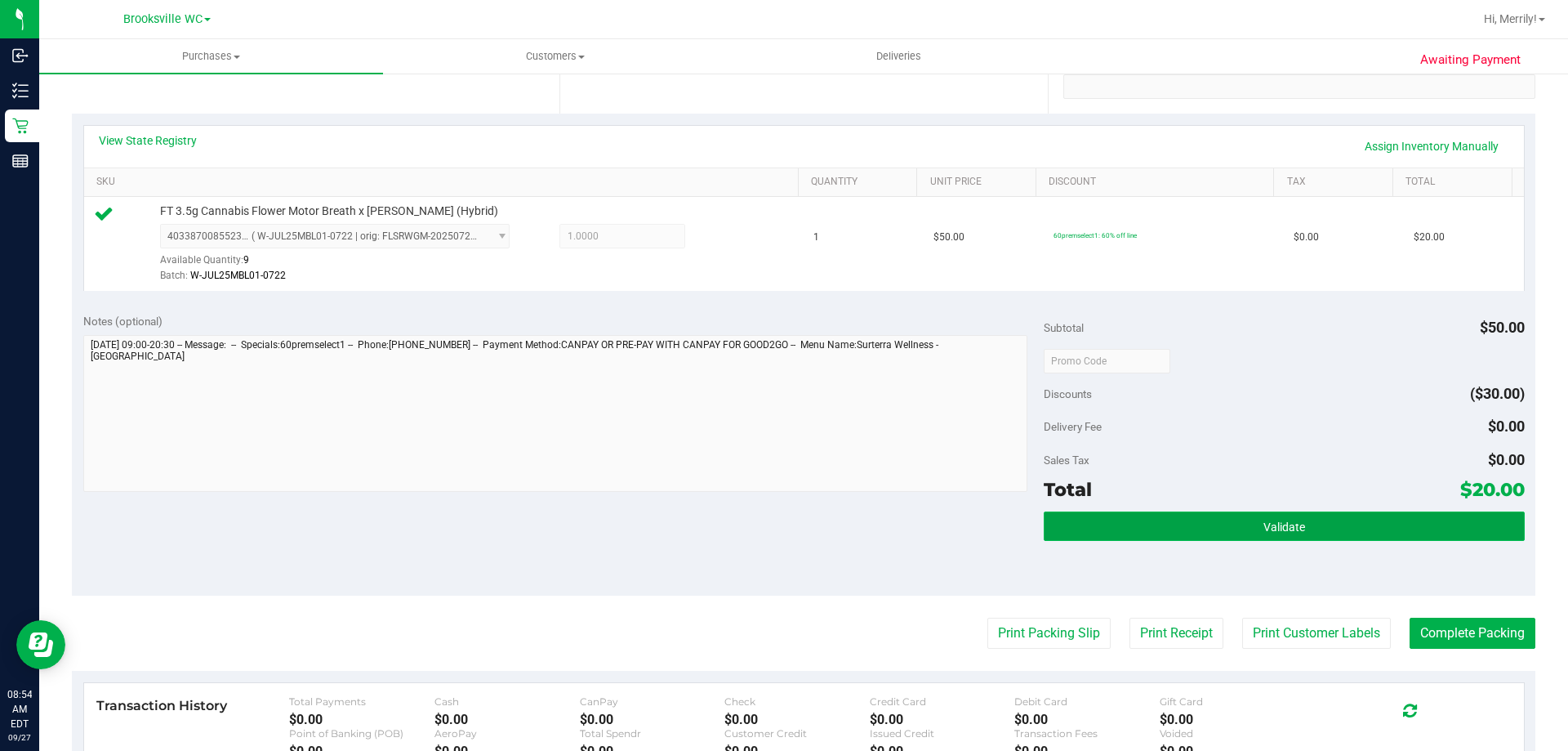
click at [1276, 529] on span "Validate" at bounding box center [1284, 526] width 42 height 13
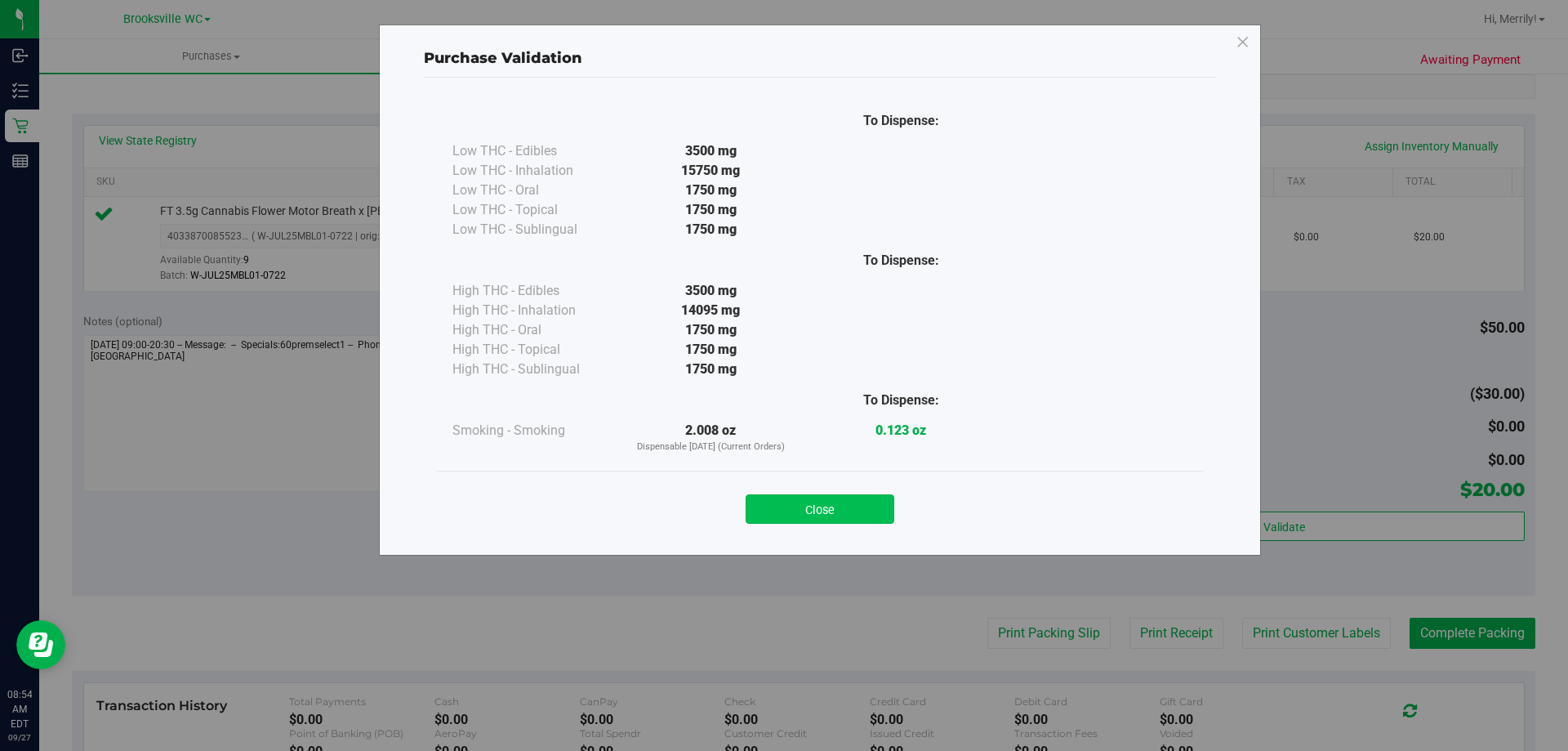
click at [815, 510] on button "Close" at bounding box center [820, 509] width 149 height 29
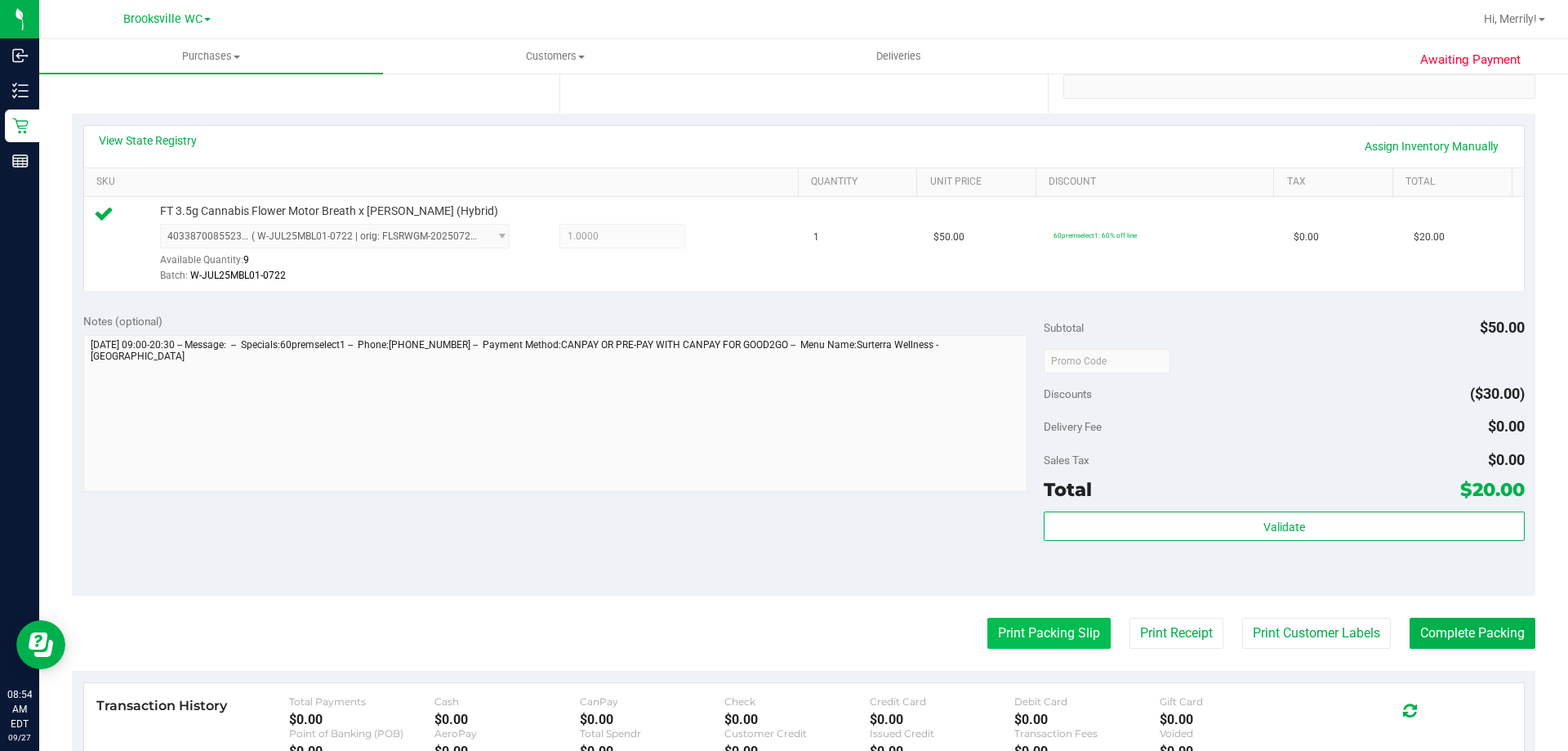
click at [1005, 627] on button "Print Packing Slip" at bounding box center [1049, 633] width 123 height 31
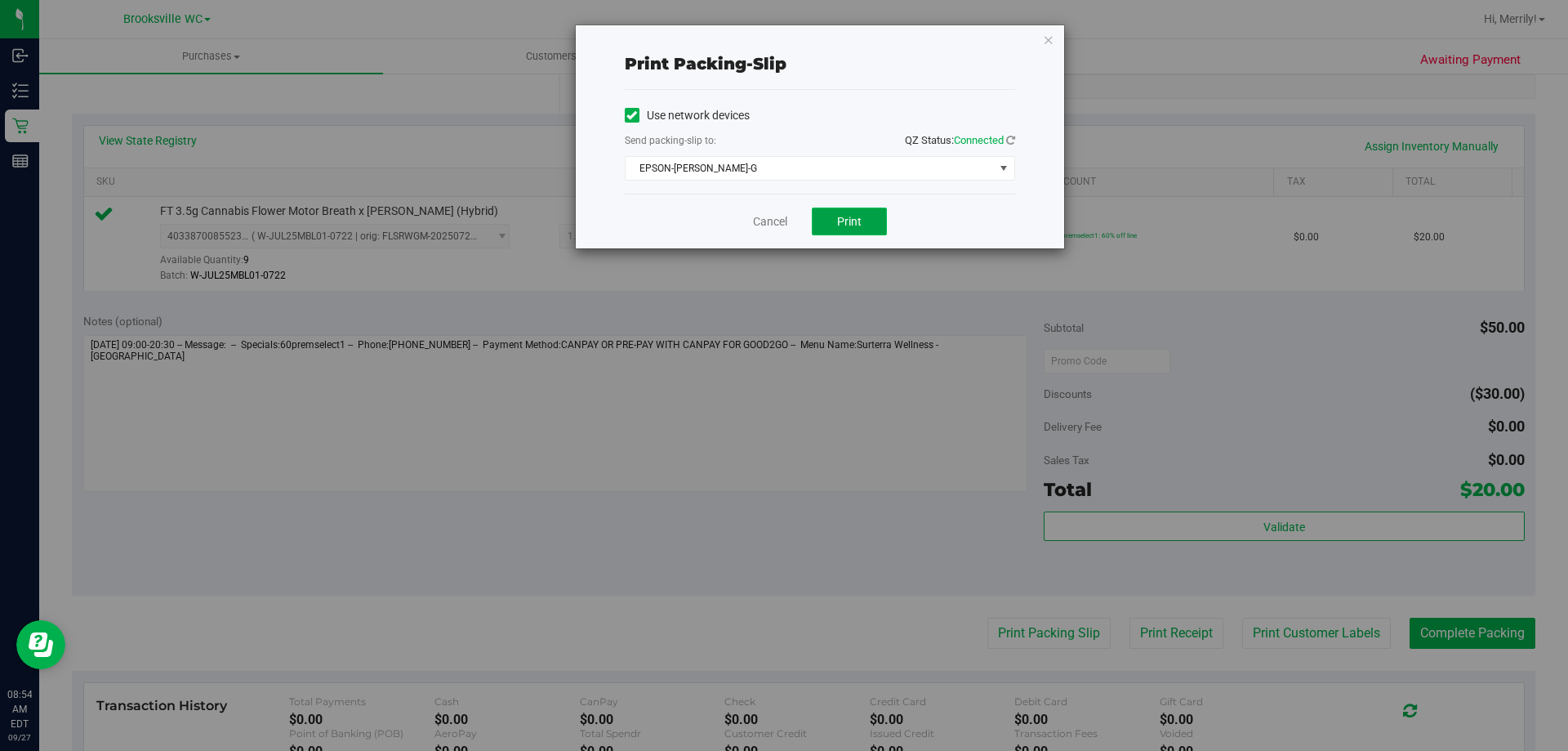
click at [845, 231] on button "Print" at bounding box center [849, 221] width 75 height 28
click at [762, 219] on link "Cancel" at bounding box center [770, 221] width 35 height 17
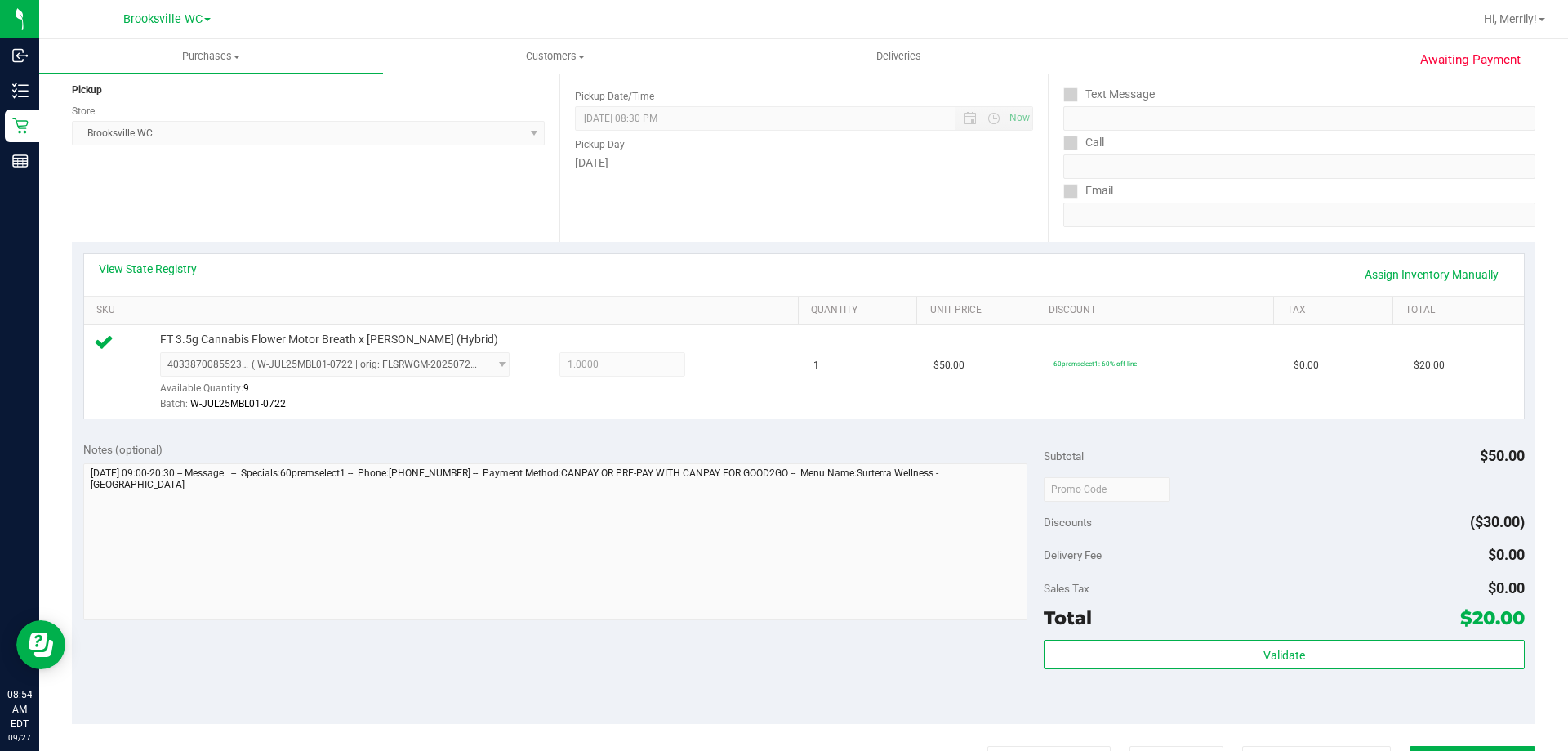
scroll to position [408, 0]
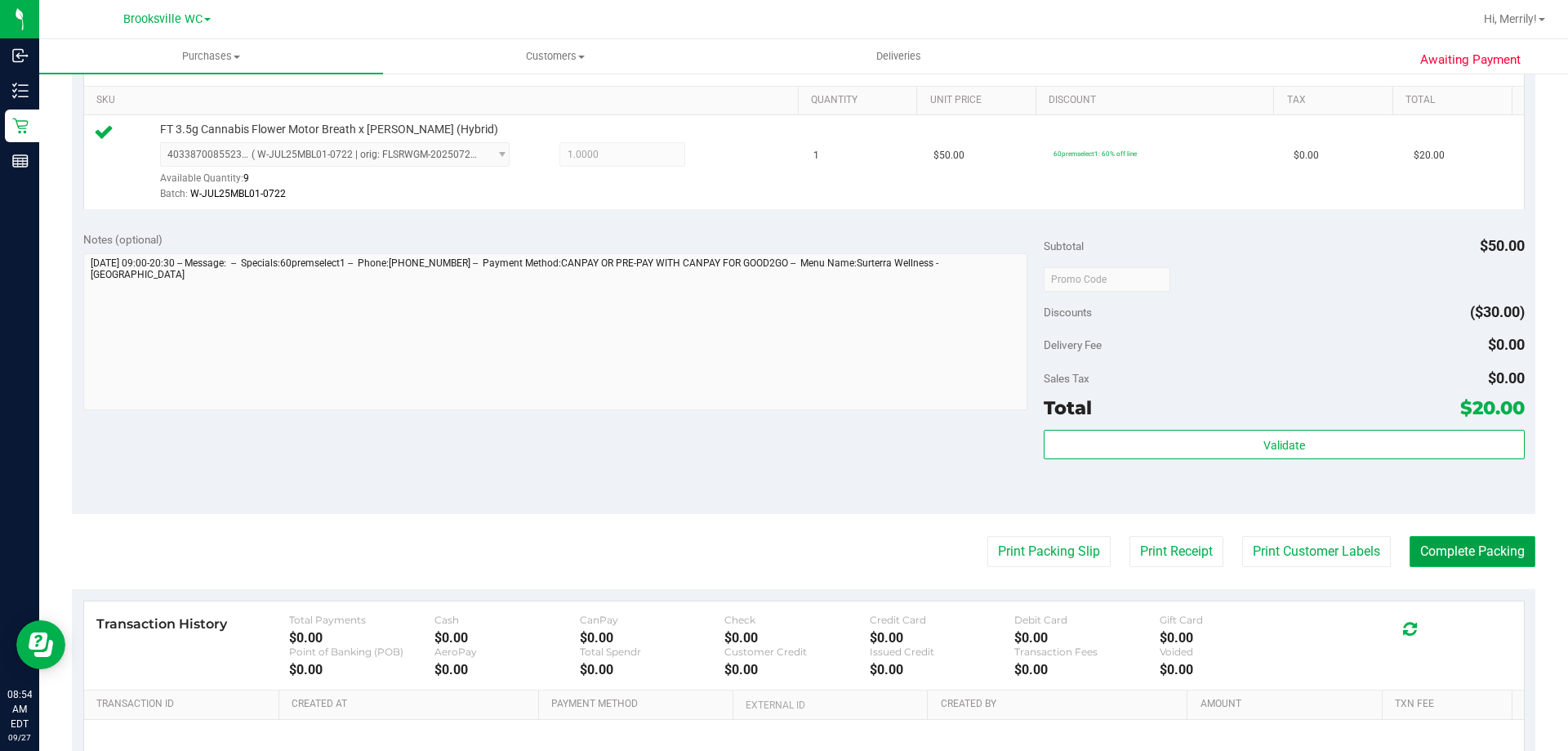
click at [1465, 551] on button "Complete Packing" at bounding box center [1473, 551] width 126 height 31
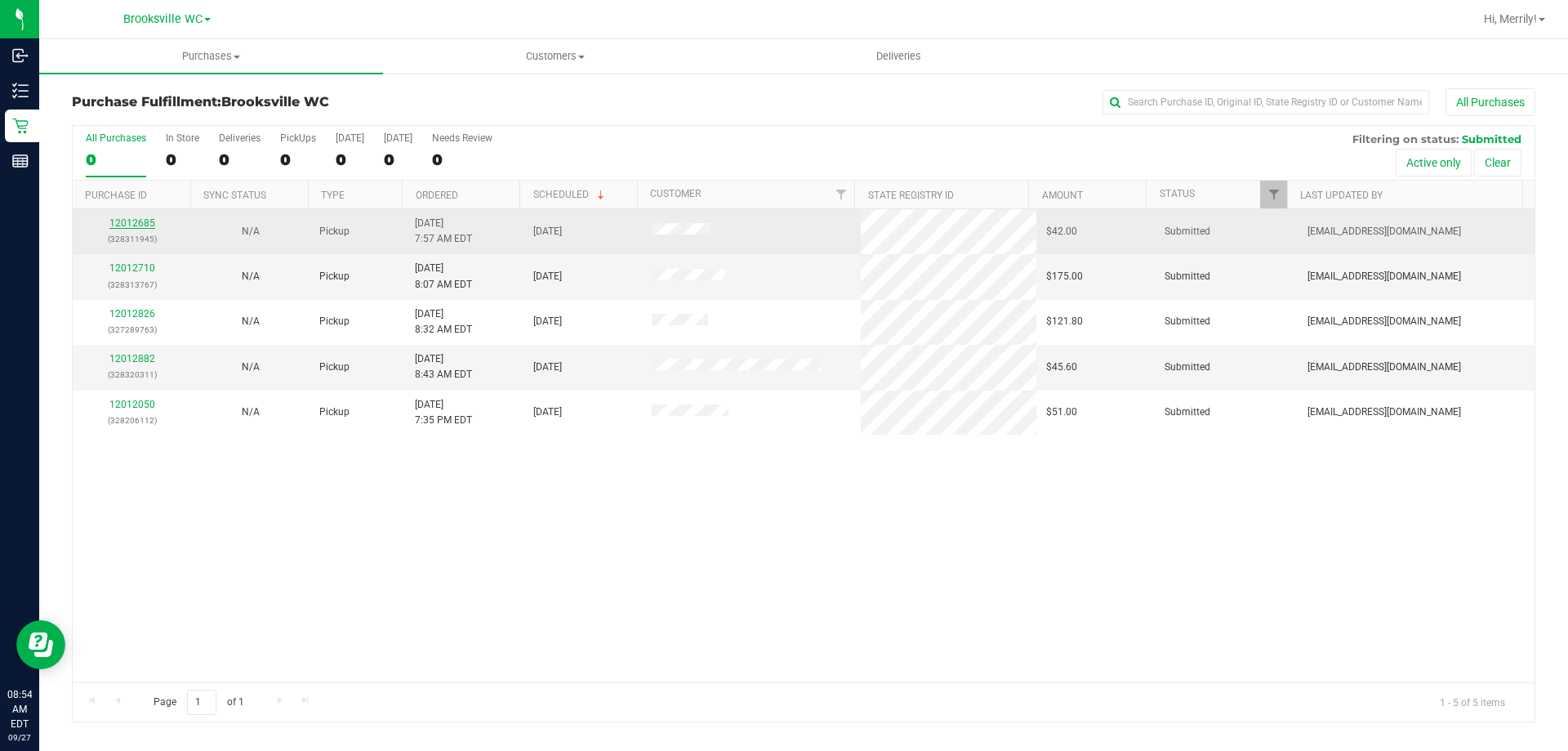
click at [132, 223] on link "12012685" at bounding box center [132, 223] width 46 height 12
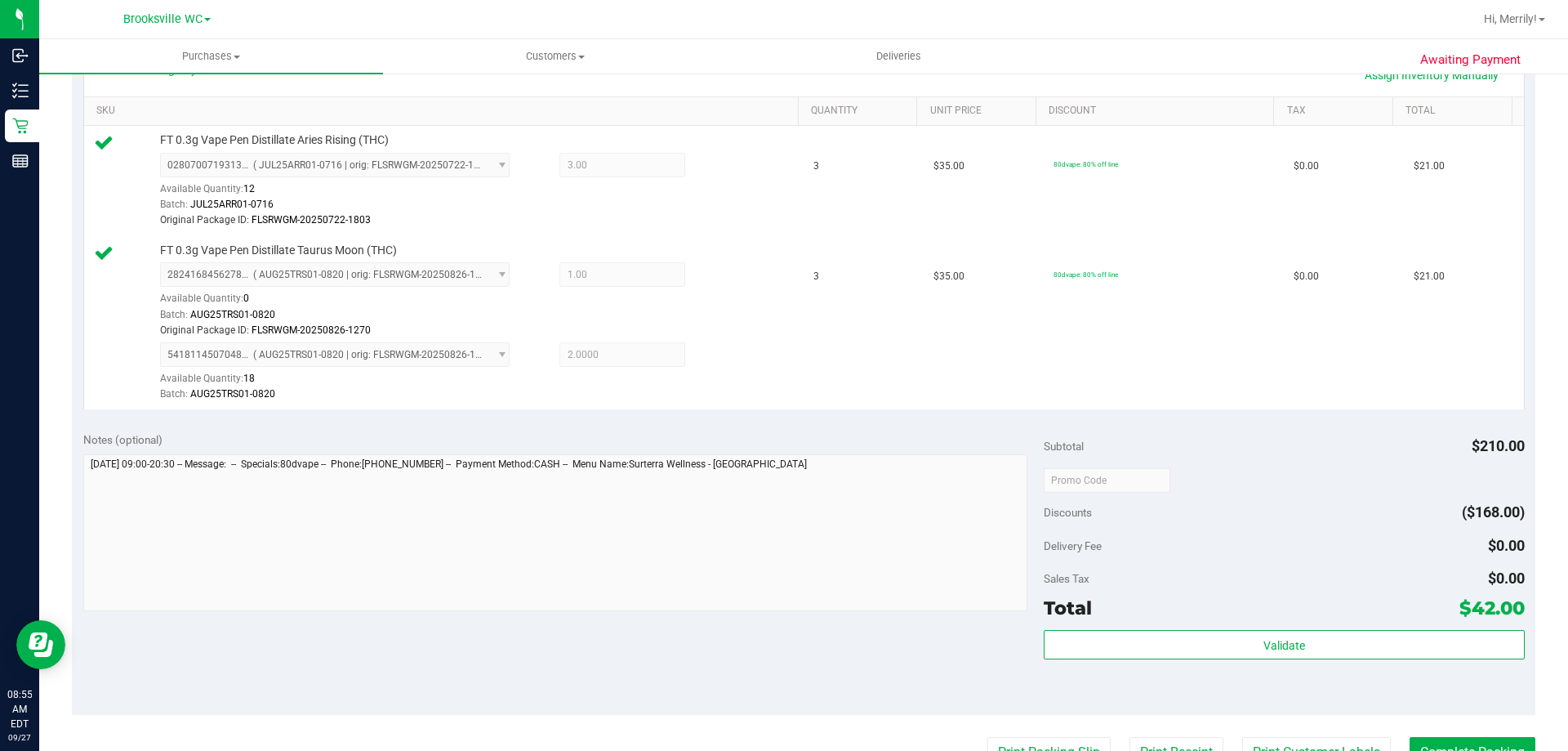
scroll to position [490, 0]
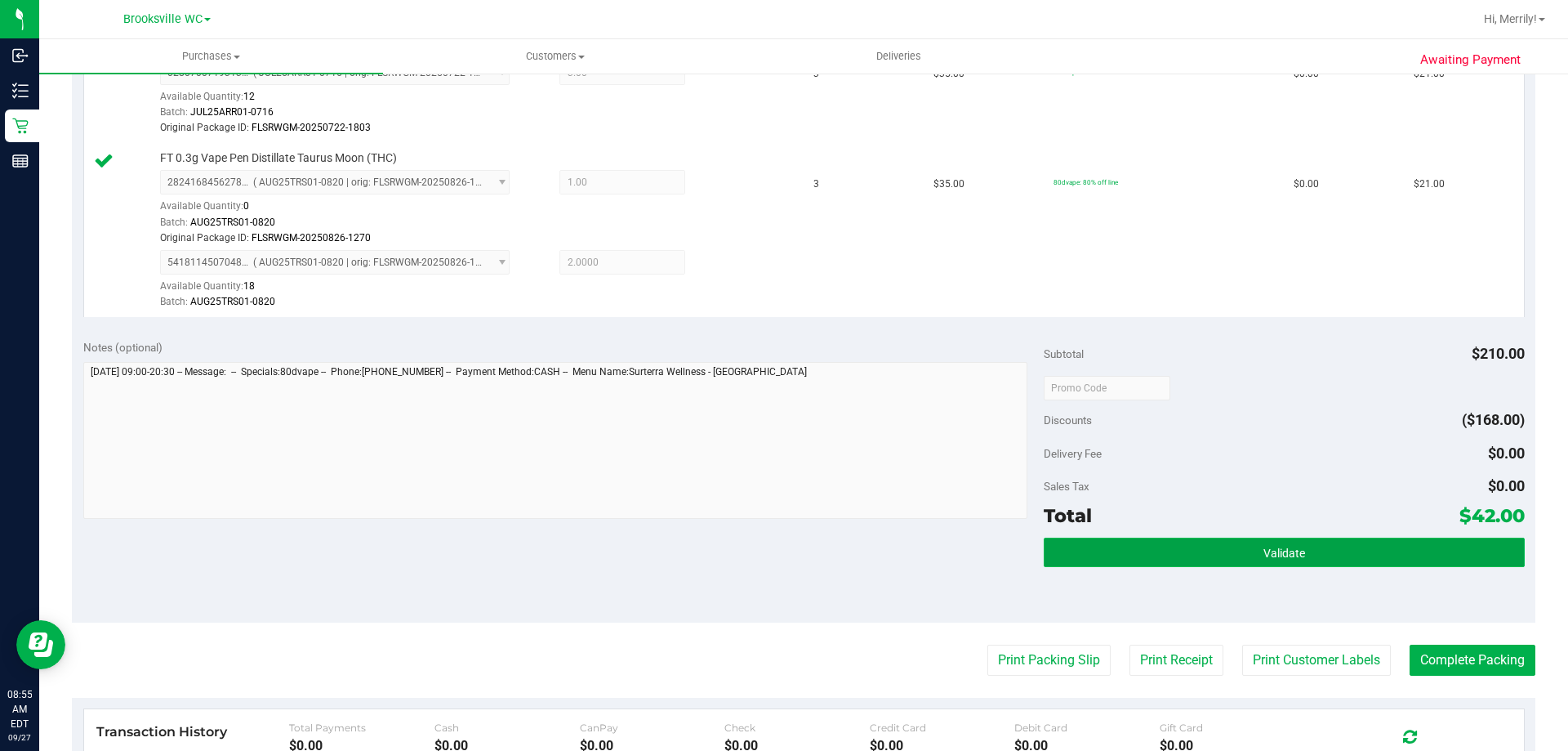
click at [1228, 556] on button "Validate" at bounding box center [1283, 552] width 480 height 29
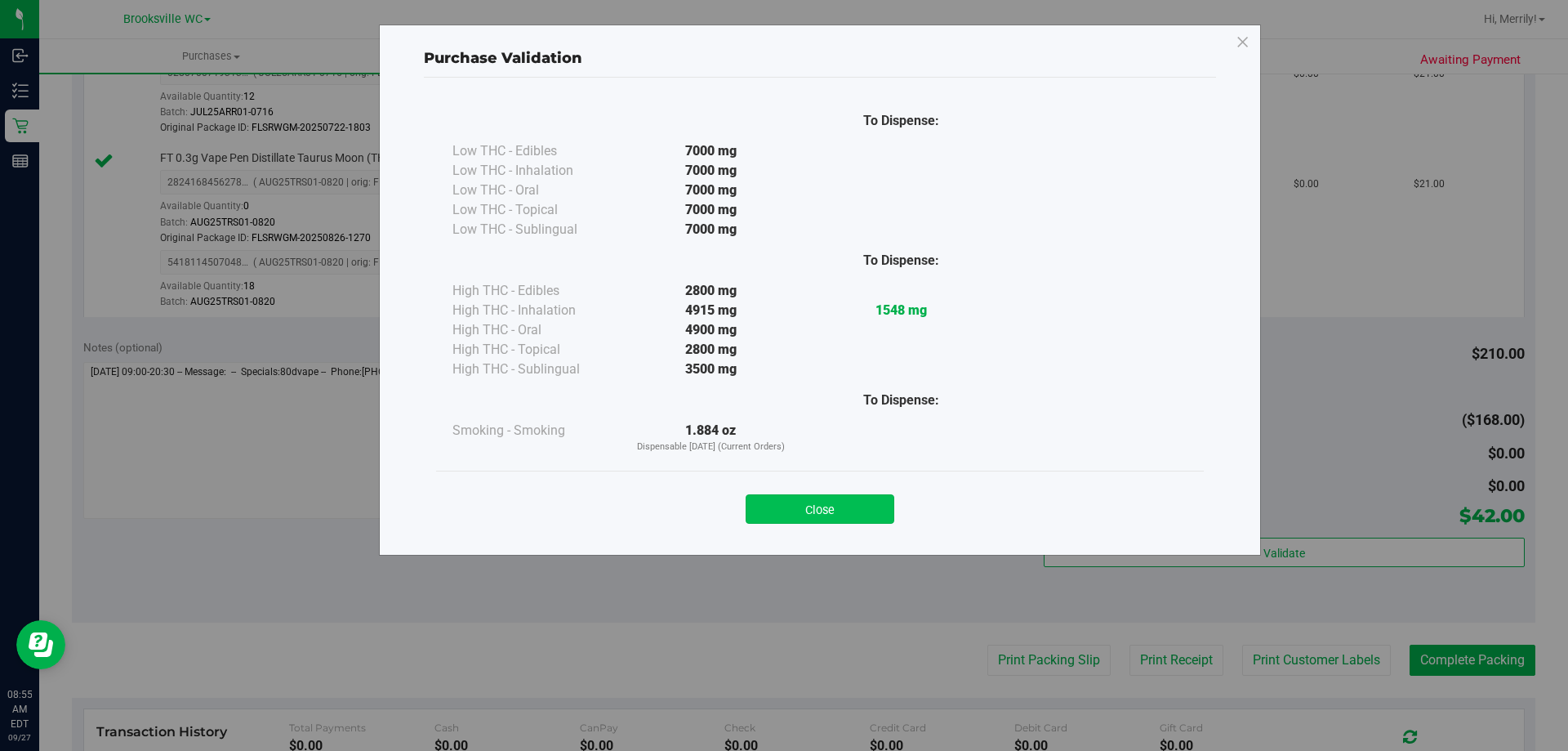
click at [831, 510] on button "Close" at bounding box center [820, 509] width 149 height 29
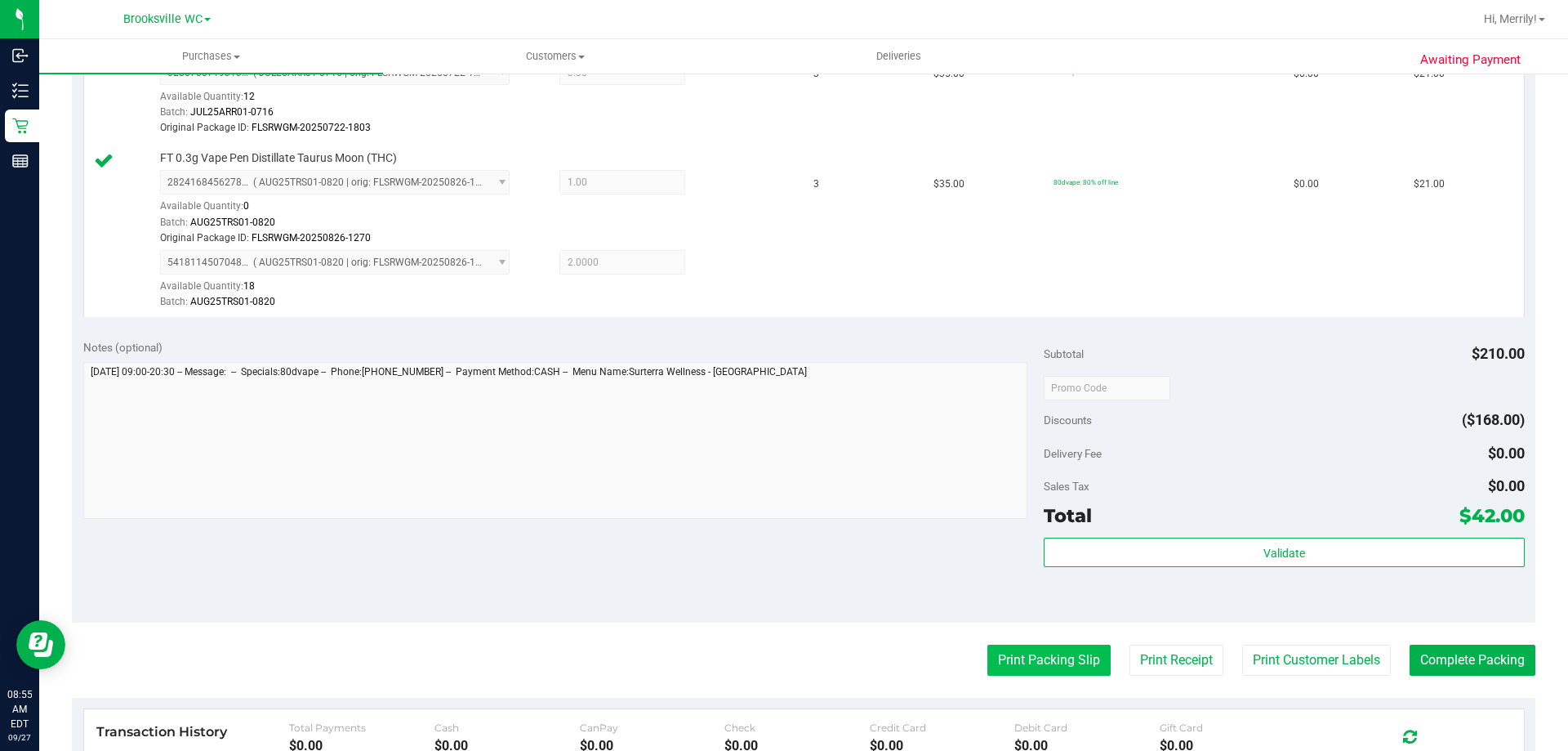
click at [1011, 657] on button "Print Packing Slip" at bounding box center [1049, 660] width 123 height 31
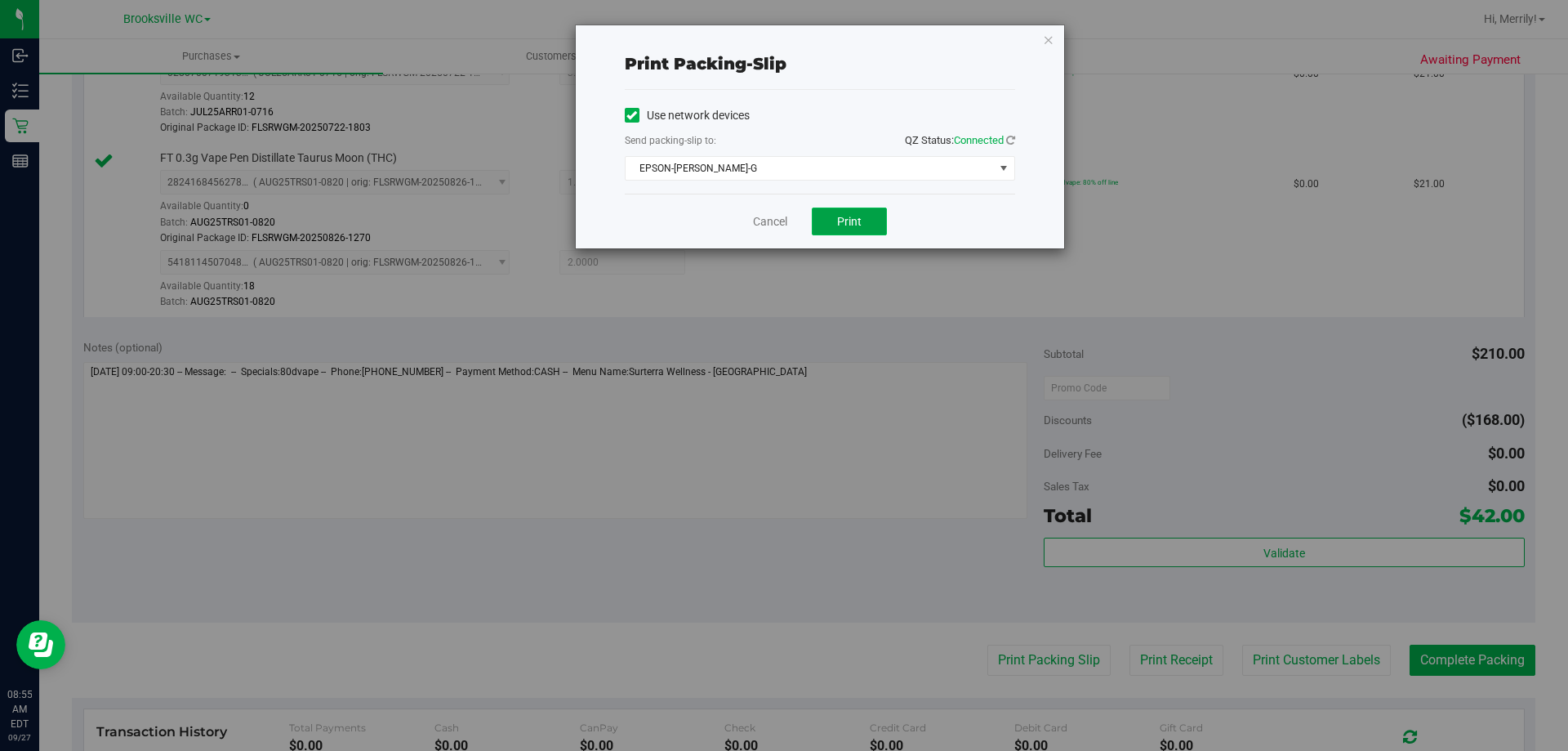
click at [846, 211] on button "Print" at bounding box center [849, 221] width 75 height 28
click at [780, 222] on link "Cancel" at bounding box center [770, 221] width 35 height 17
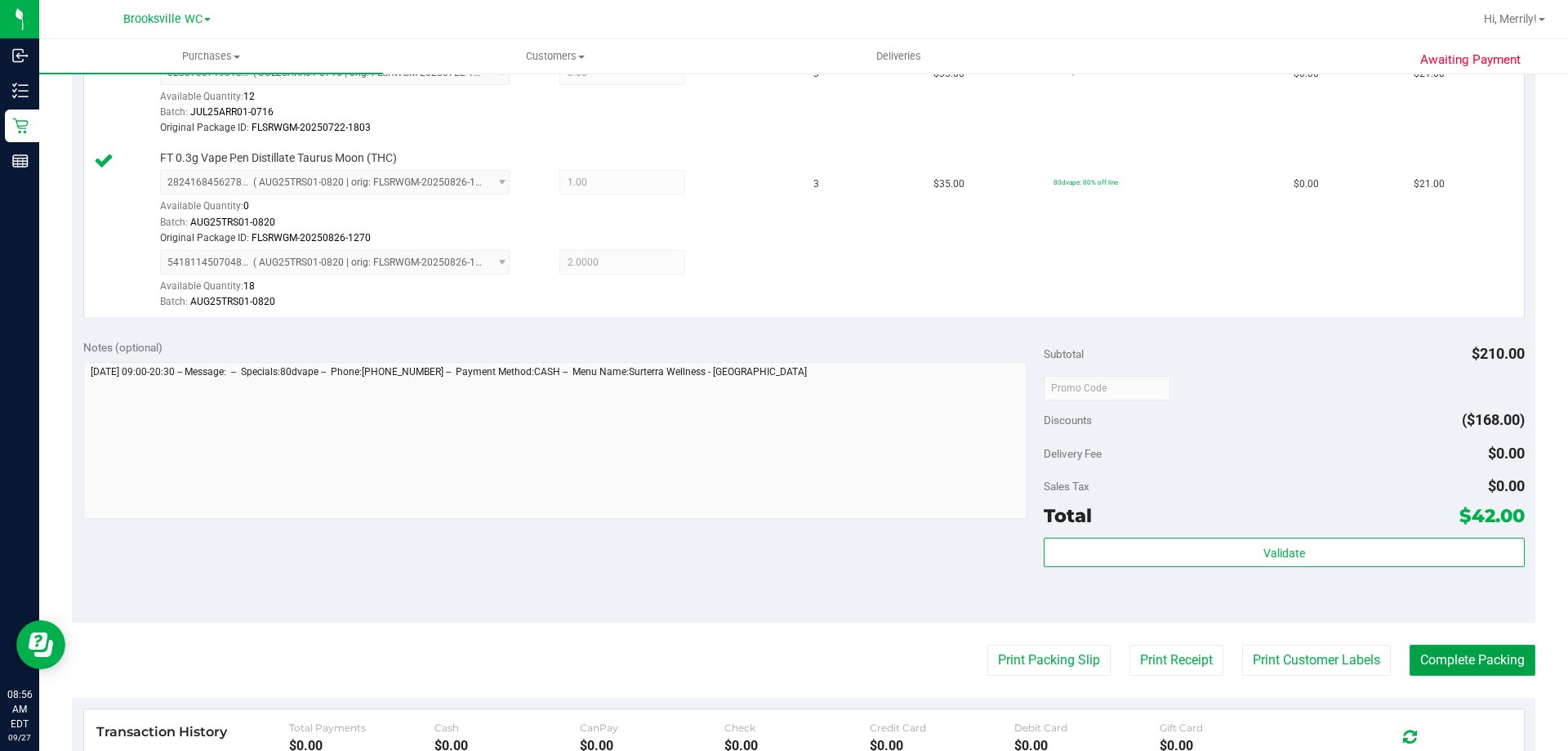
click at [1454, 664] on button "Complete Packing" at bounding box center [1473, 660] width 126 height 31
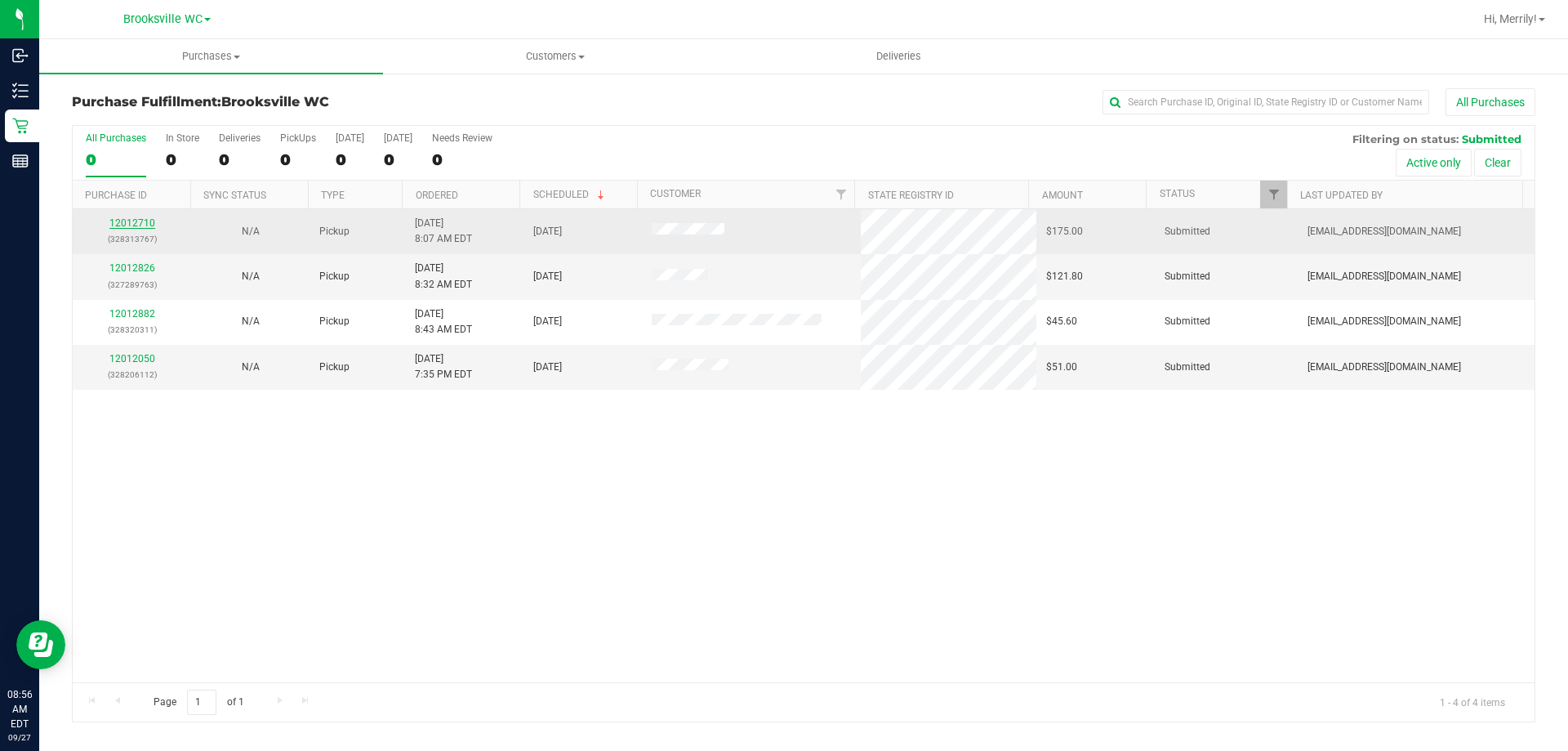
click at [130, 221] on link "12012710" at bounding box center [132, 223] width 46 height 12
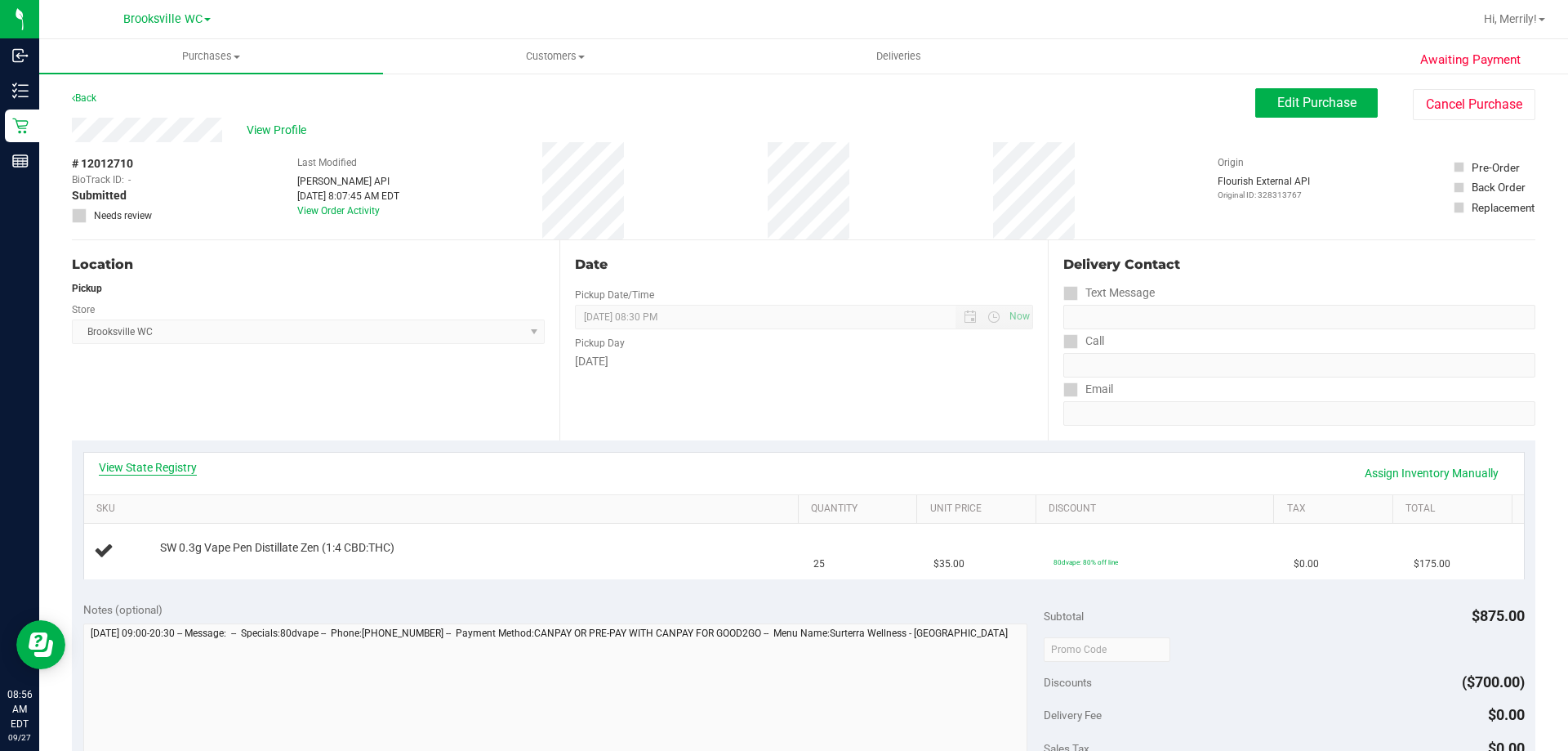
click at [169, 462] on link "View State Registry" at bounding box center [147, 467] width 98 height 16
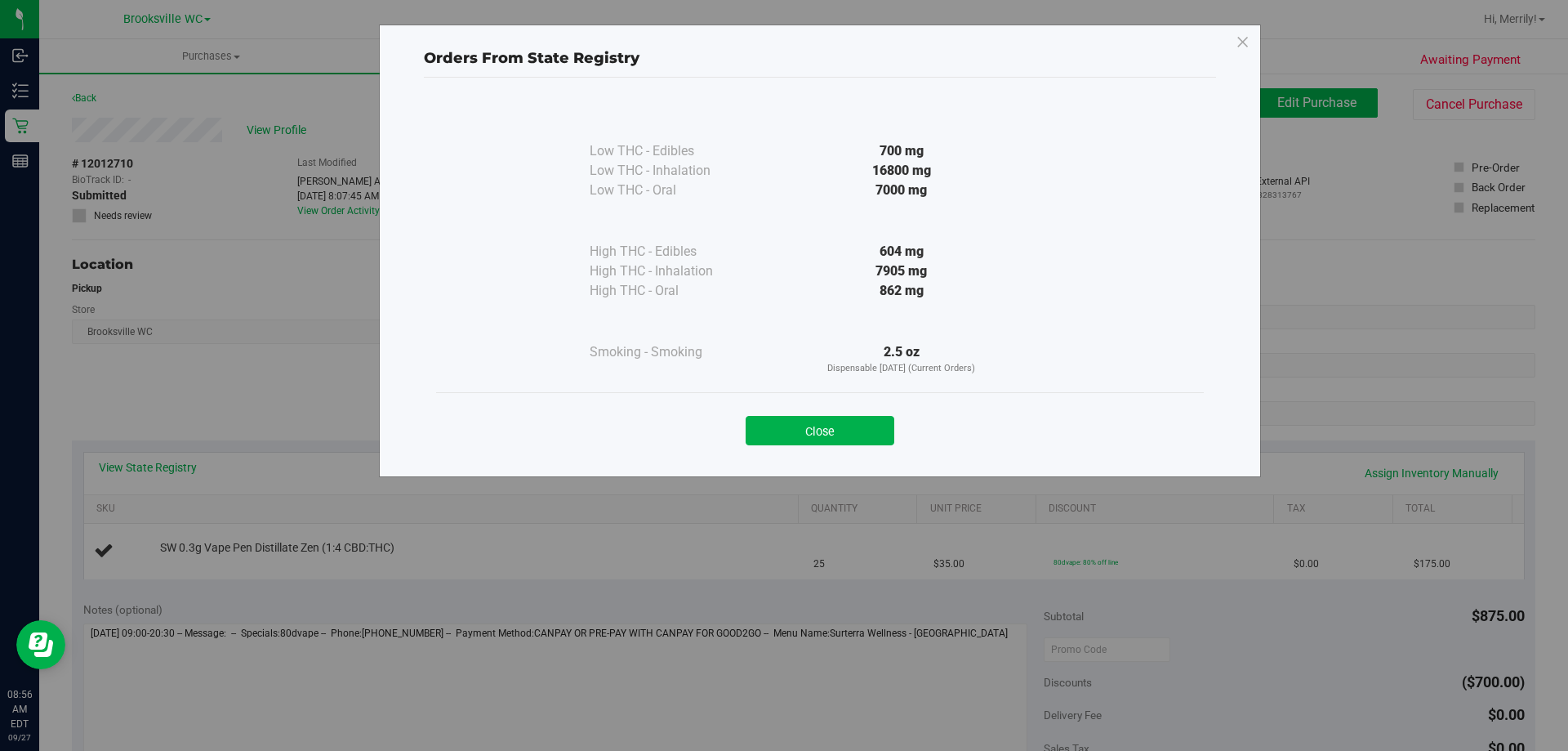
click at [846, 424] on button "Close" at bounding box center [820, 431] width 149 height 29
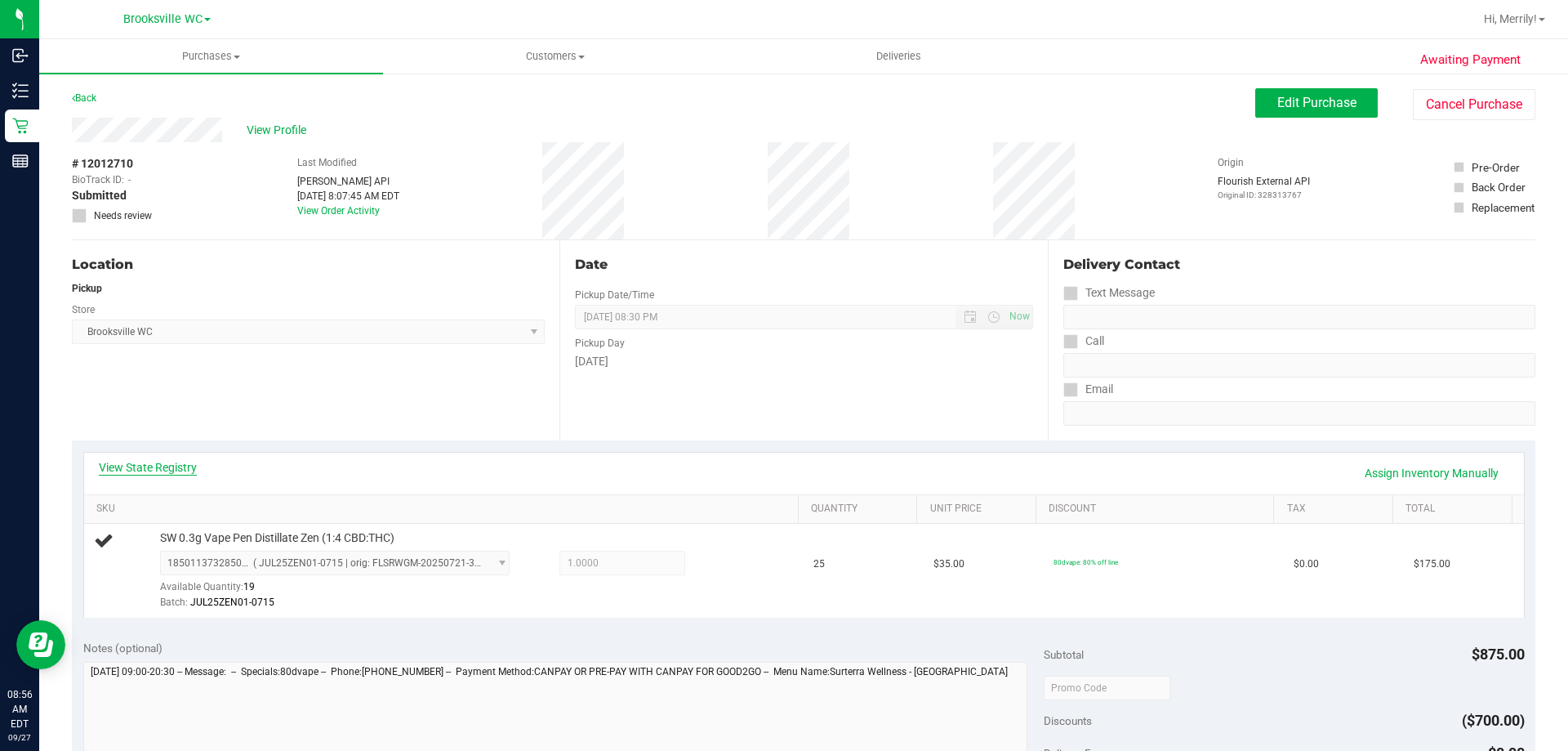
click at [175, 469] on link "View State Registry" at bounding box center [147, 467] width 98 height 16
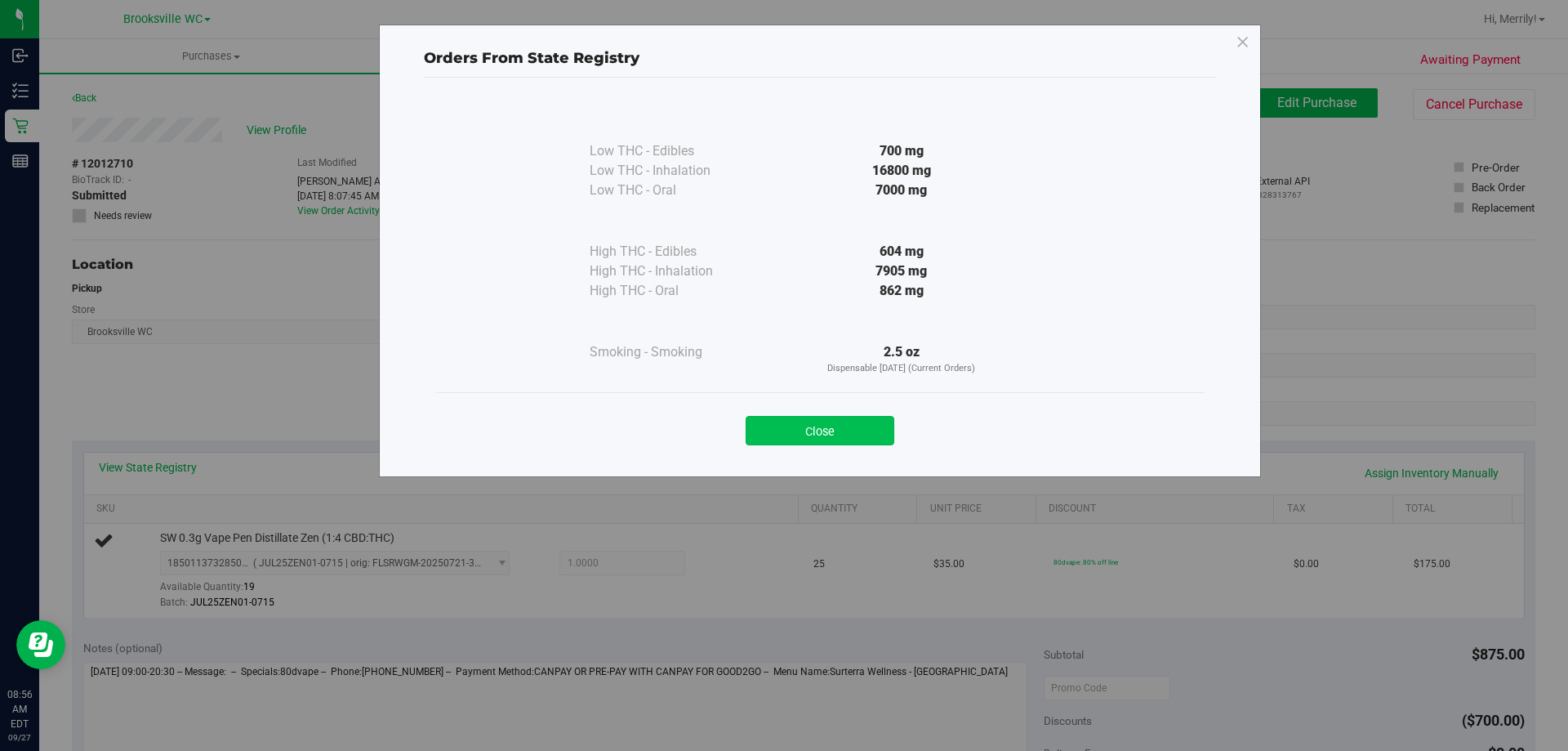
click at [839, 426] on button "Close" at bounding box center [820, 431] width 149 height 29
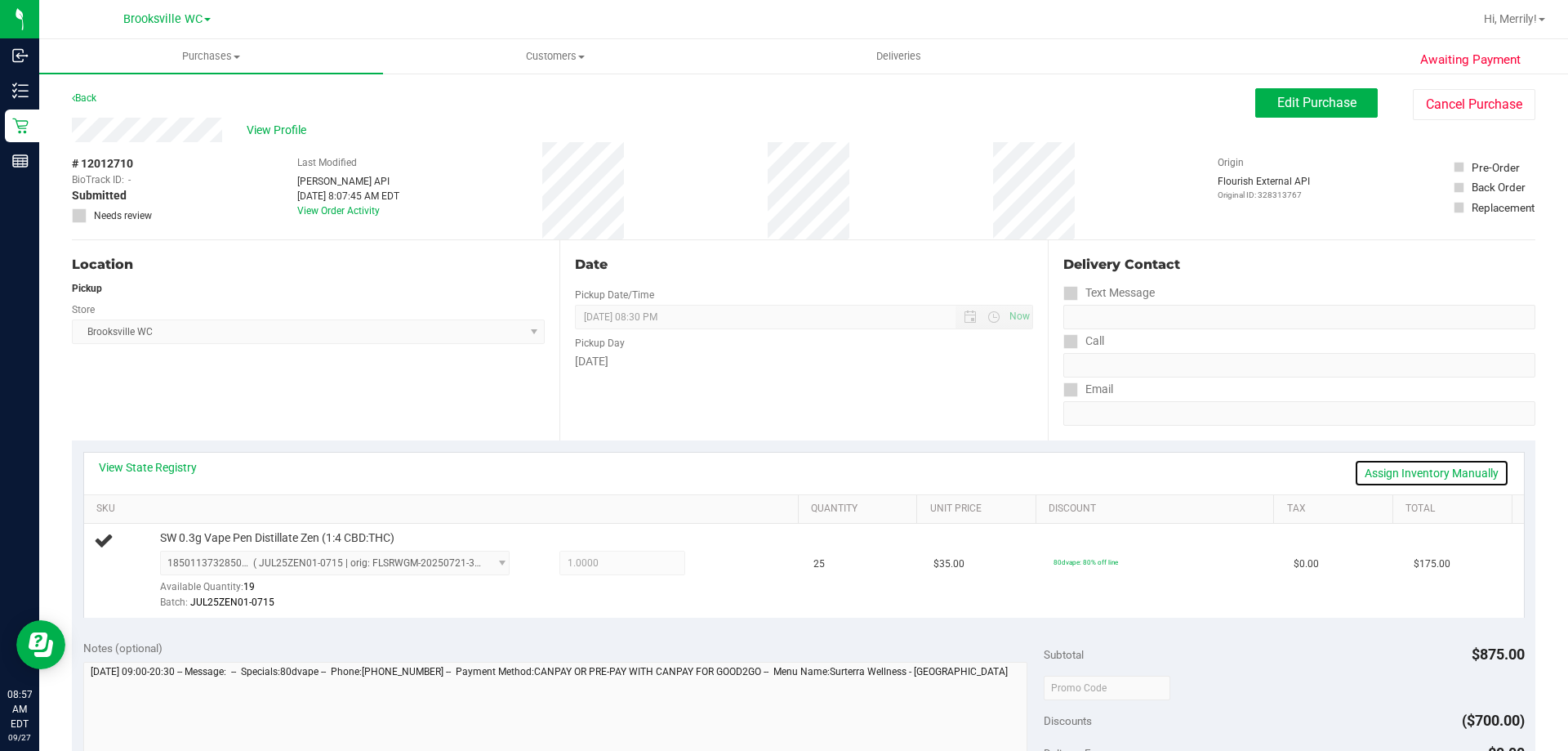
click at [1429, 475] on link "Assign Inventory Manually" at bounding box center [1431, 472] width 155 height 28
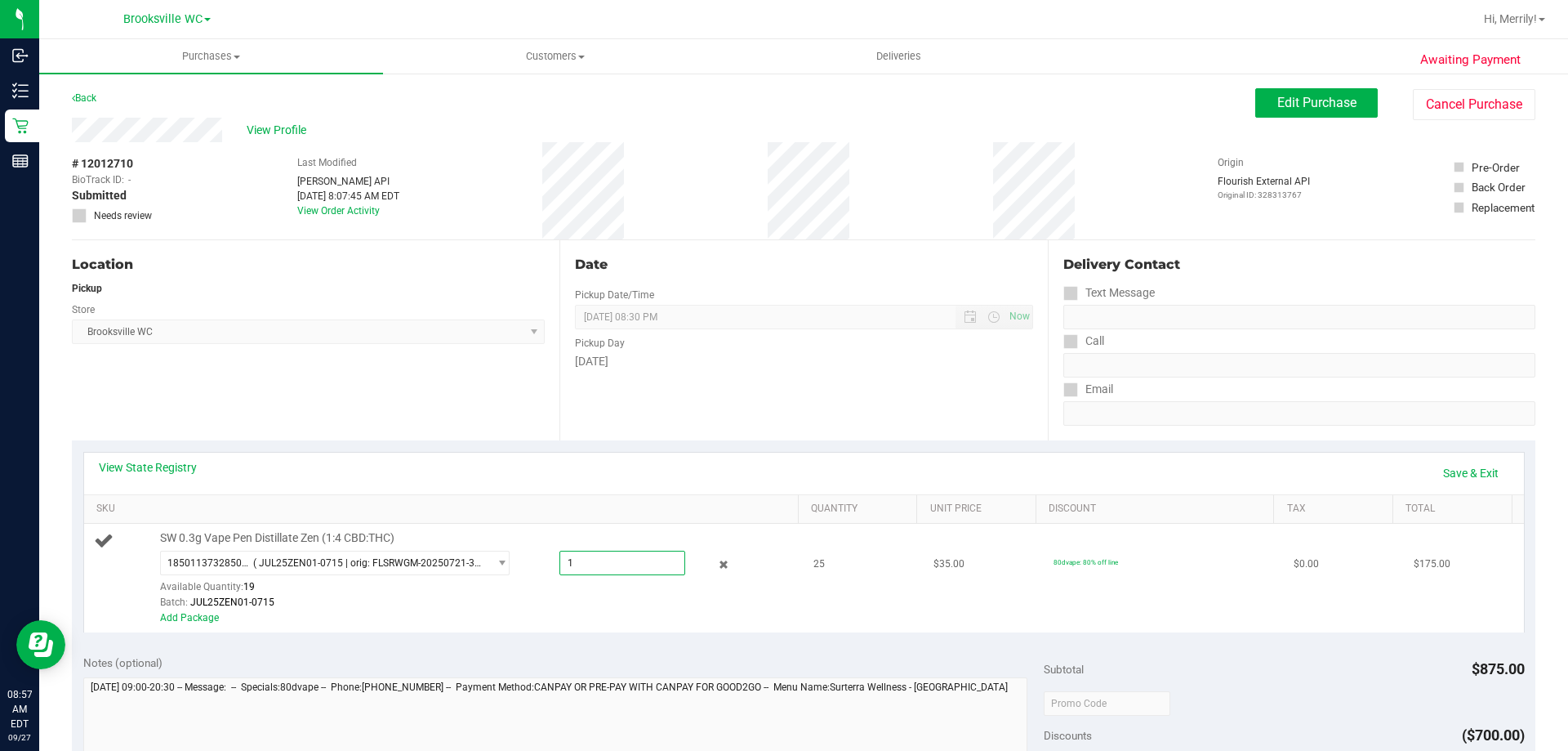
drag, startPoint x: 567, startPoint y: 559, endPoint x: 548, endPoint y: 562, distance: 19.2
click at [548, 562] on div "1.0000 1" at bounding box center [607, 563] width 158 height 25
type input "20"
type input "20.0000"
click at [549, 623] on div "Add Package" at bounding box center [475, 618] width 631 height 15
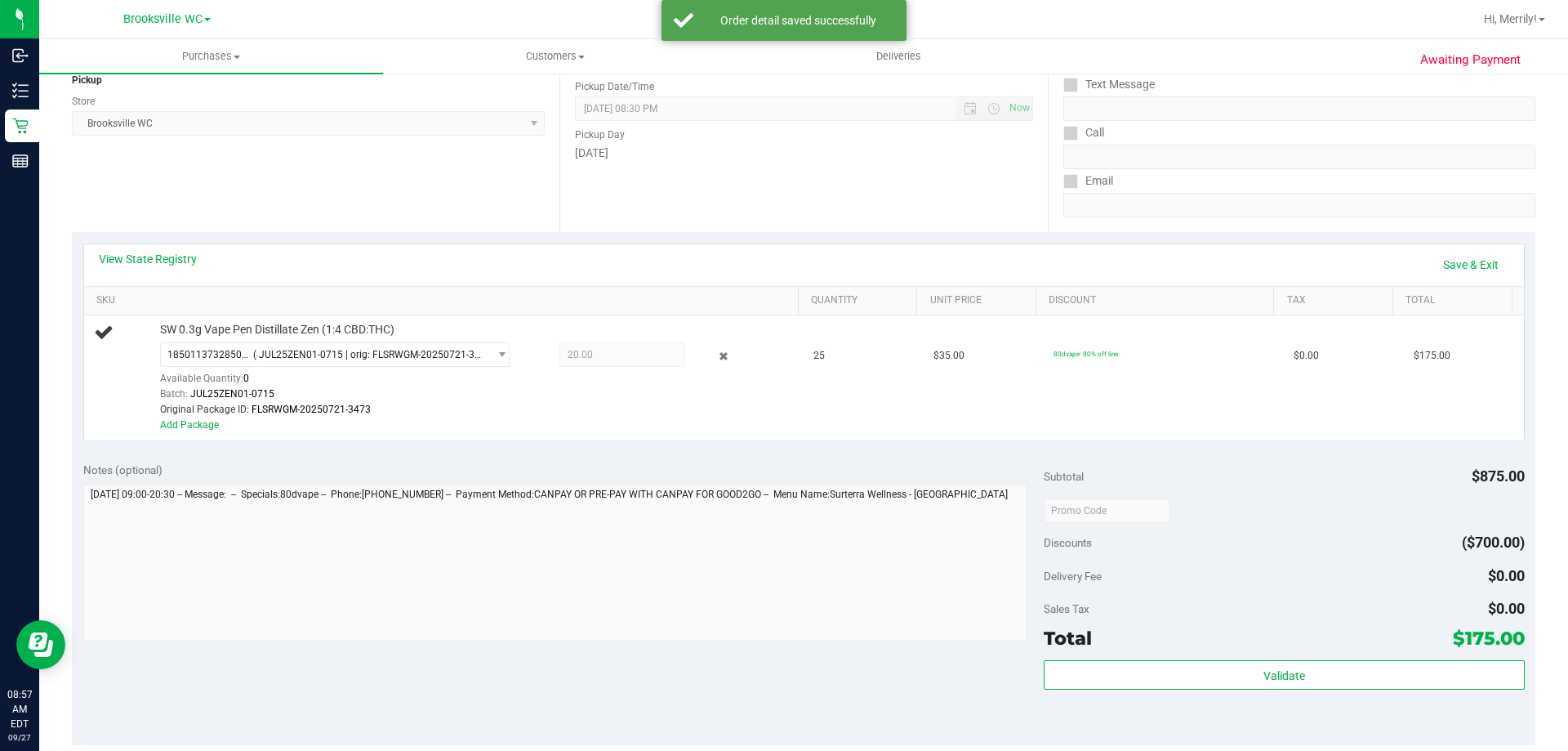
scroll to position [245, 0]
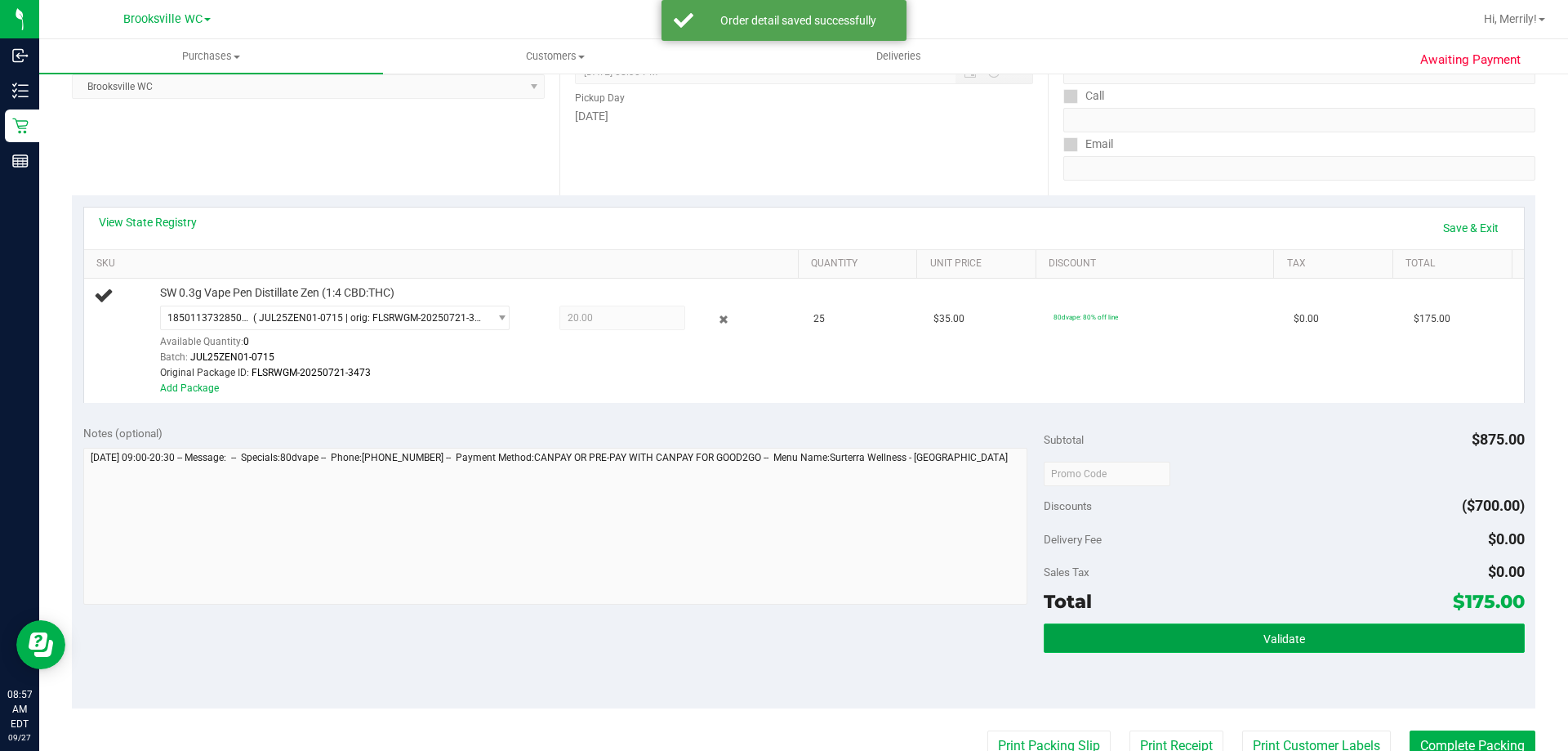
click at [1361, 634] on button "Validate" at bounding box center [1283, 637] width 480 height 29
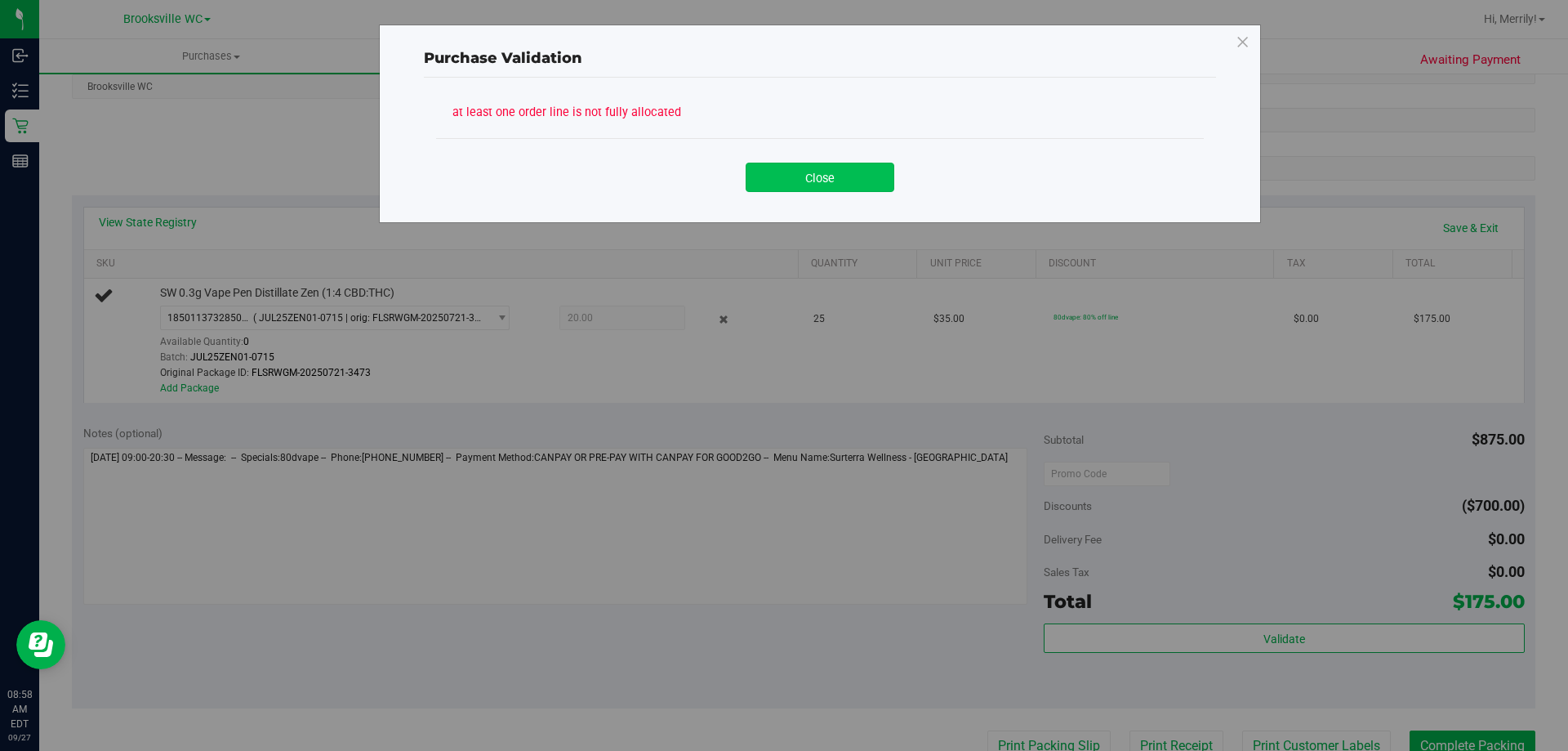
click at [800, 180] on button "Close" at bounding box center [820, 177] width 149 height 29
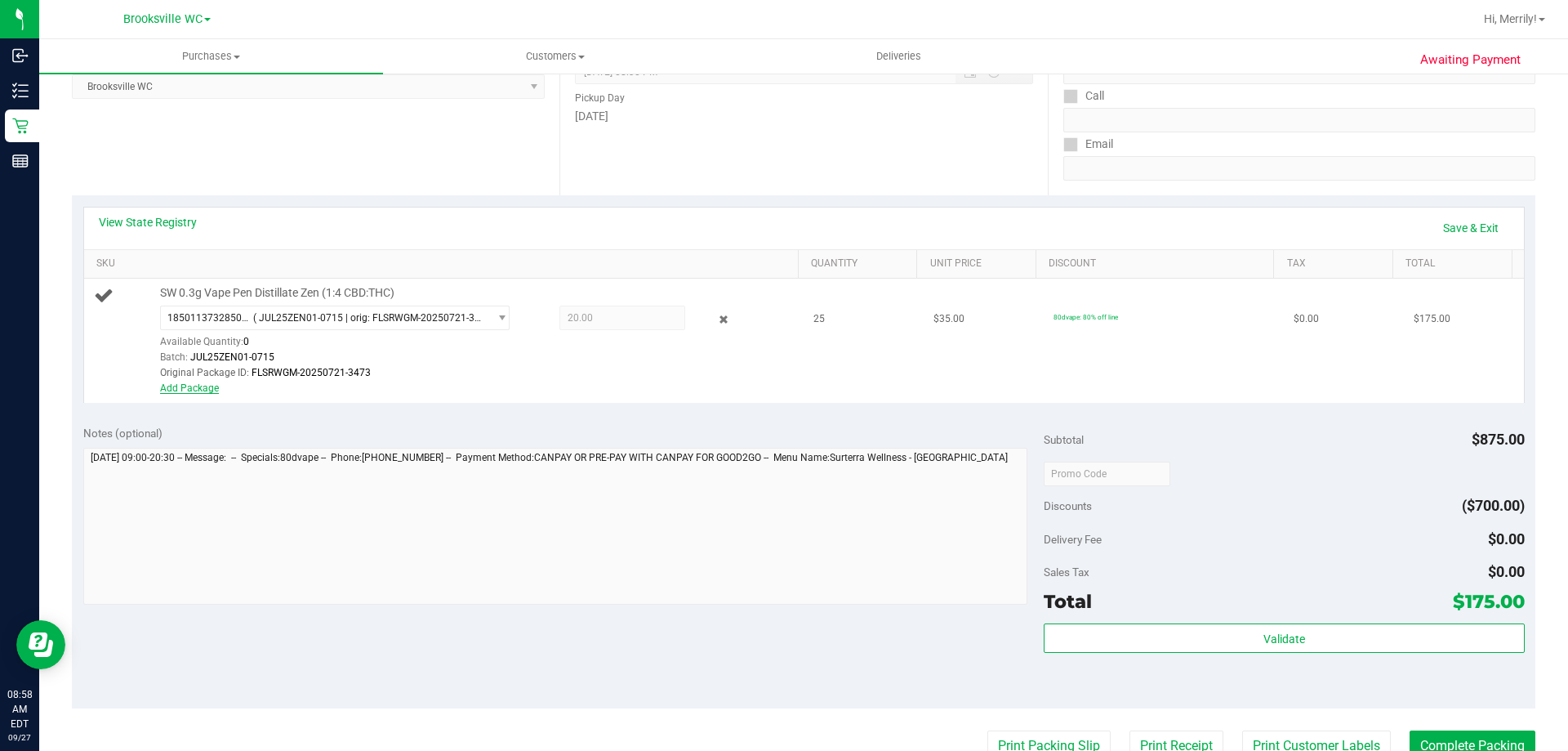
click at [201, 383] on link "Add Package" at bounding box center [189, 388] width 59 height 12
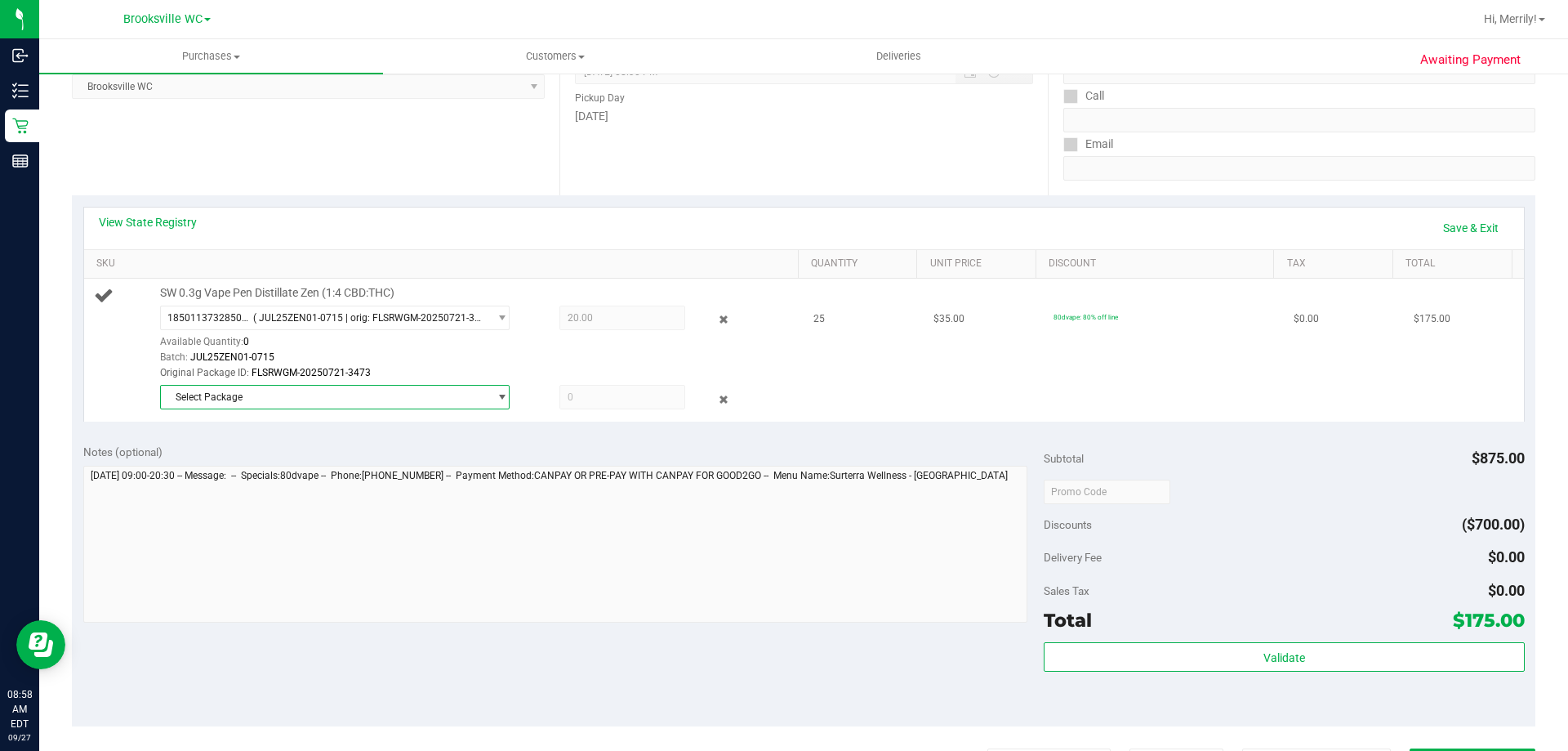
click at [272, 392] on span "Select Package" at bounding box center [324, 397] width 327 height 23
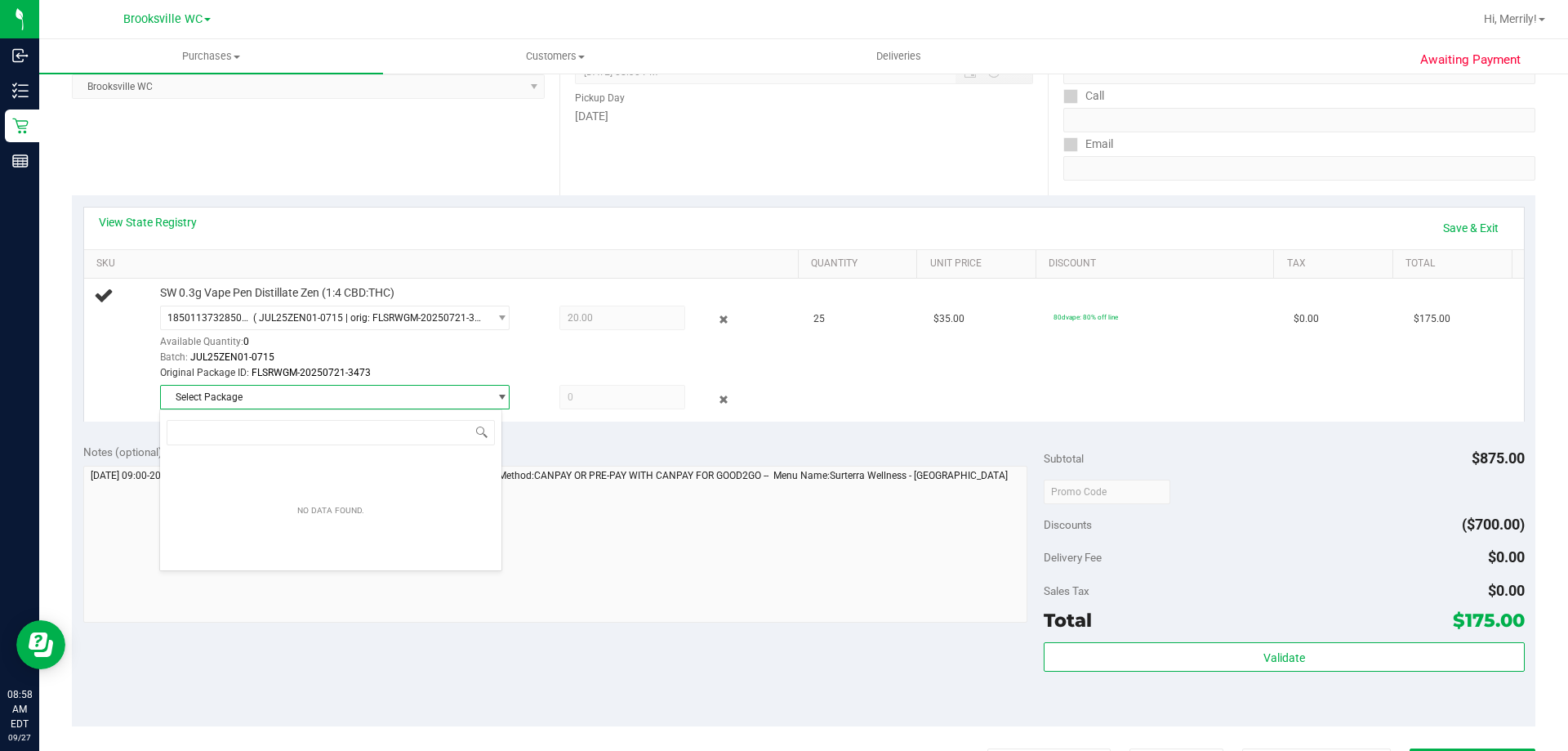
click at [563, 422] on div "View State Registry Save & Exit SKU Quantity Unit Price Discount Tax Total SW 0…" at bounding box center [803, 313] width 1463 height 237
